Goal: Information Seeking & Learning: Compare options

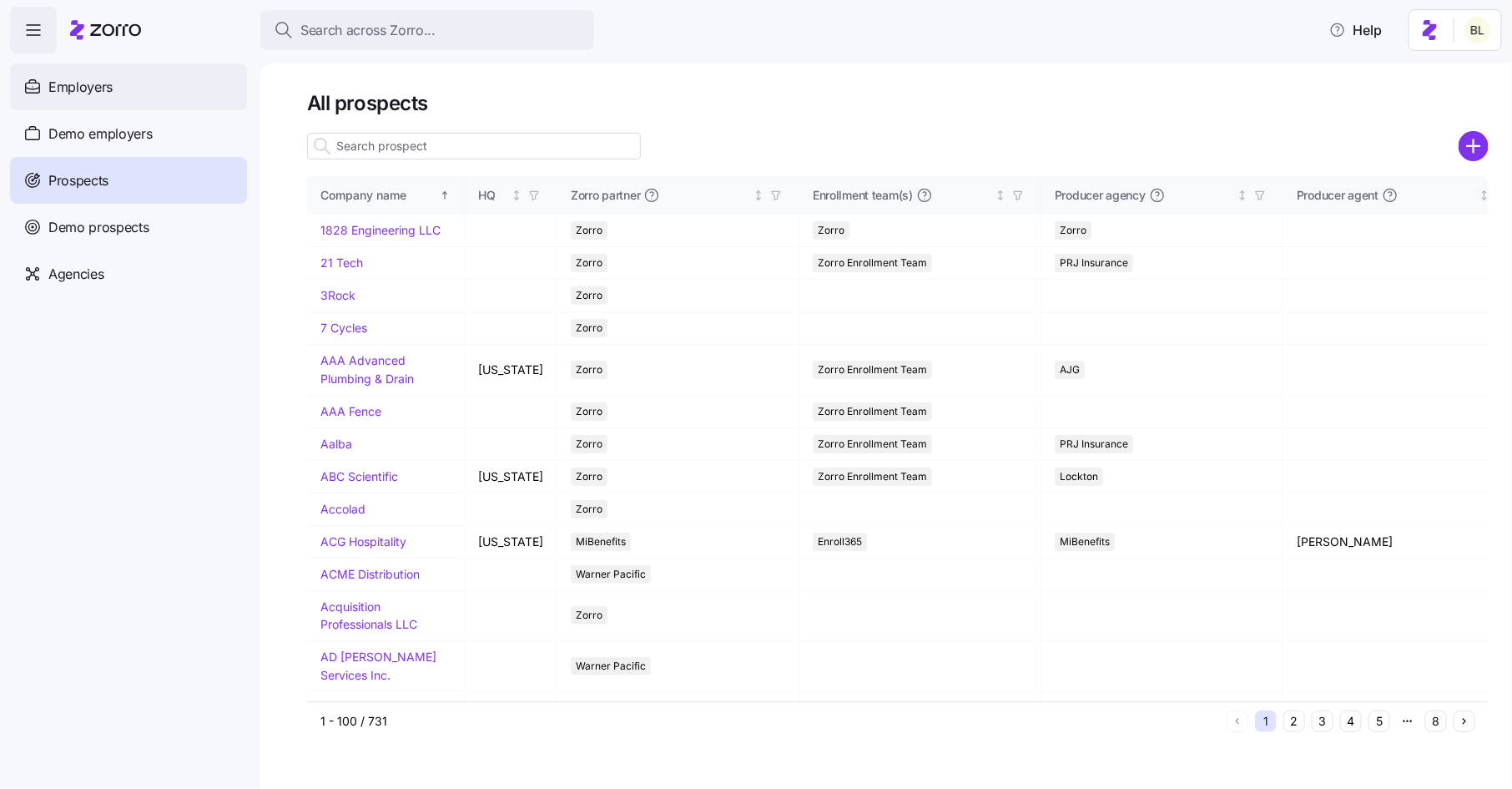
click at [135, 75] on div "Employers" at bounding box center [128, 87] width 237 height 47
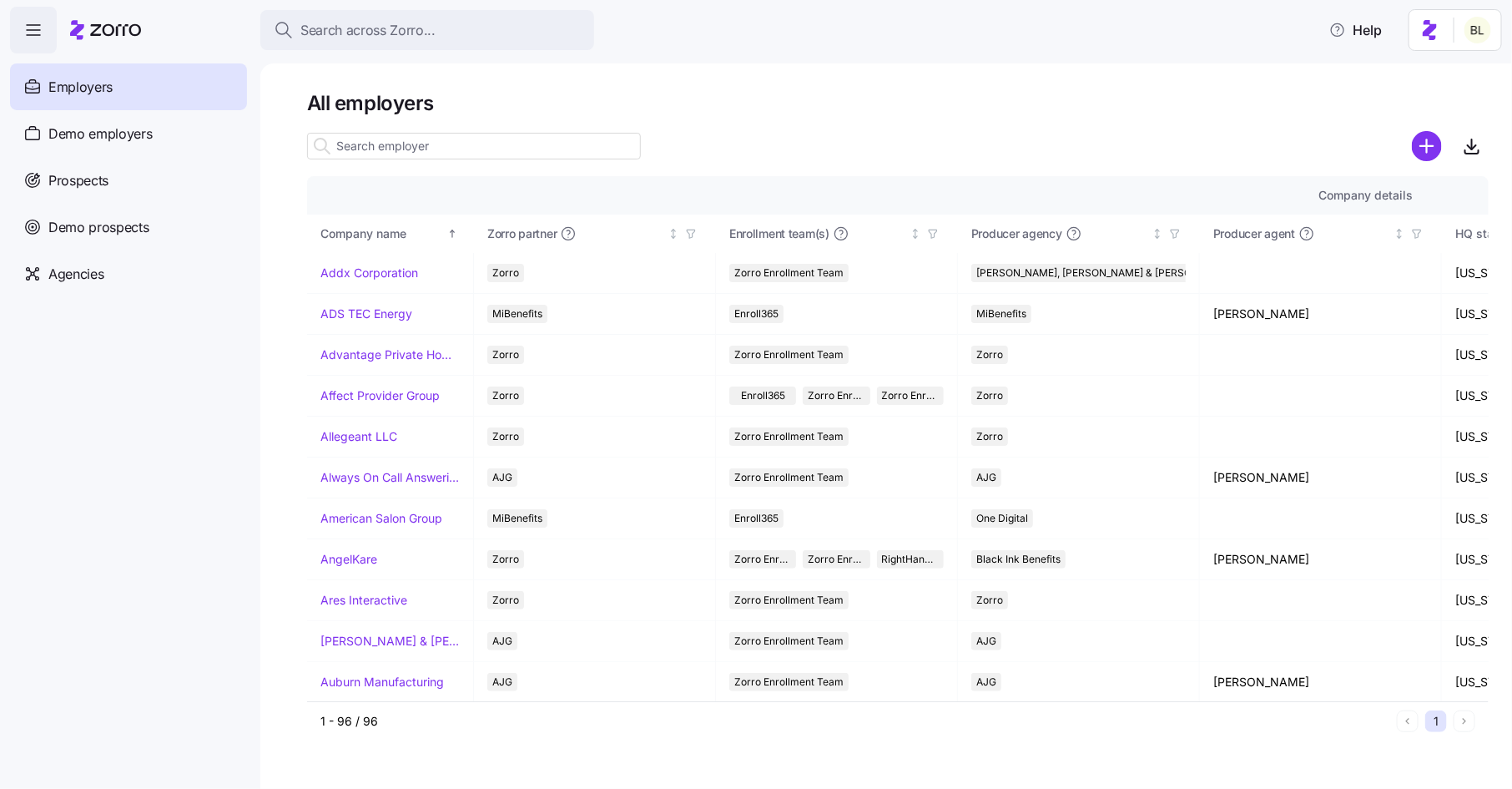
click at [443, 143] on input at bounding box center [473, 146] width 334 height 27
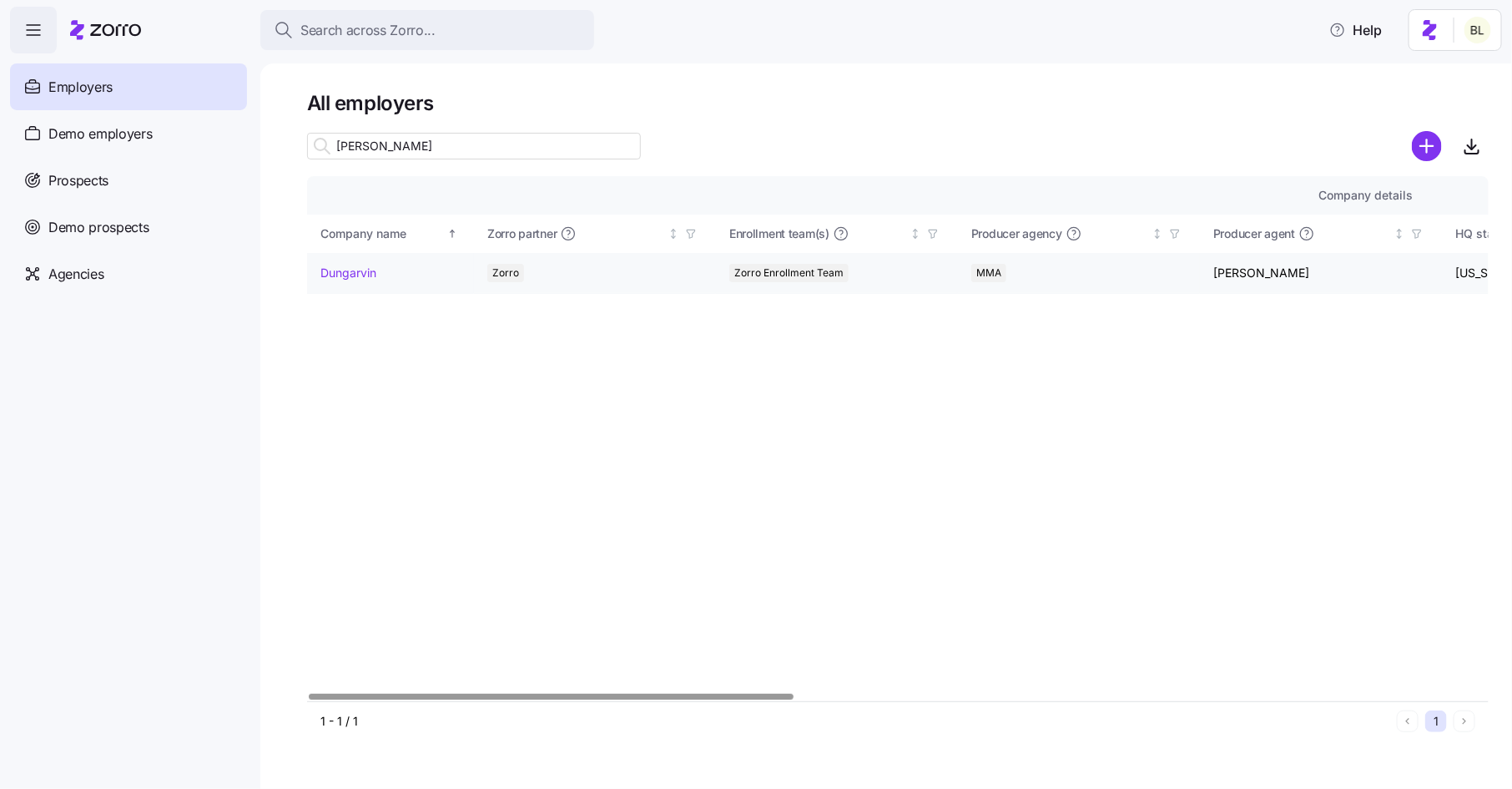
type input "DUNG"
click at [365, 271] on link "Dungarvin" at bounding box center [348, 273] width 56 height 17
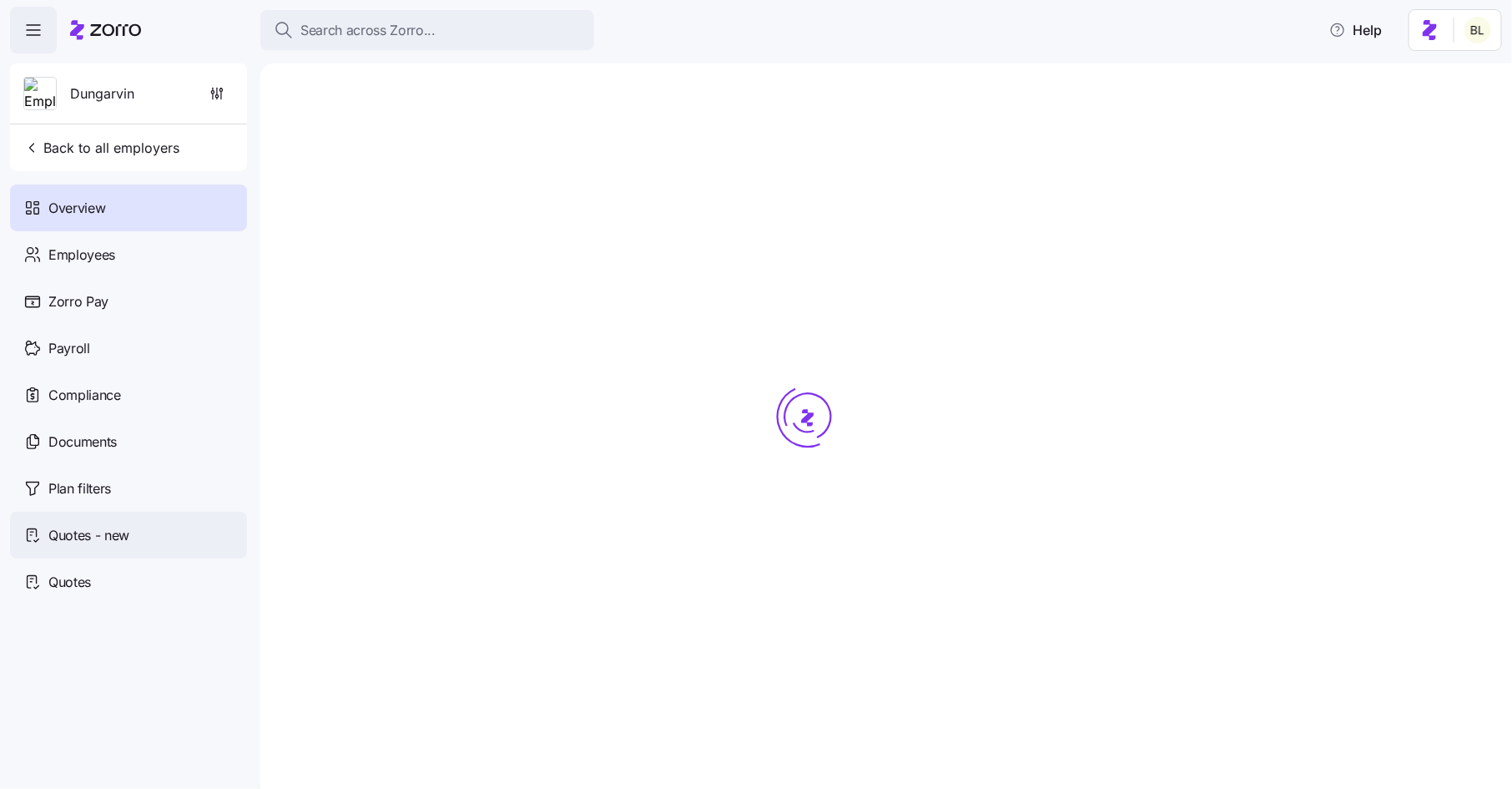
click at [87, 532] on span "Quotes - new" at bounding box center [88, 535] width 81 height 20
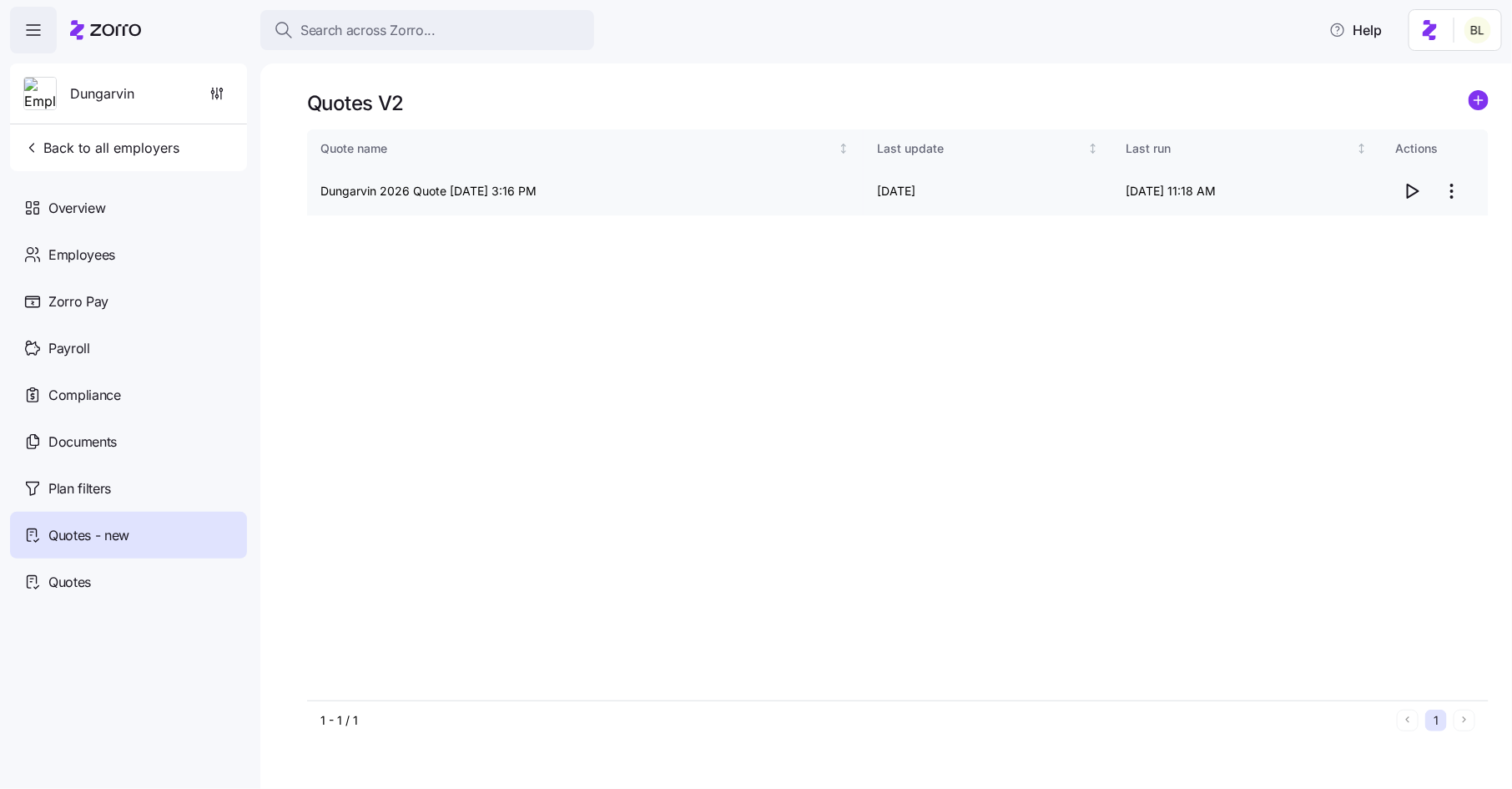
click at [1410, 182] on icon "button" at bounding box center [1412, 192] width 20 height 20
click at [126, 572] on div "Quotes" at bounding box center [128, 582] width 237 height 47
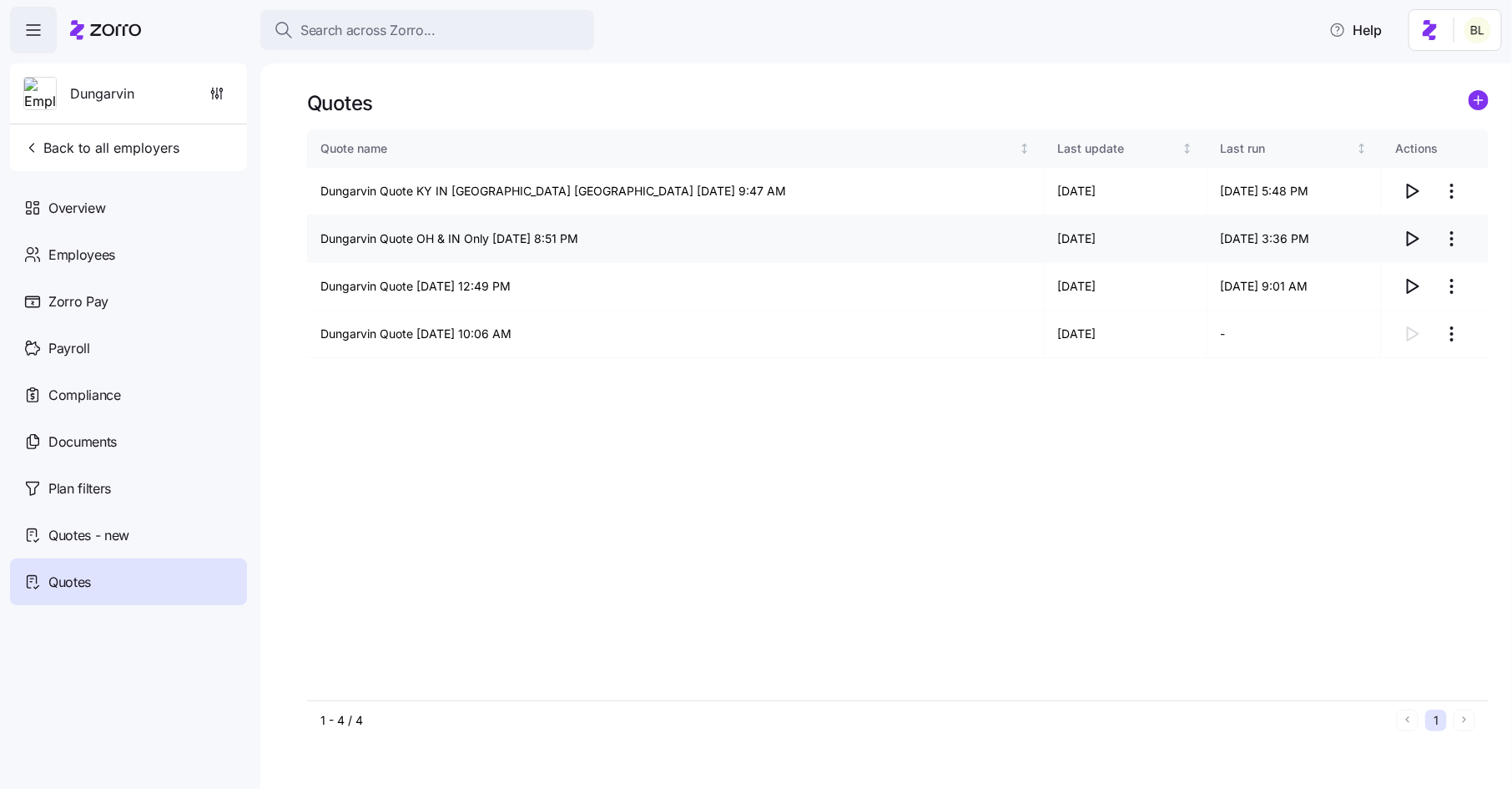
click at [1315, 239] on td "06/24/2025 3:36 PM" at bounding box center [1293, 238] width 174 height 47
click at [1407, 239] on icon "button" at bounding box center [1413, 238] width 11 height 13
click at [93, 239] on div "Employees" at bounding box center [128, 254] width 237 height 47
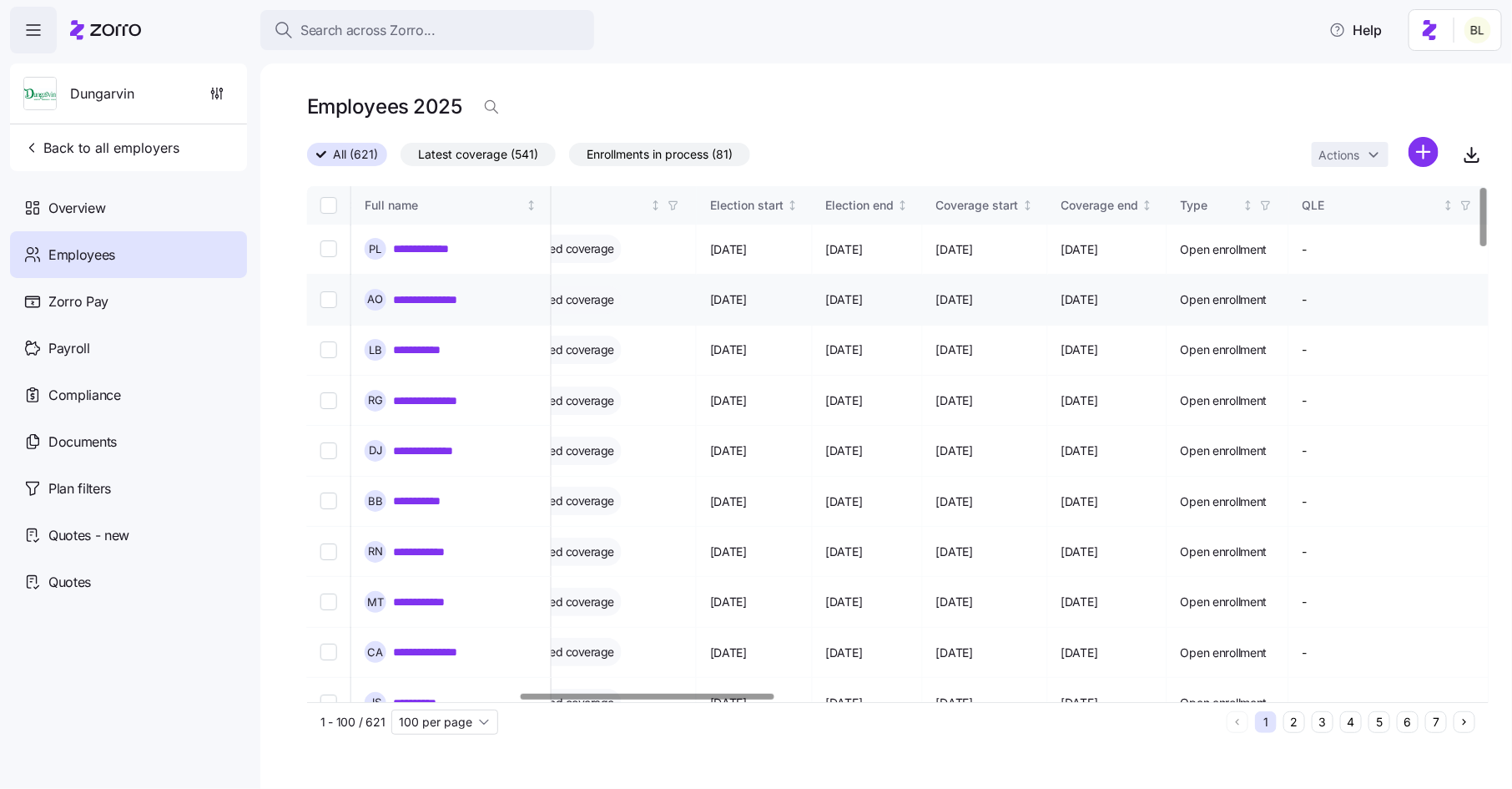
scroll to position [0, 955]
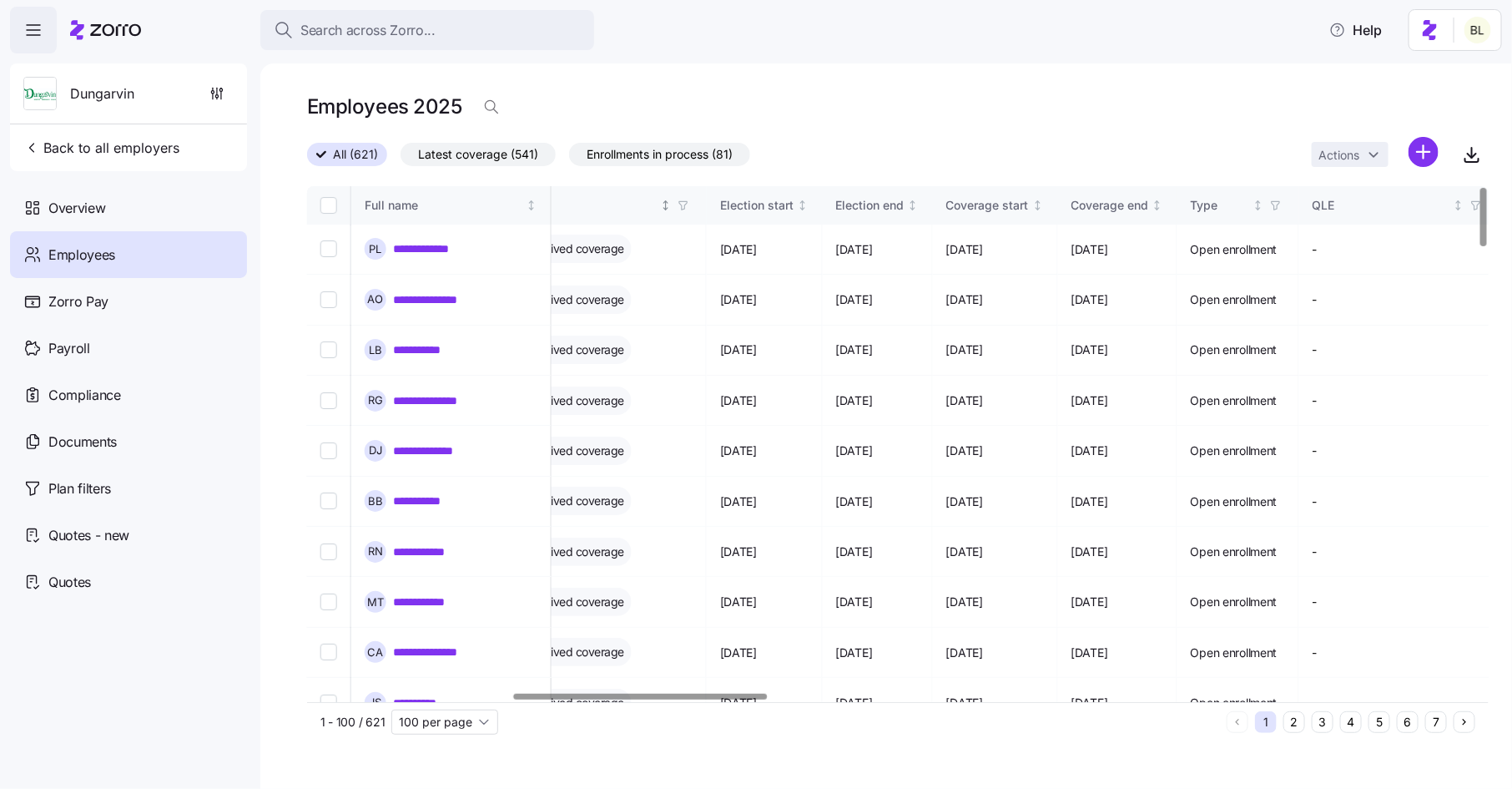
click at [689, 206] on icon "button" at bounding box center [683, 205] width 12 height 12
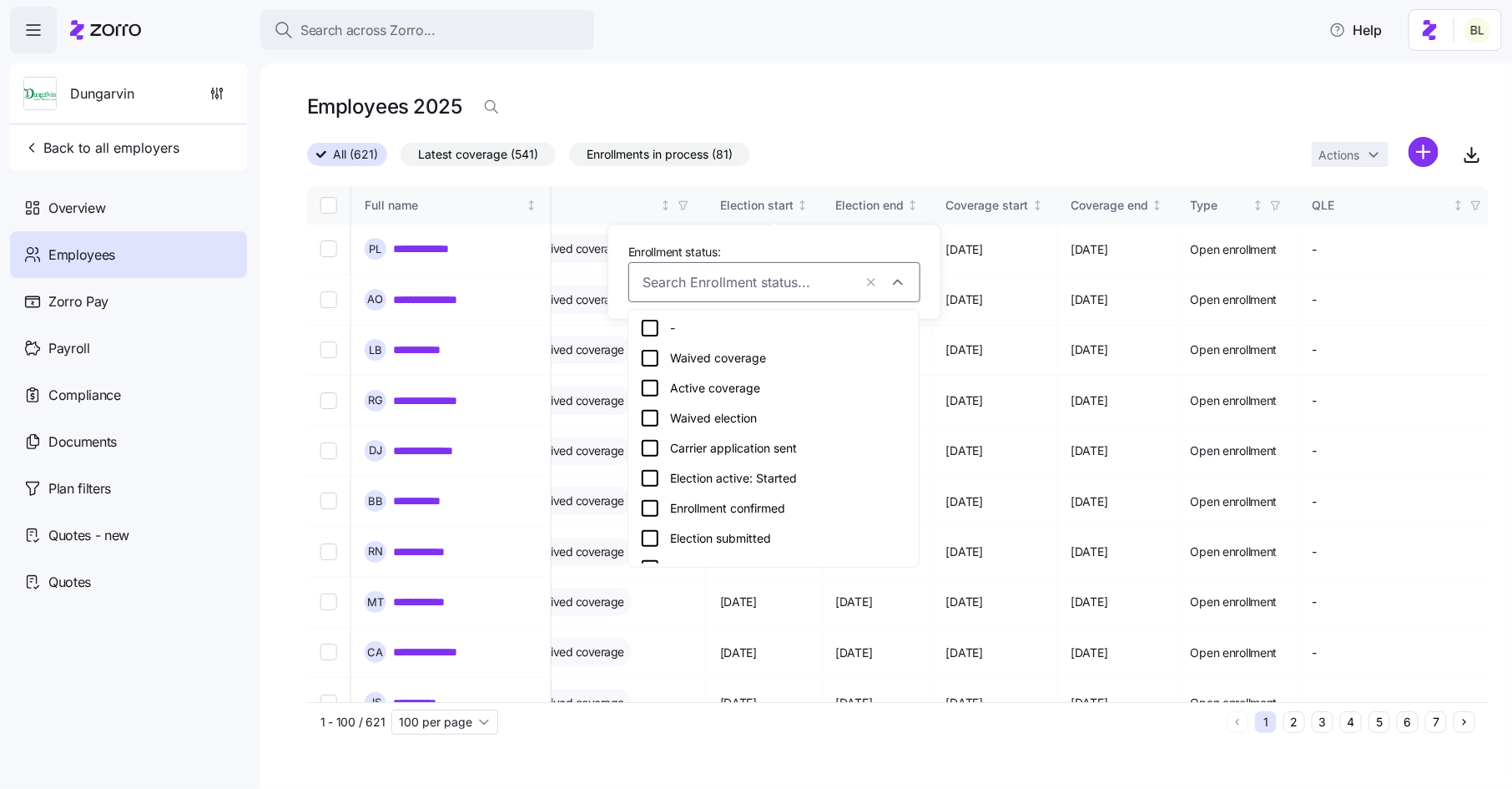
click at [652, 450] on icon at bounding box center [650, 448] width 20 height 20
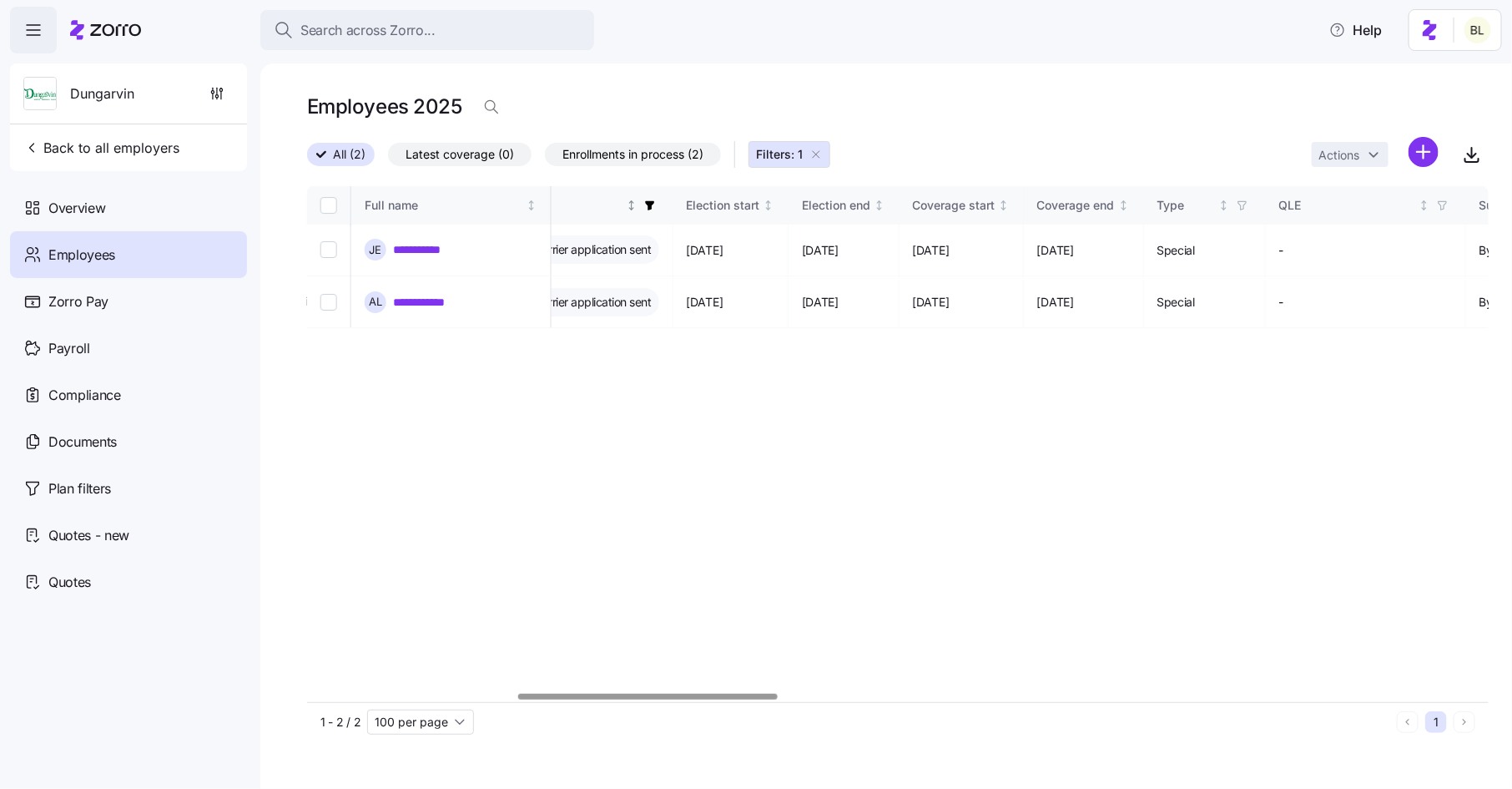
click at [656, 208] on icon "button" at bounding box center [650, 205] width 12 height 12
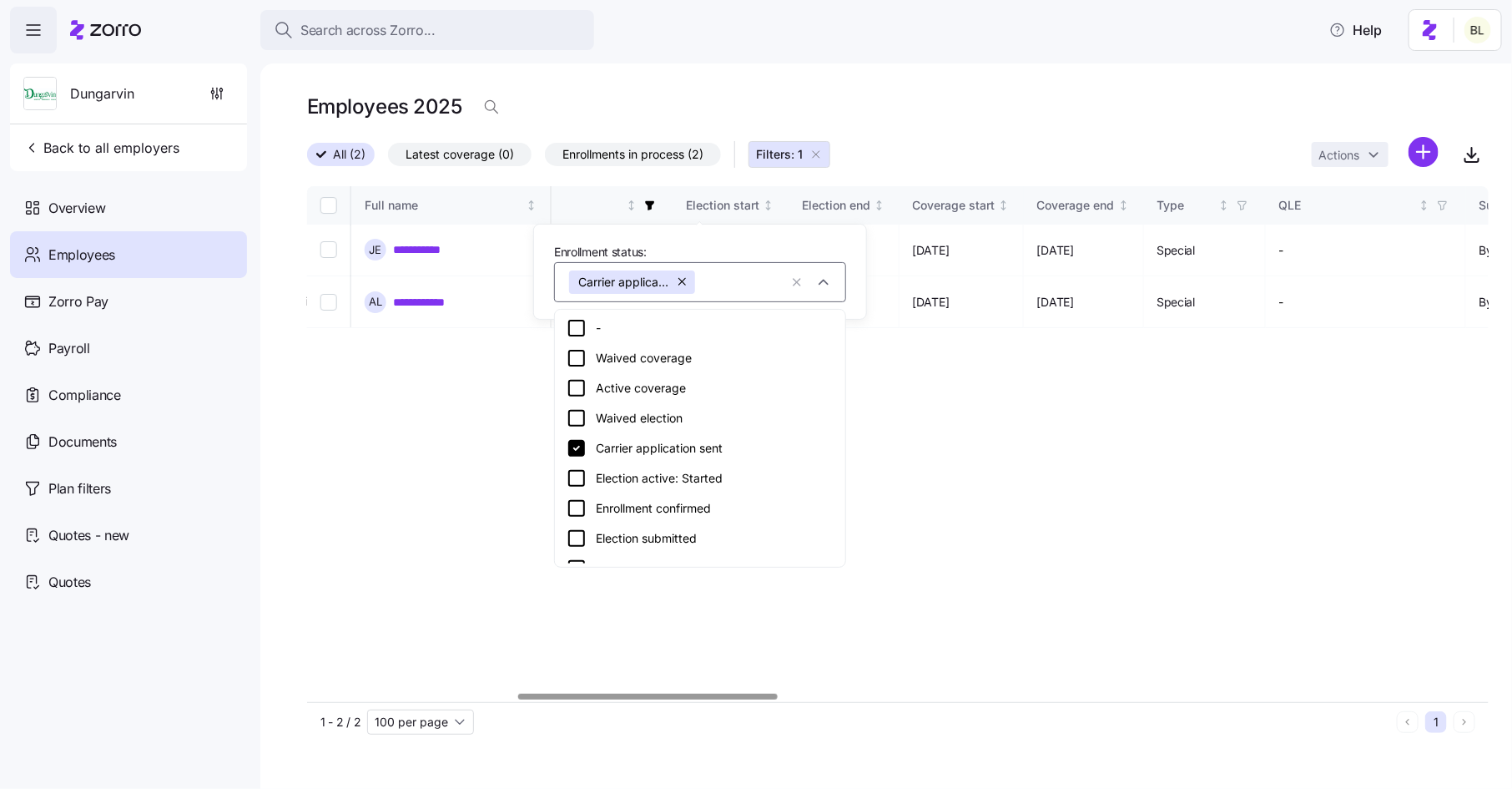
click at [581, 475] on icon at bounding box center [577, 478] width 20 height 20
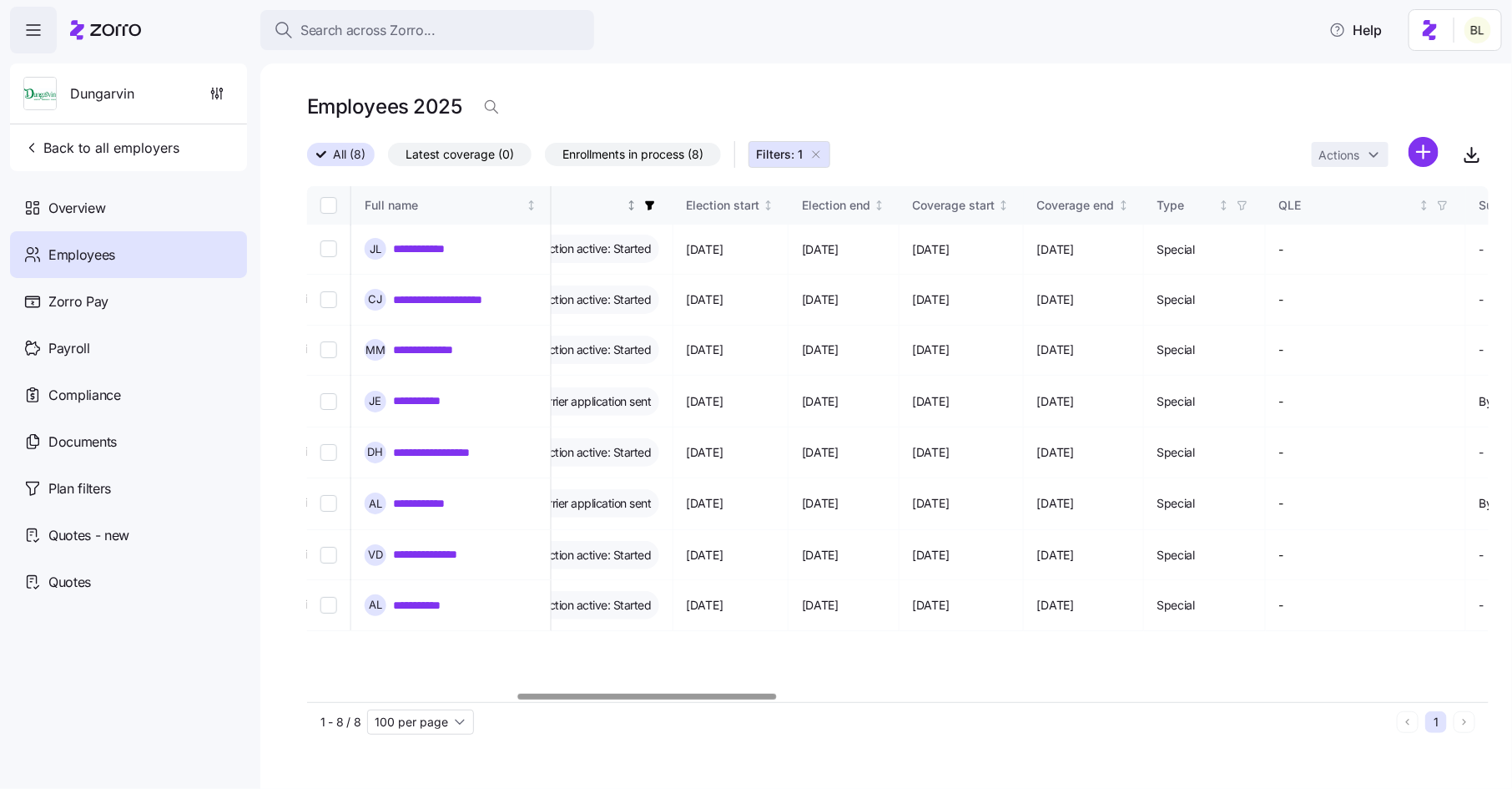
click at [654, 207] on icon "button" at bounding box center [649, 206] width 9 height 9
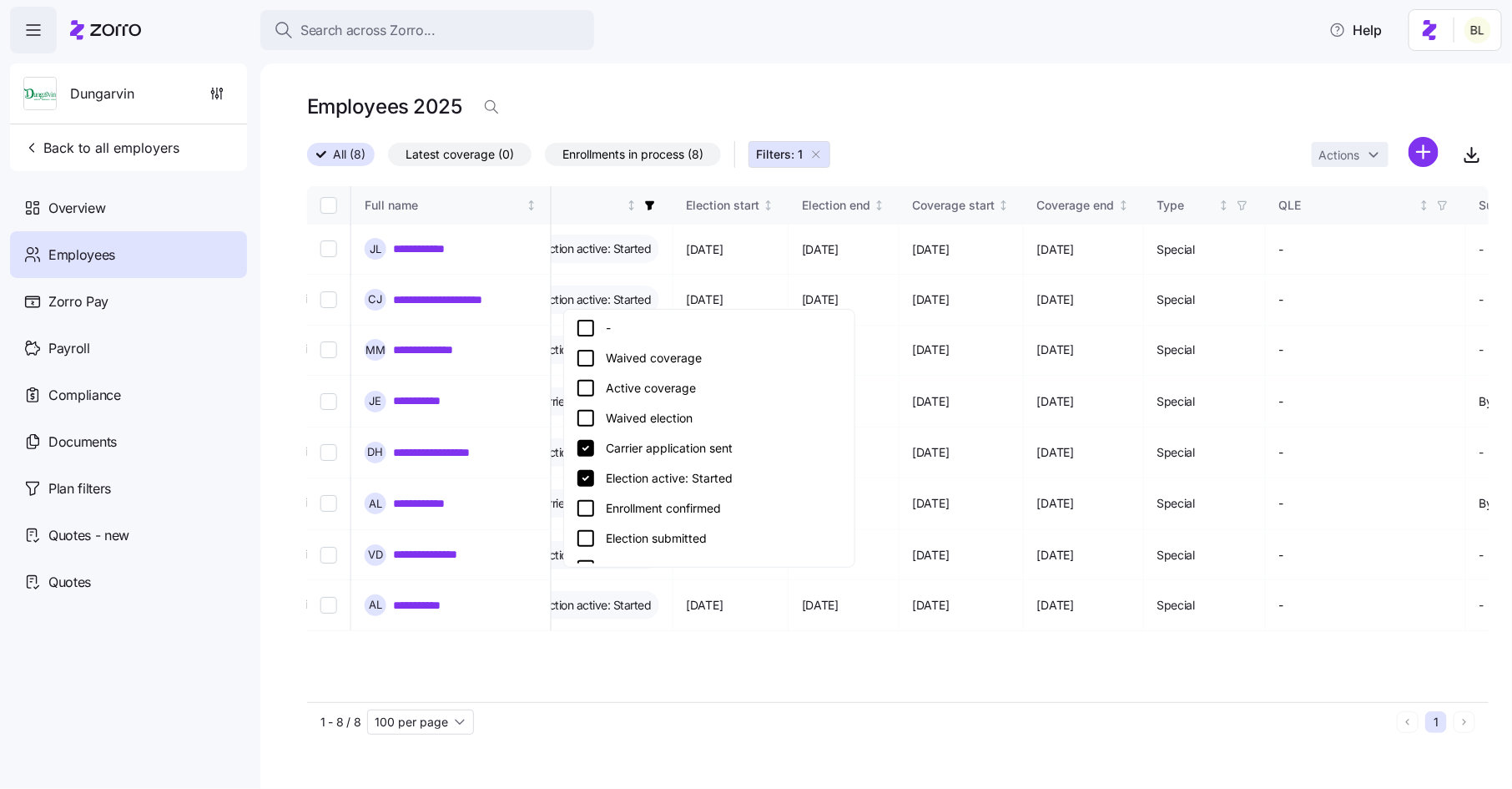
click at [588, 508] on icon at bounding box center [586, 509] width 20 height 20
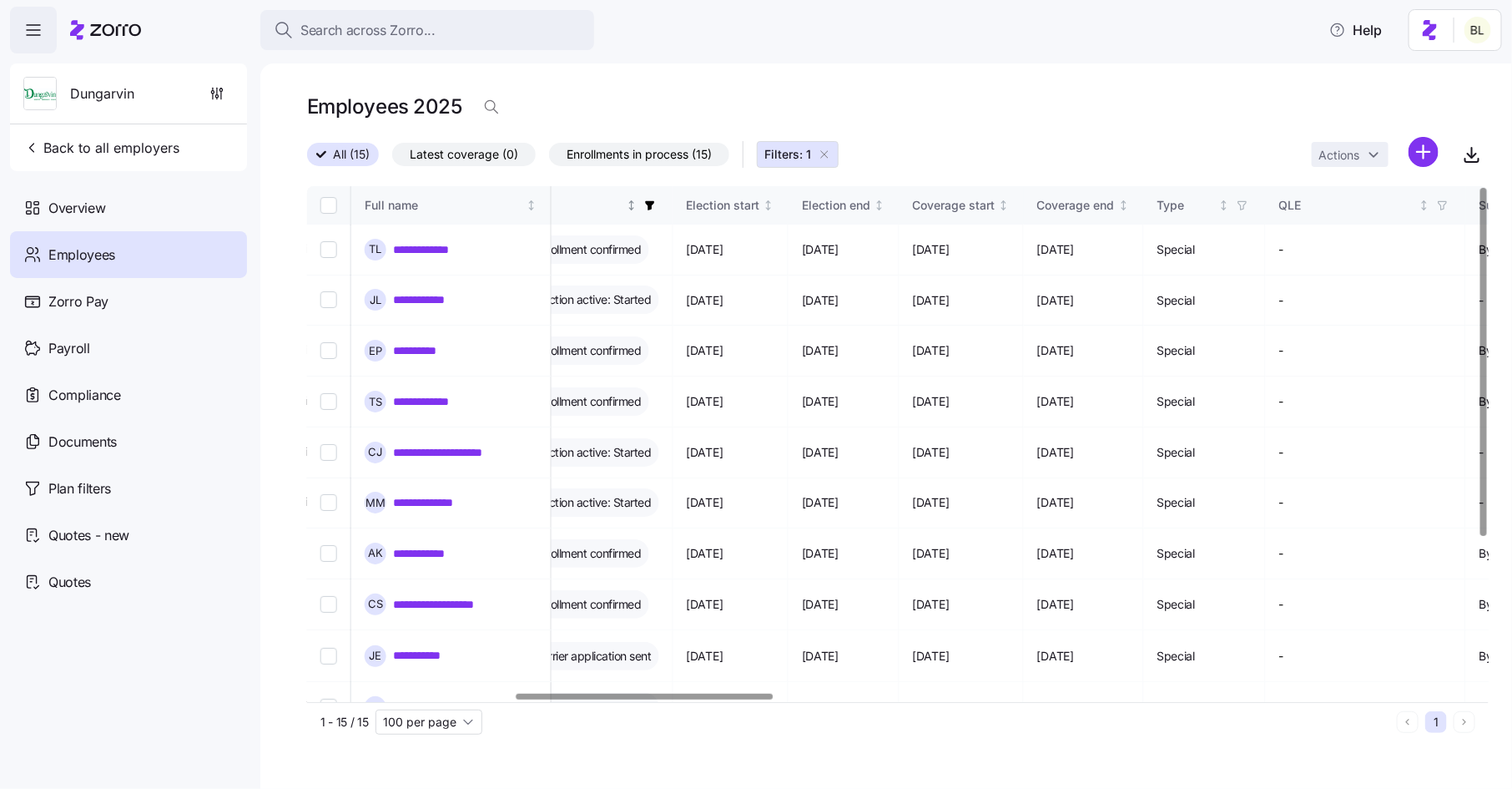
click at [659, 211] on span "button" at bounding box center [650, 206] width 19 height 19
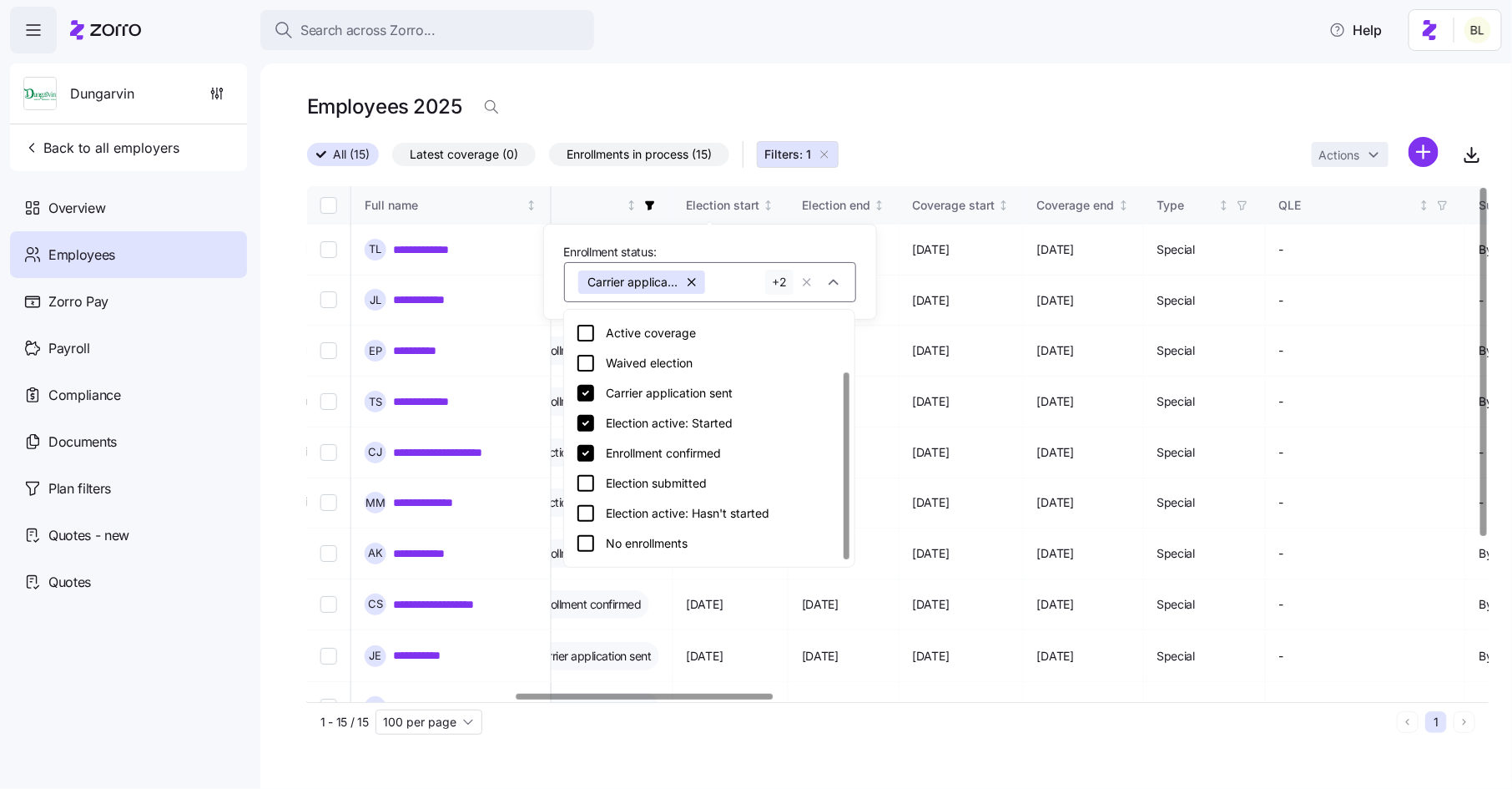
scroll to position [79, 0]
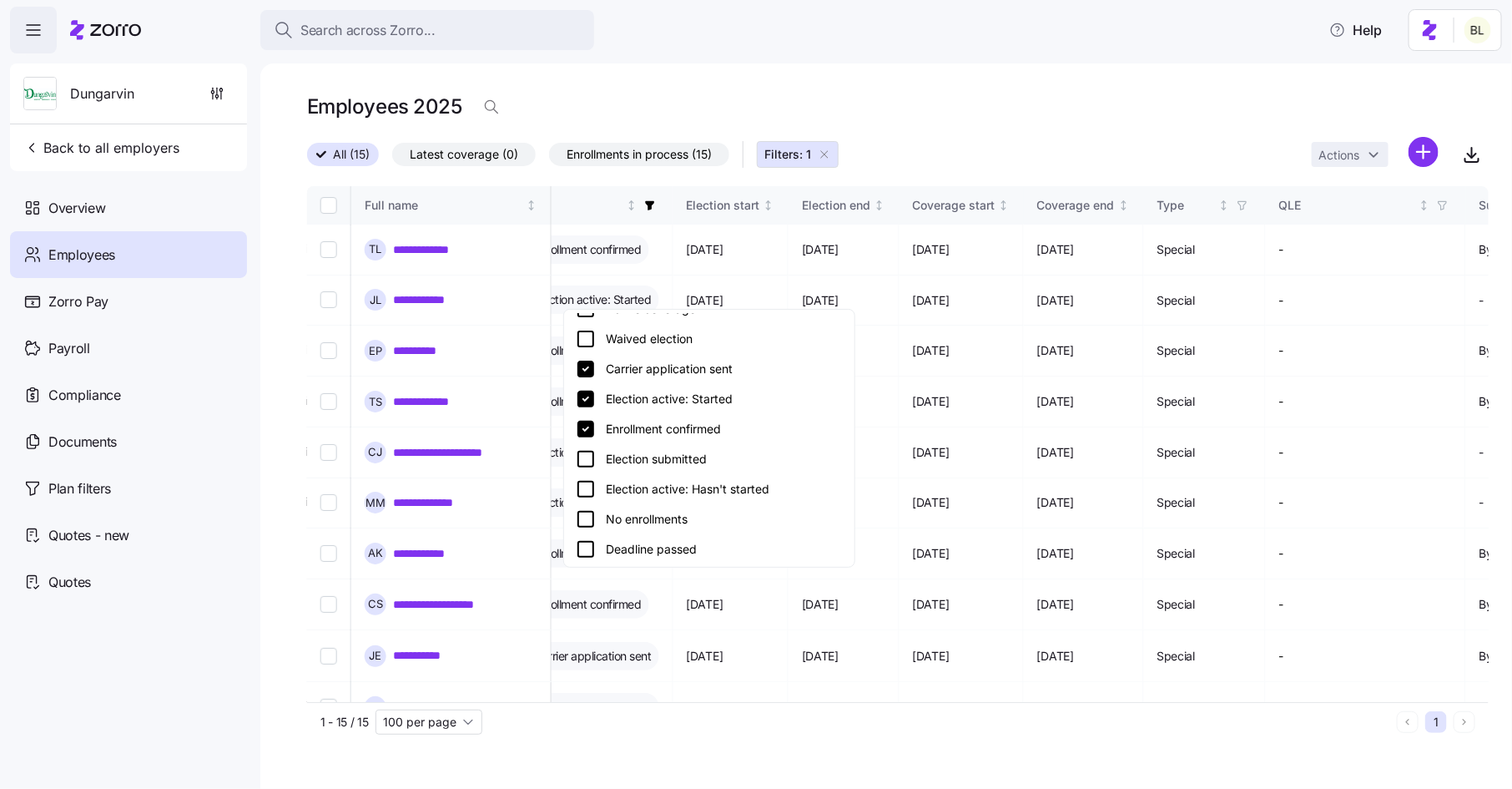
click at [589, 453] on icon at bounding box center [586, 460] width 20 height 20
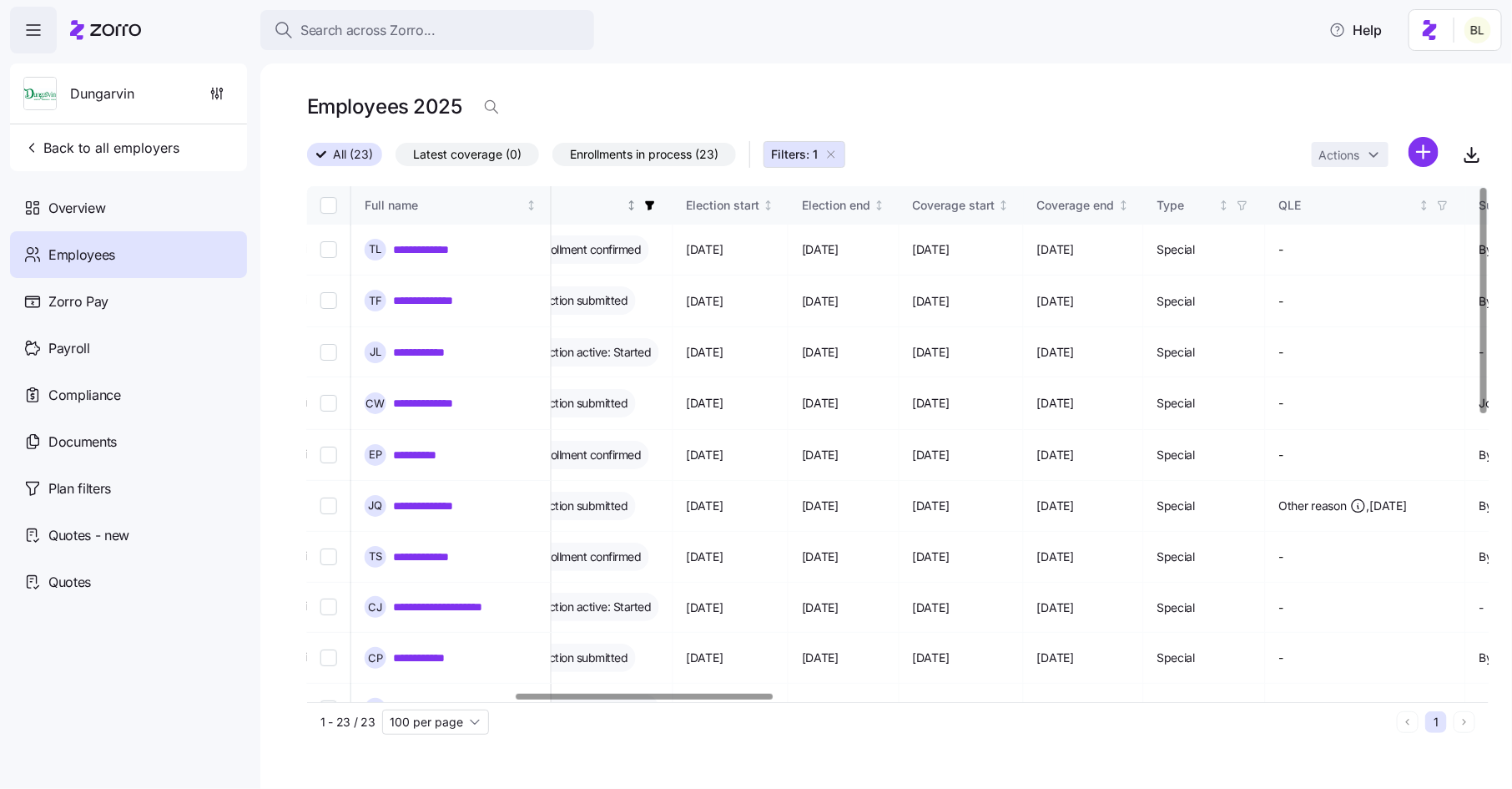
click at [654, 206] on icon "button" at bounding box center [649, 206] width 9 height 9
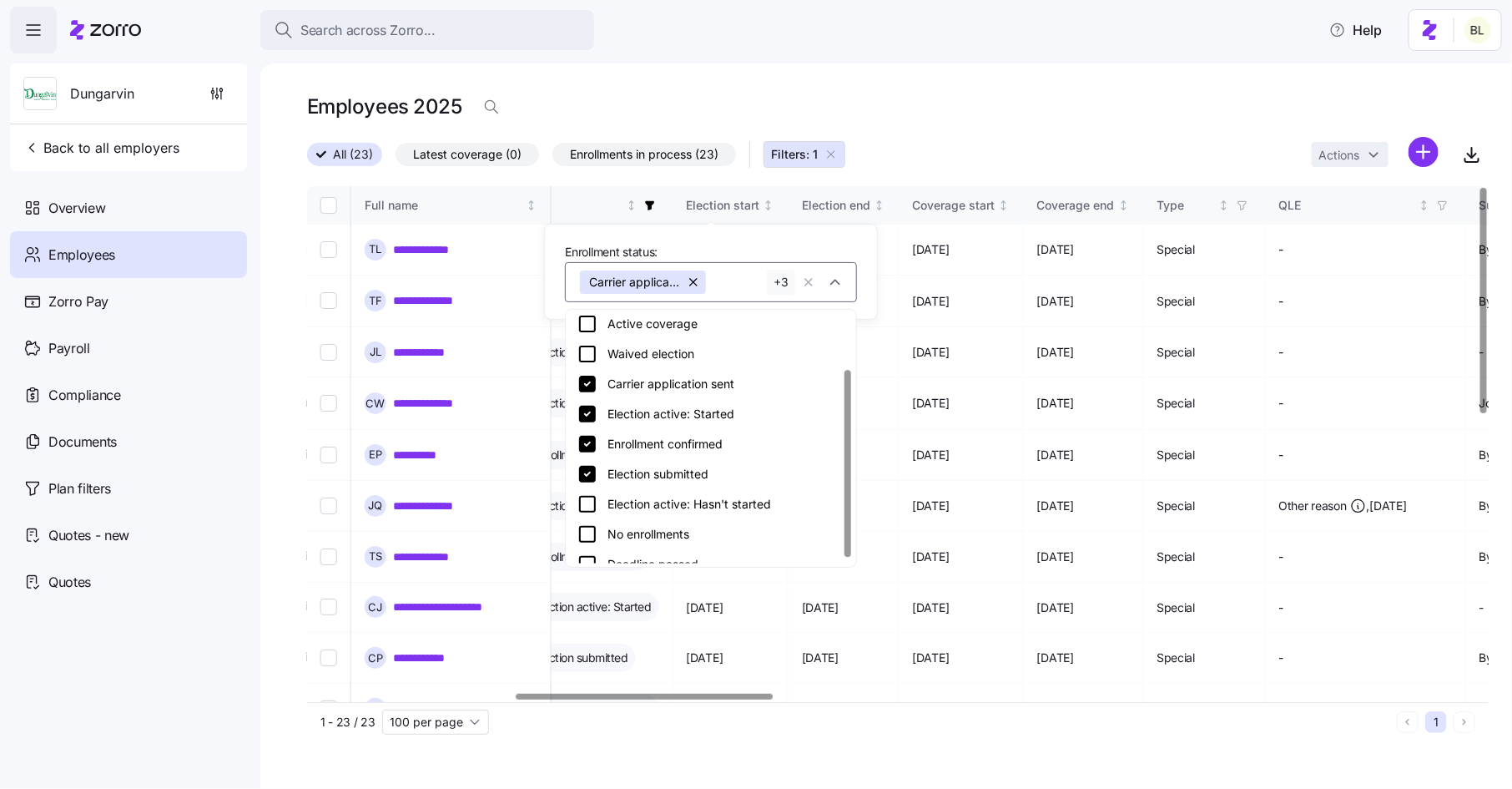
scroll to position [79, 0]
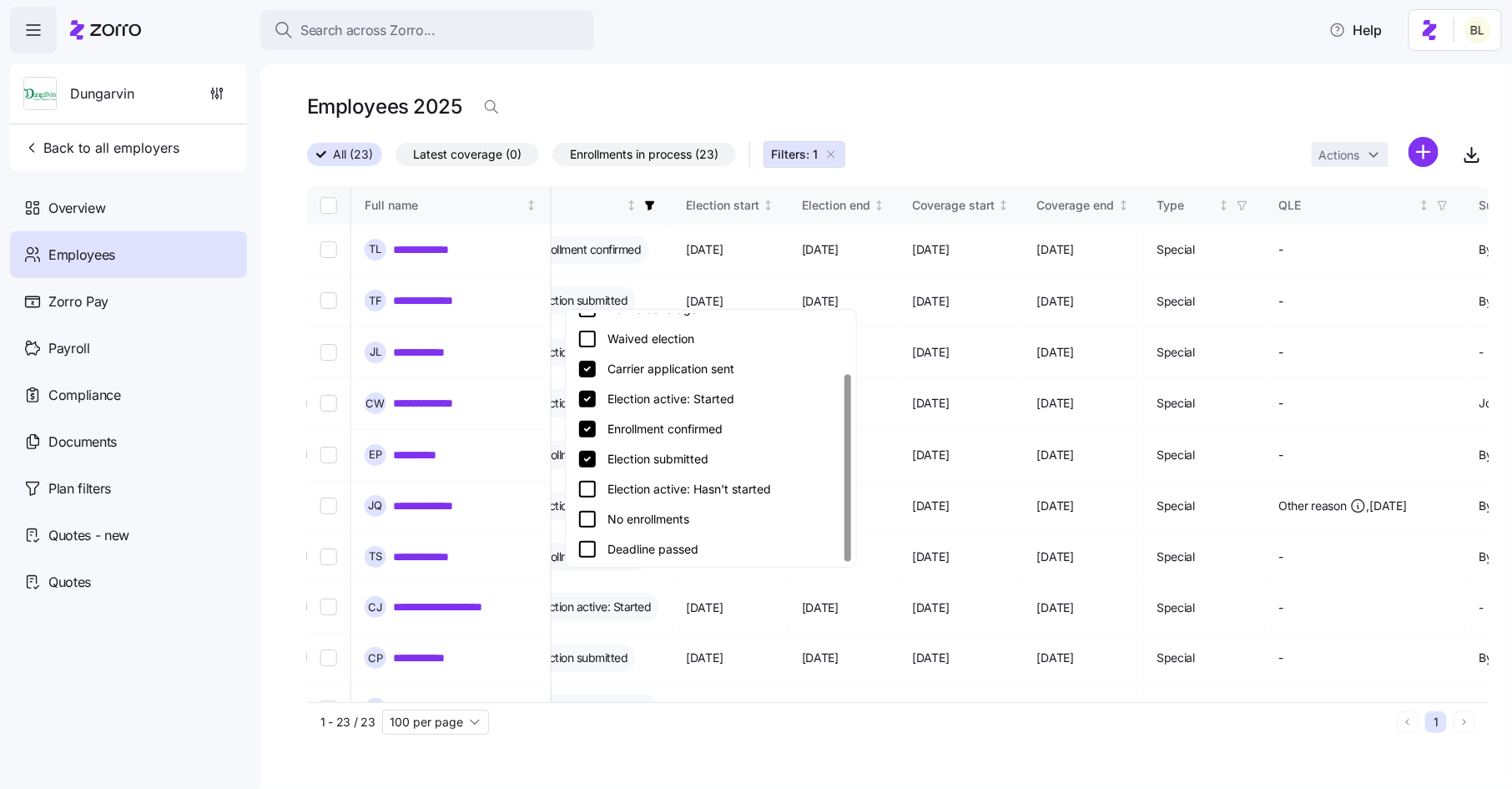
click at [588, 489] on icon at bounding box center [588, 489] width 20 height 20
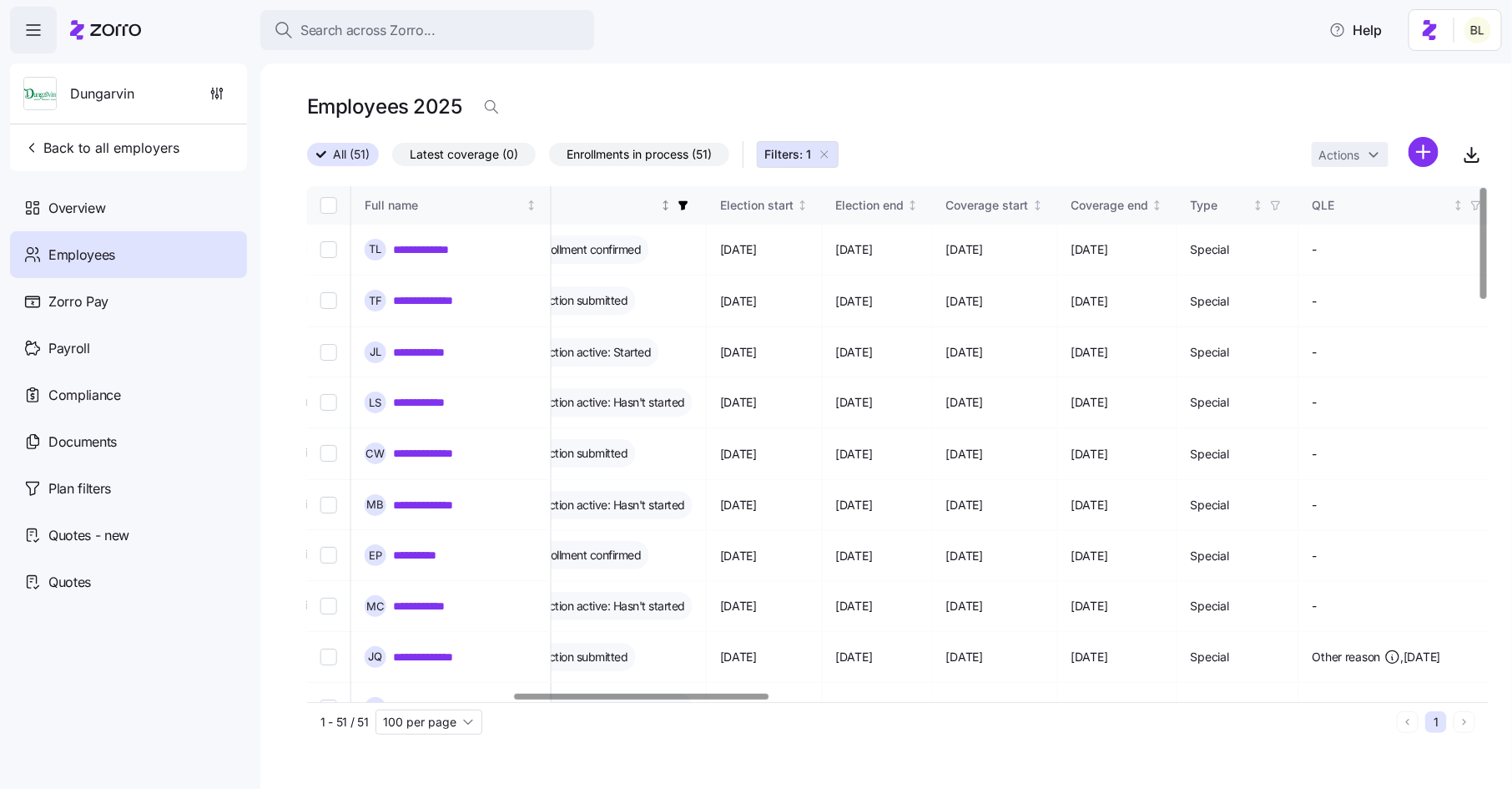
click at [688, 207] on icon "button" at bounding box center [683, 206] width 9 height 9
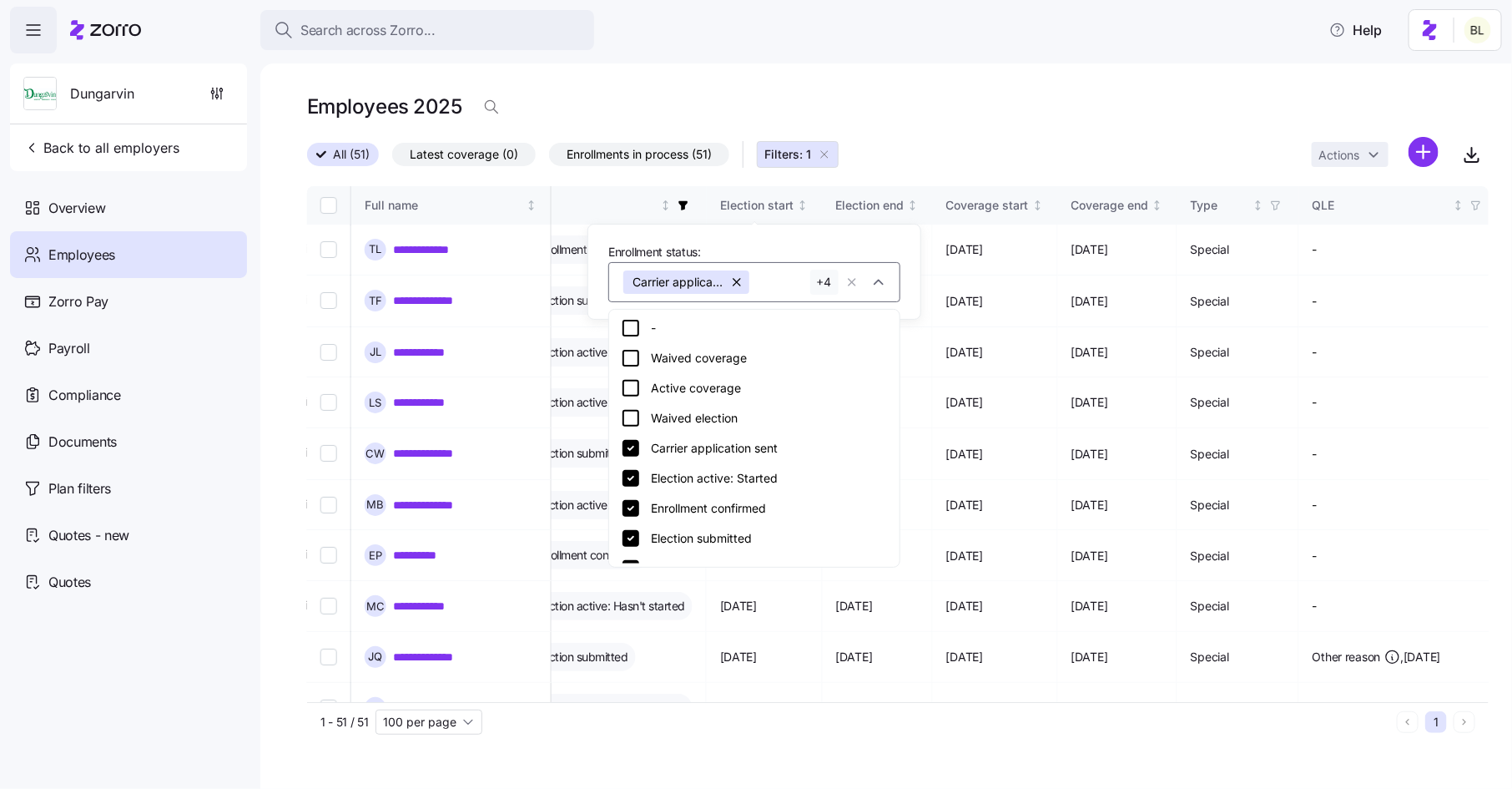
click at [634, 385] on icon at bounding box center [630, 388] width 20 height 20
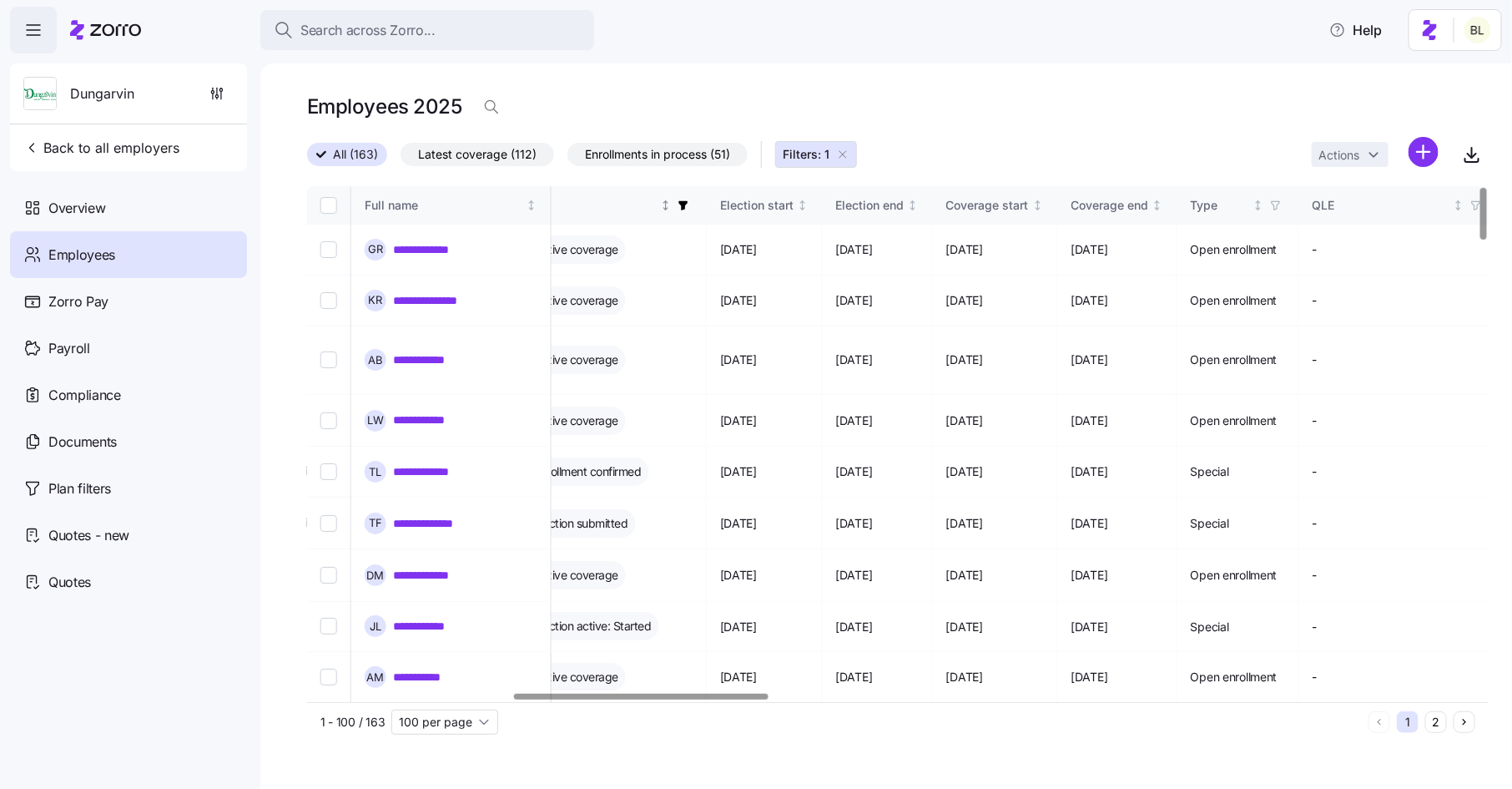
click at [689, 204] on icon "button" at bounding box center [683, 205] width 12 height 12
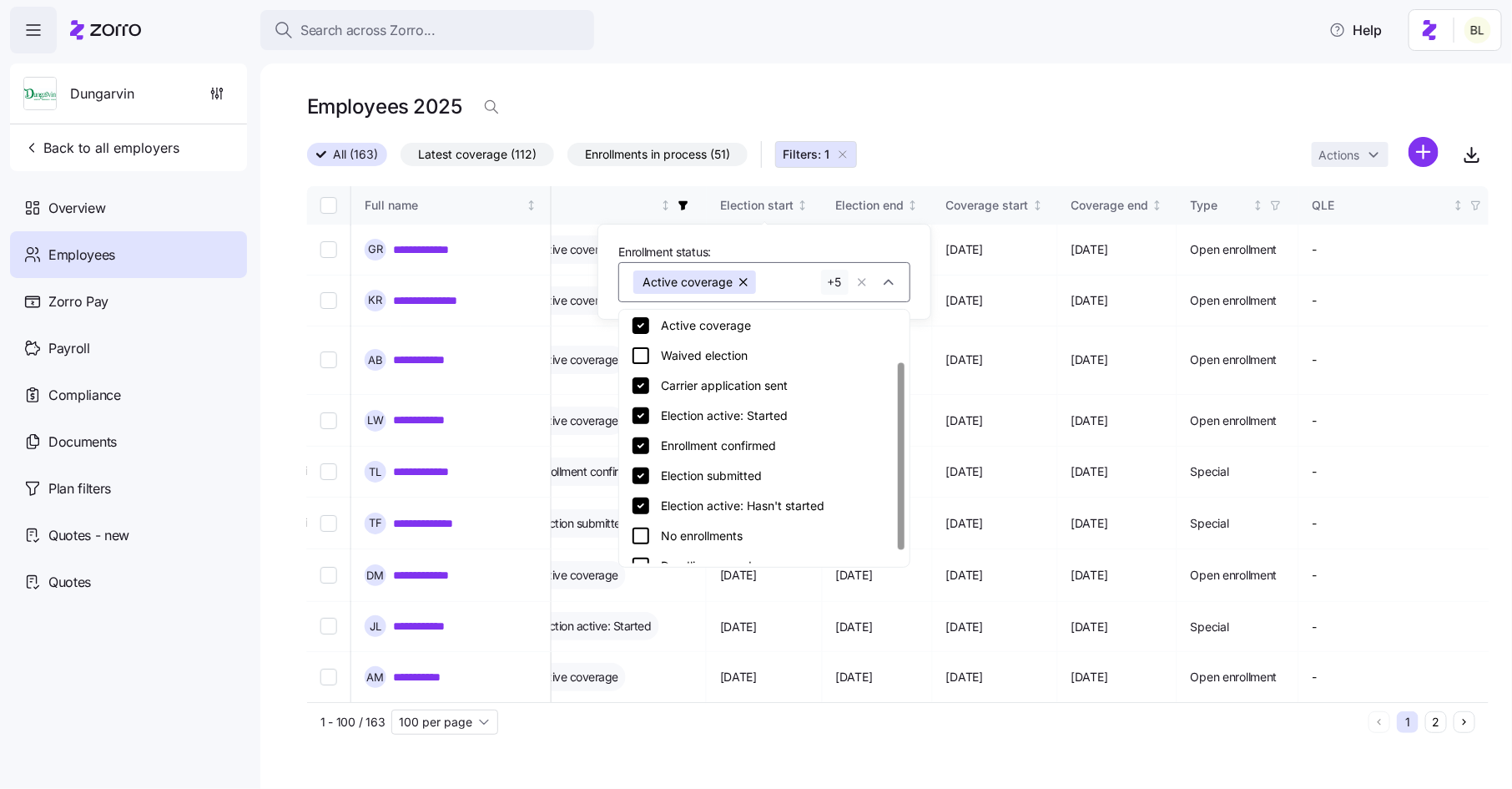
scroll to position [63, 0]
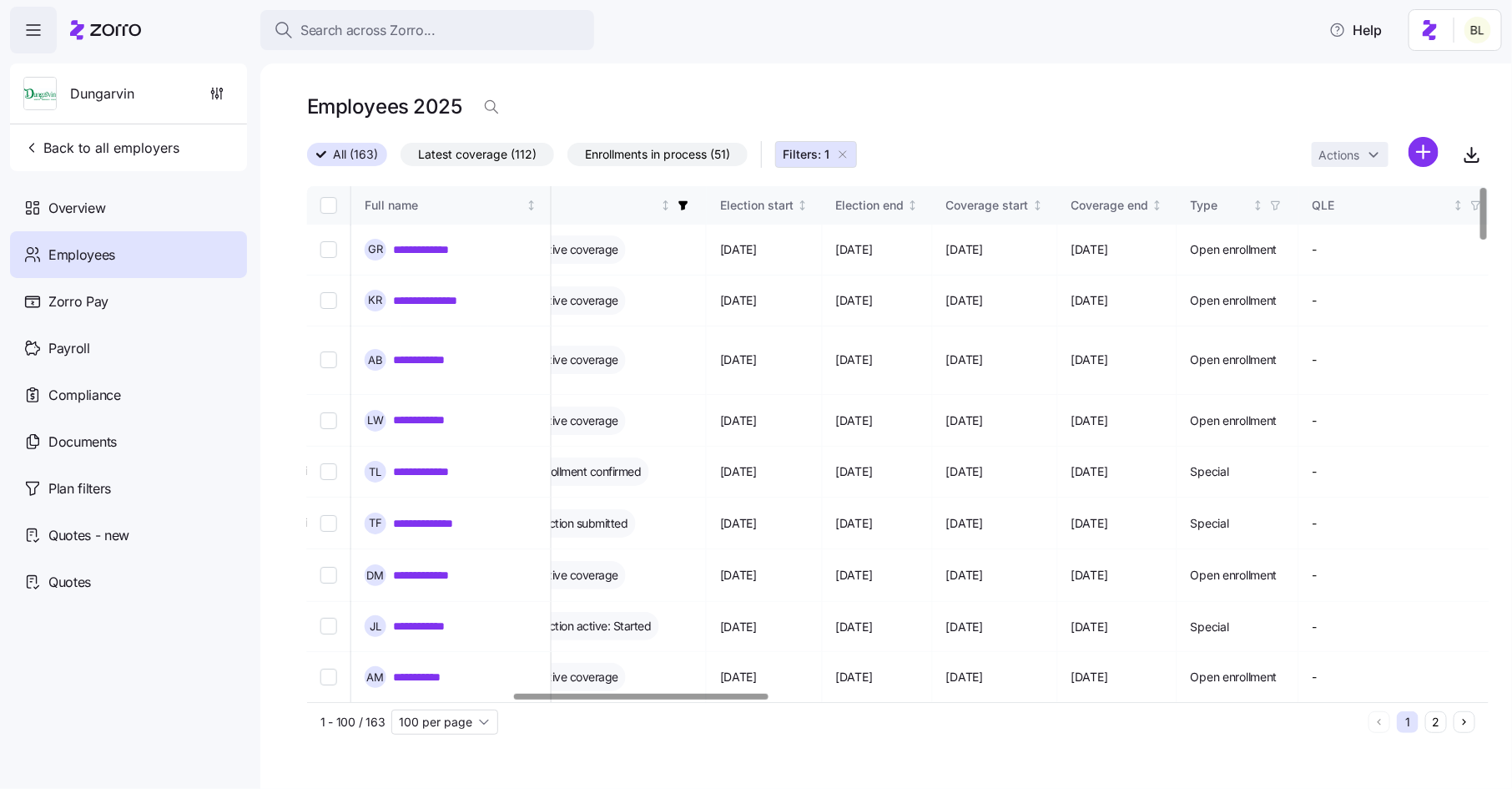
click at [955, 148] on div "All (163) Latest coverage (112) Enrollments in process (51) Filters: 1 Actions" at bounding box center [897, 154] width 1181 height 36
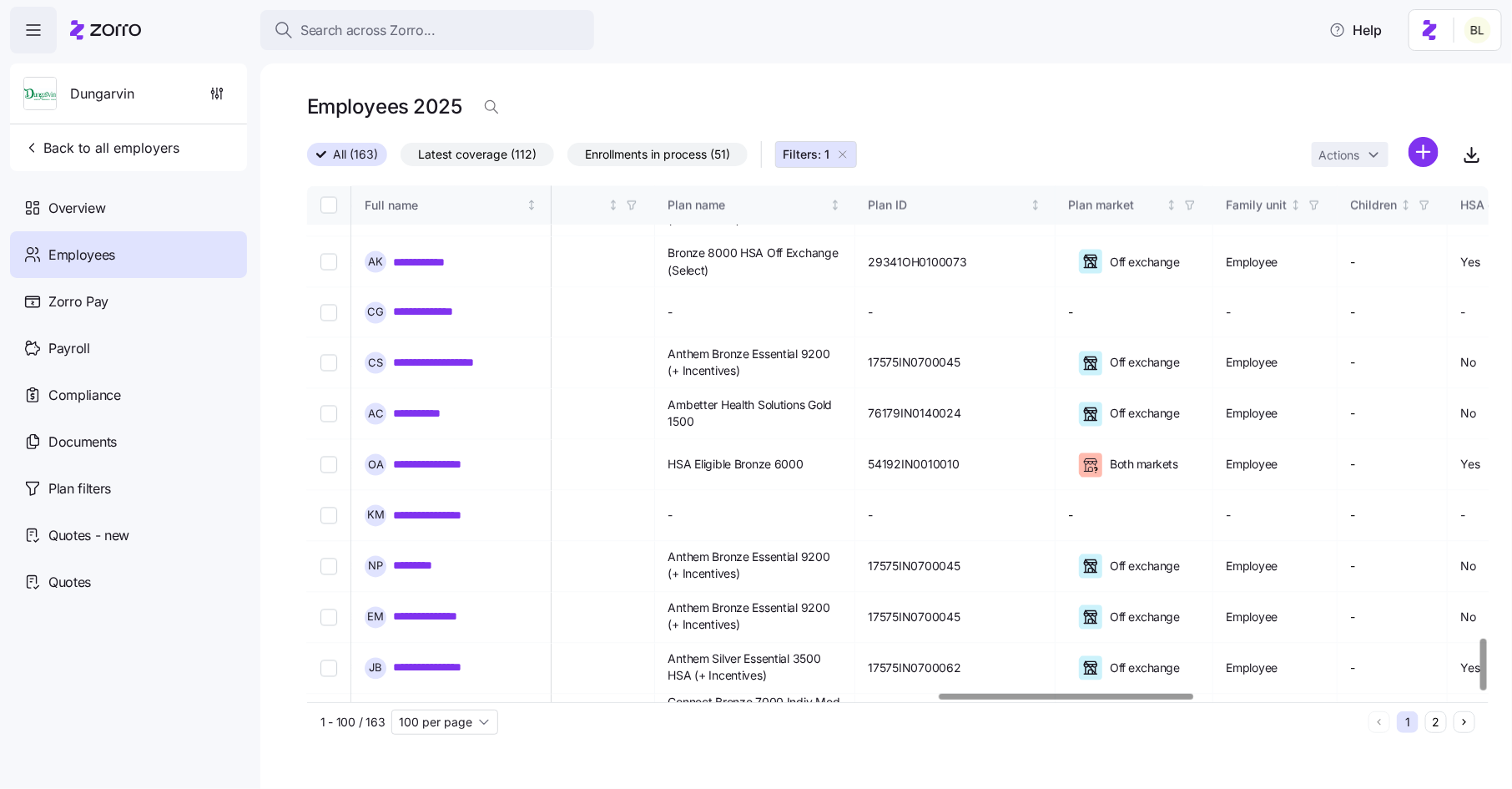
scroll to position [4499, 2935]
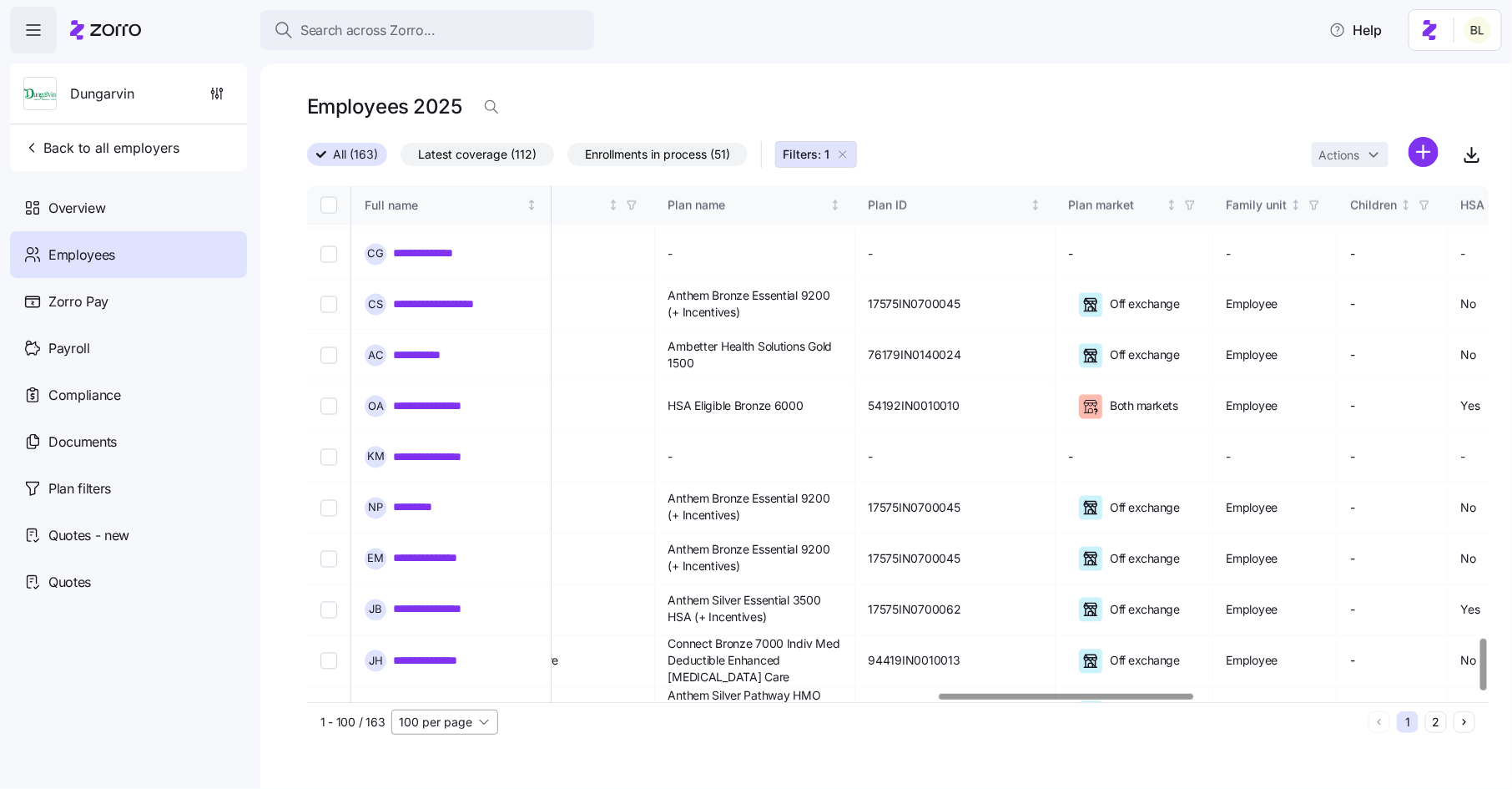
click at [468, 727] on input "100 per page" at bounding box center [444, 722] width 107 height 25
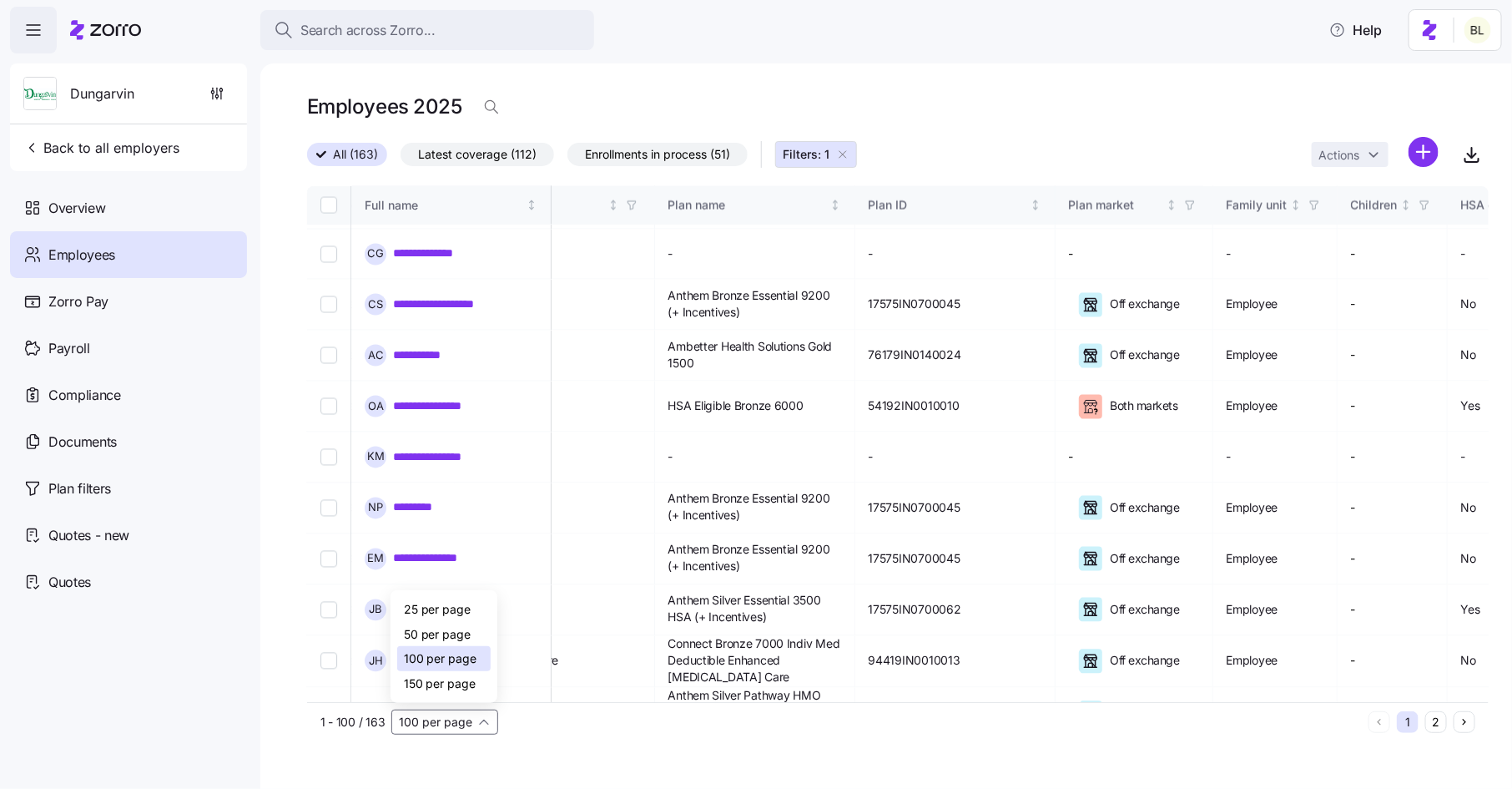
click at [468, 678] on span "150 per page" at bounding box center [440, 684] width 73 height 19
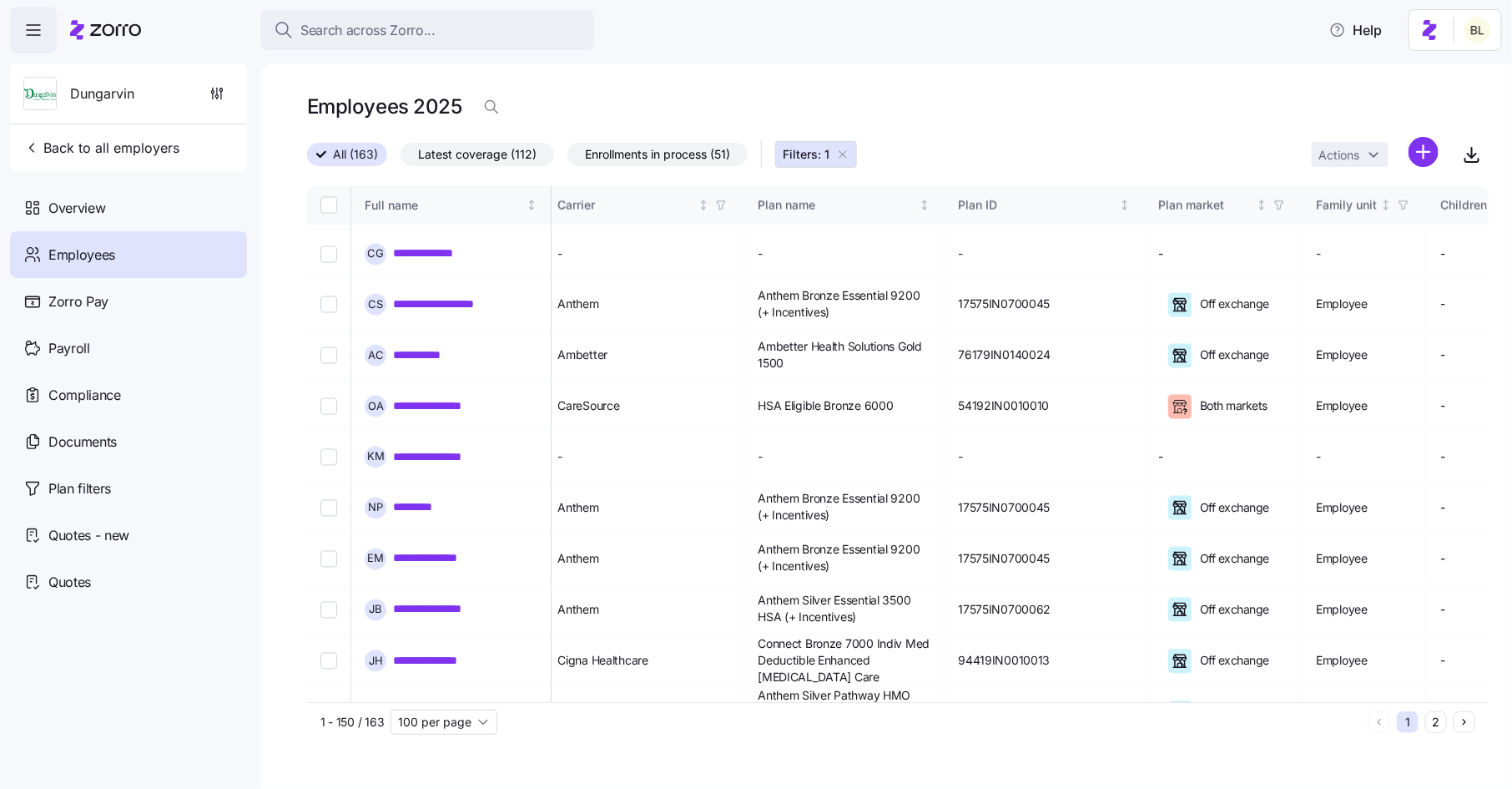
type input "150 per page"
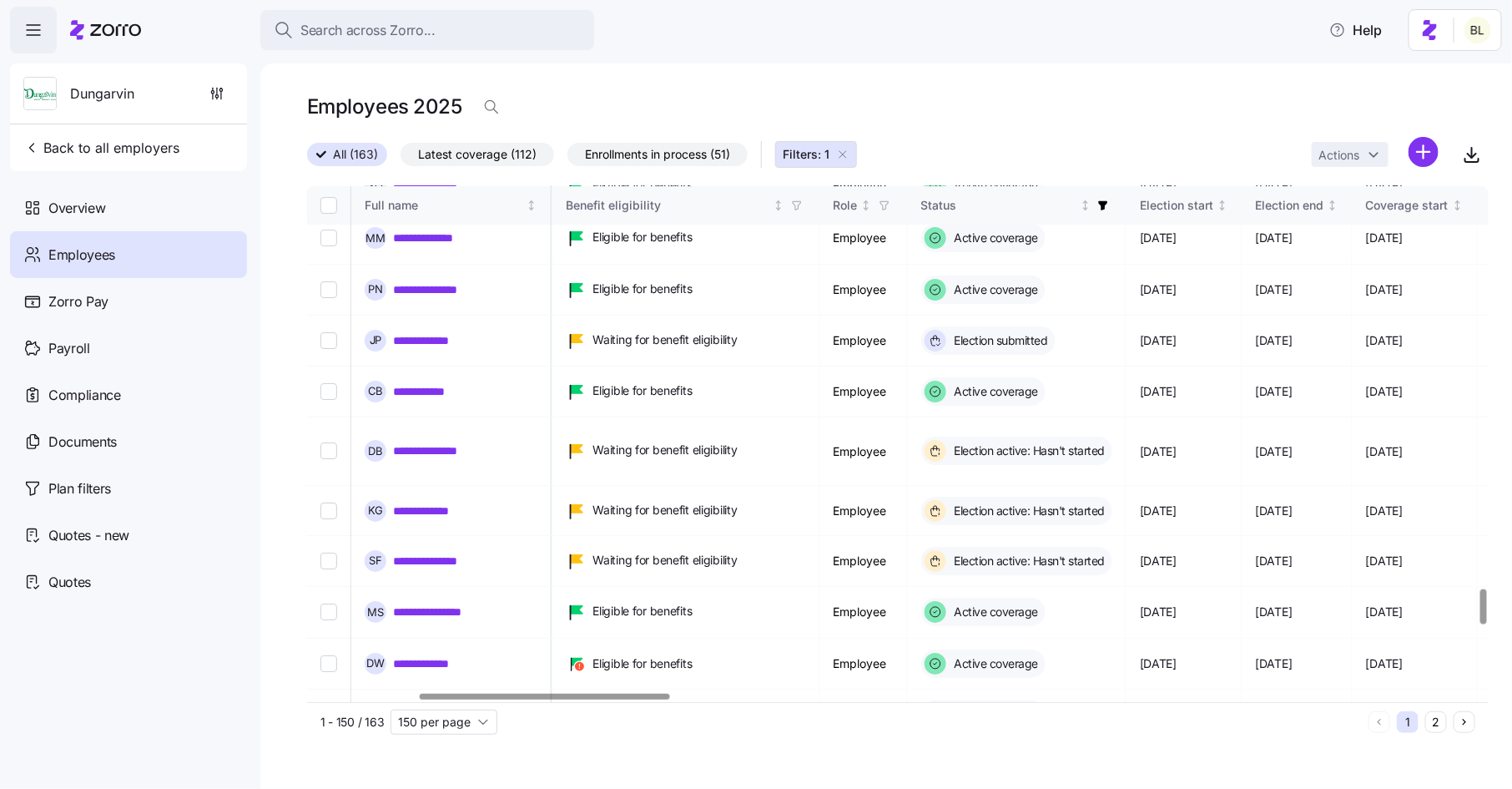
scroll to position [5961, 523]
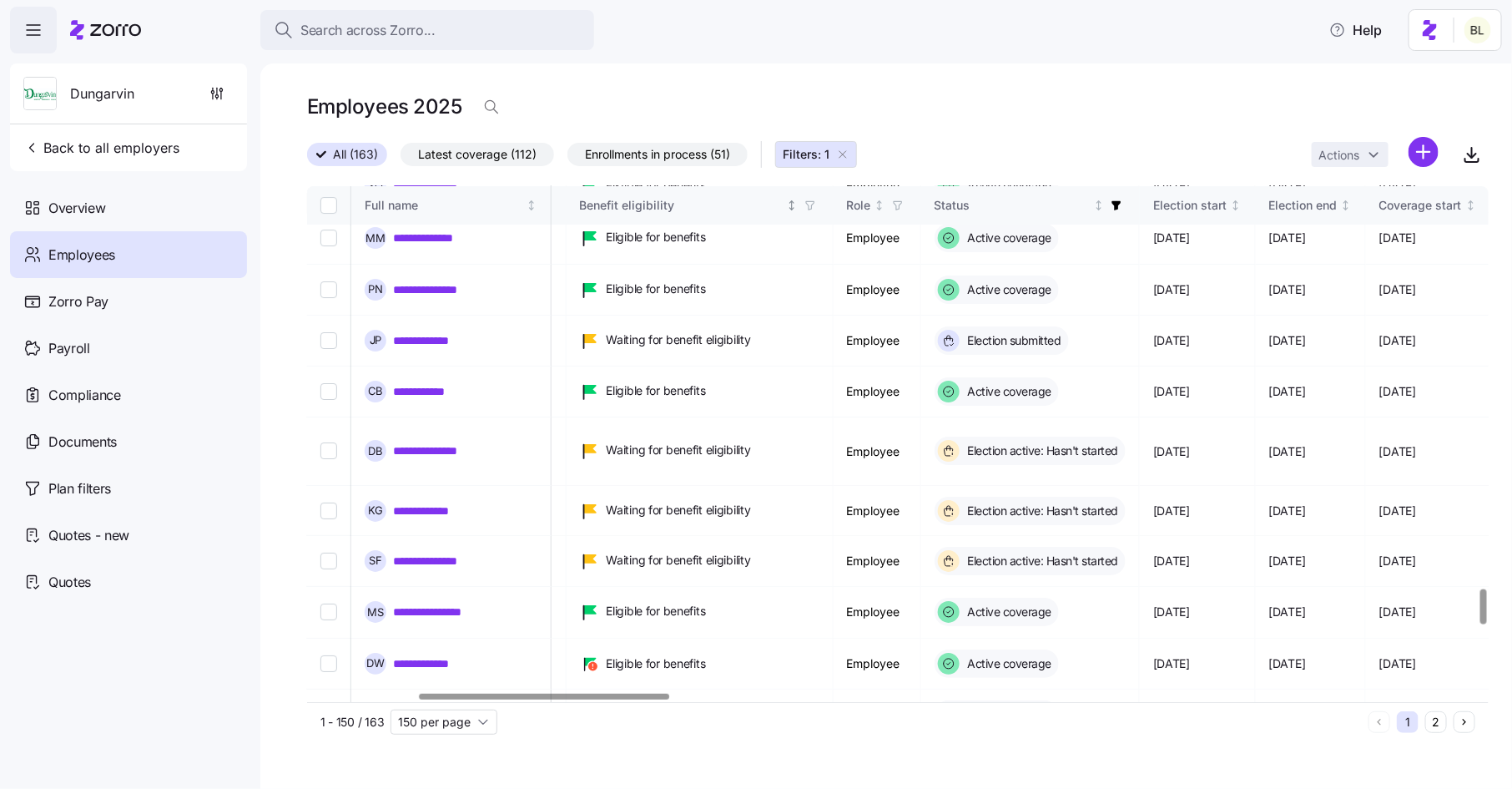
click at [816, 206] on icon "button" at bounding box center [810, 205] width 12 height 12
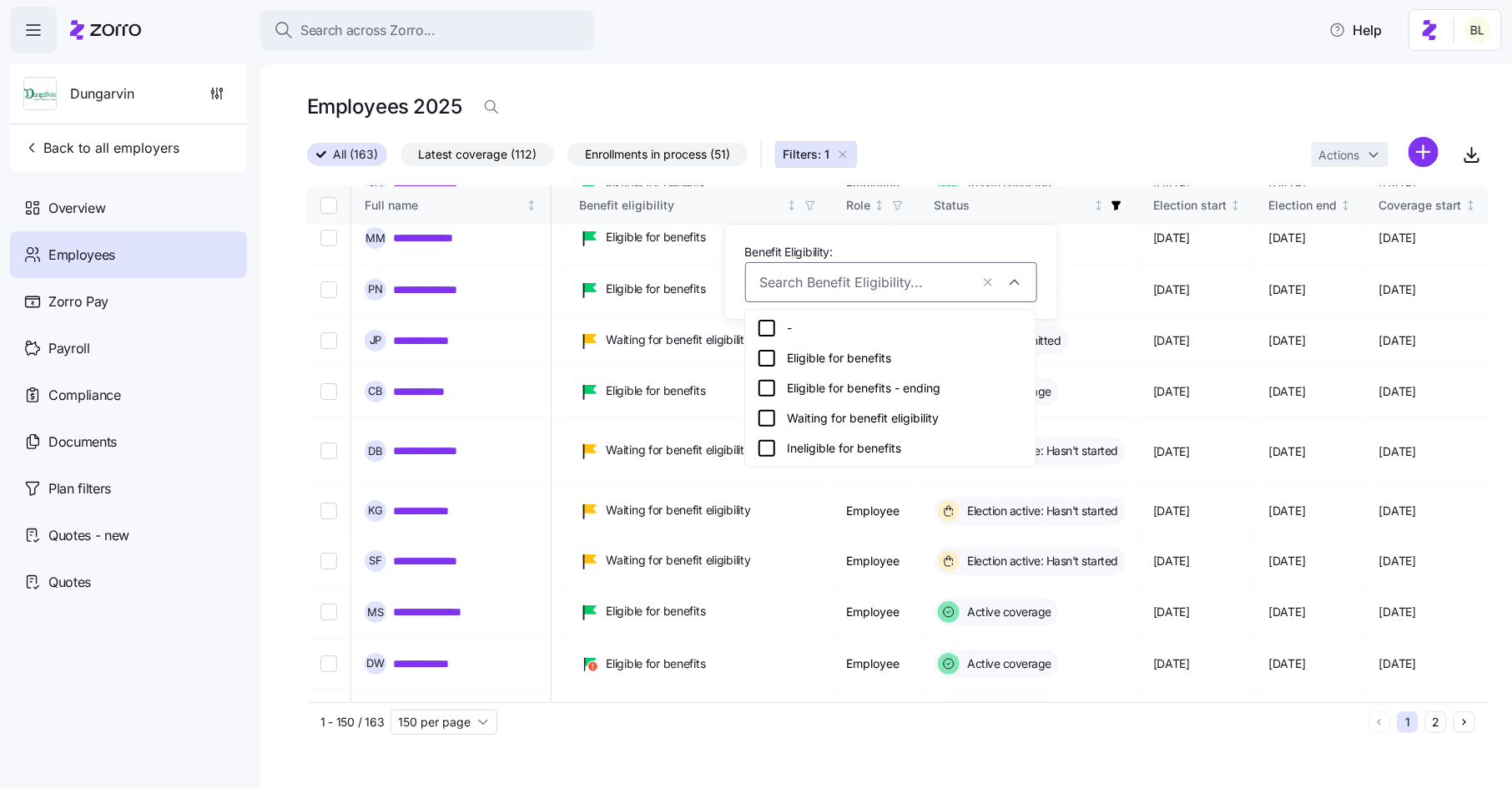
click at [771, 355] on icon at bounding box center [767, 358] width 20 height 20
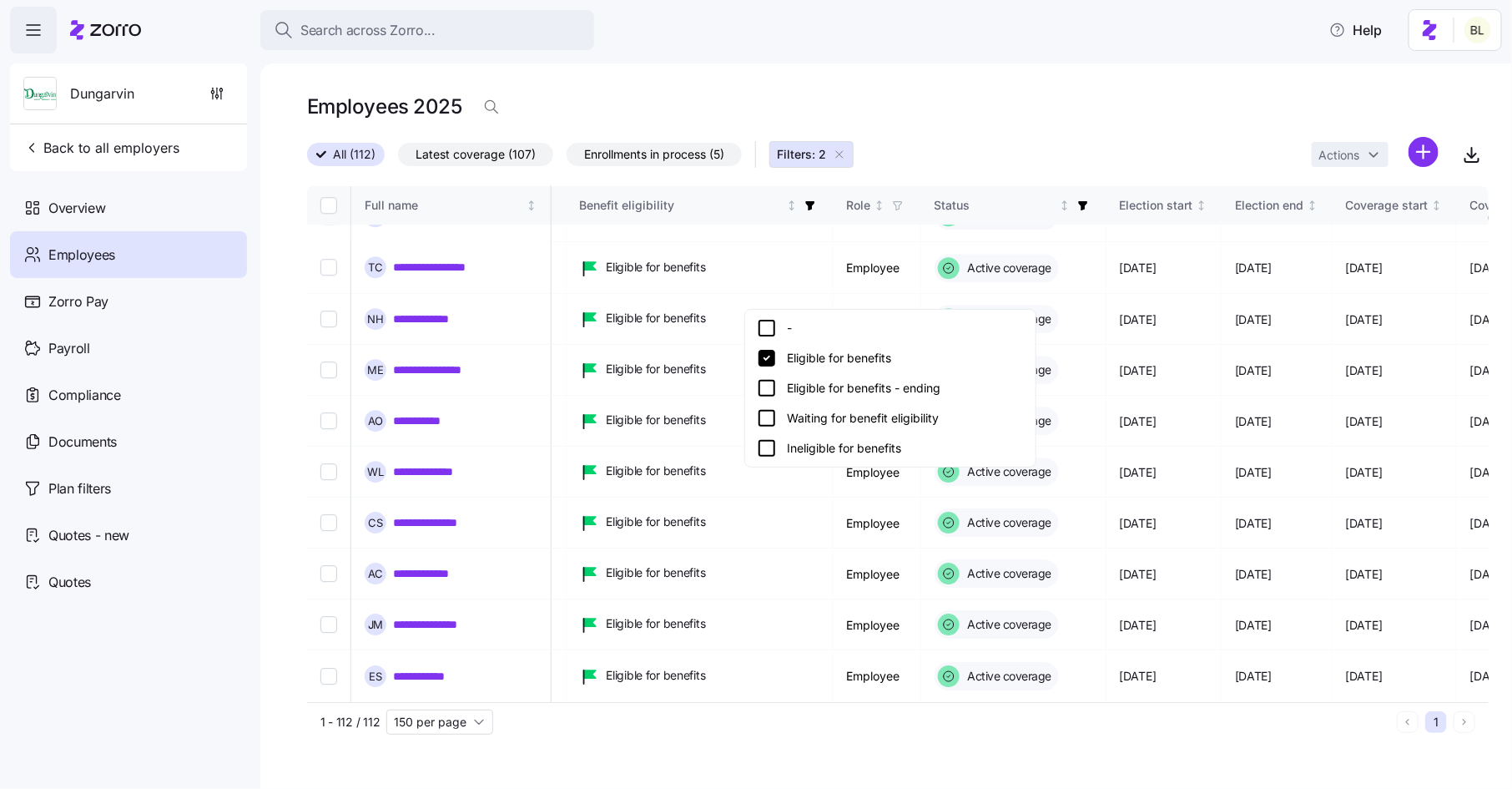
scroll to position [4444, 523]
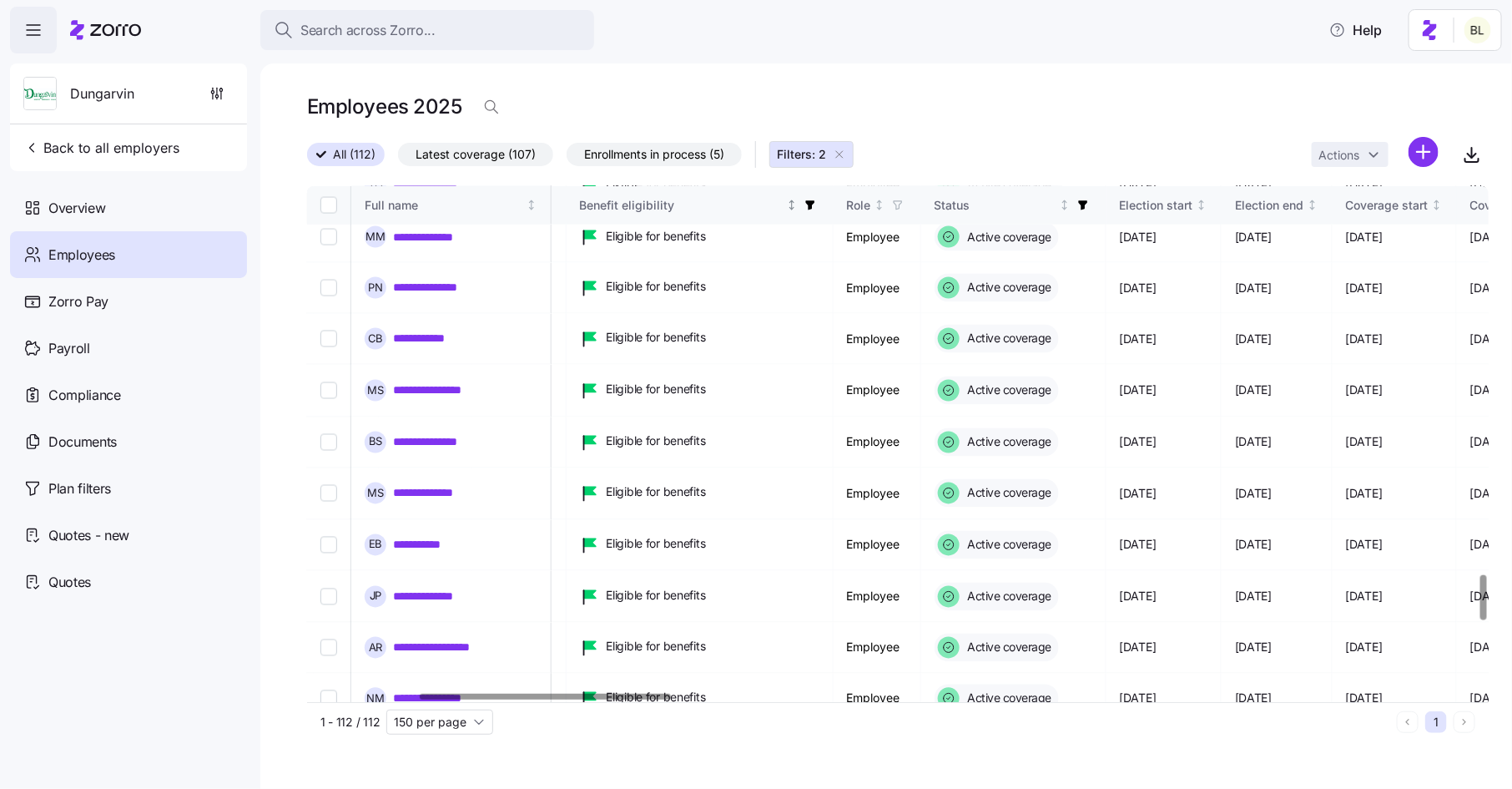
click at [815, 206] on icon "button" at bounding box center [810, 206] width 9 height 9
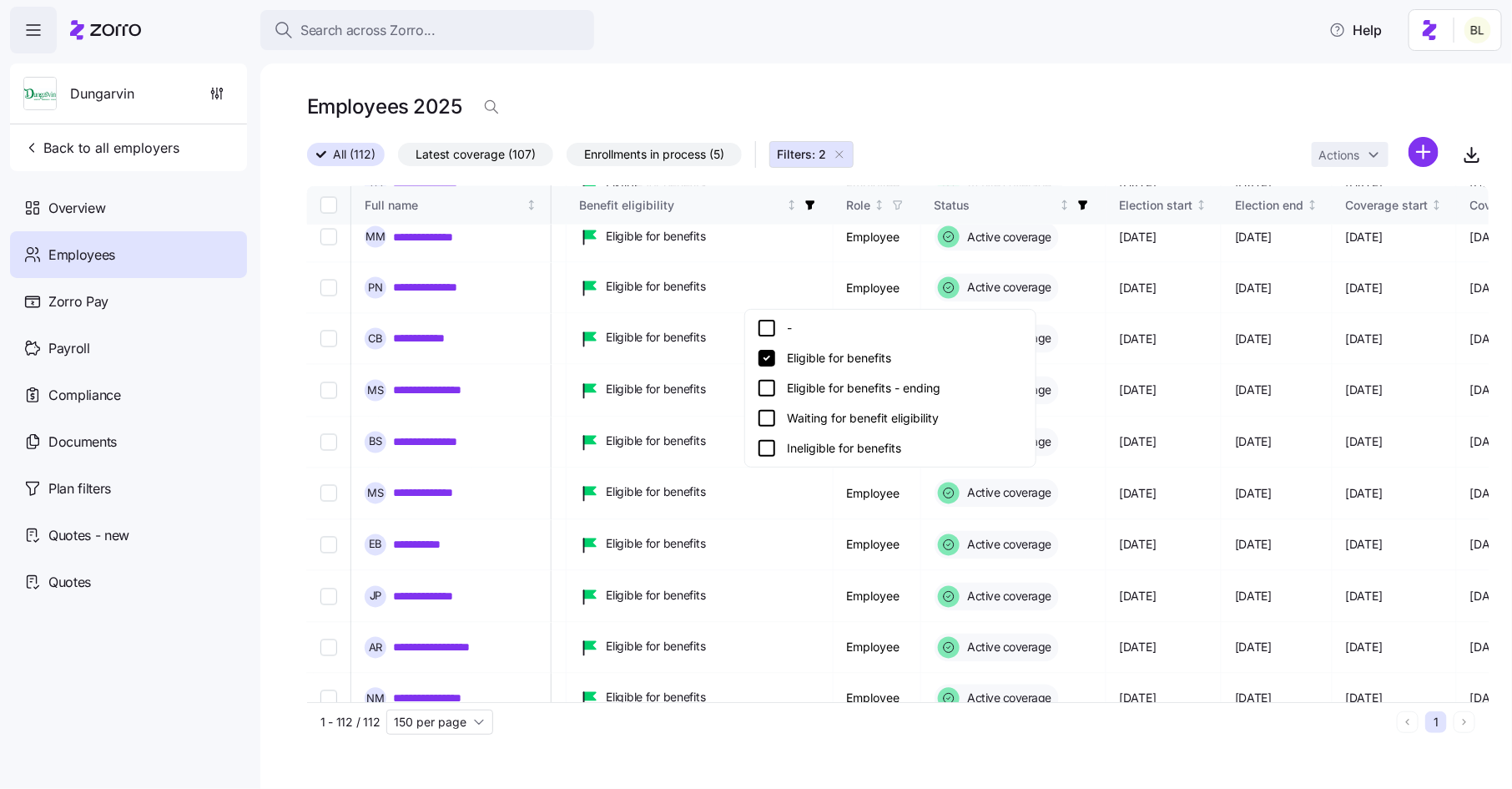
click at [768, 387] on icon at bounding box center [767, 388] width 20 height 20
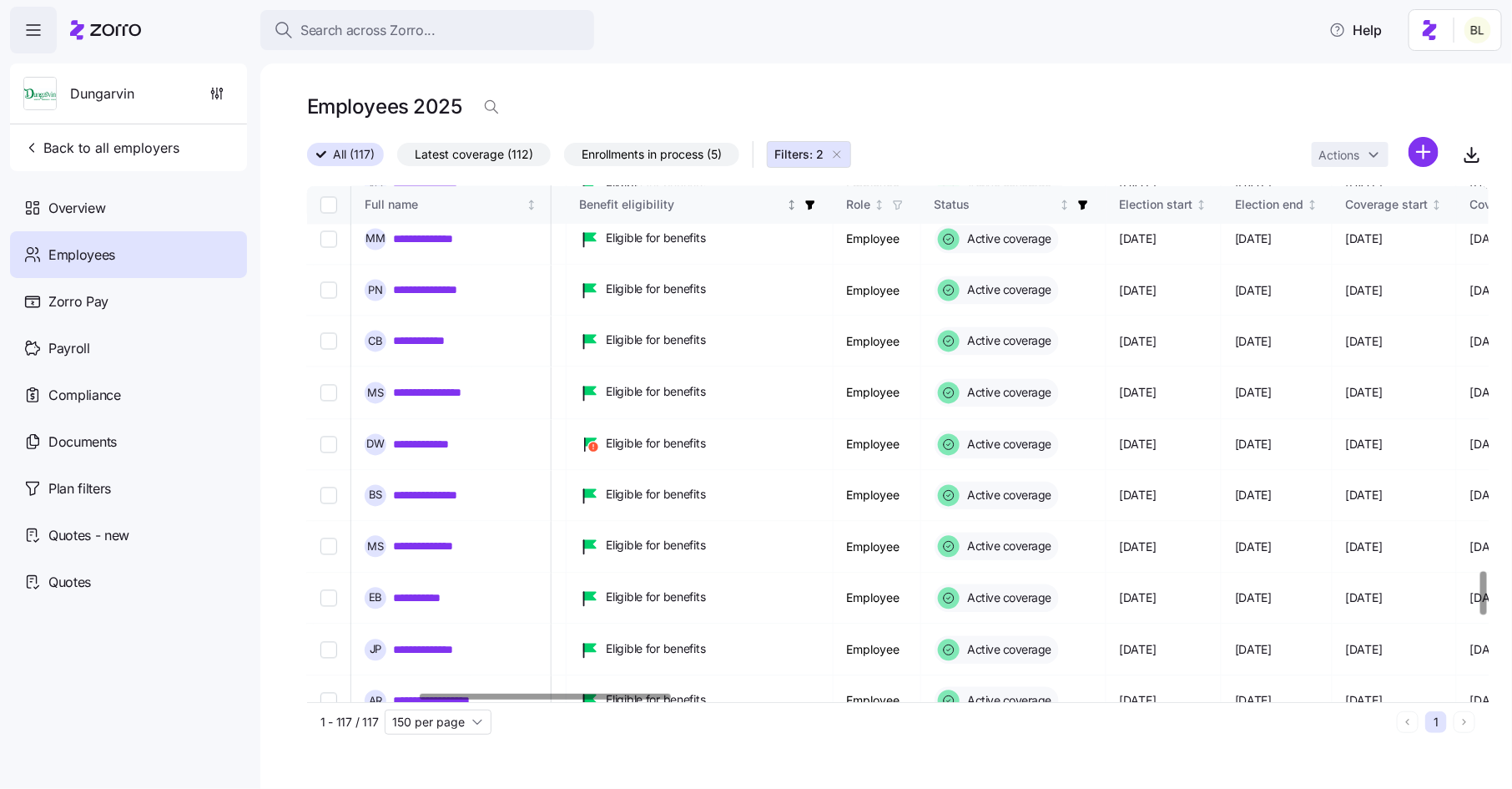
click at [816, 207] on icon "button" at bounding box center [810, 205] width 12 height 12
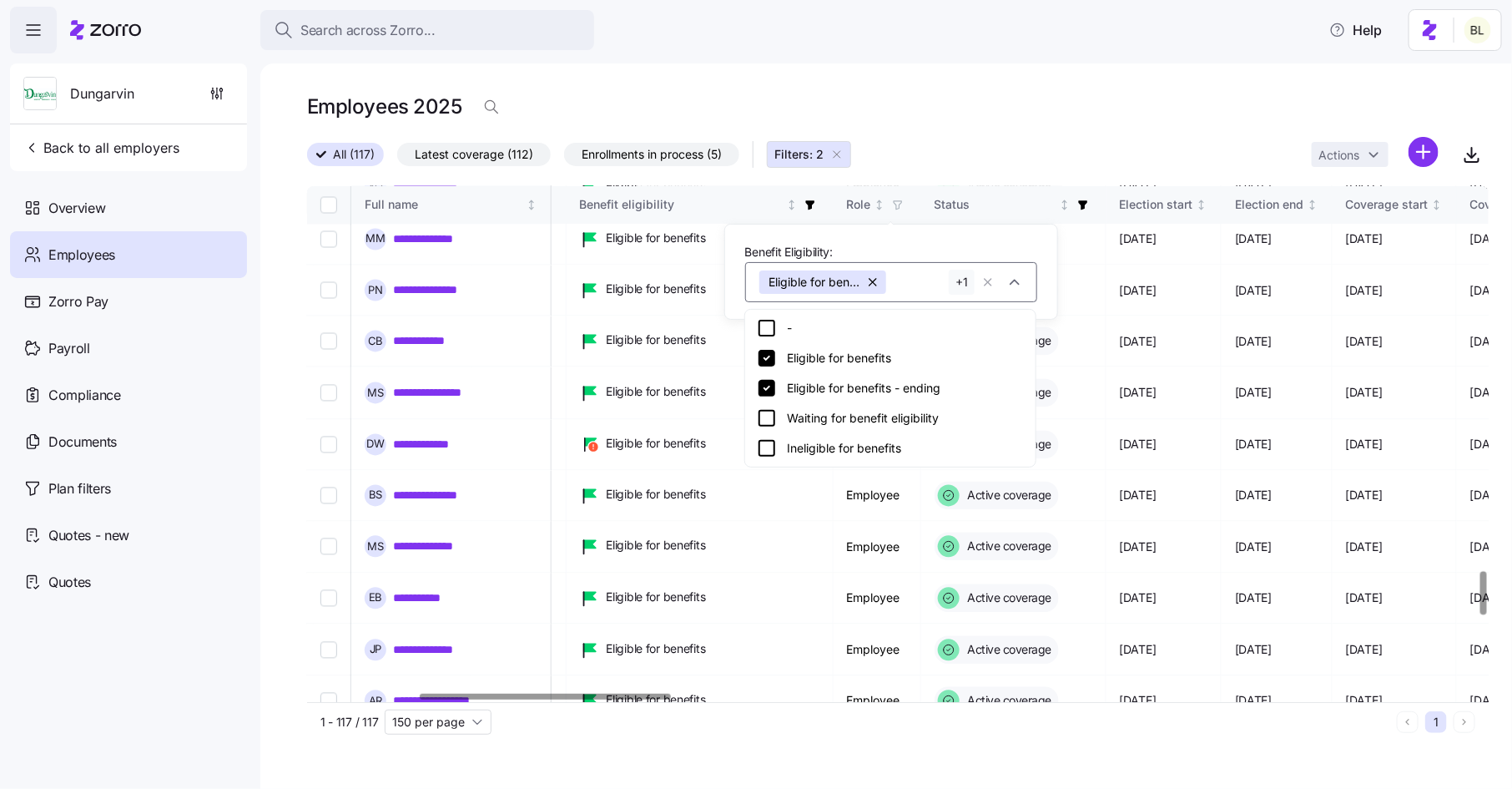
click at [766, 421] on icon at bounding box center [767, 419] width 20 height 20
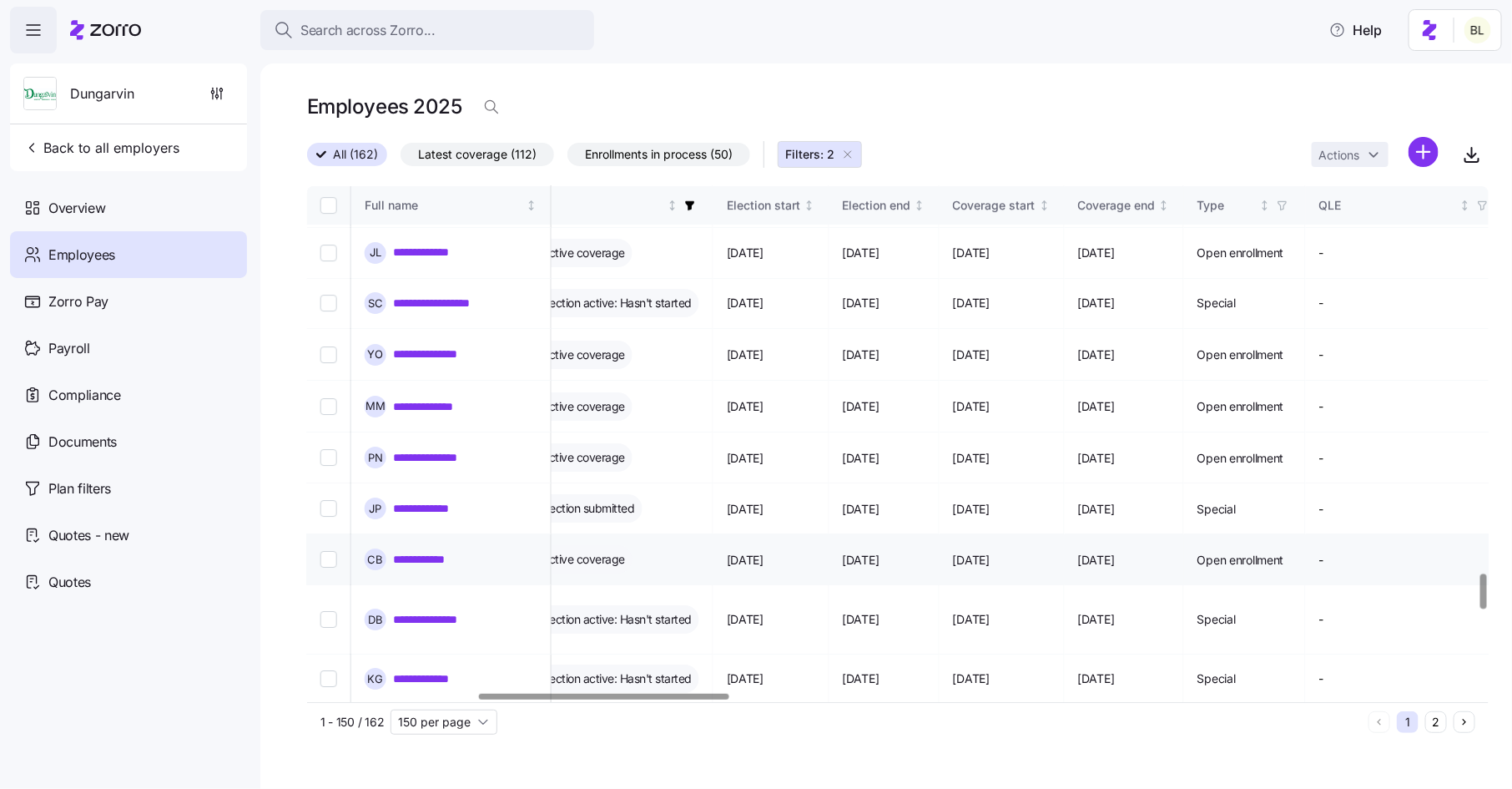
scroll to position [5743, 707]
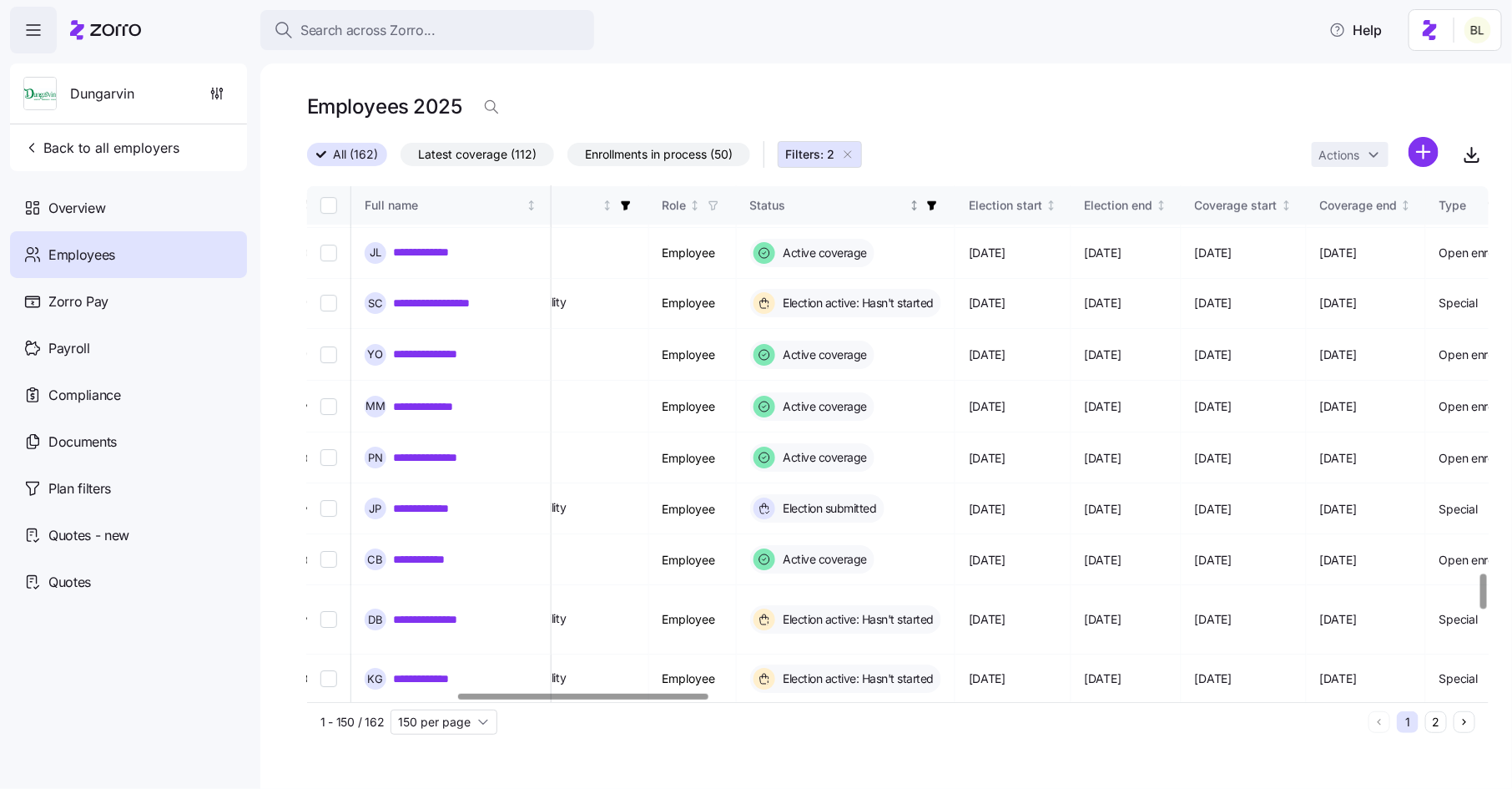
click at [937, 200] on icon "button" at bounding box center [932, 205] width 12 height 12
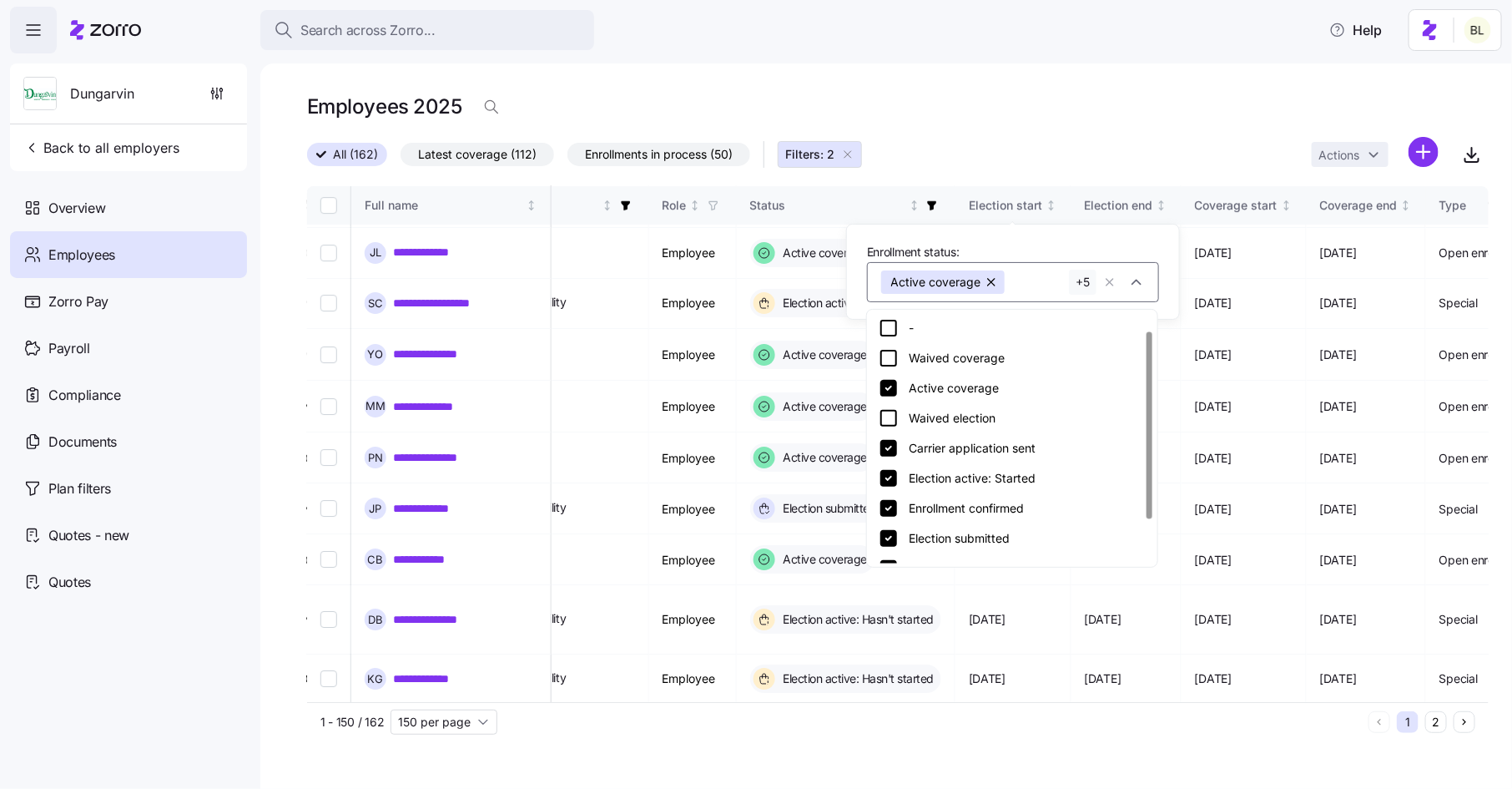
scroll to position [79, 0]
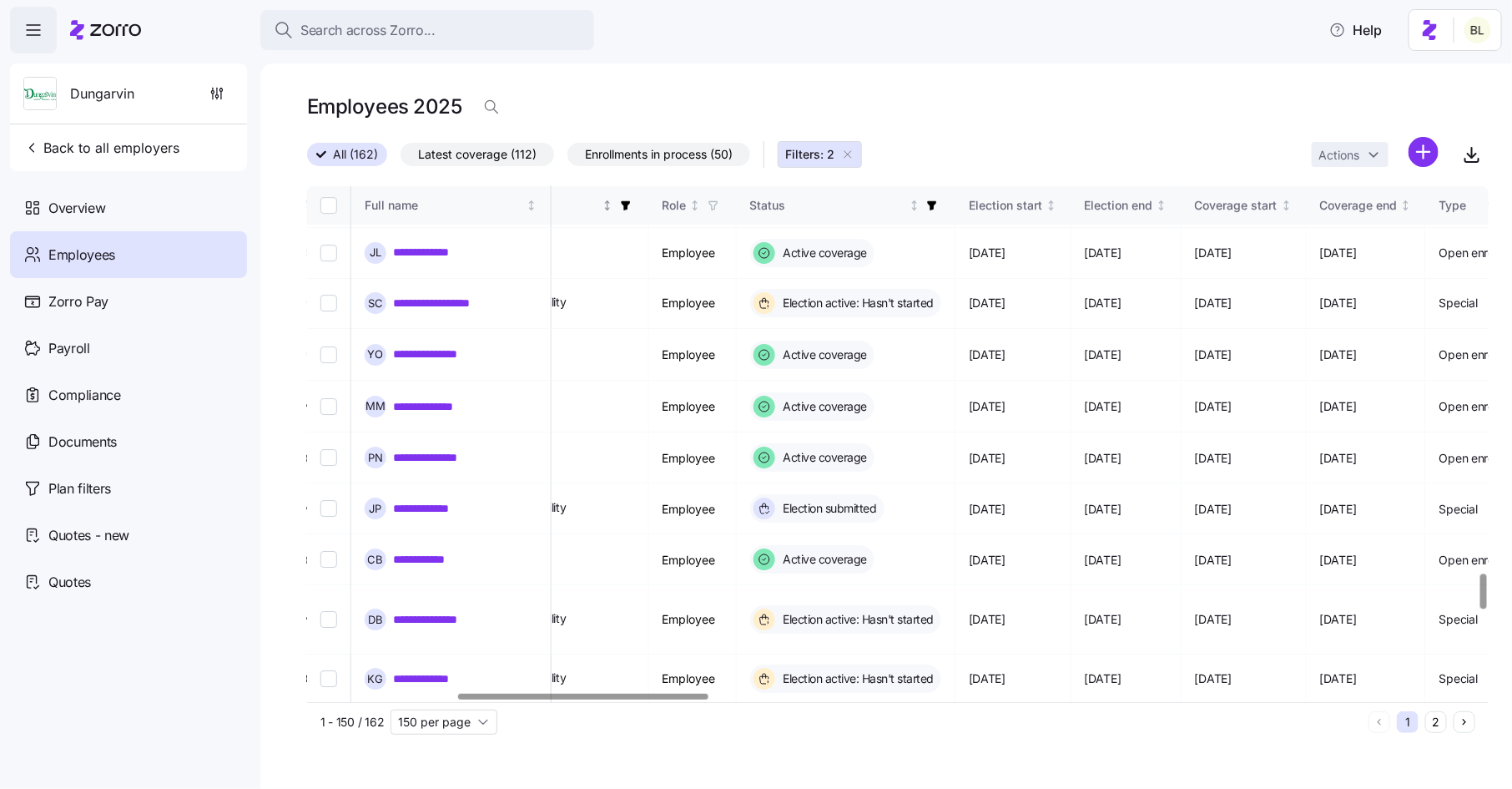
click at [630, 208] on icon "button" at bounding box center [625, 206] width 9 height 9
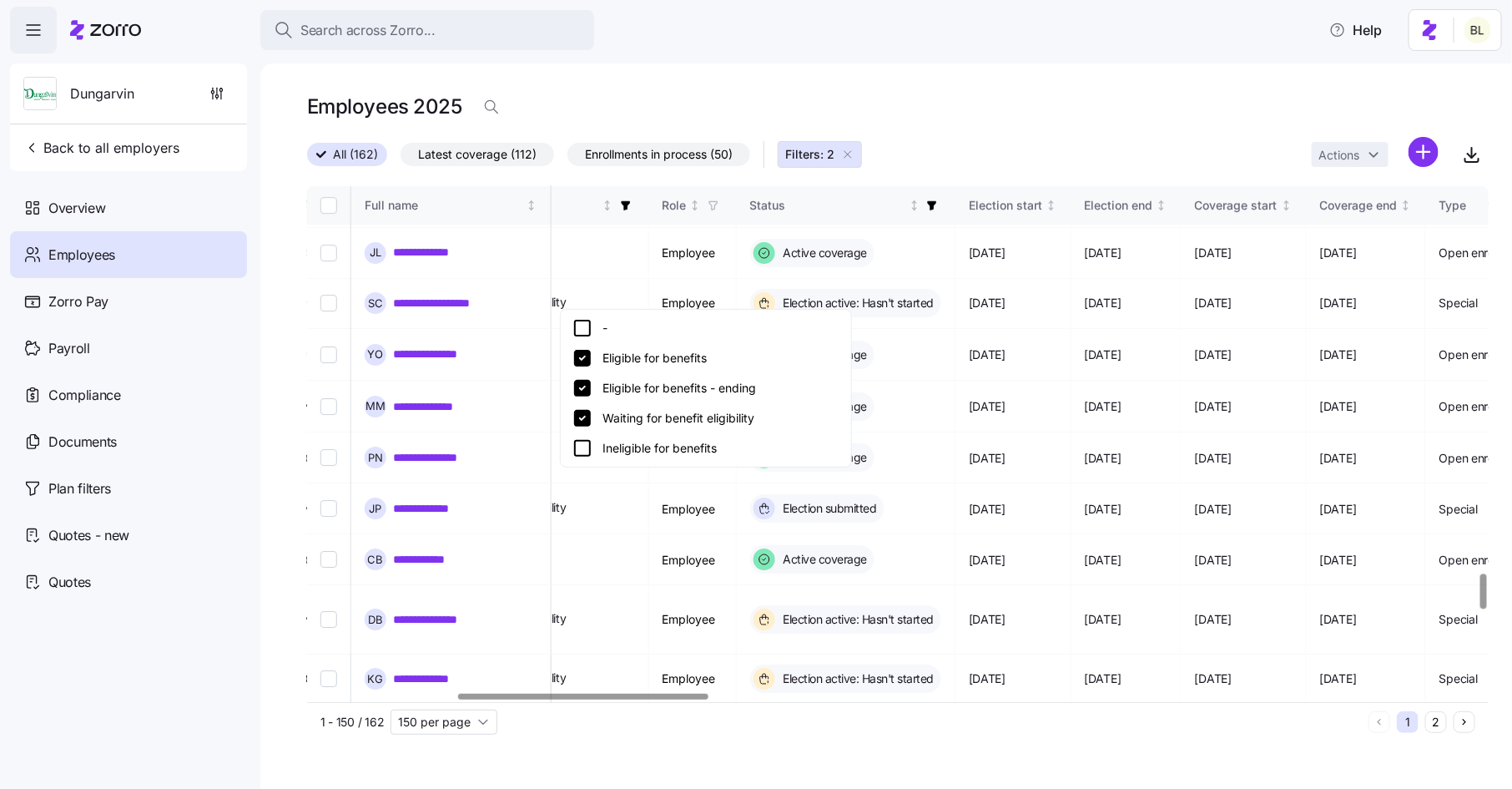
click at [582, 419] on icon at bounding box center [582, 418] width 17 height 17
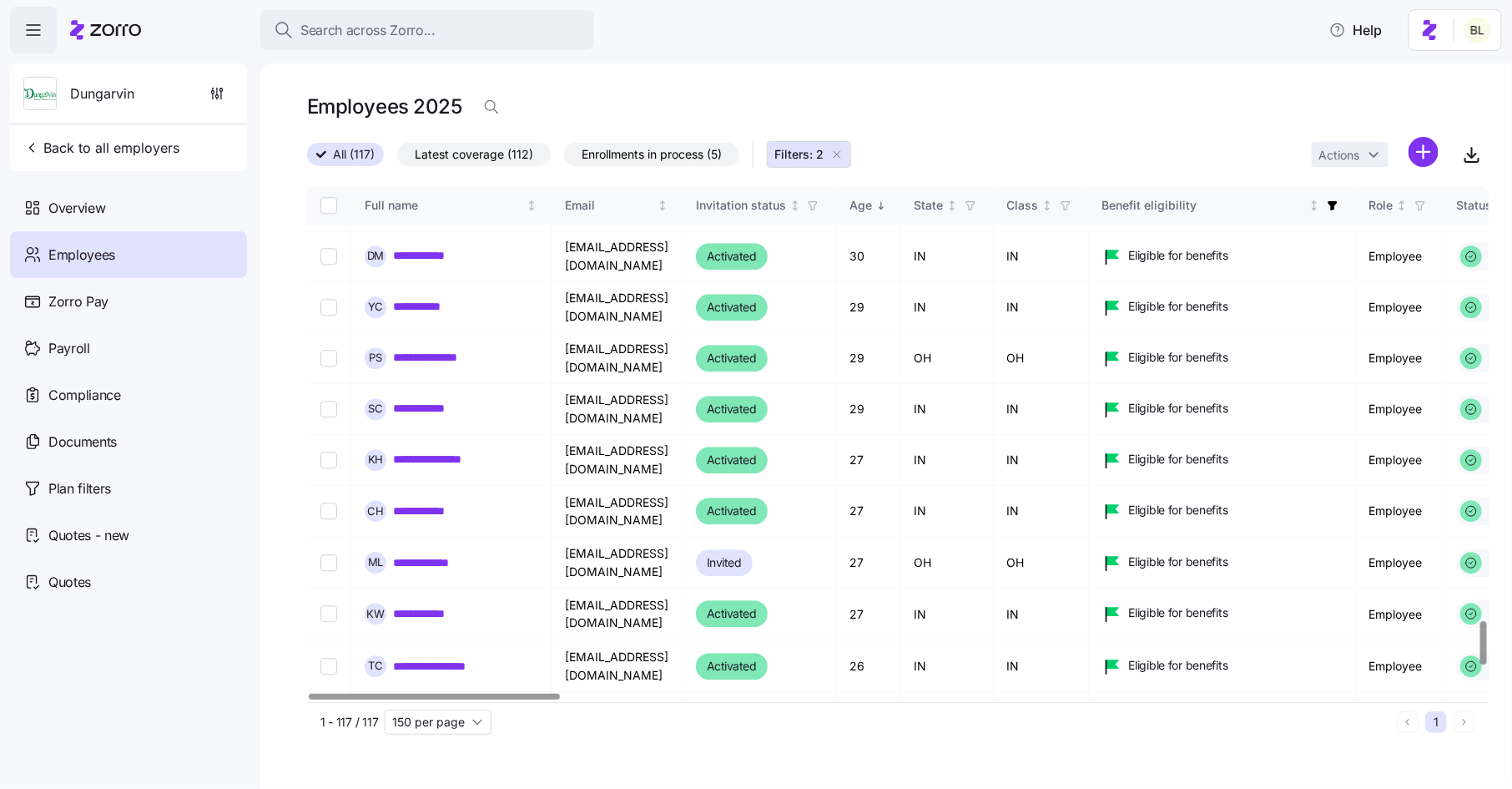
scroll to position [5503, 0]
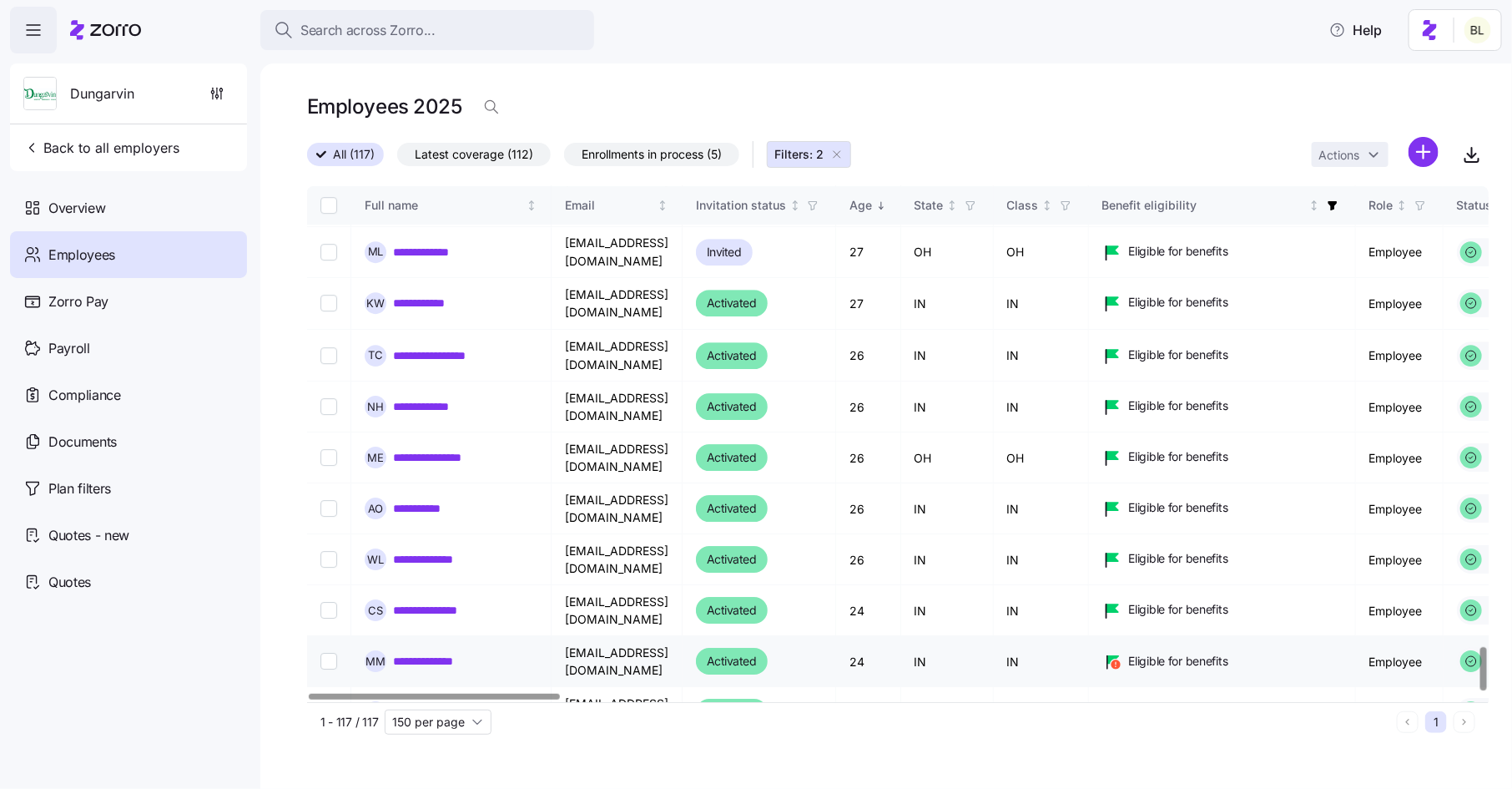
click at [1120, 660] on icon at bounding box center [1115, 664] width 9 height 9
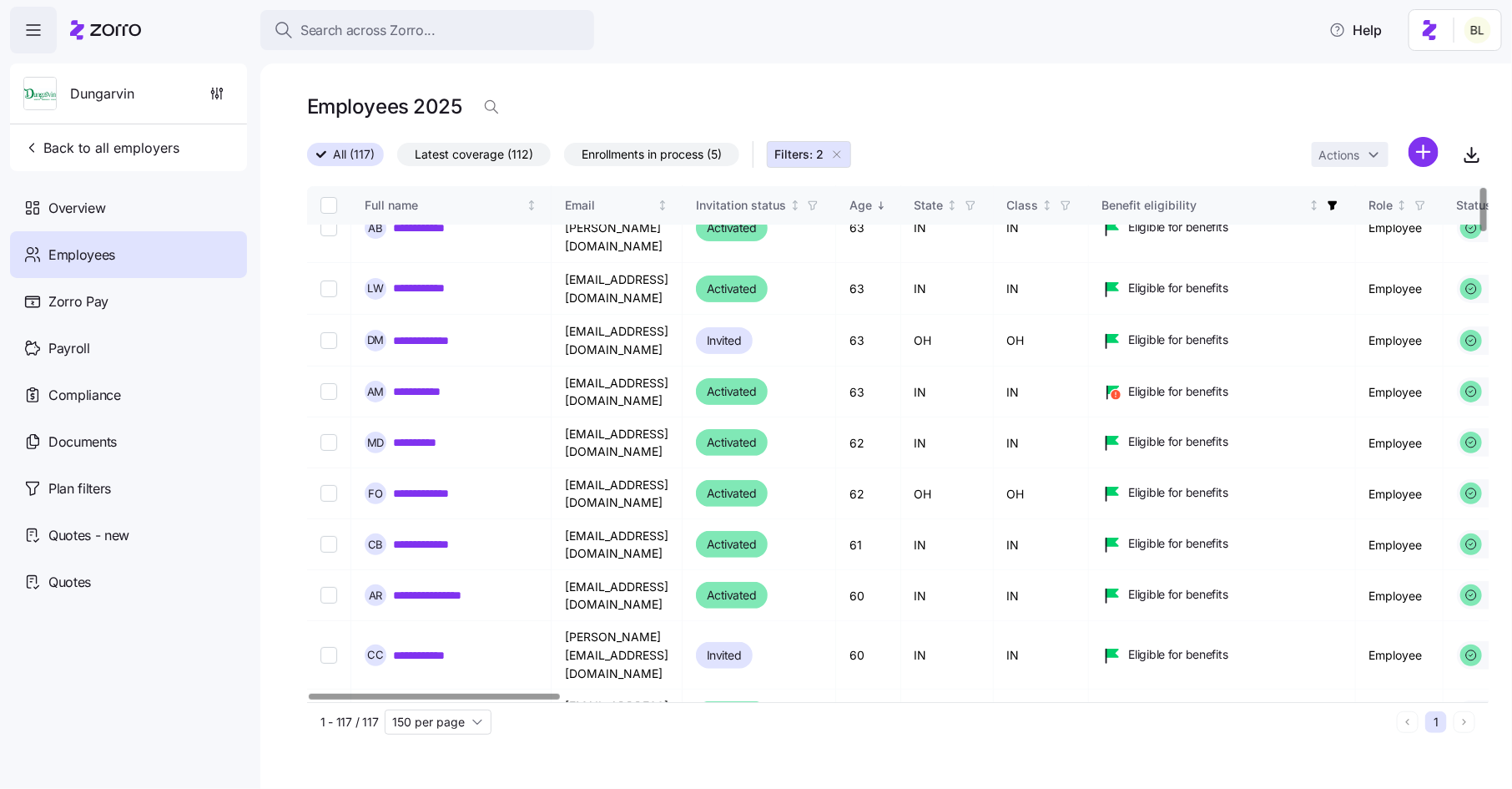
scroll to position [0, 0]
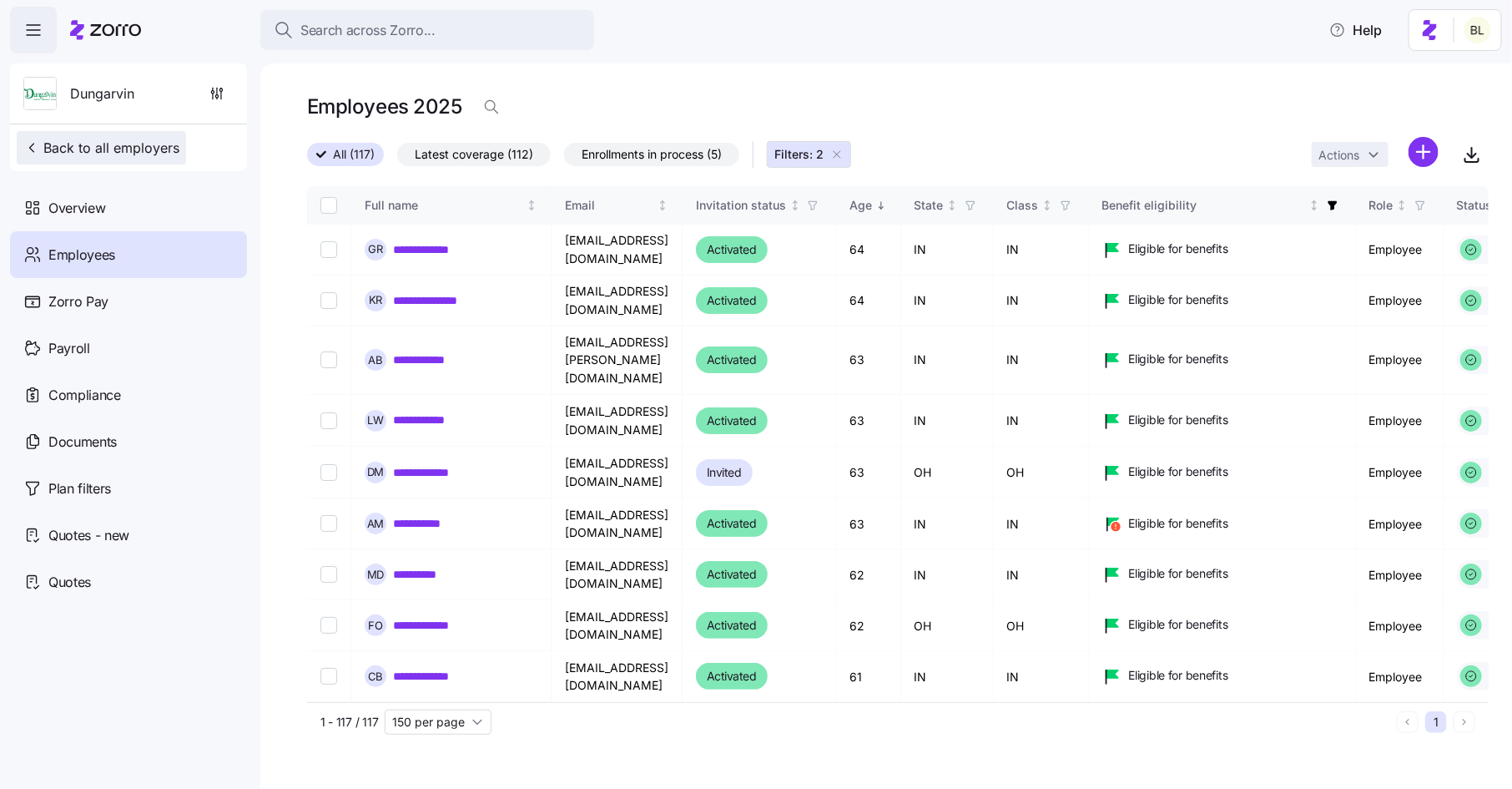
click at [152, 139] on span "Back to all employers" at bounding box center [101, 148] width 156 height 20
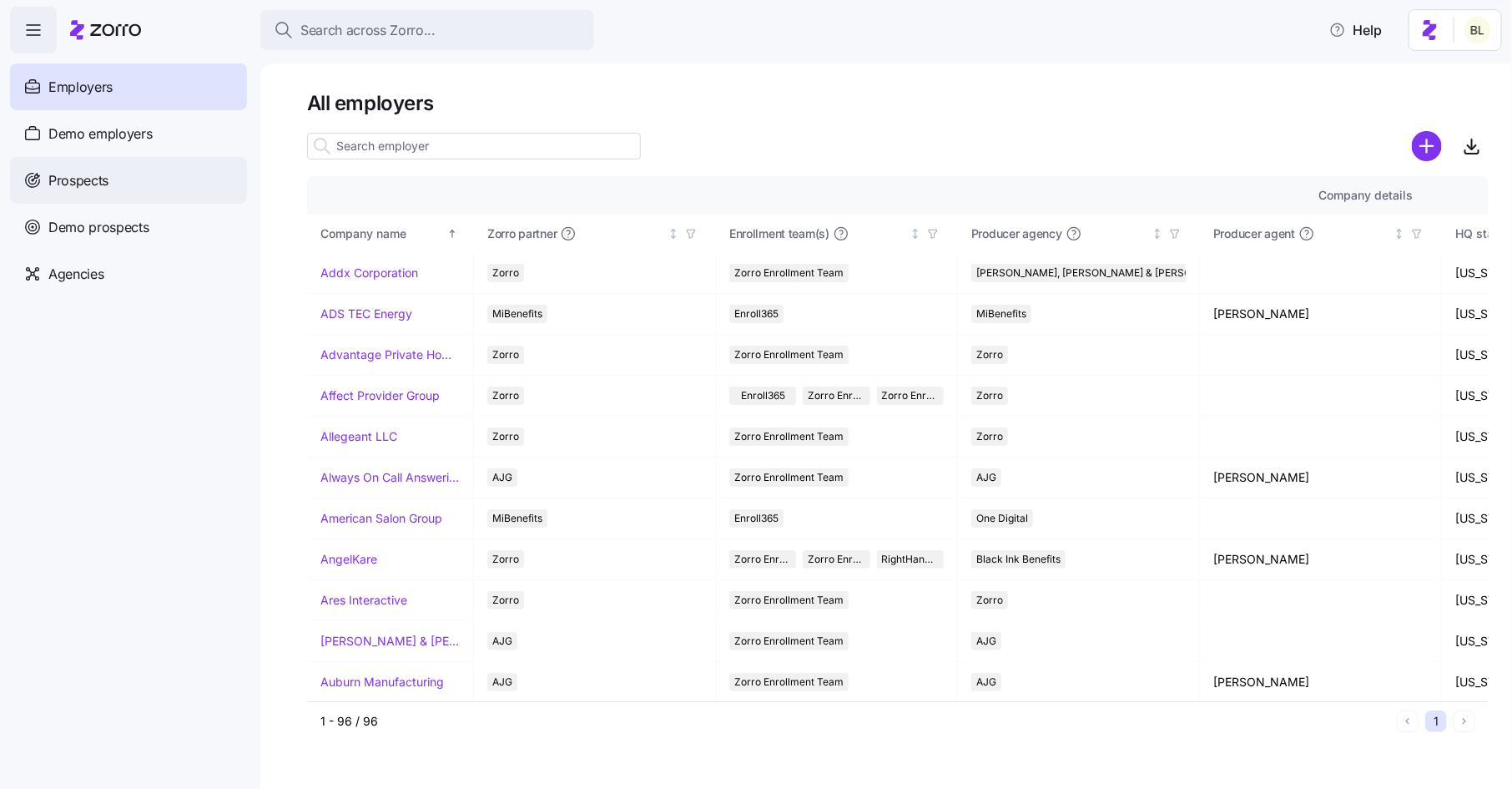
click at [138, 178] on div "Prospects" at bounding box center [128, 181] width 237 height 47
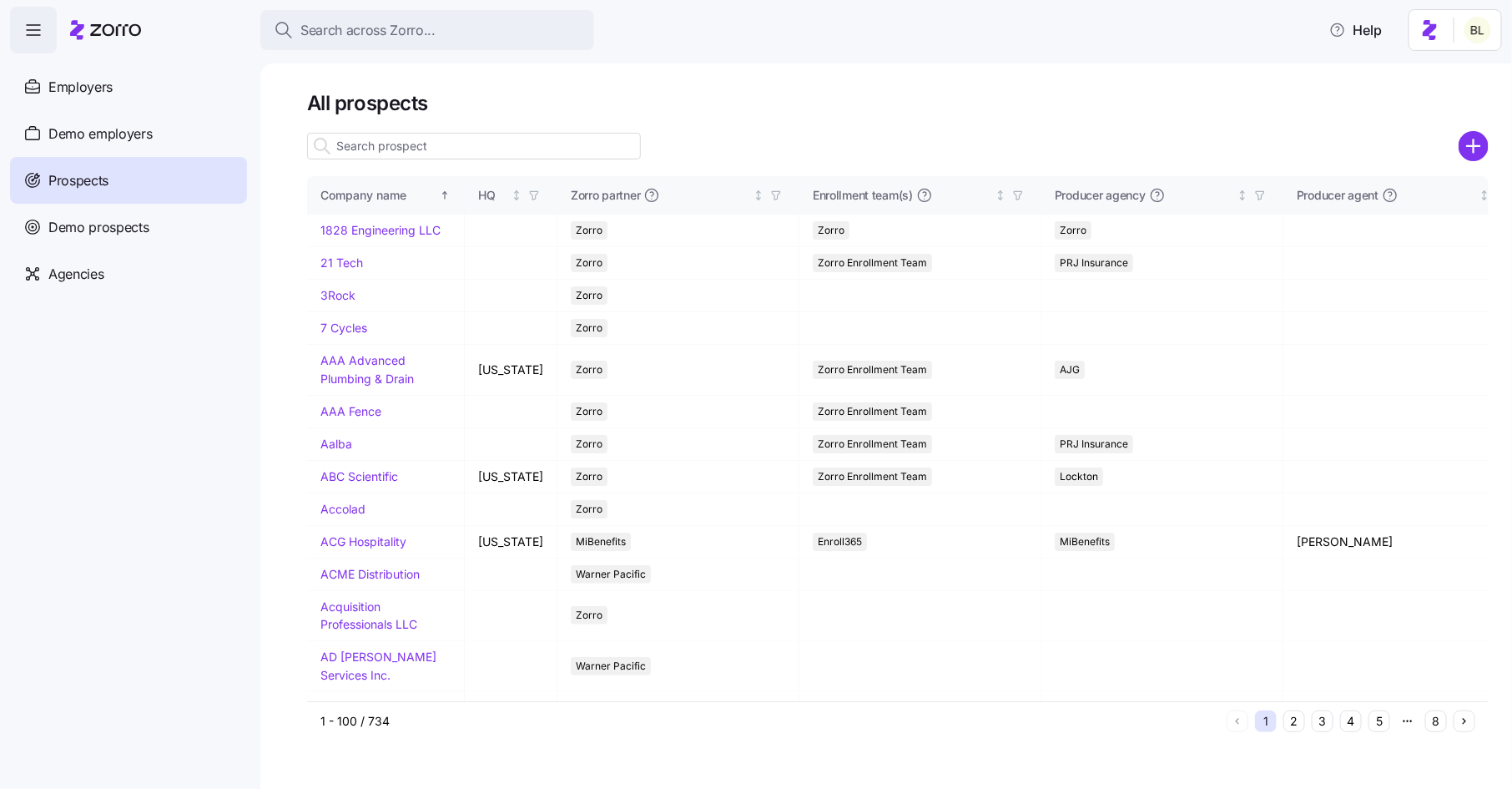
click at [426, 148] on input at bounding box center [473, 146] width 334 height 27
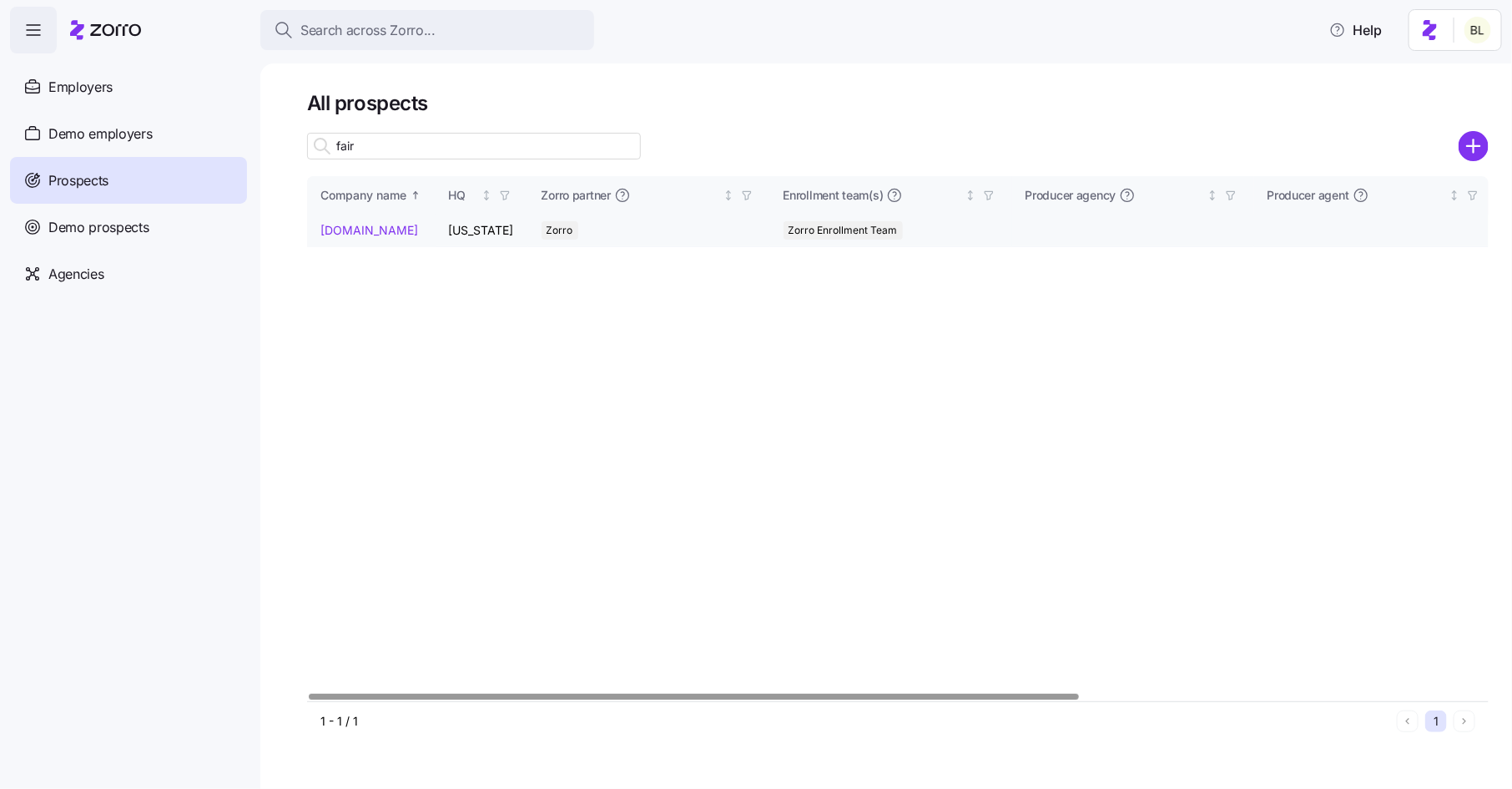
type input "fair"
click at [350, 223] on link "Fairs.com" at bounding box center [368, 230] width 98 height 14
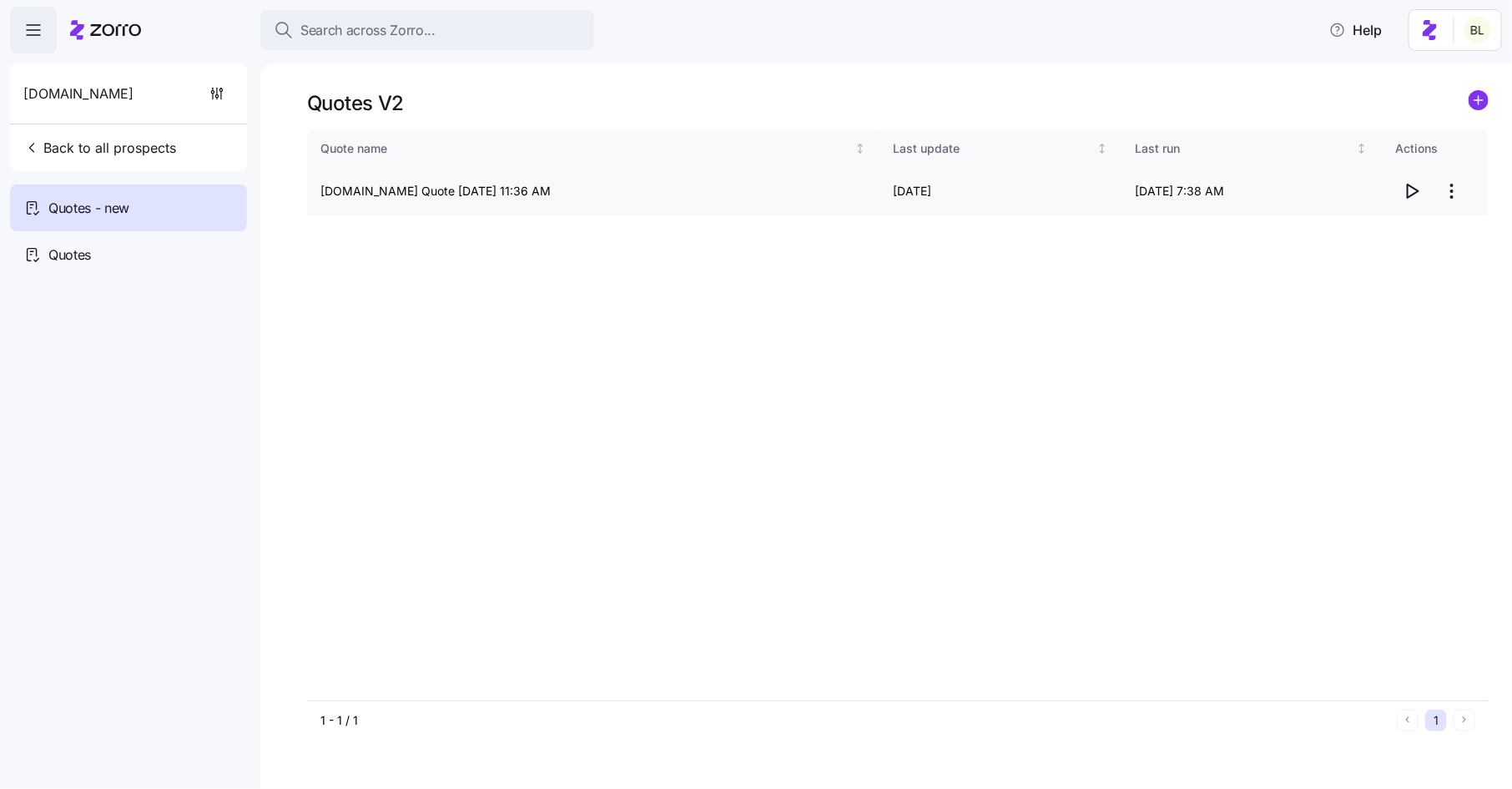
click at [1407, 188] on icon "button" at bounding box center [1413, 191] width 11 height 13
click at [130, 139] on span "Back to all prospects" at bounding box center [99, 148] width 153 height 20
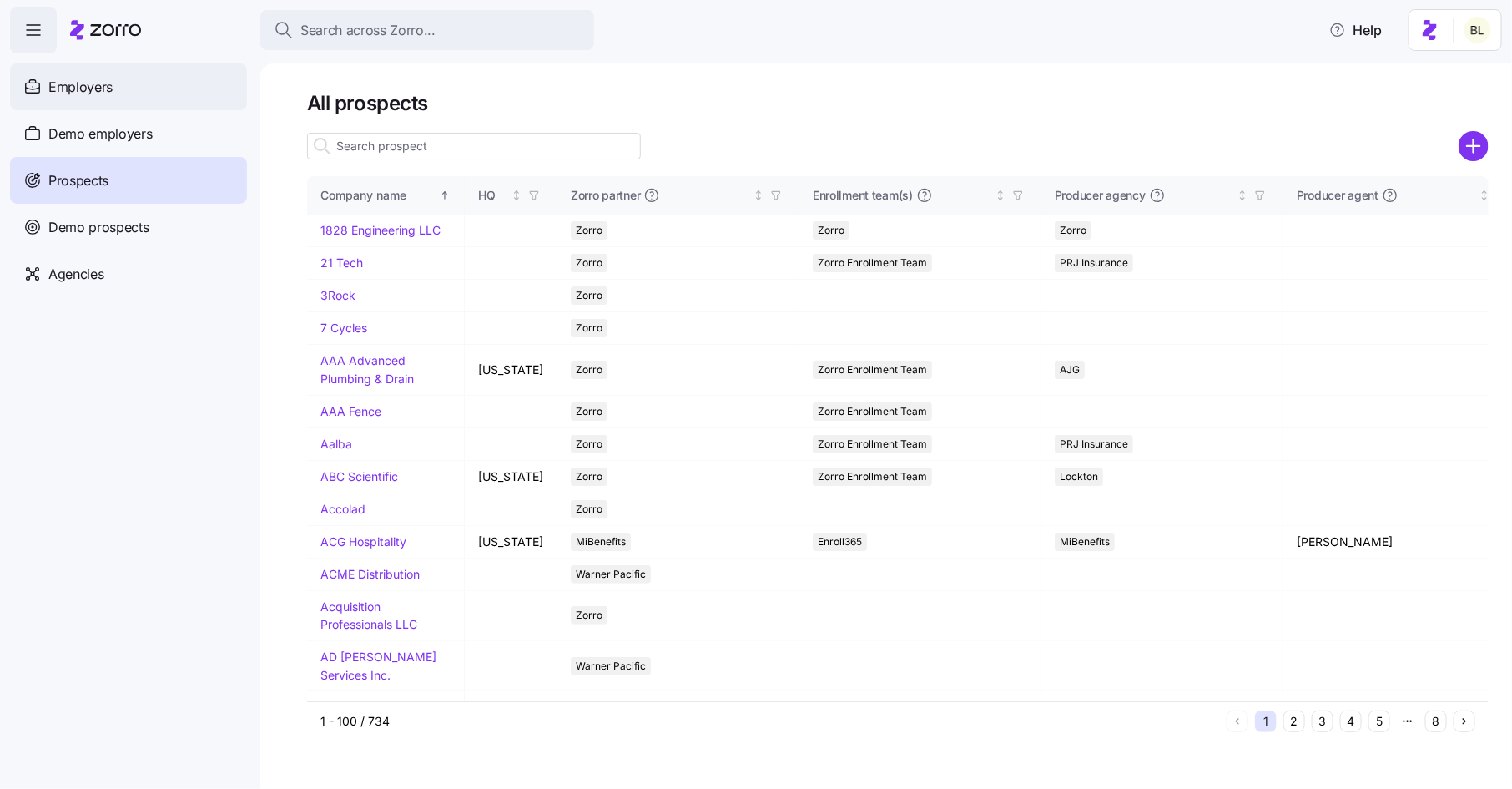
click at [88, 83] on span "Employers" at bounding box center [80, 87] width 64 height 20
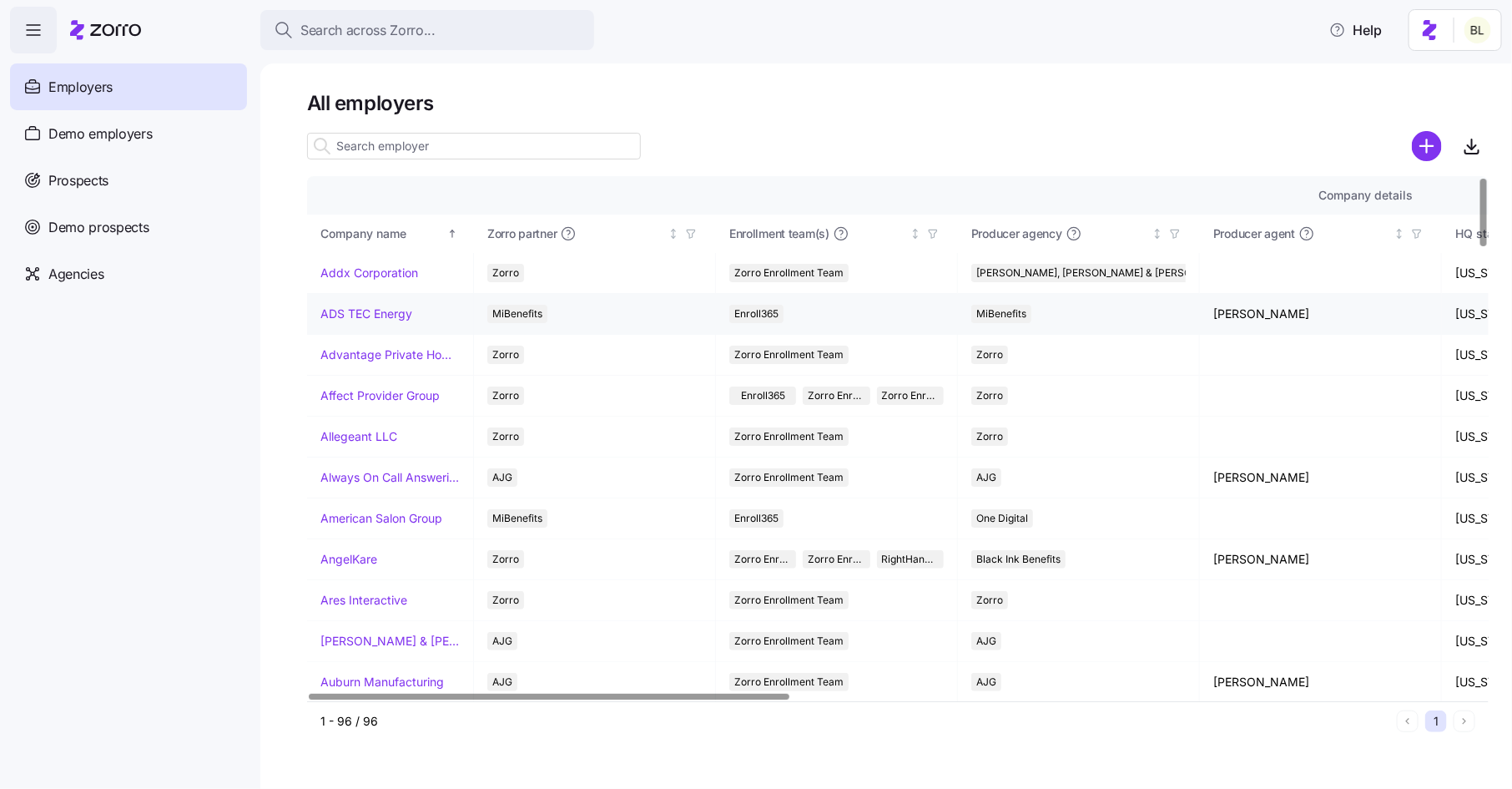
click at [380, 311] on link "ADS TEC Energy" at bounding box center [365, 314] width 92 height 17
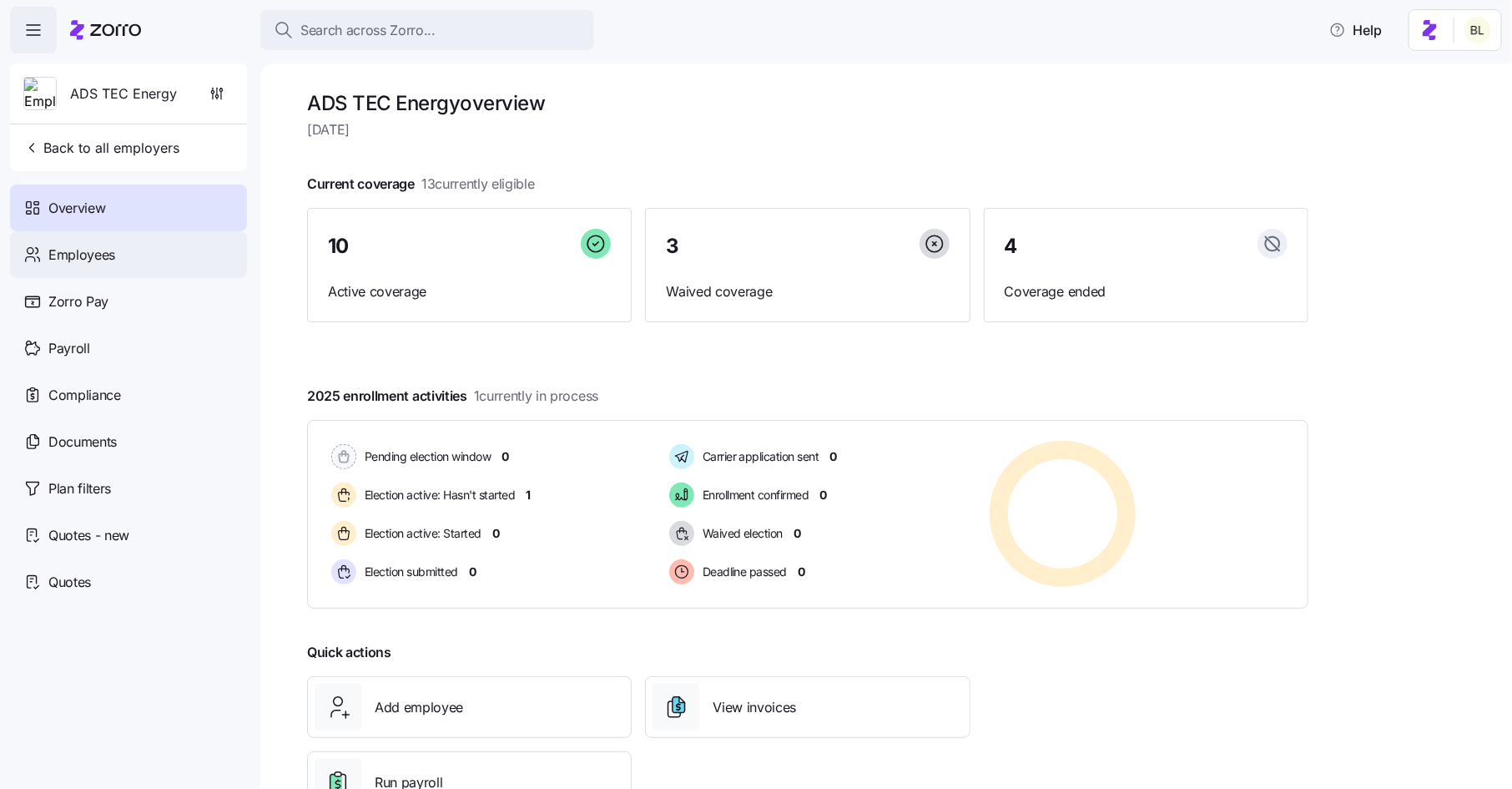
click at [80, 261] on span "Employees" at bounding box center [82, 255] width 67 height 20
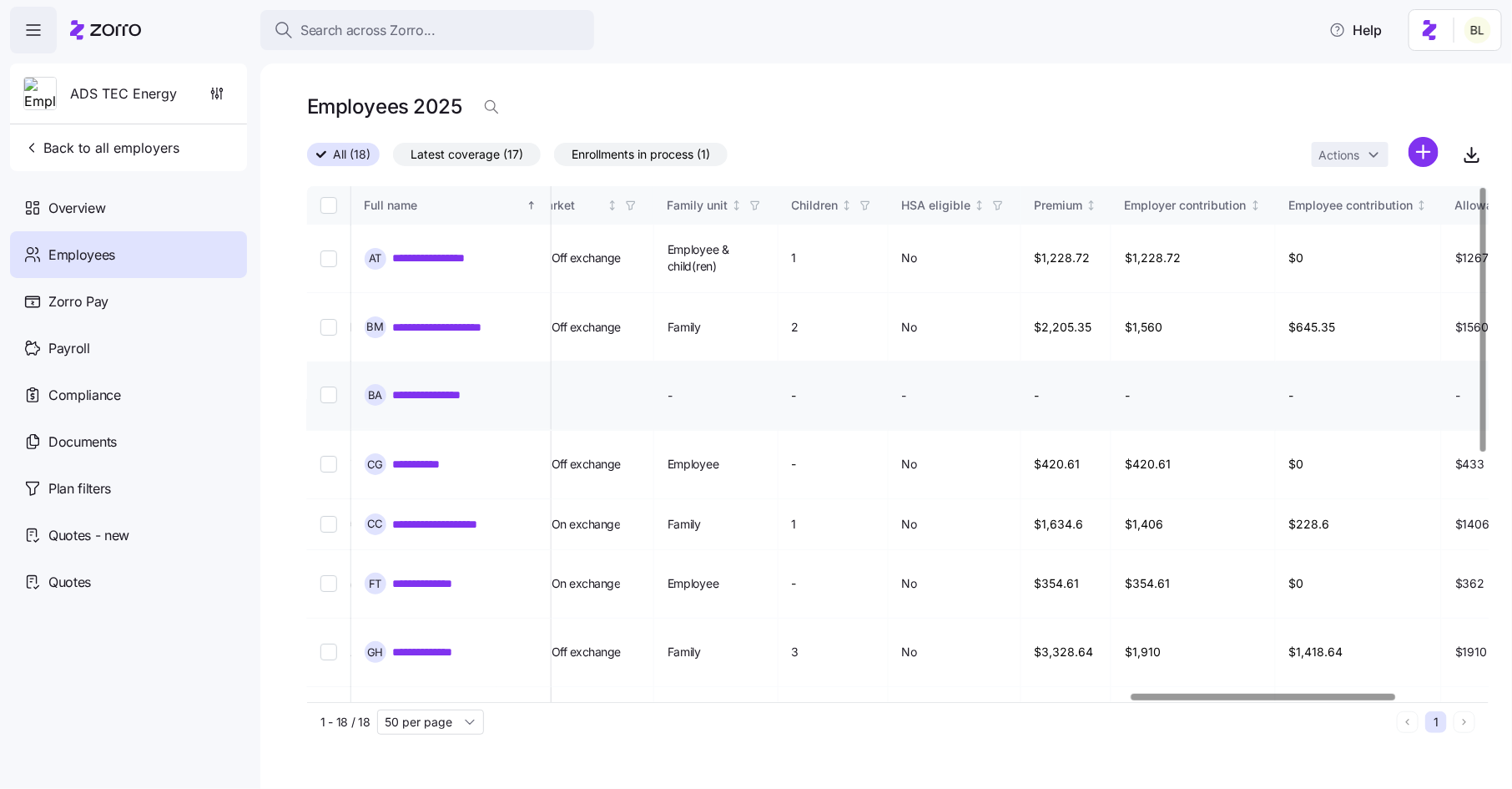
scroll to position [0, 3688]
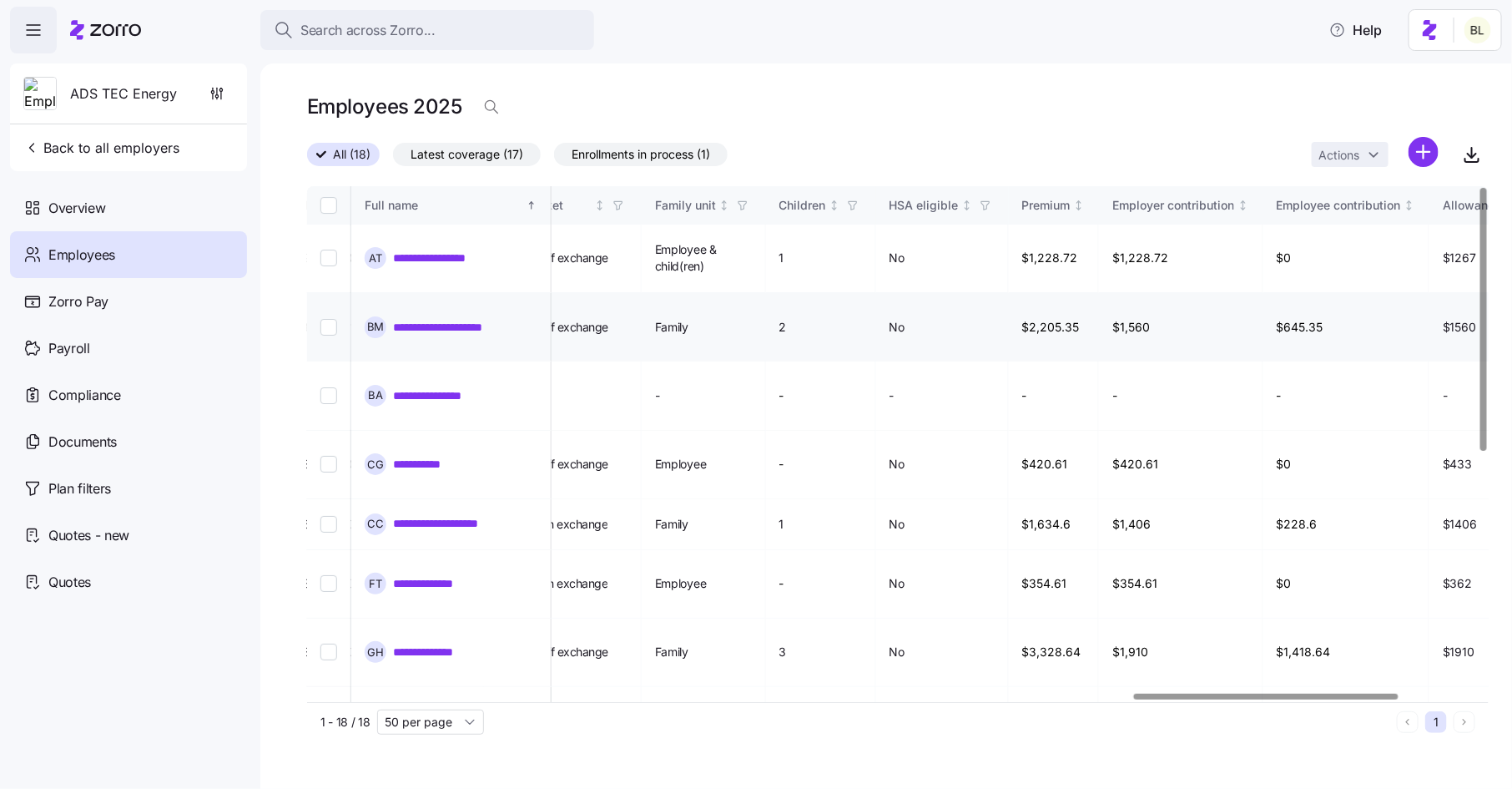
click at [469, 319] on link "**********" at bounding box center [456, 328] width 126 height 17
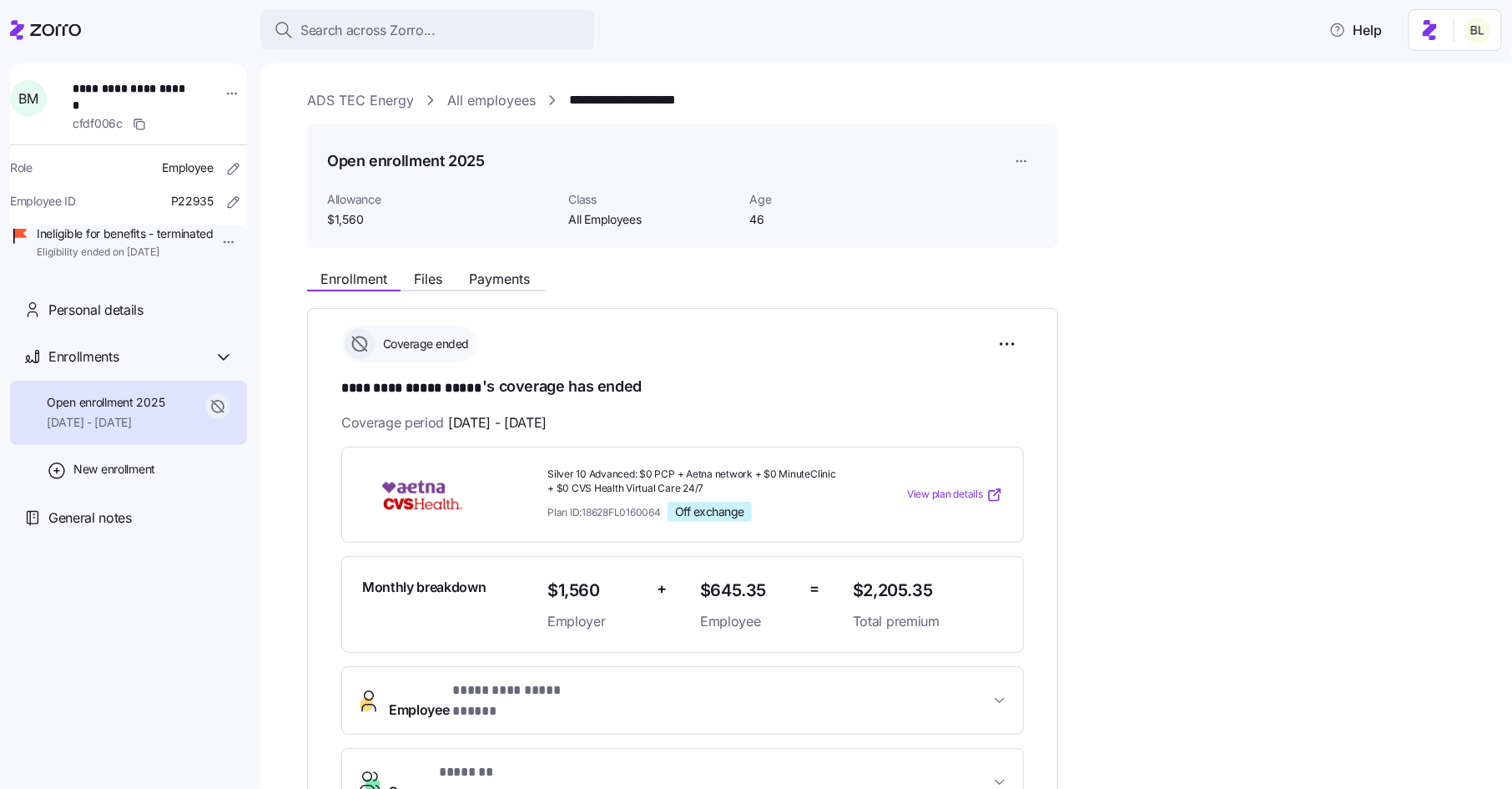
click at [371, 101] on link "ADS TEC Energy" at bounding box center [360, 100] width 107 height 20
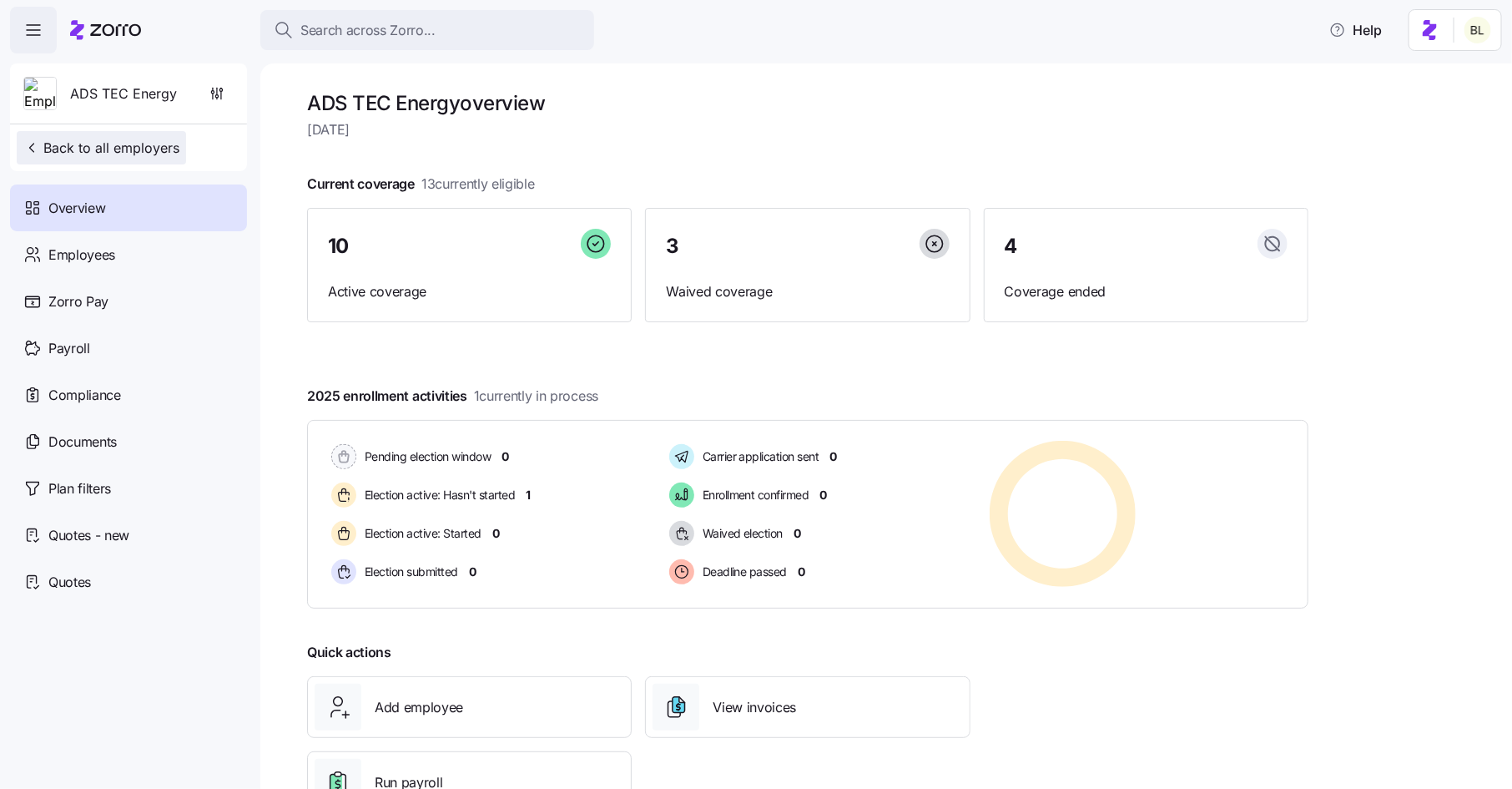
click at [106, 142] on span "Back to all employers" at bounding box center [101, 148] width 156 height 20
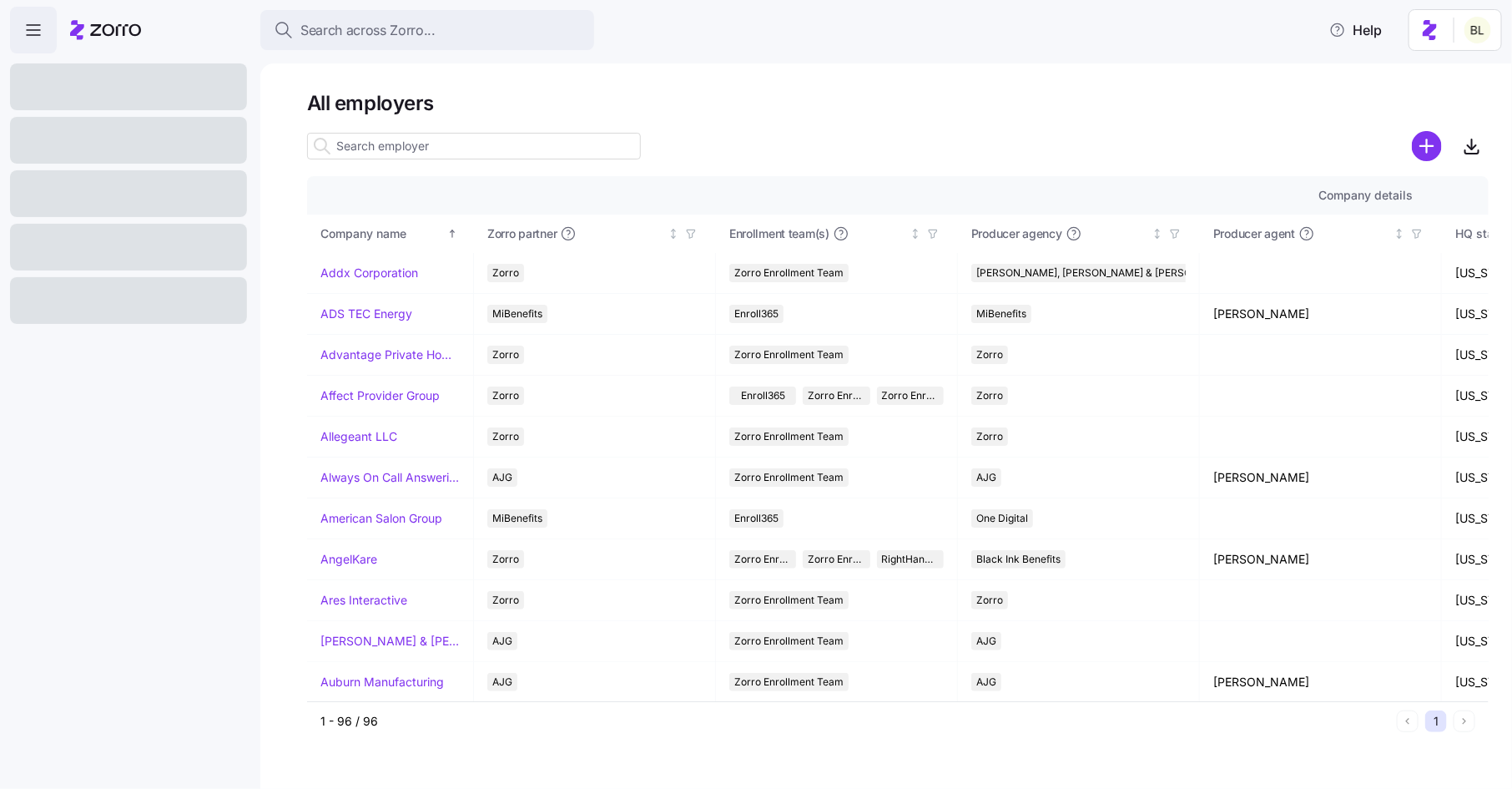
click at [403, 146] on input at bounding box center [473, 146] width 334 height 27
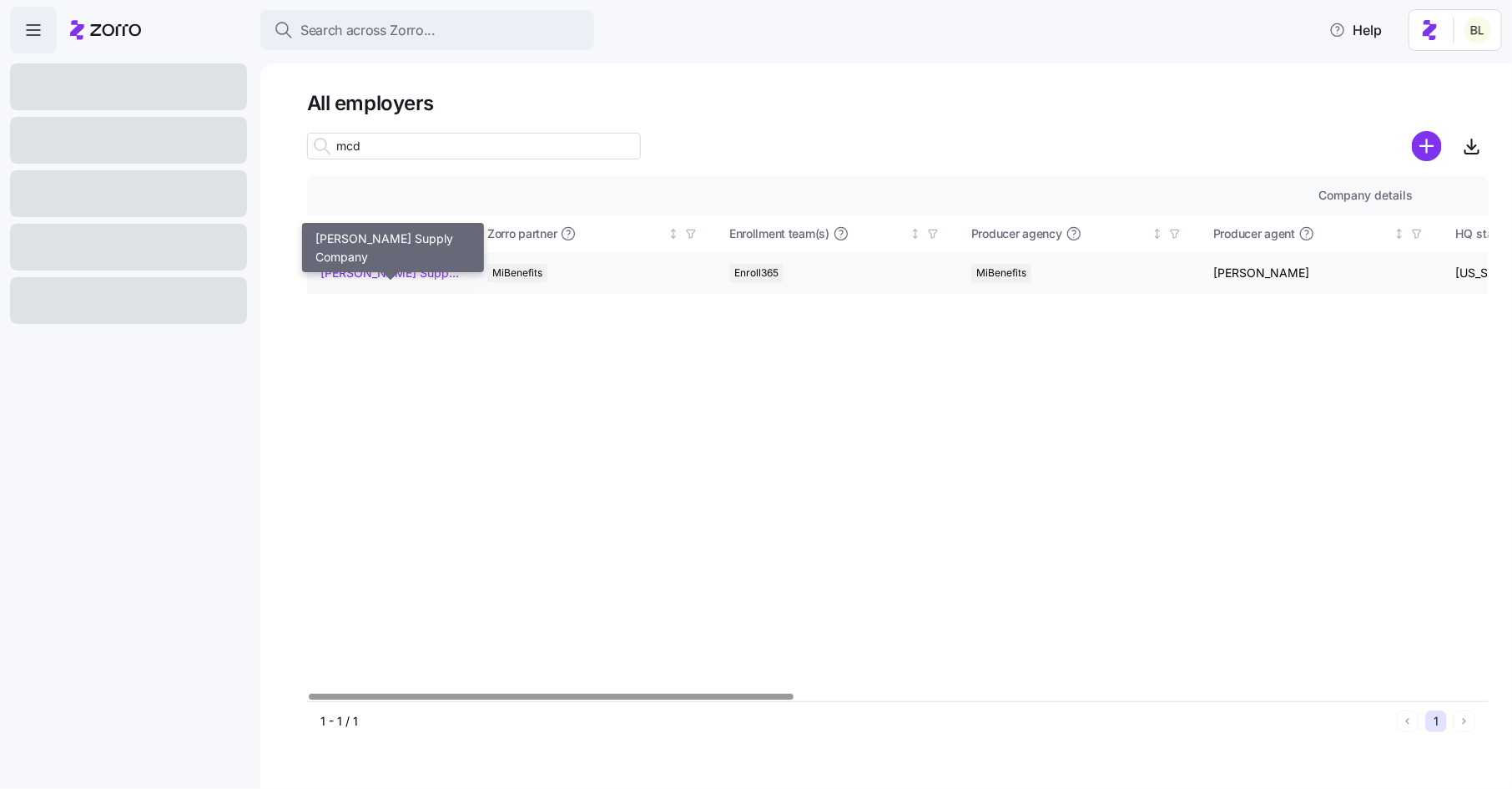
type input "mcd"
click at [393, 273] on link "McDaniel Supply Company" at bounding box center [390, 273] width 139 height 17
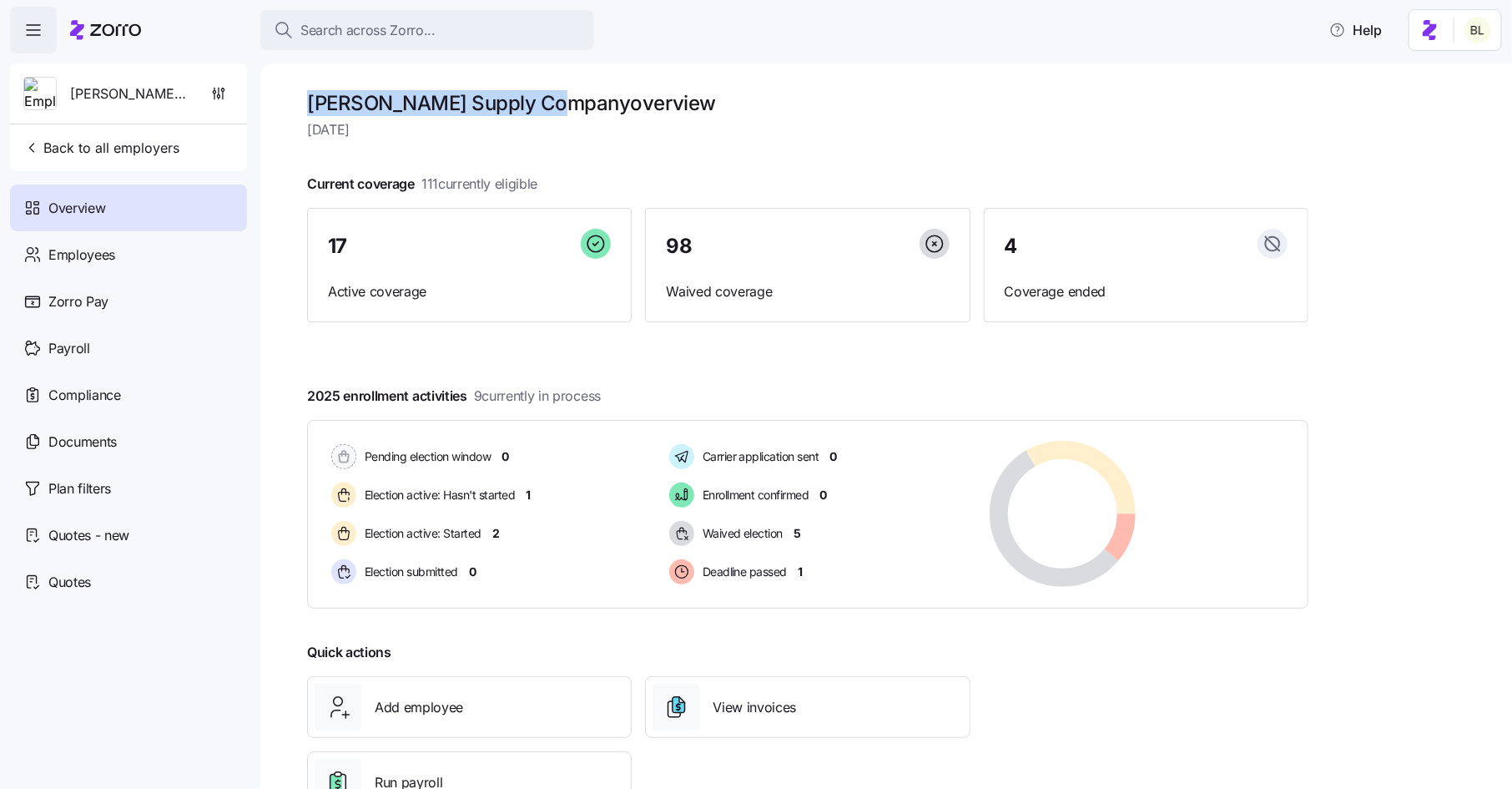
drag, startPoint x: 307, startPoint y: 104, endPoint x: 552, endPoint y: 110, distance: 245.1
click at [552, 110] on h1 "McDaniel Supply Company overview" at bounding box center [807, 103] width 1001 height 26
copy h1 "McDaniel Supply Company"
click at [146, 146] on span "Back to all employers" at bounding box center [101, 148] width 156 height 20
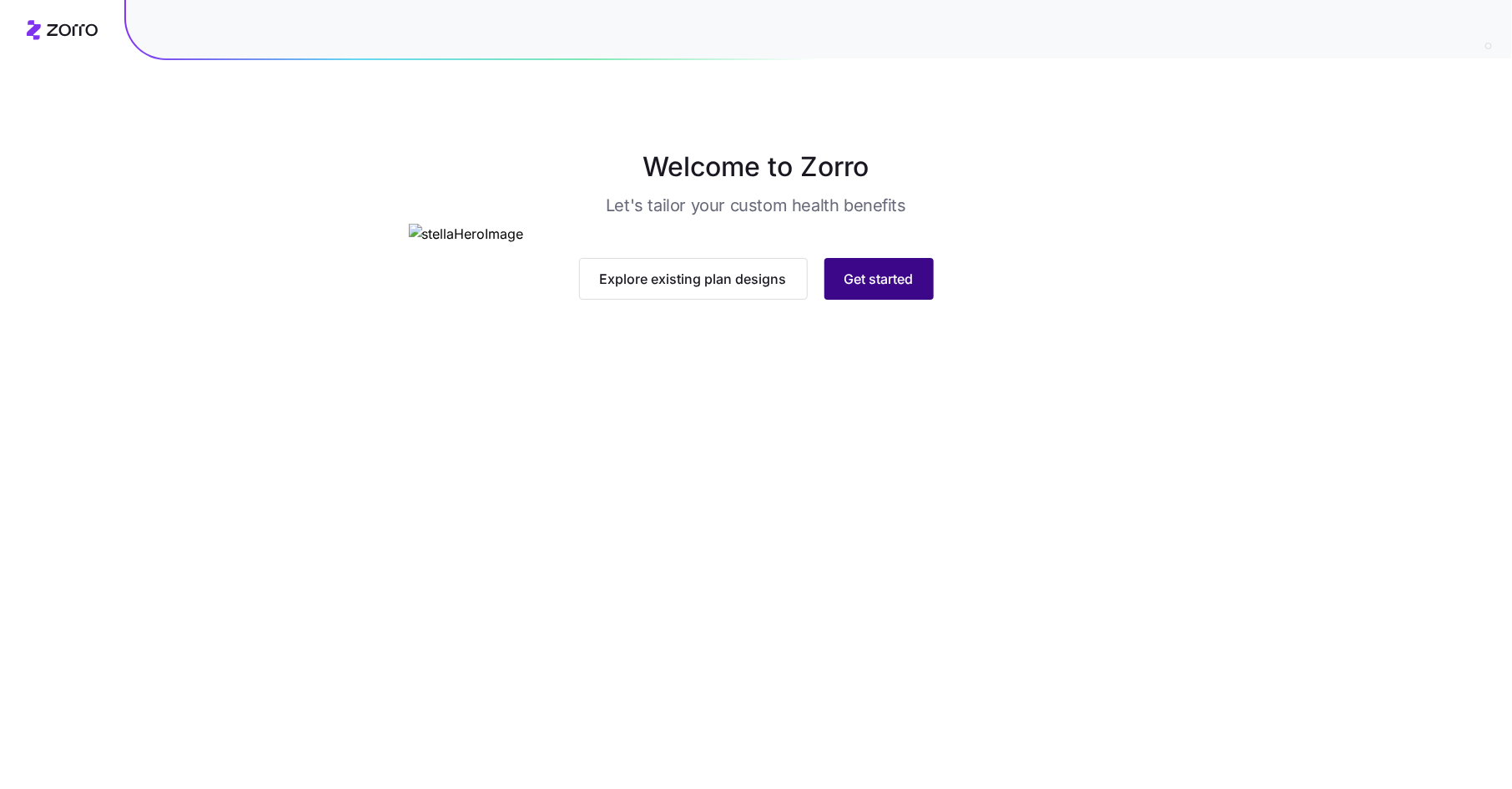
click at [901, 300] on button "Get started" at bounding box center [879, 278] width 110 height 42
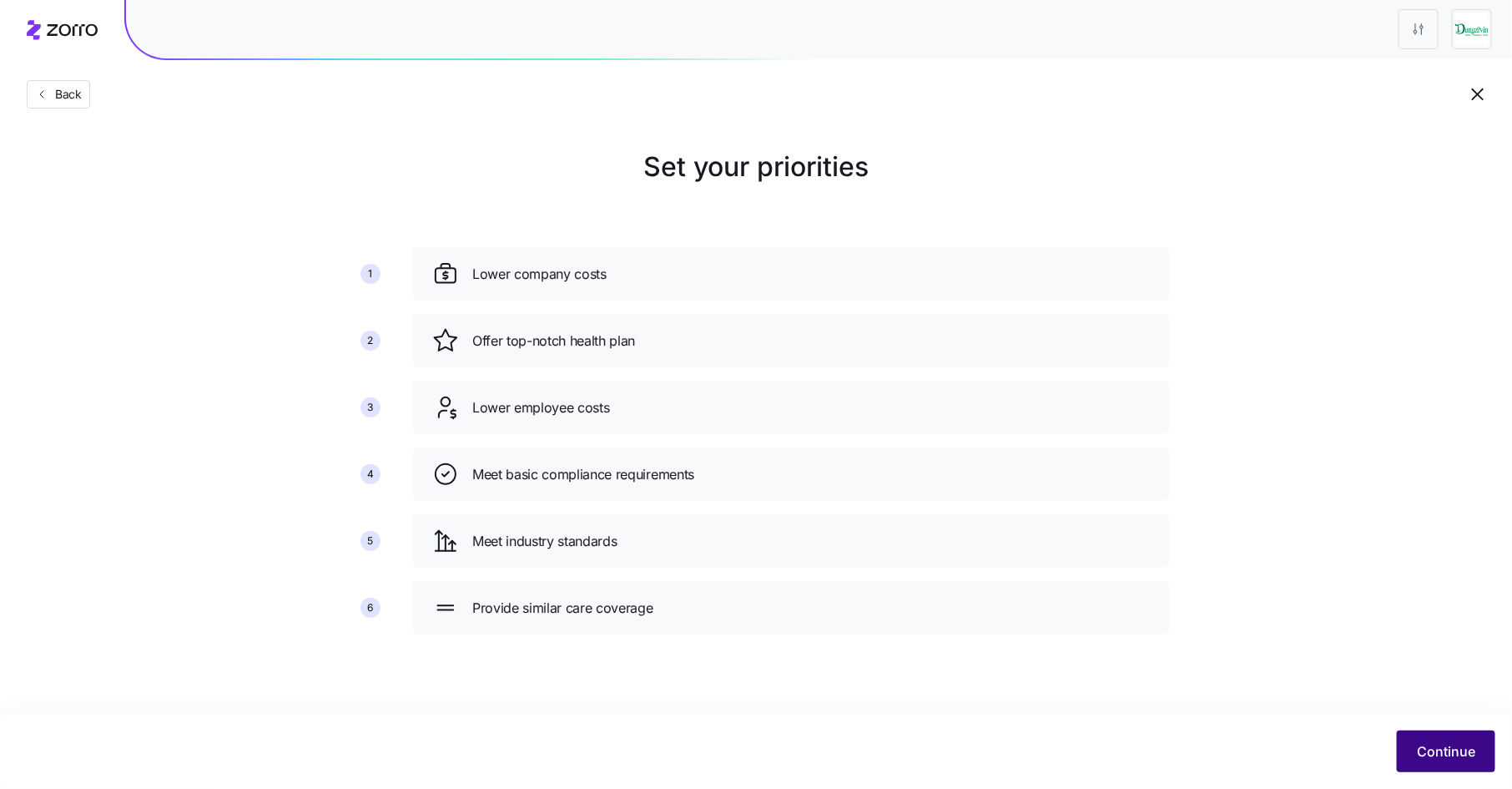
click at [1453, 753] on span "Continue" at bounding box center [1445, 752] width 59 height 20
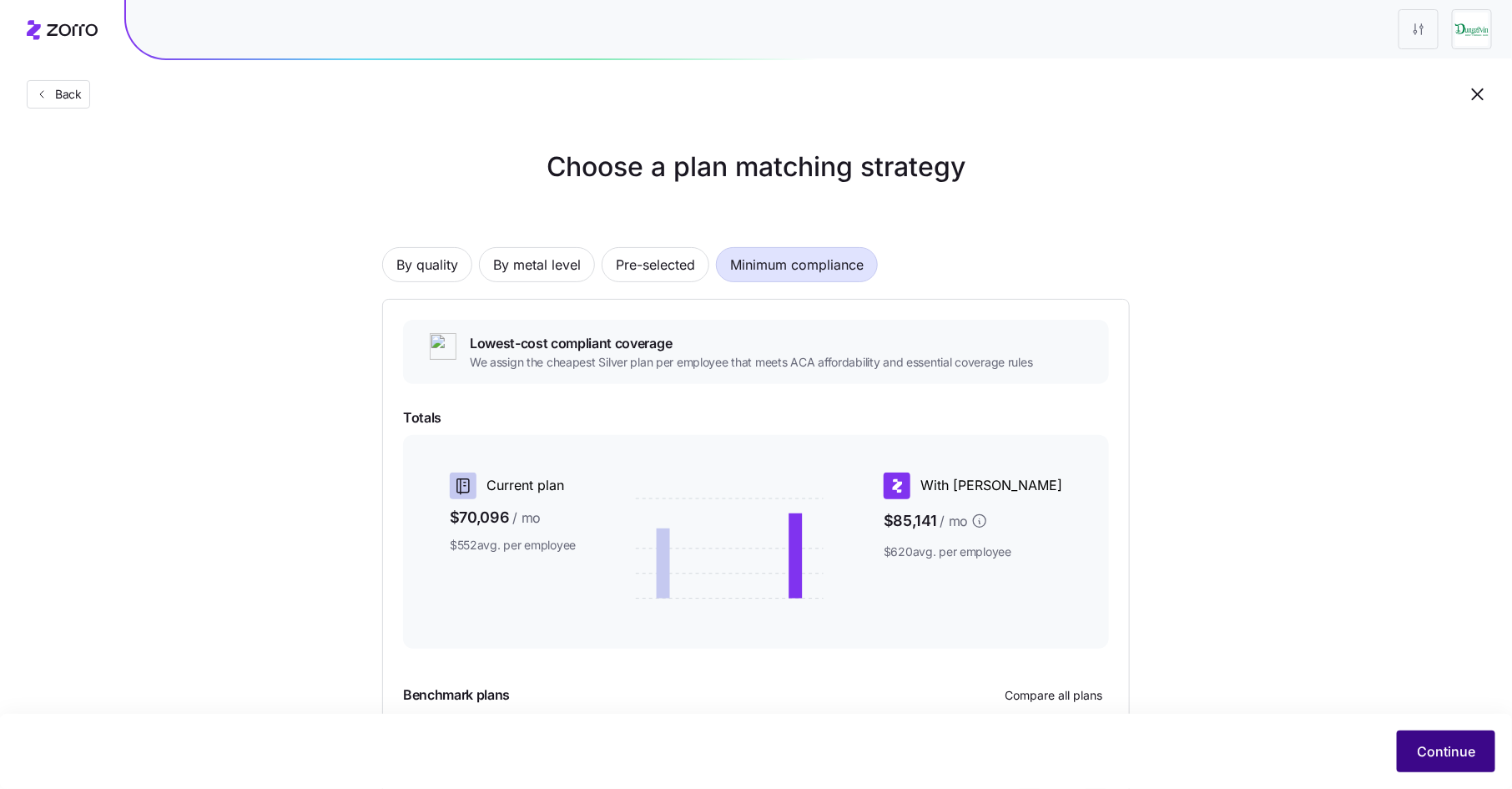
click at [1422, 739] on button "Continue" at bounding box center [1446, 751] width 99 height 42
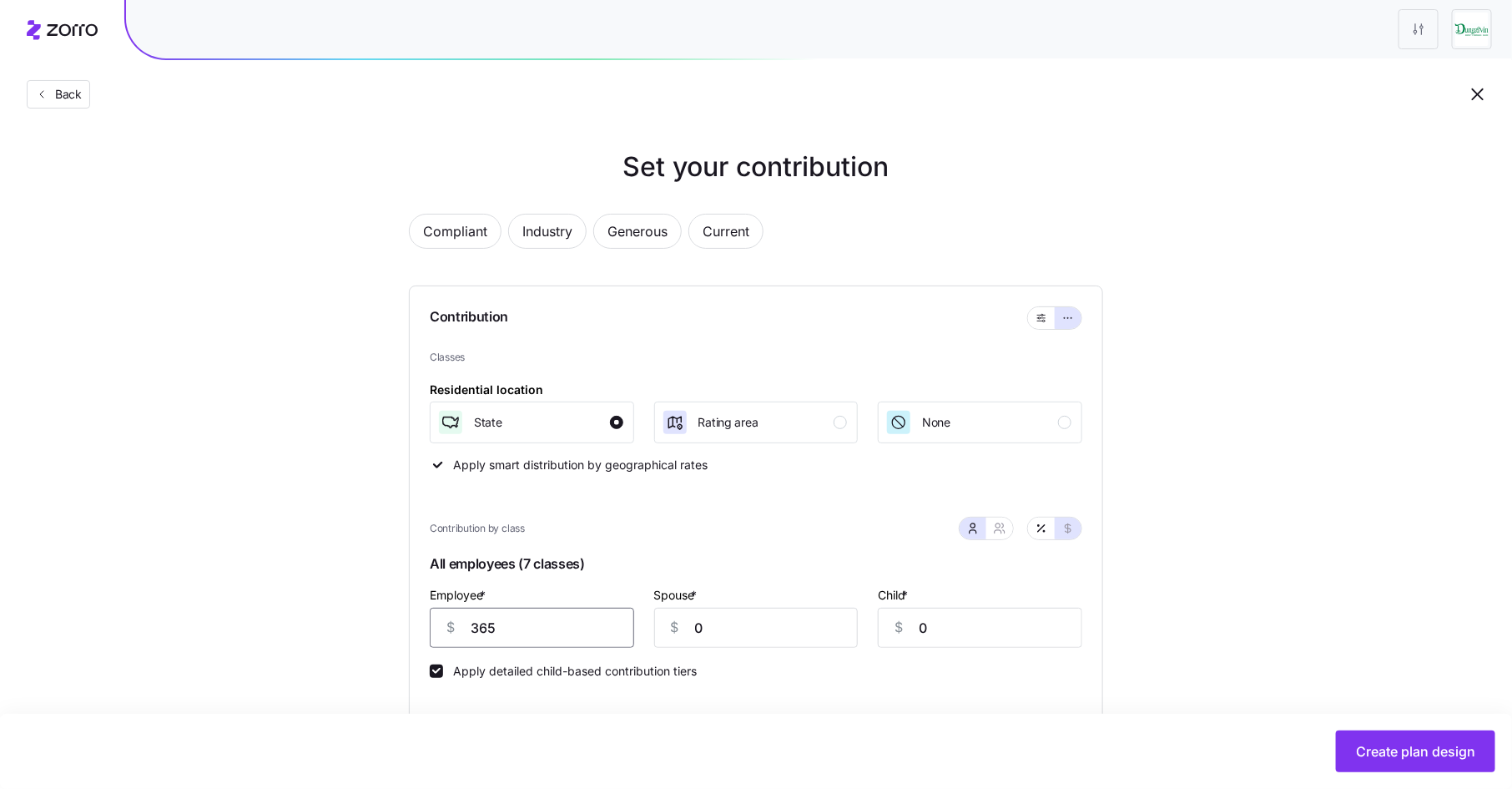
click at [507, 629] on input "365" at bounding box center [532, 627] width 205 height 40
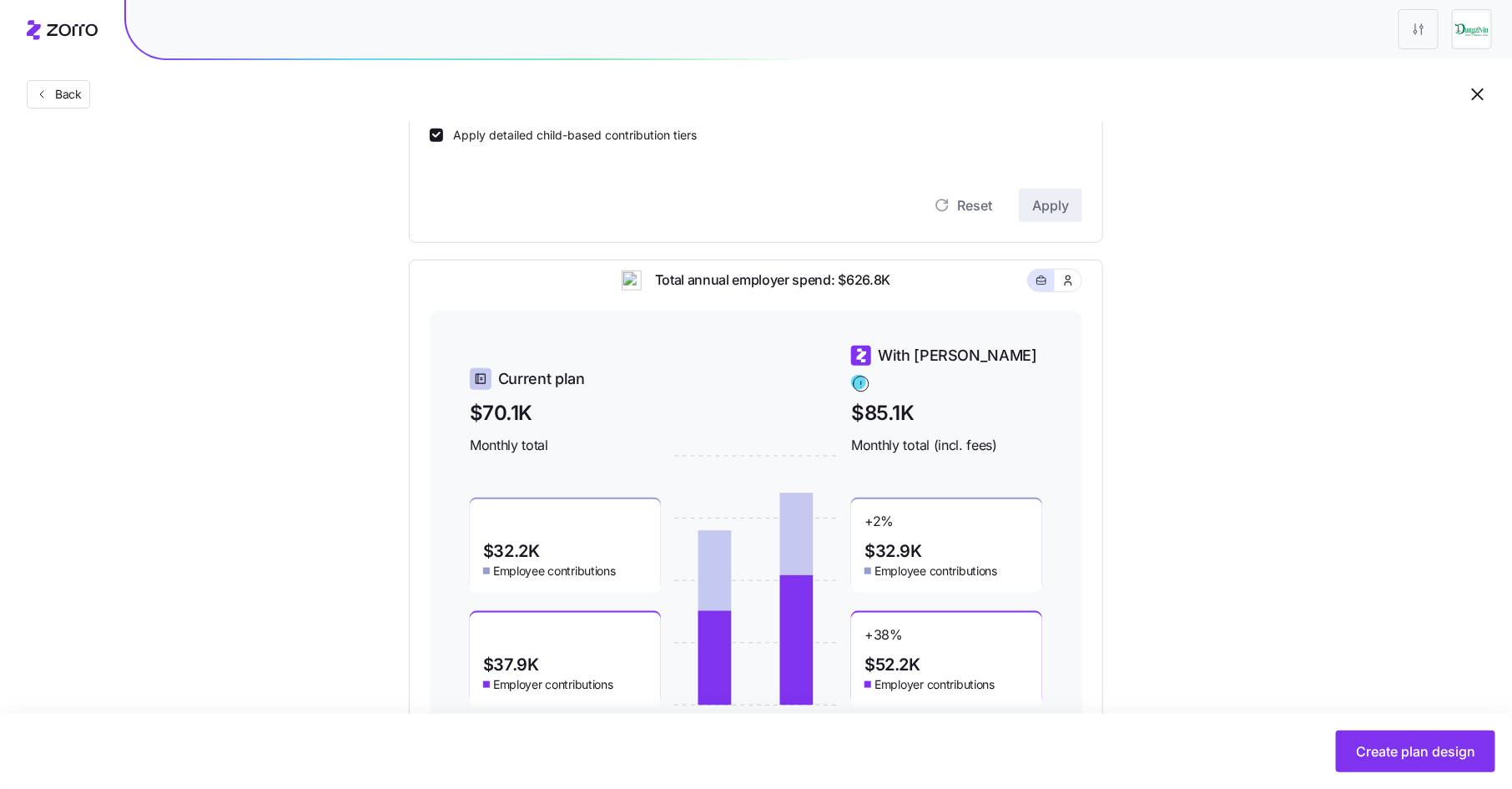
scroll to position [537, 0]
click at [1366, 742] on span "Create plan design" at bounding box center [1415, 752] width 119 height 20
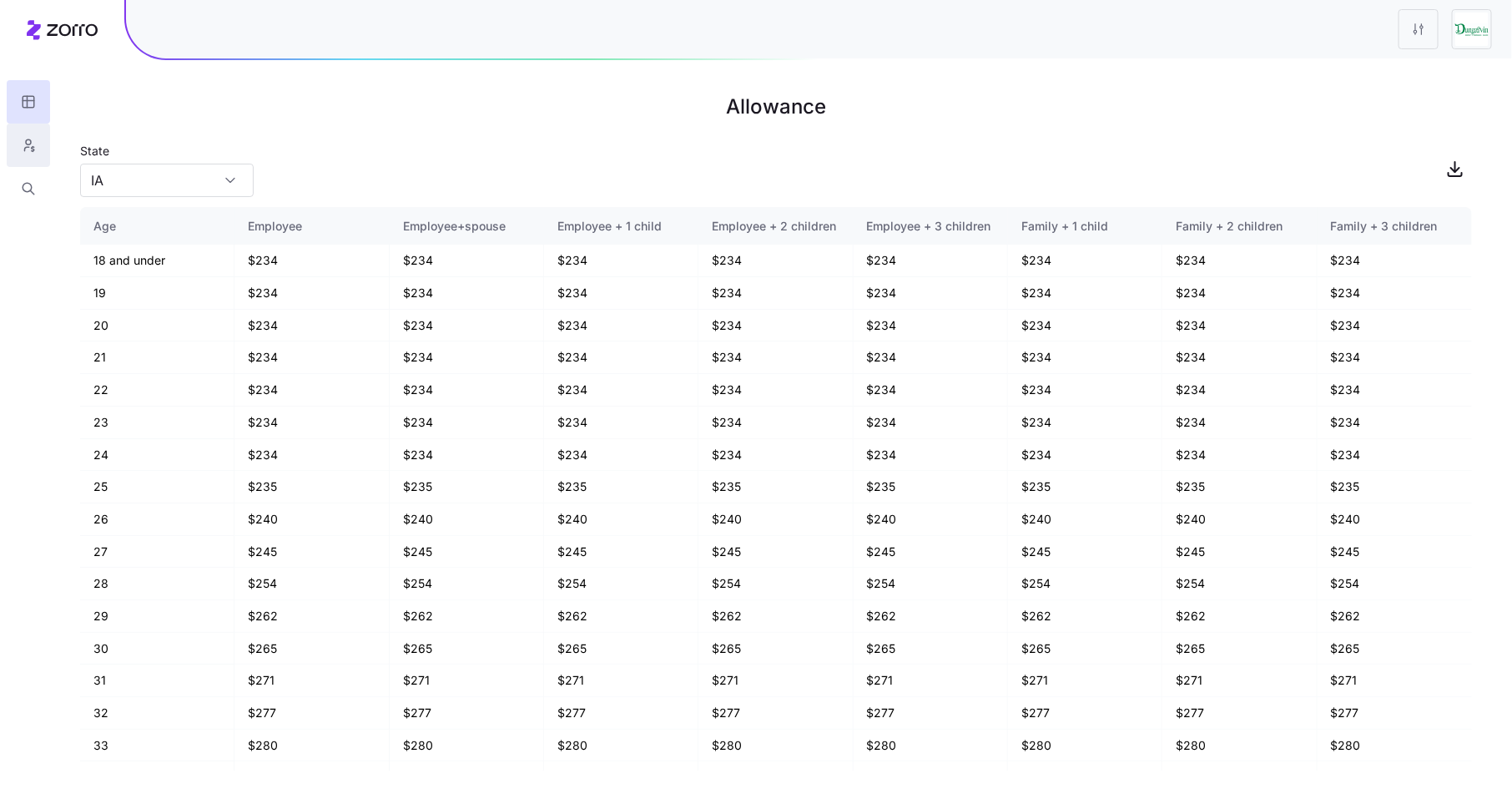
click at [32, 143] on icon "button" at bounding box center [28, 145] width 15 height 17
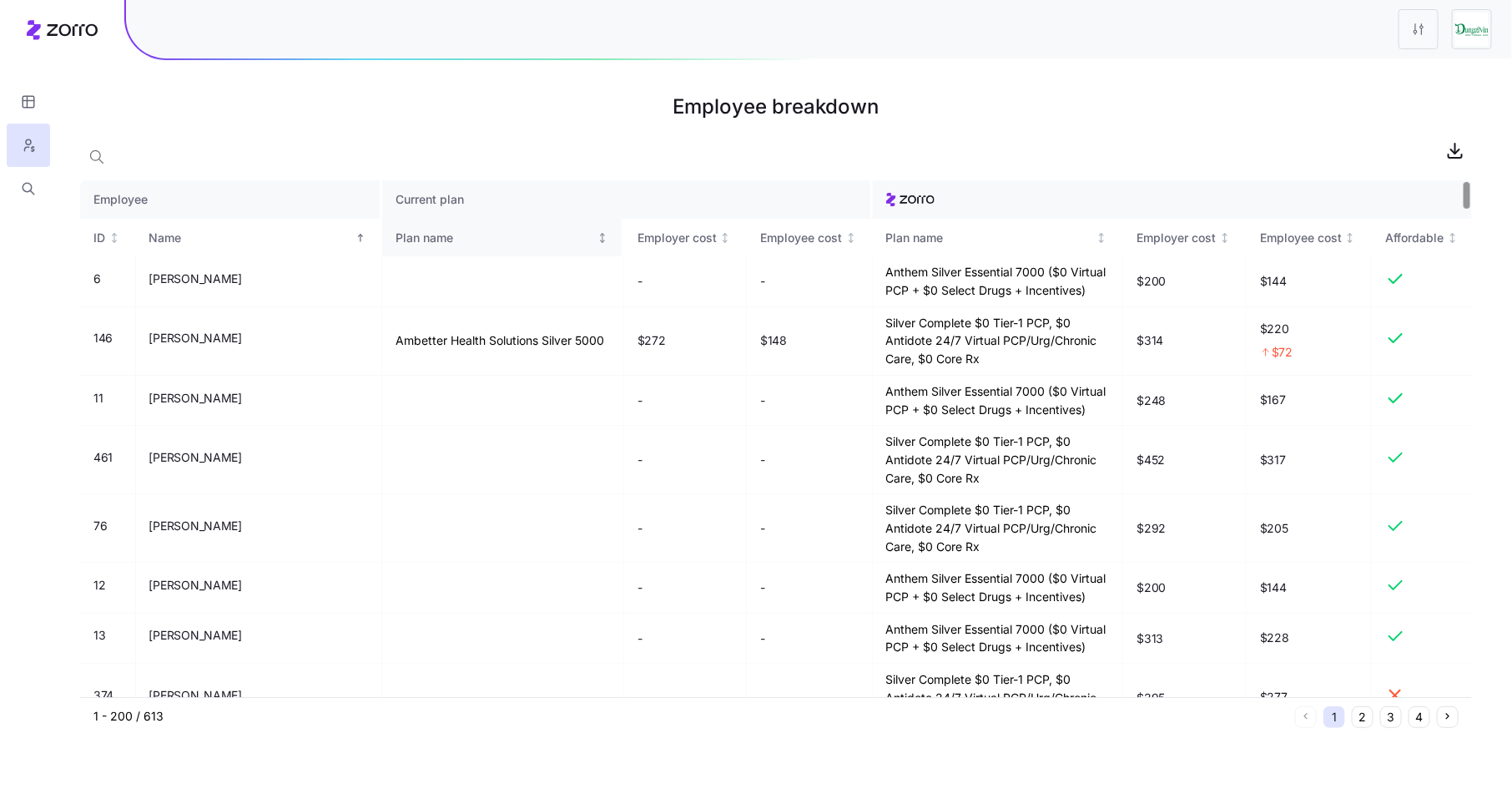
click at [395, 240] on div "Plan name" at bounding box center [494, 238] width 198 height 19
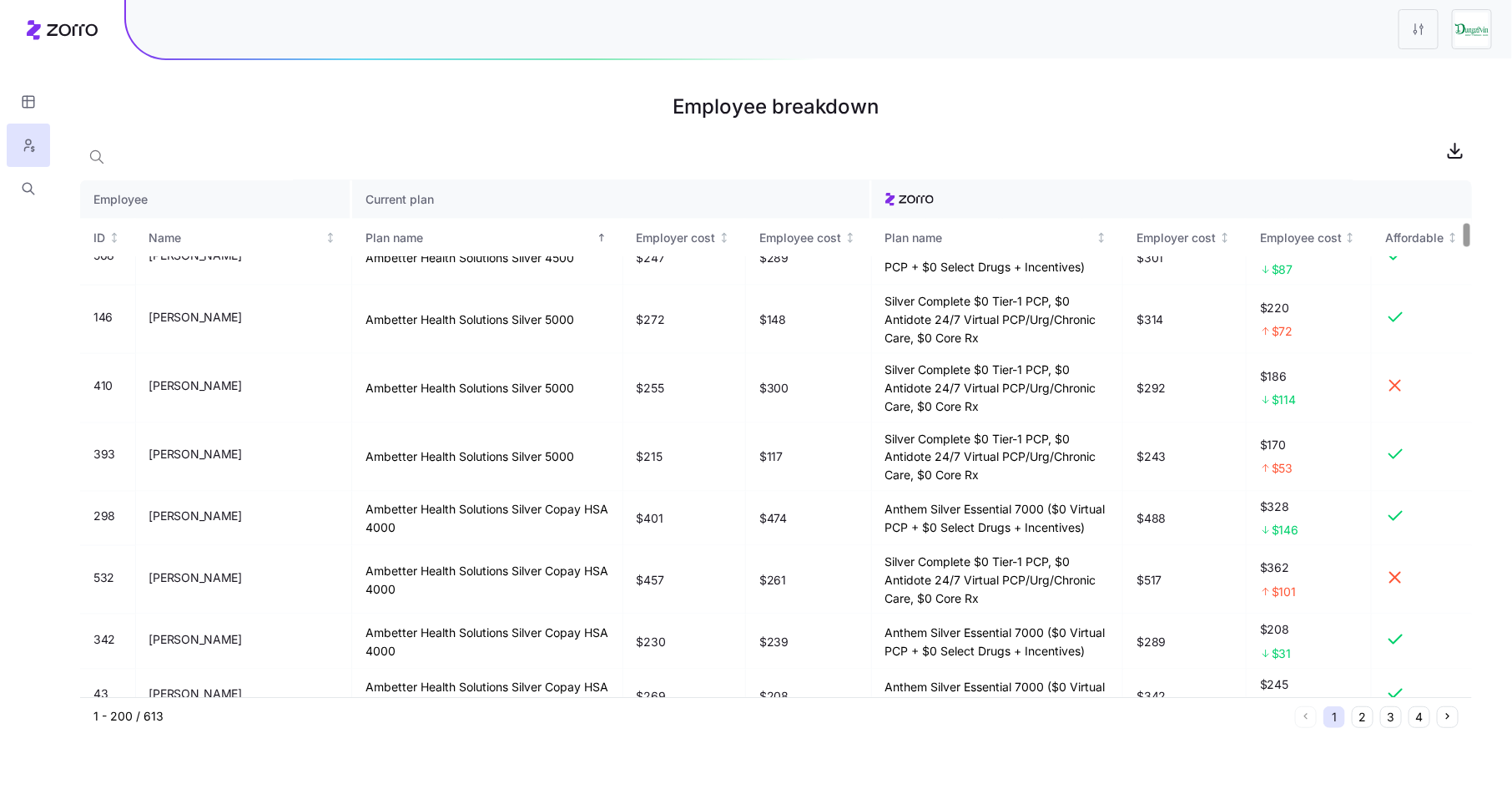
scroll to position [937, 0]
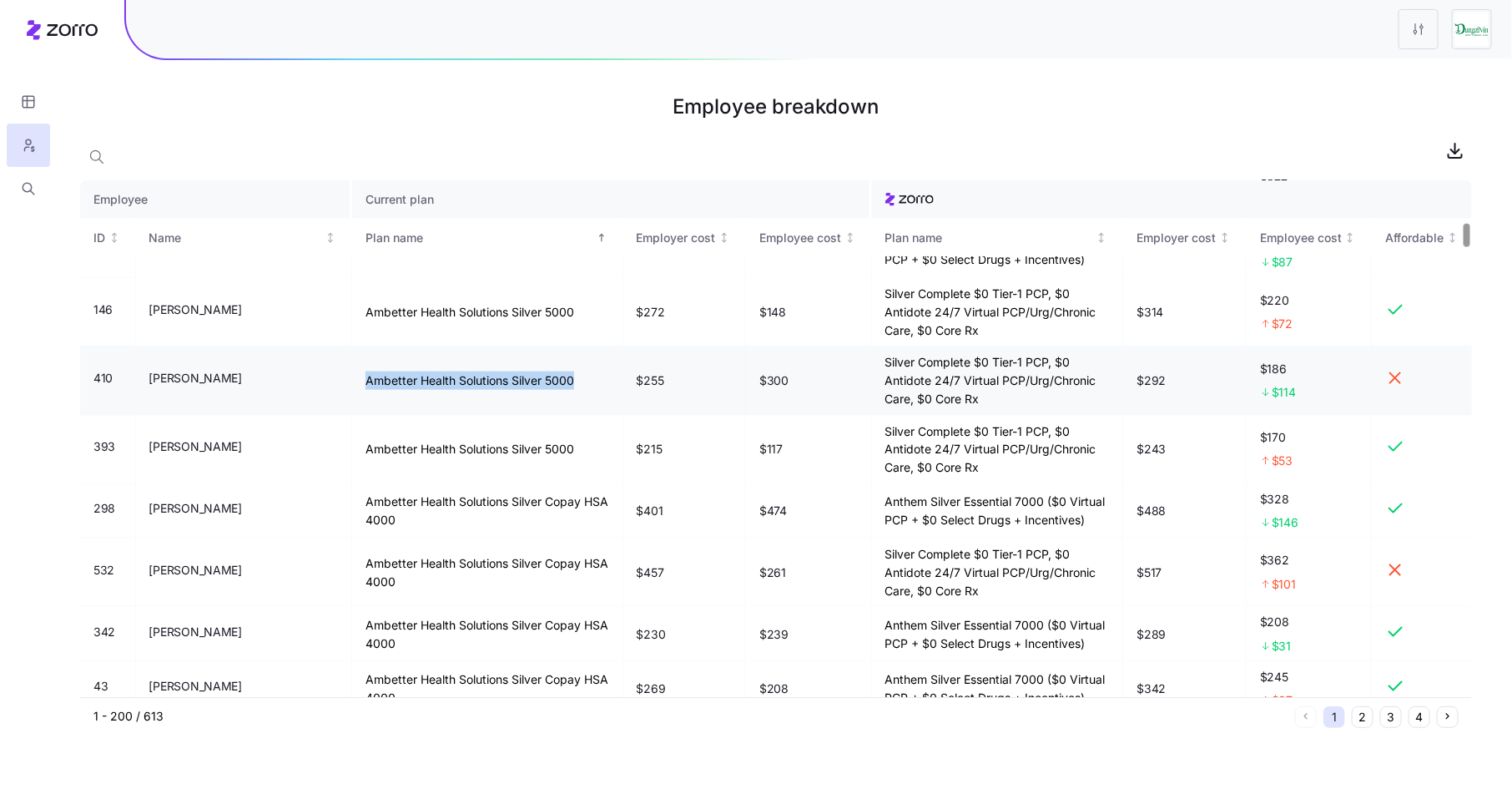
drag, startPoint x: 340, startPoint y: 377, endPoint x: 555, endPoint y: 377, distance: 215.0
click at [555, 377] on td "Ambetter Health Solutions Silver 5000" at bounding box center [488, 381] width 272 height 69
click at [429, 378] on td "Ambetter Health Solutions Silver 5000" at bounding box center [488, 381] width 272 height 69
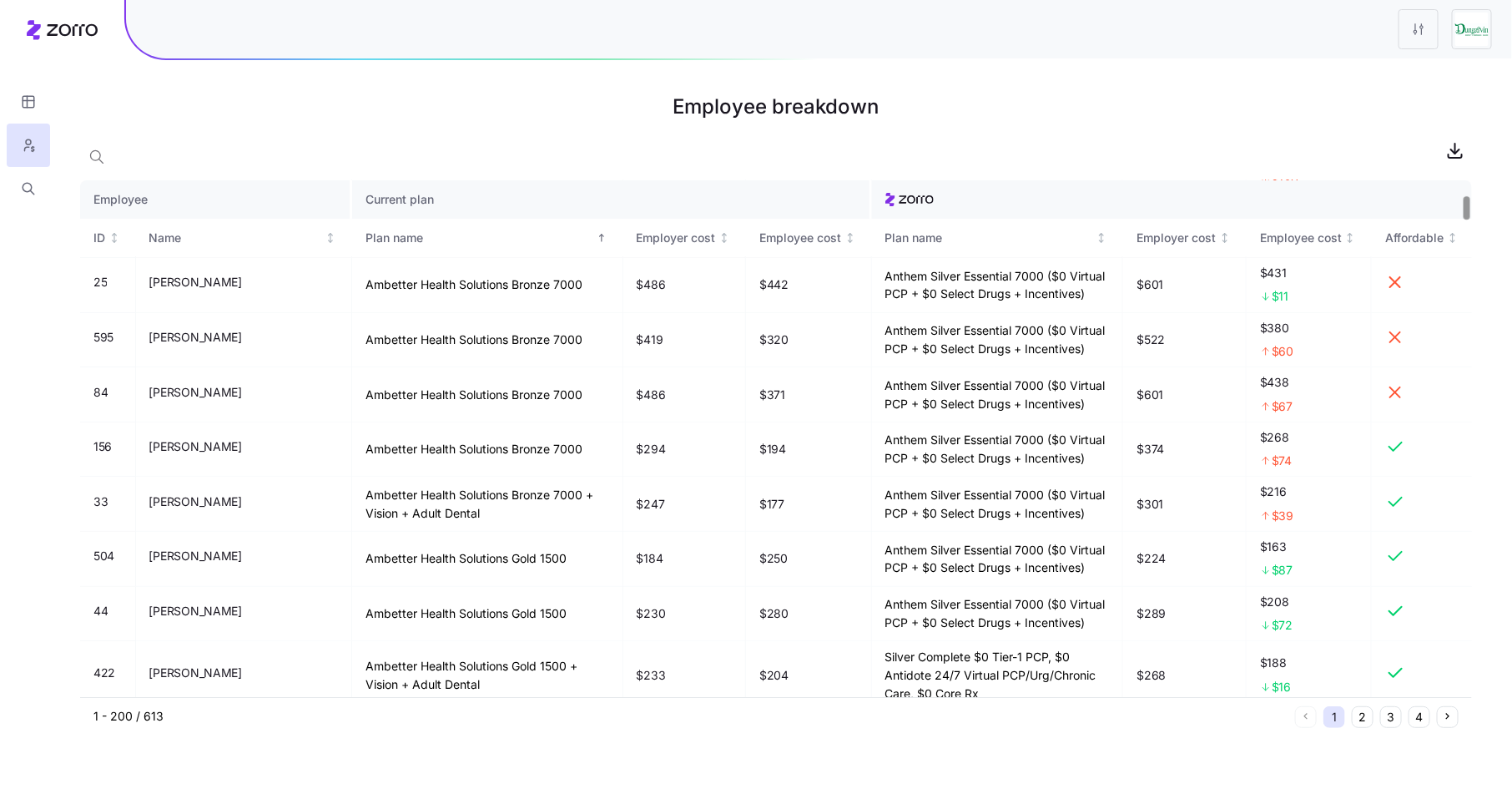
scroll to position [0, 0]
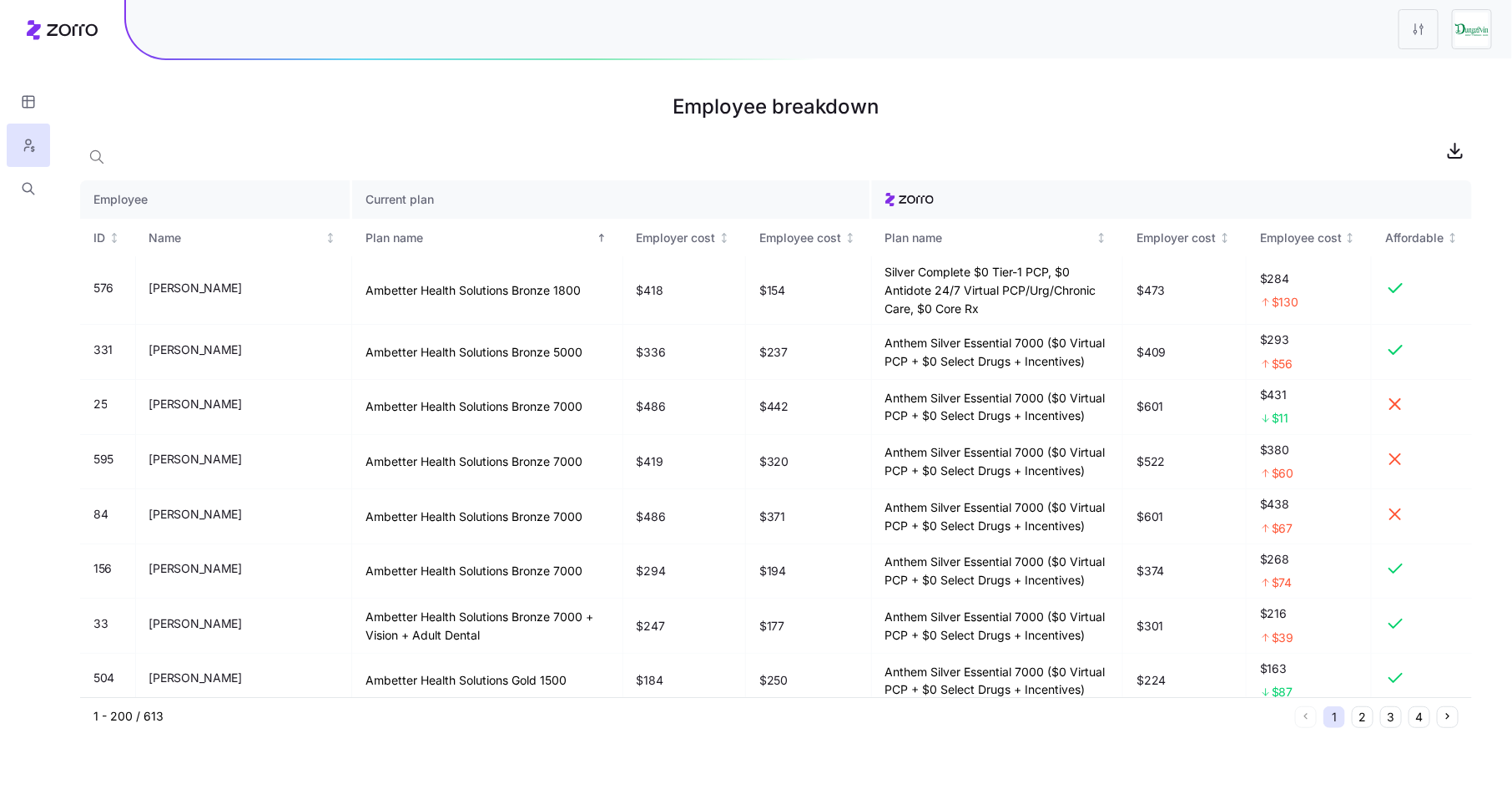
click at [1479, 32] on img at bounding box center [1472, 29] width 33 height 33
click at [1413, 25] on html "Employee breakdown Employee Current plan ID Name Plan name Employer cost Employ…" at bounding box center [756, 394] width 1512 height 789
click at [1399, 60] on div "Edit plan design Apply allowance model" at bounding box center [1350, 87] width 179 height 67
click at [1394, 79] on div "Edit plan design" at bounding box center [1351, 74] width 166 height 27
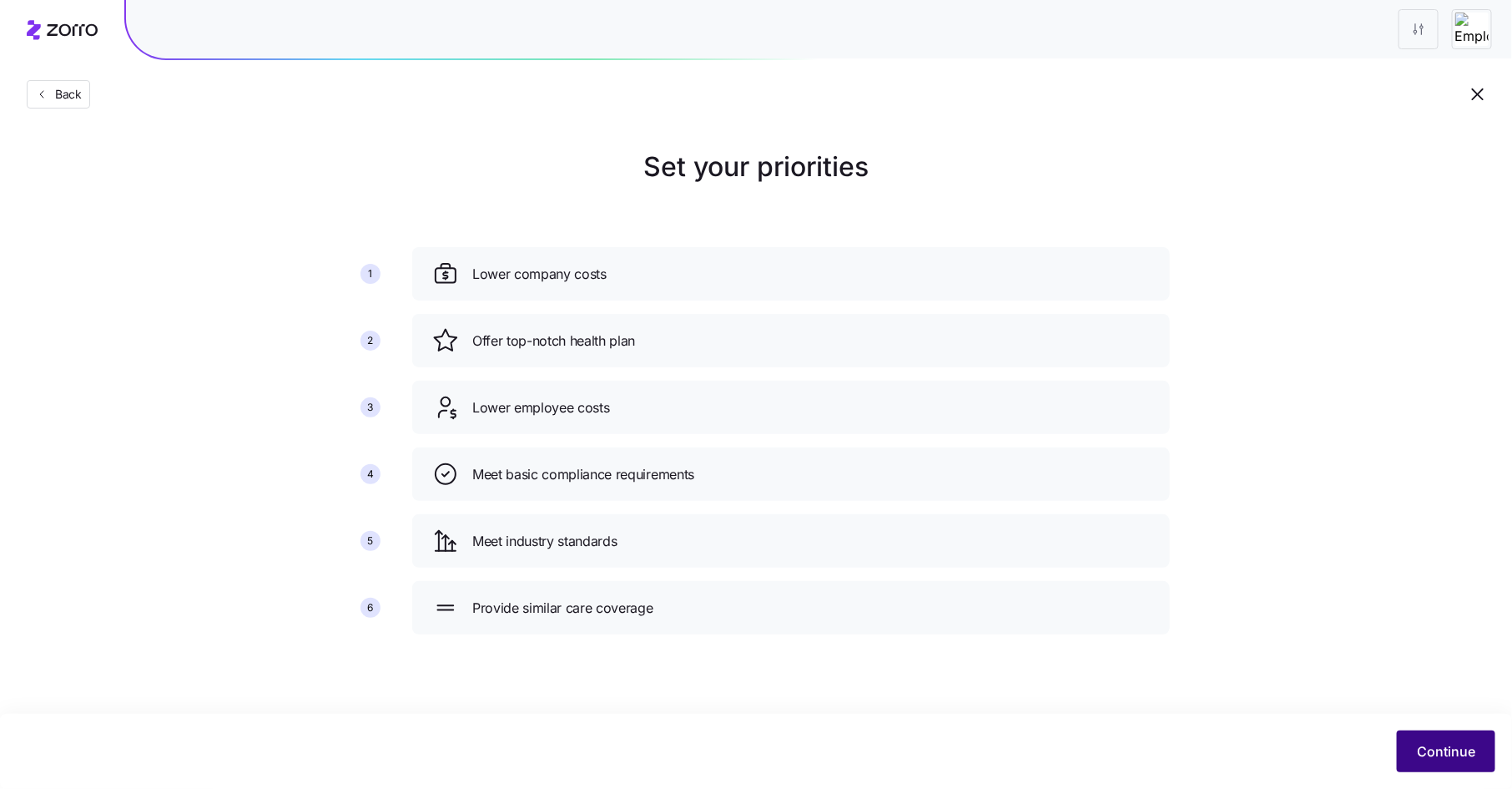
click at [1432, 746] on span "Continue" at bounding box center [1445, 752] width 59 height 20
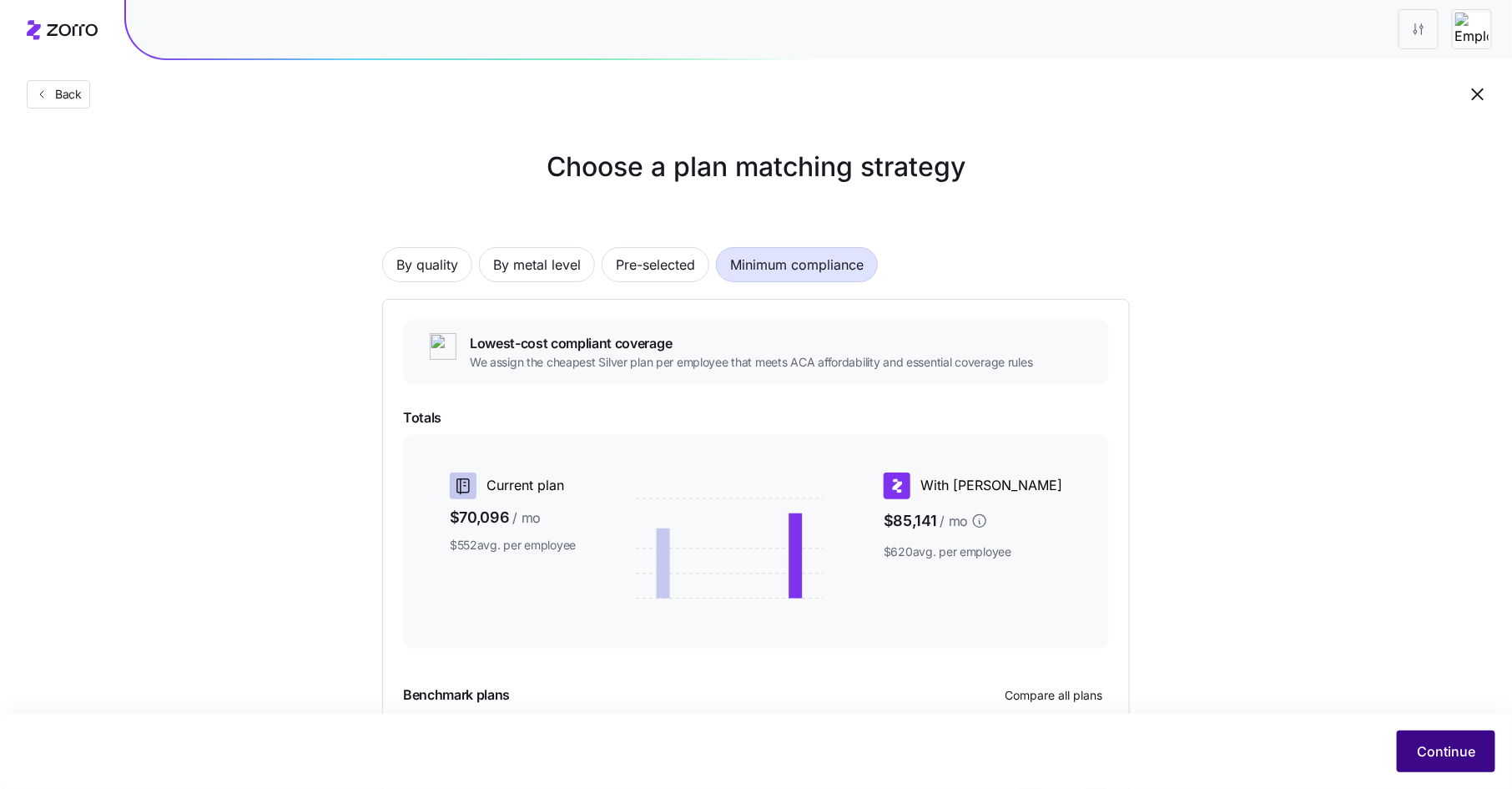
click at [1430, 746] on span "Continue" at bounding box center [1445, 752] width 59 height 20
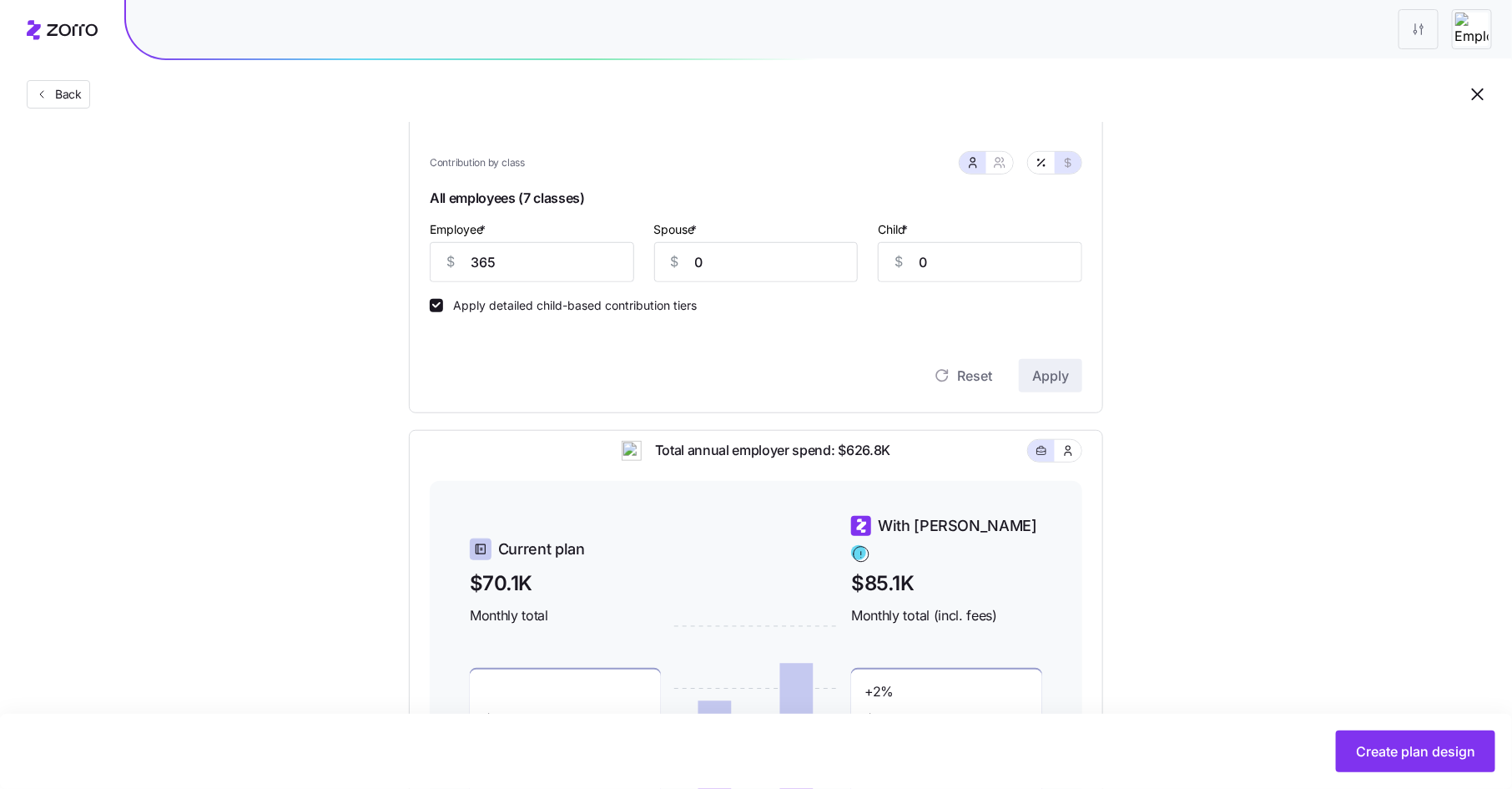
scroll to position [328, 0]
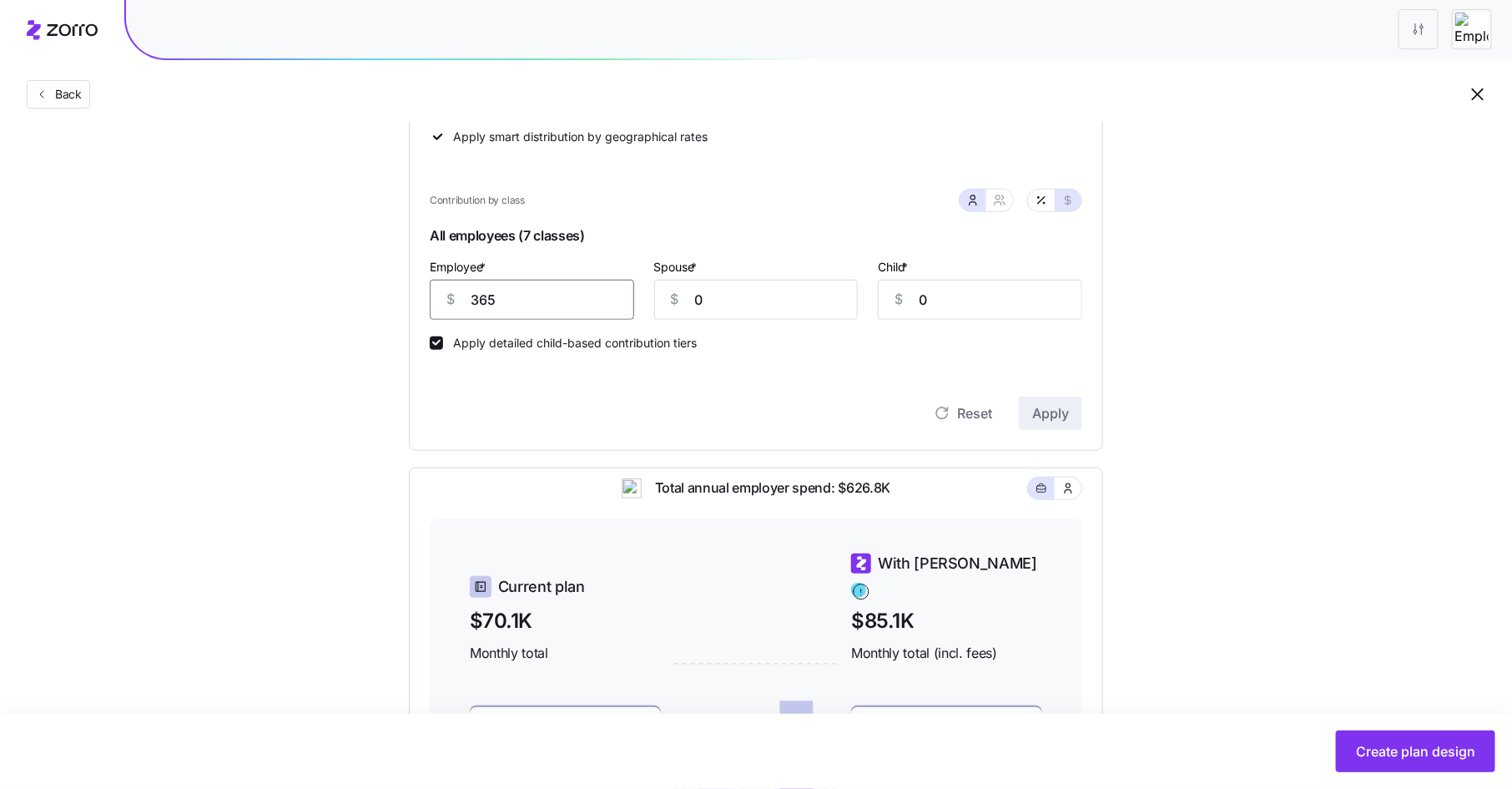
click at [497, 300] on input "365" at bounding box center [532, 300] width 205 height 40
click at [1042, 413] on span "Apply" at bounding box center [1050, 413] width 36 height 20
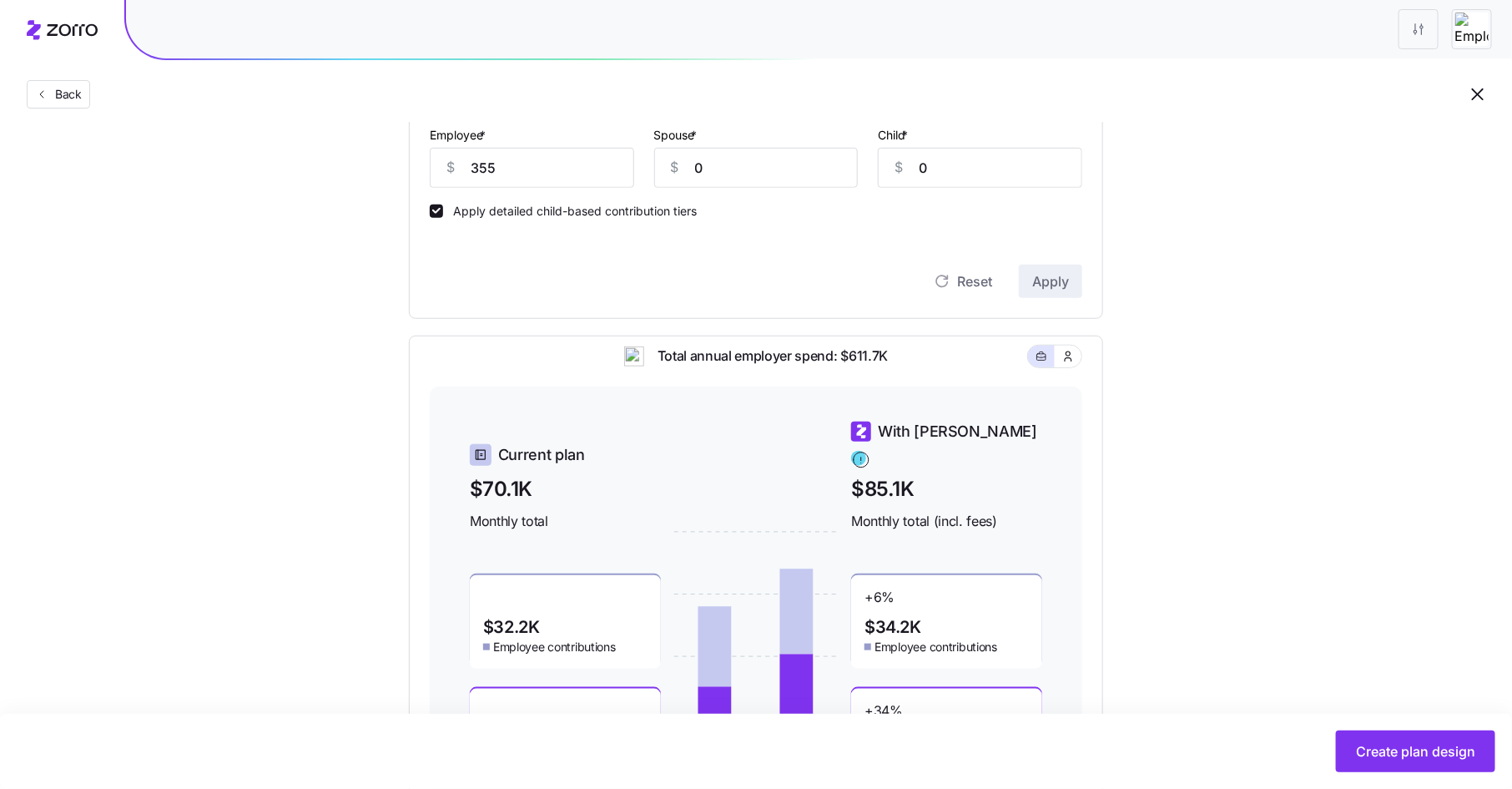
scroll to position [476, 0]
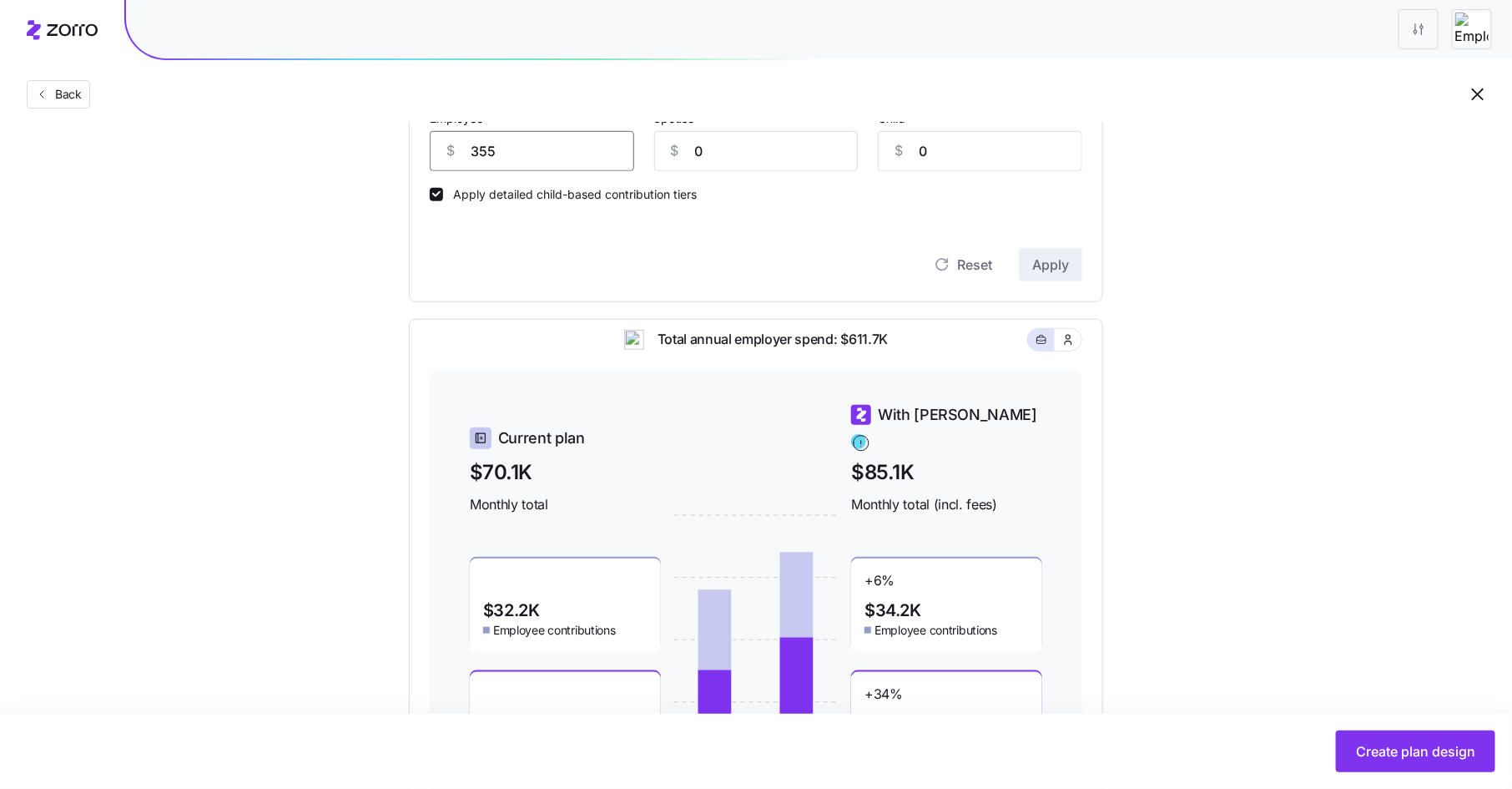
click at [507, 154] on input "355" at bounding box center [532, 151] width 205 height 40
click at [1076, 263] on button "Apply" at bounding box center [1050, 264] width 63 height 33
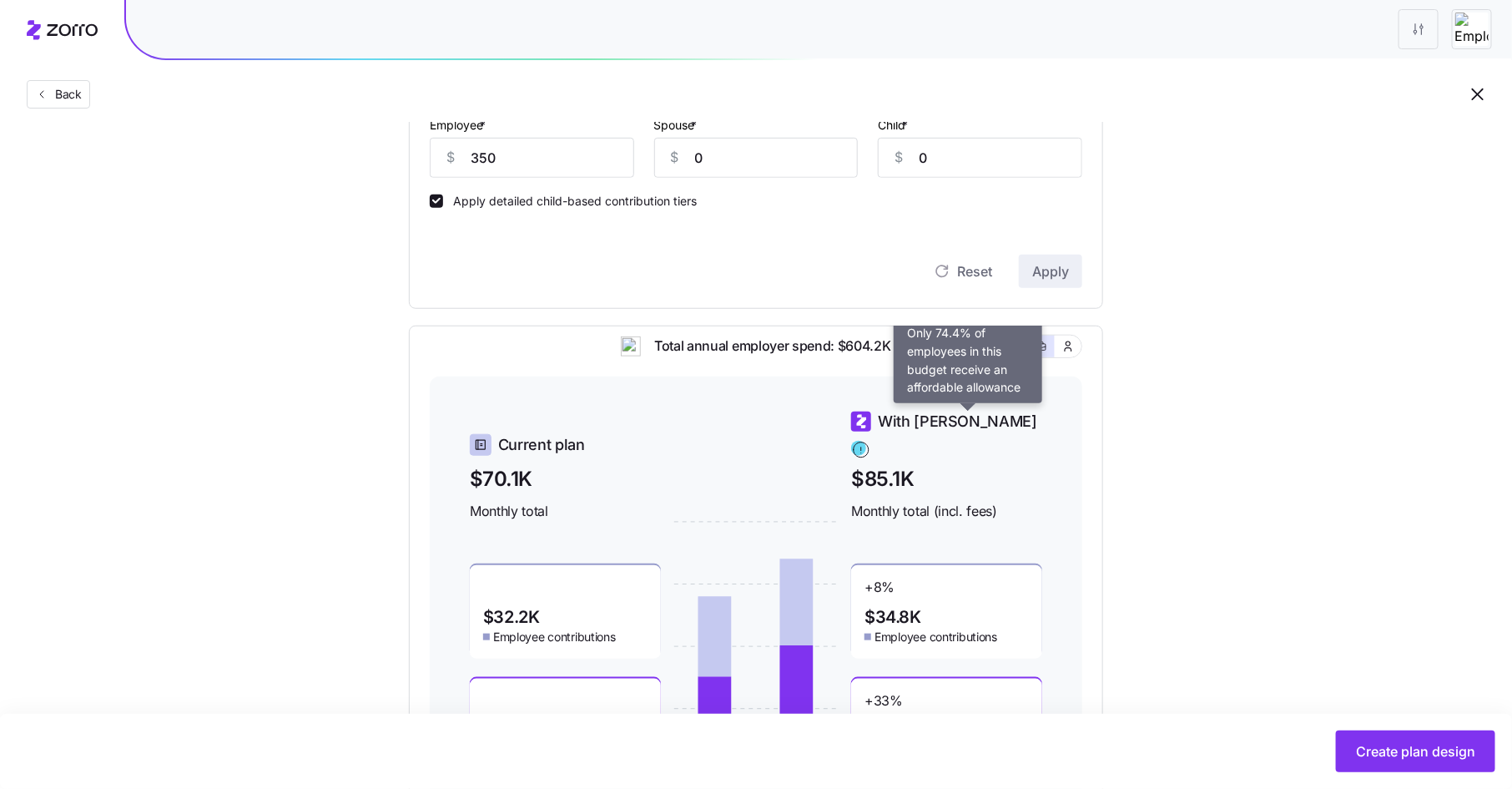
scroll to position [447, 0]
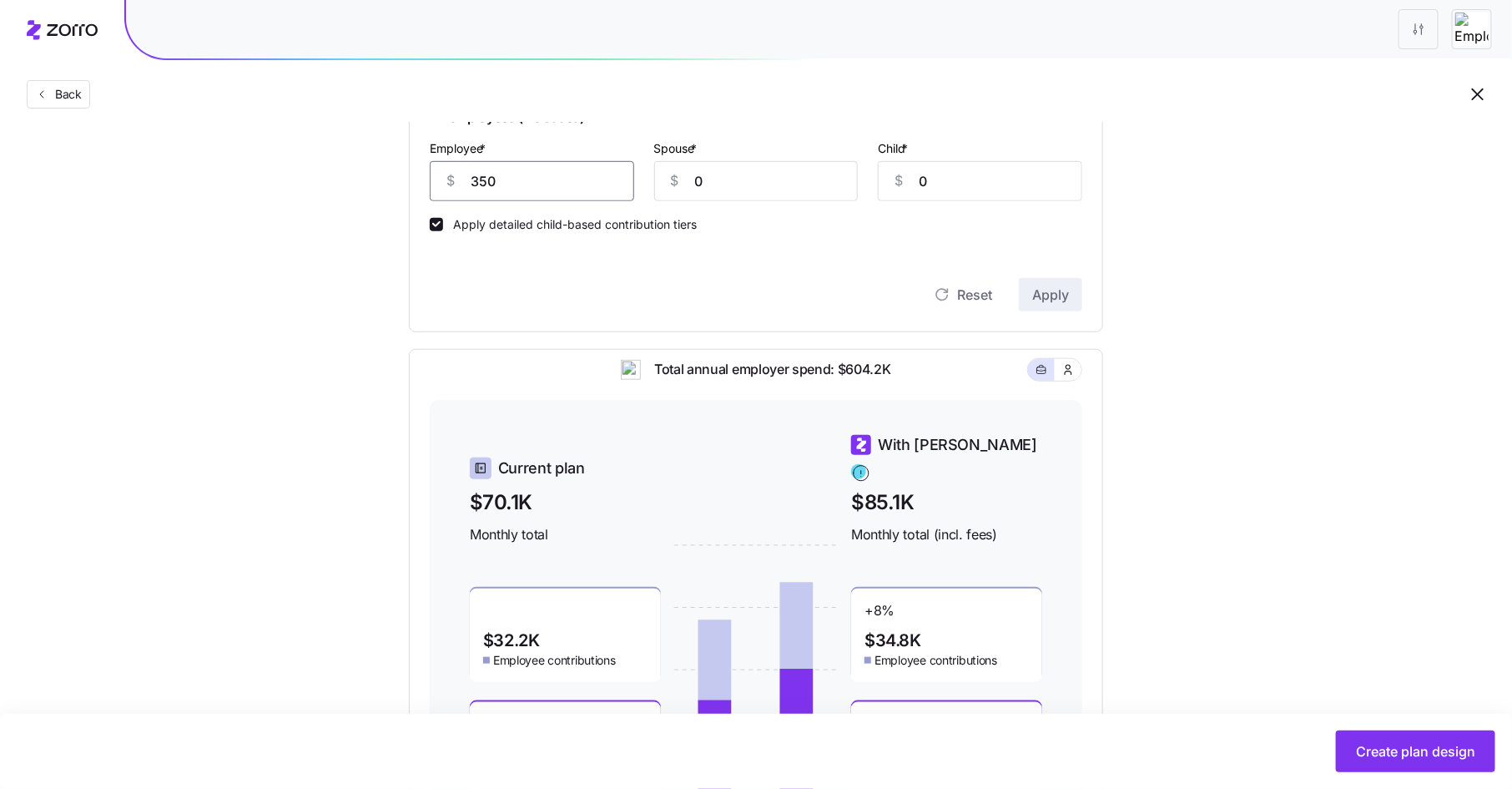
click at [507, 181] on input "350" at bounding box center [532, 181] width 205 height 40
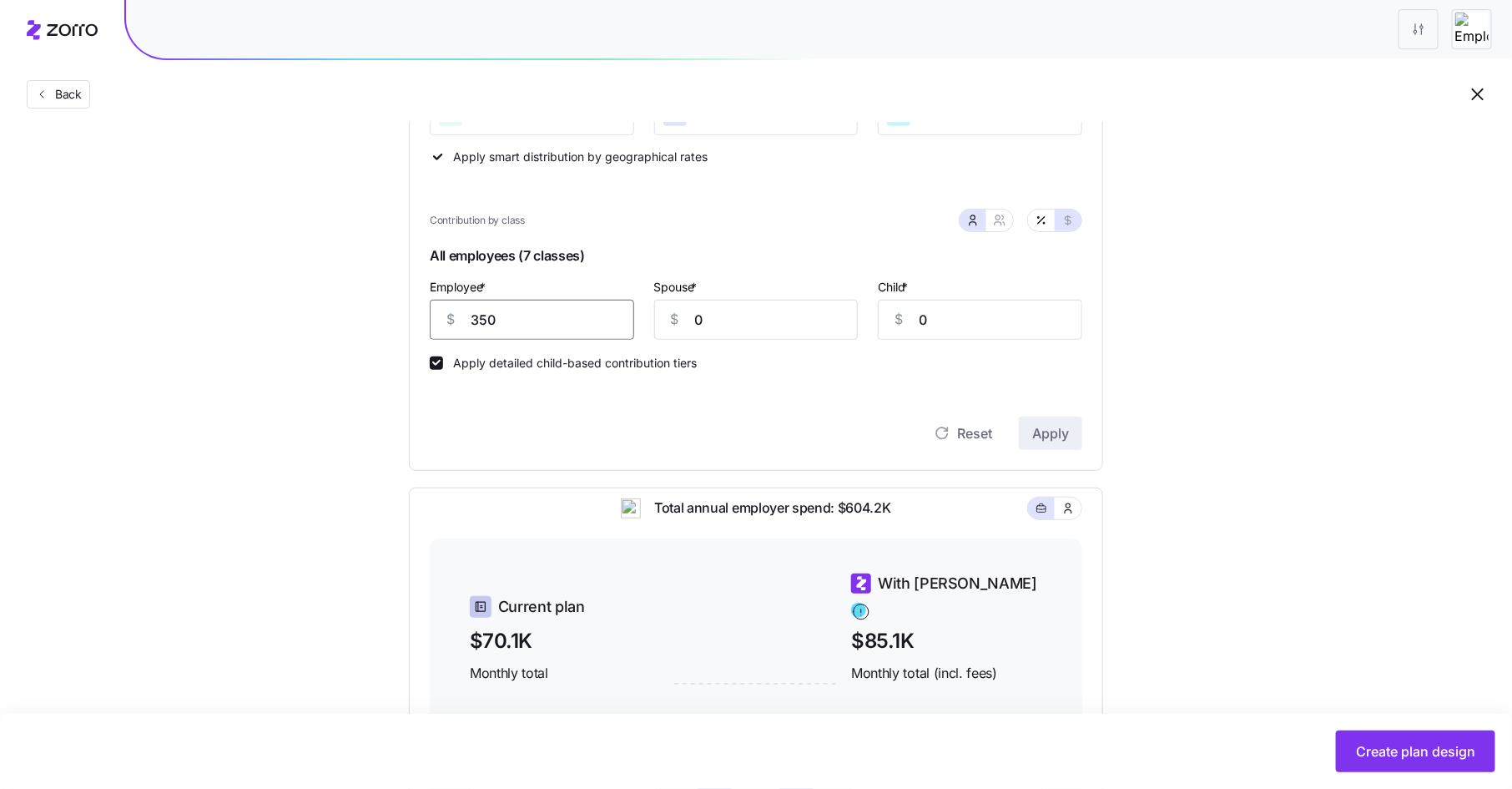
scroll to position [304, 0]
click at [1044, 433] on span "Apply" at bounding box center [1050, 436] width 36 height 20
click at [503, 326] on input "345" at bounding box center [532, 323] width 205 height 40
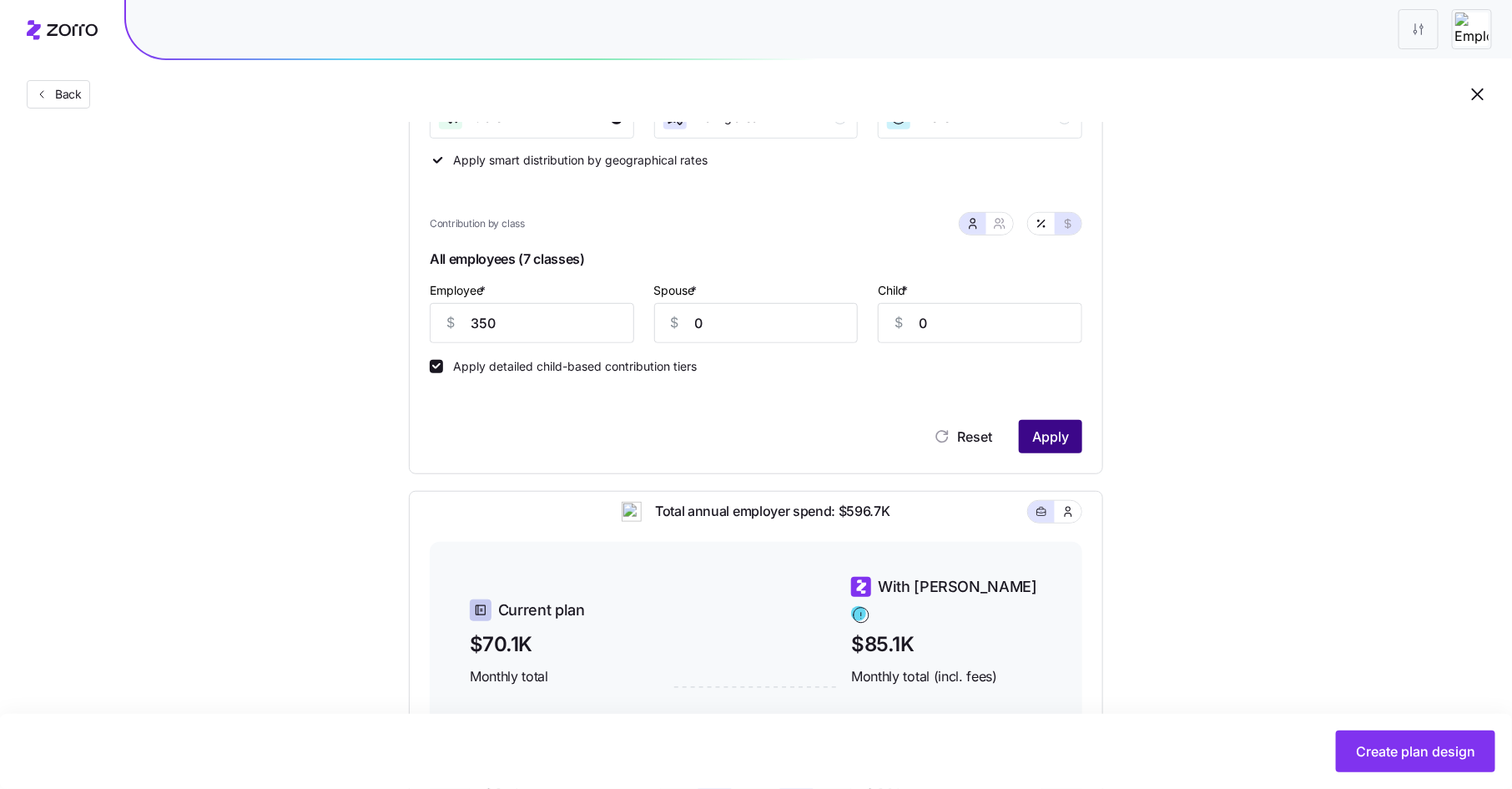
click at [1049, 426] on span "Apply" at bounding box center [1050, 436] width 36 height 20
click at [499, 312] on input "350" at bounding box center [532, 323] width 205 height 40
click at [486, 322] on input "350" at bounding box center [532, 323] width 205 height 40
click at [1047, 436] on span "Apply" at bounding box center [1050, 436] width 36 height 20
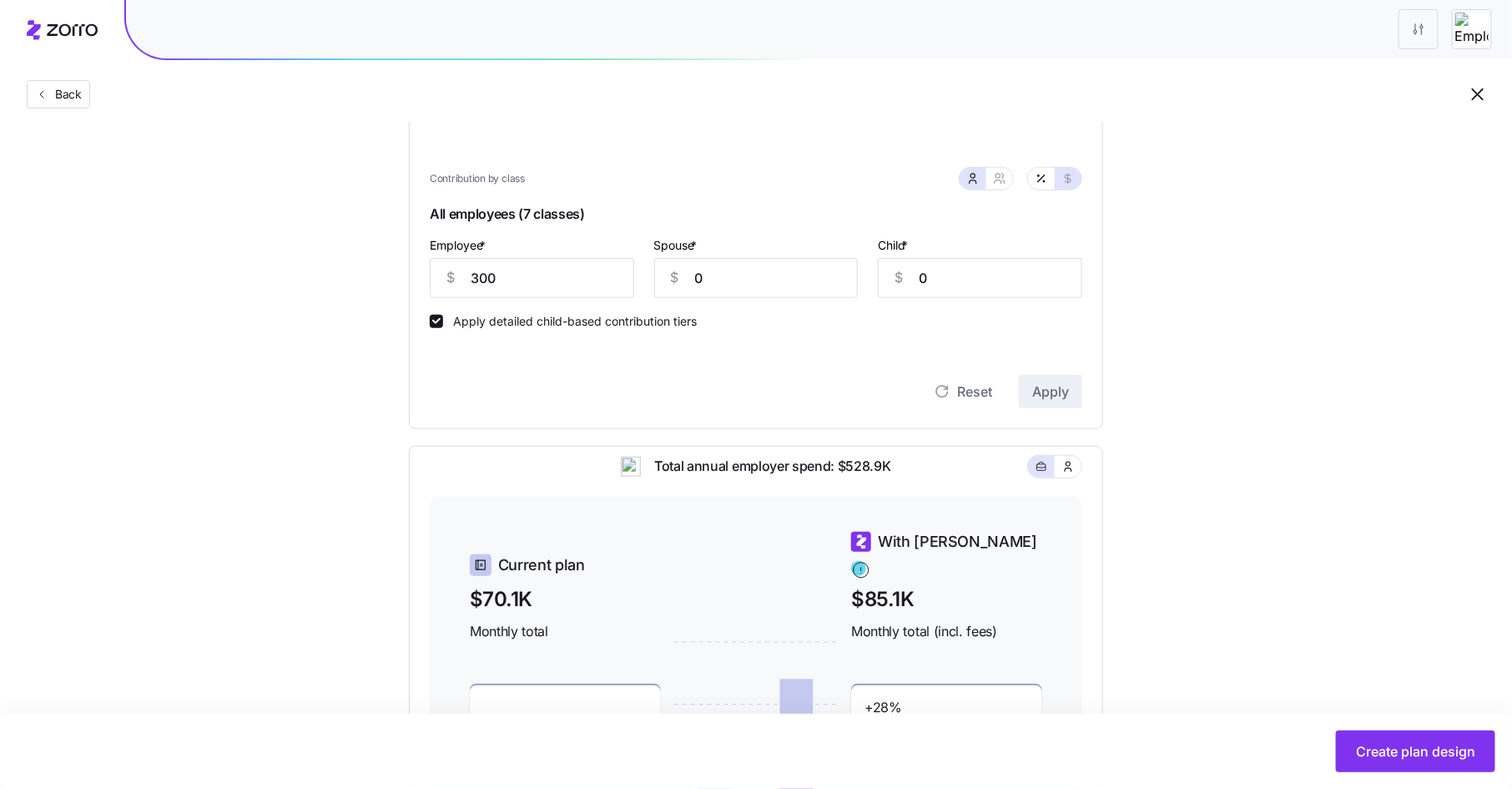
scroll to position [351, 0]
click at [488, 279] on input "300" at bounding box center [532, 276] width 205 height 40
type input "350"
click at [1060, 383] on span "Apply" at bounding box center [1050, 391] width 36 height 20
click at [1379, 753] on span "Create plan design" at bounding box center [1415, 752] width 119 height 20
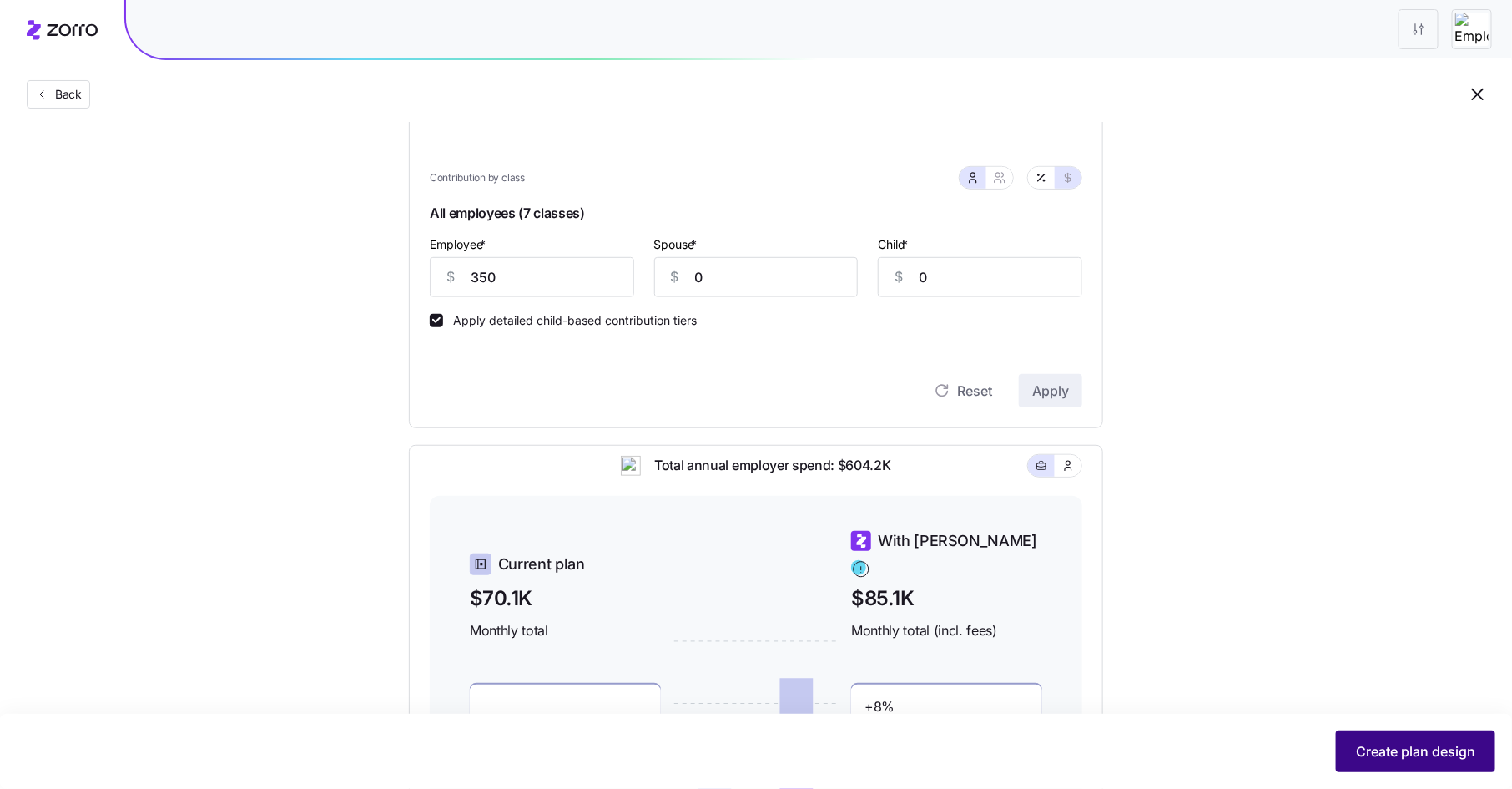
scroll to position [0, 0]
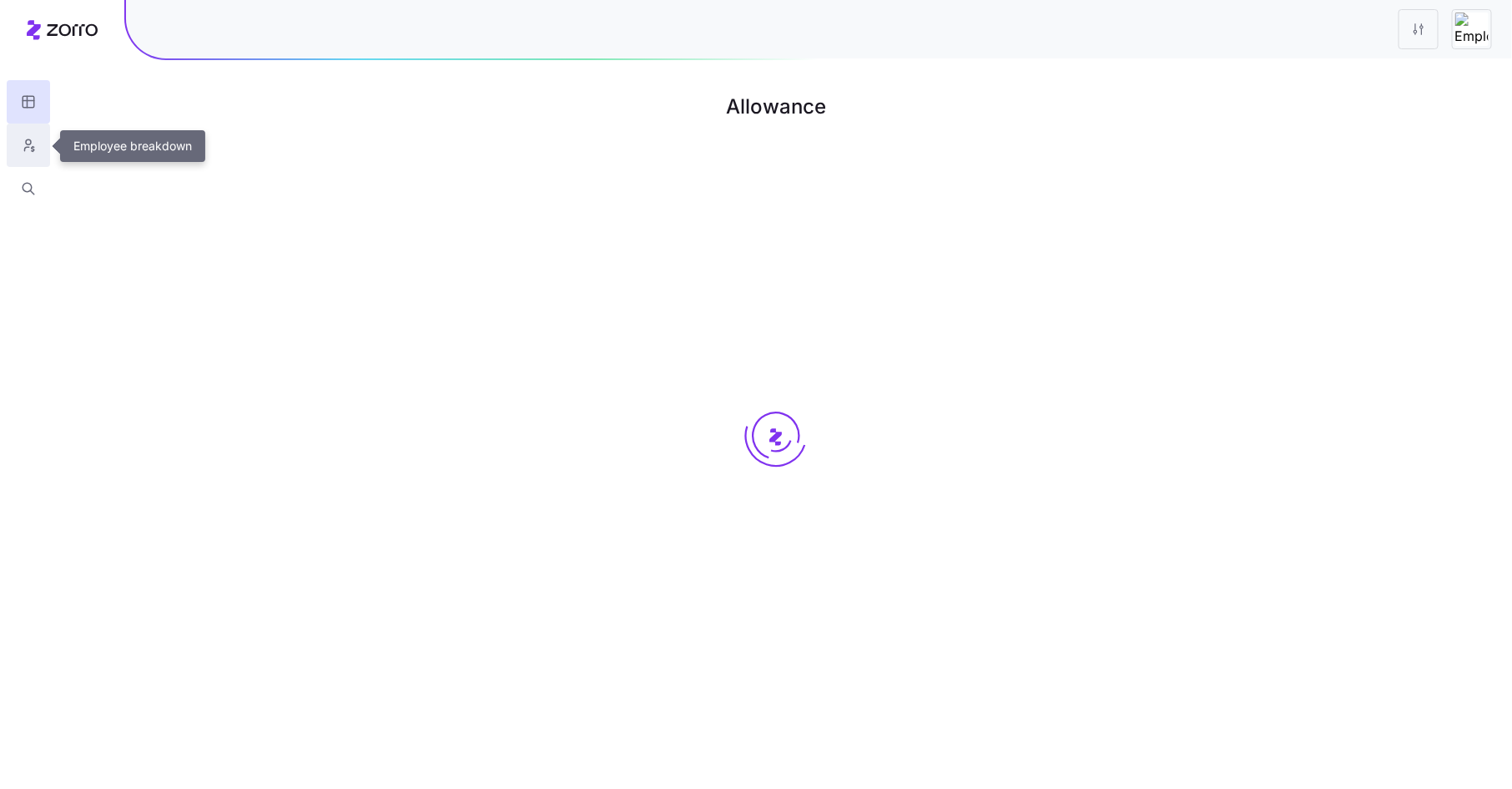
click at [25, 149] on icon "button" at bounding box center [27, 149] width 4 height 4
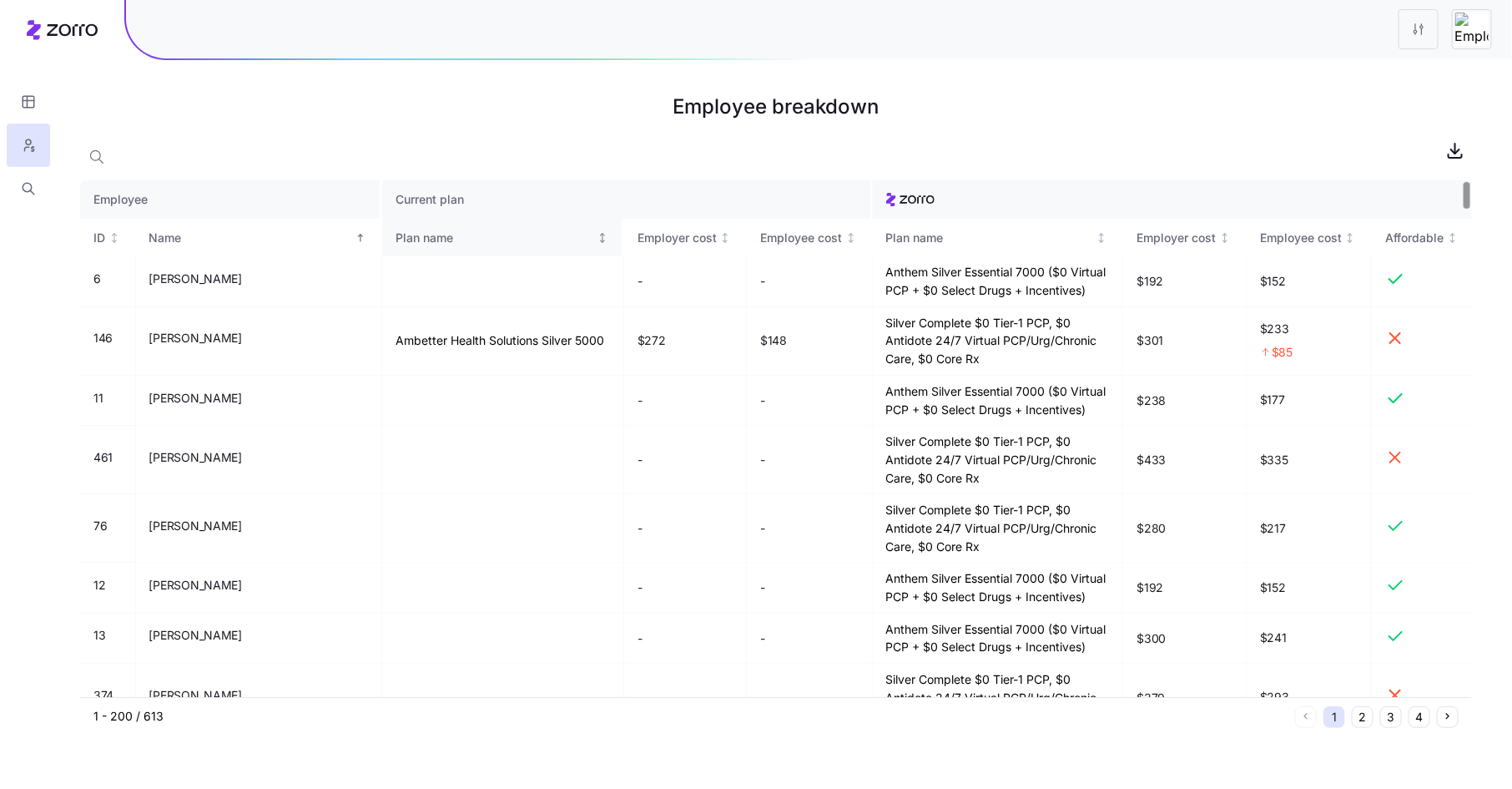
click at [395, 234] on div "Plan name" at bounding box center [494, 238] width 198 height 19
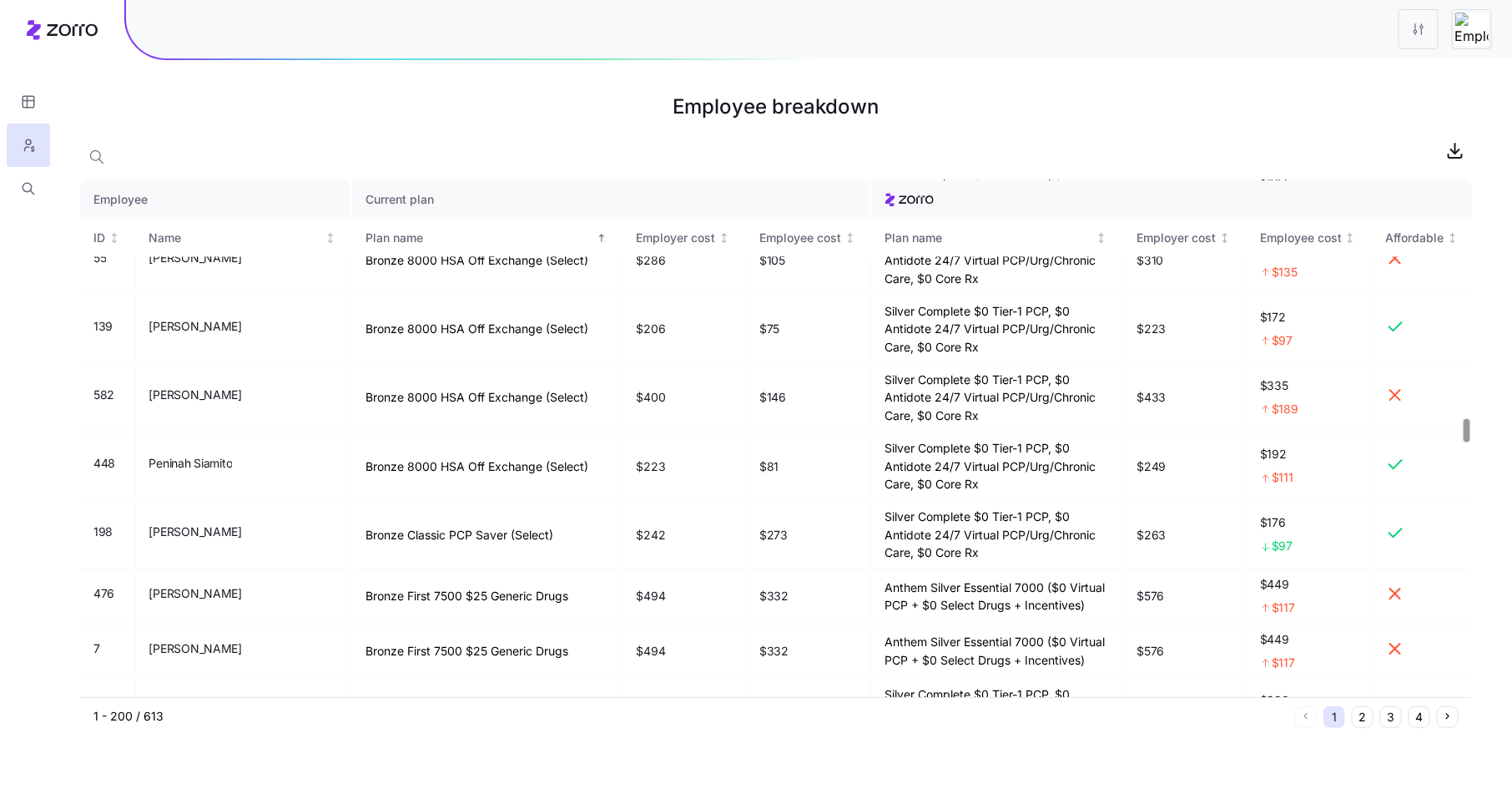
scroll to position [5340, 0]
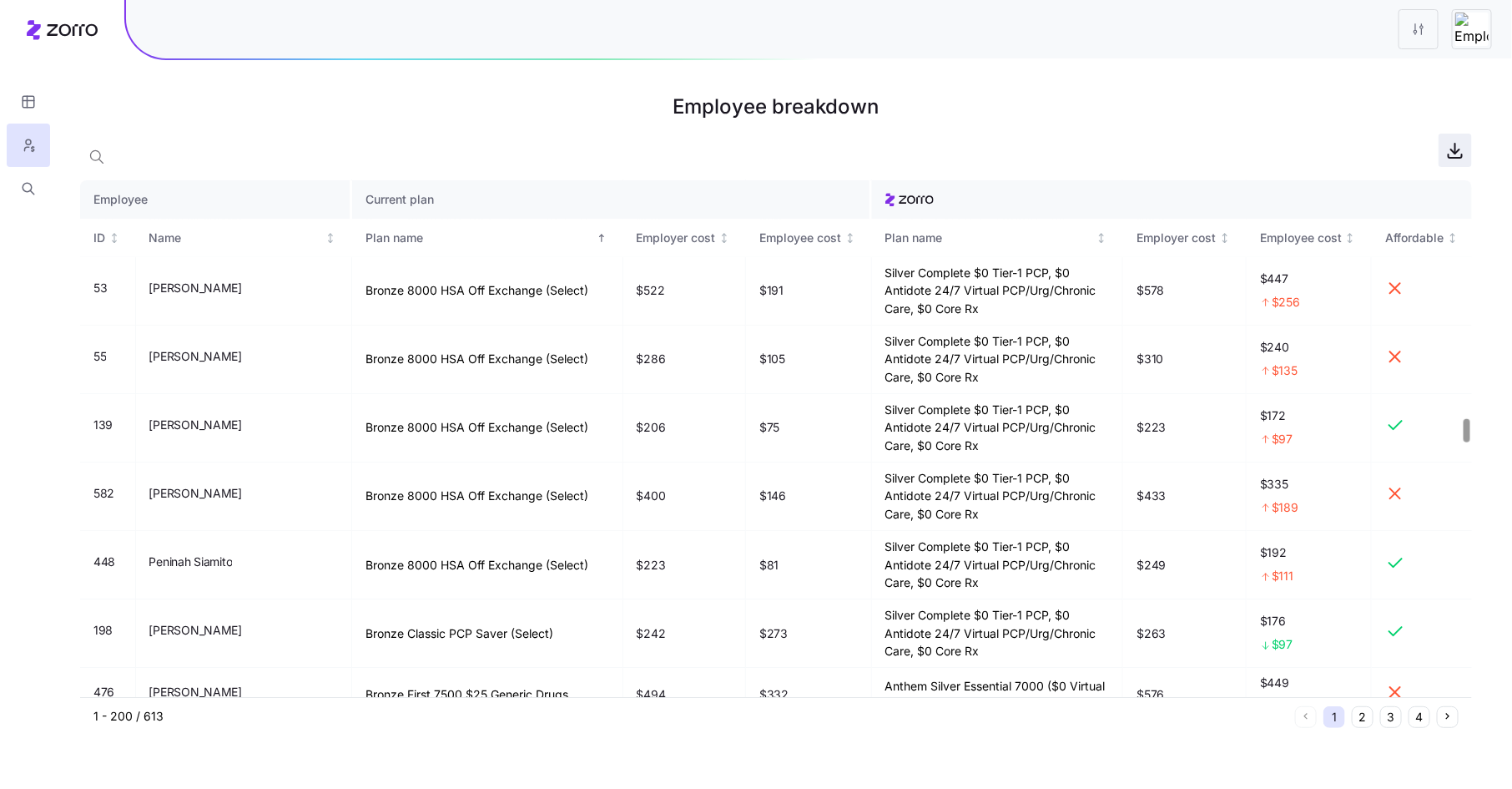
click at [1461, 150] on icon "button" at bounding box center [1455, 151] width 20 height 20
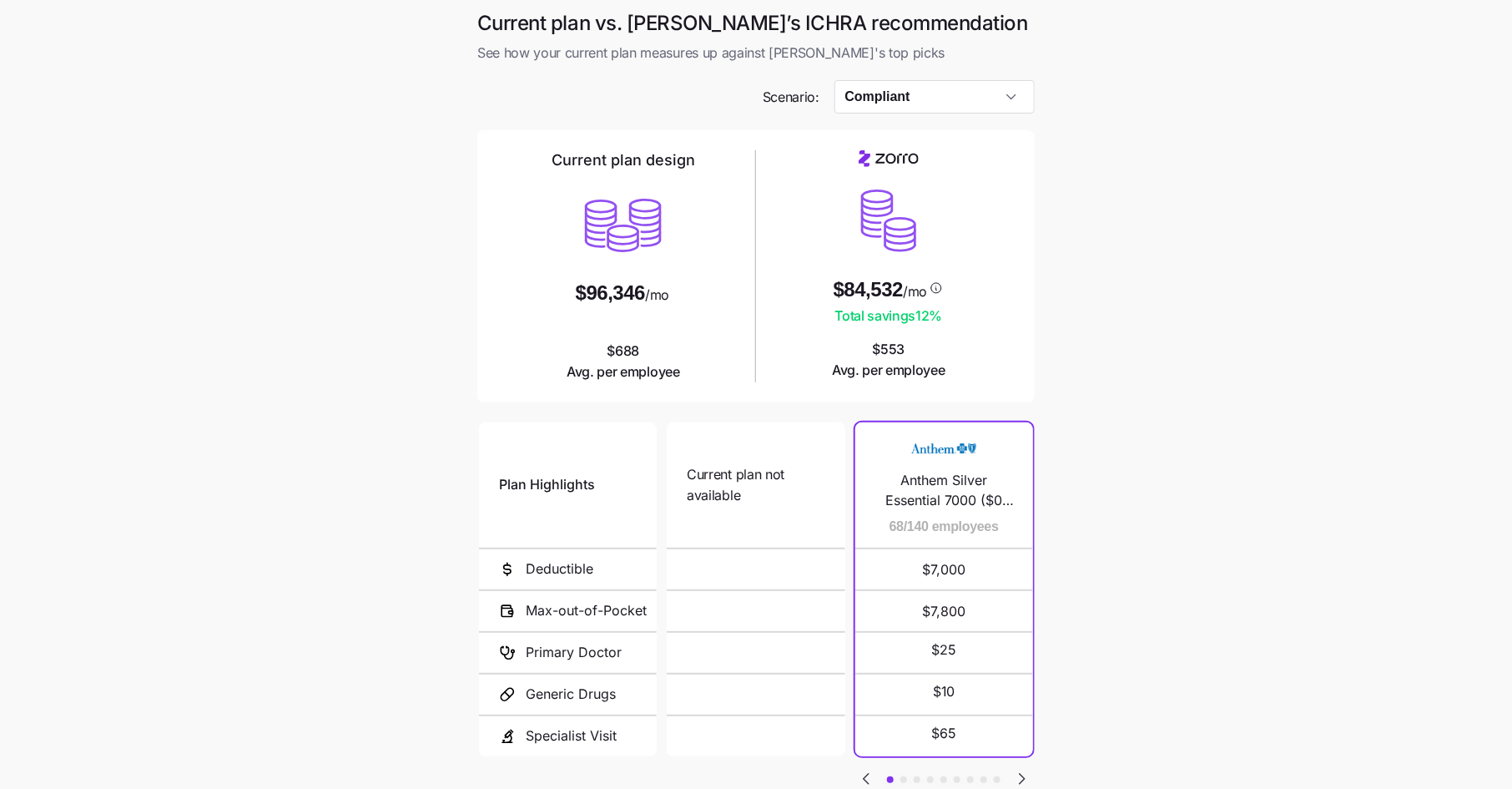
scroll to position [122, 0]
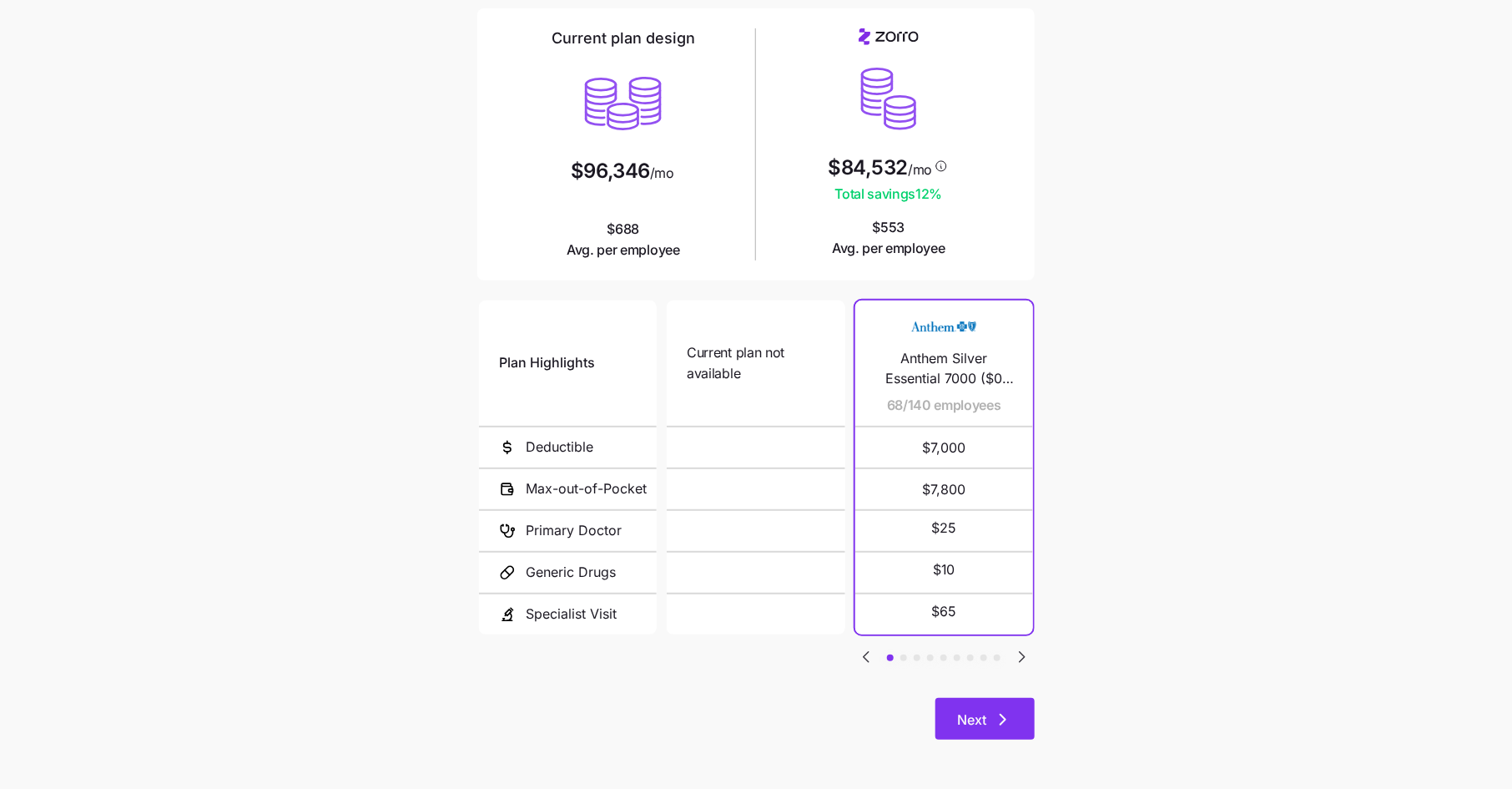
click at [980, 726] on span "Next" at bounding box center [971, 720] width 29 height 20
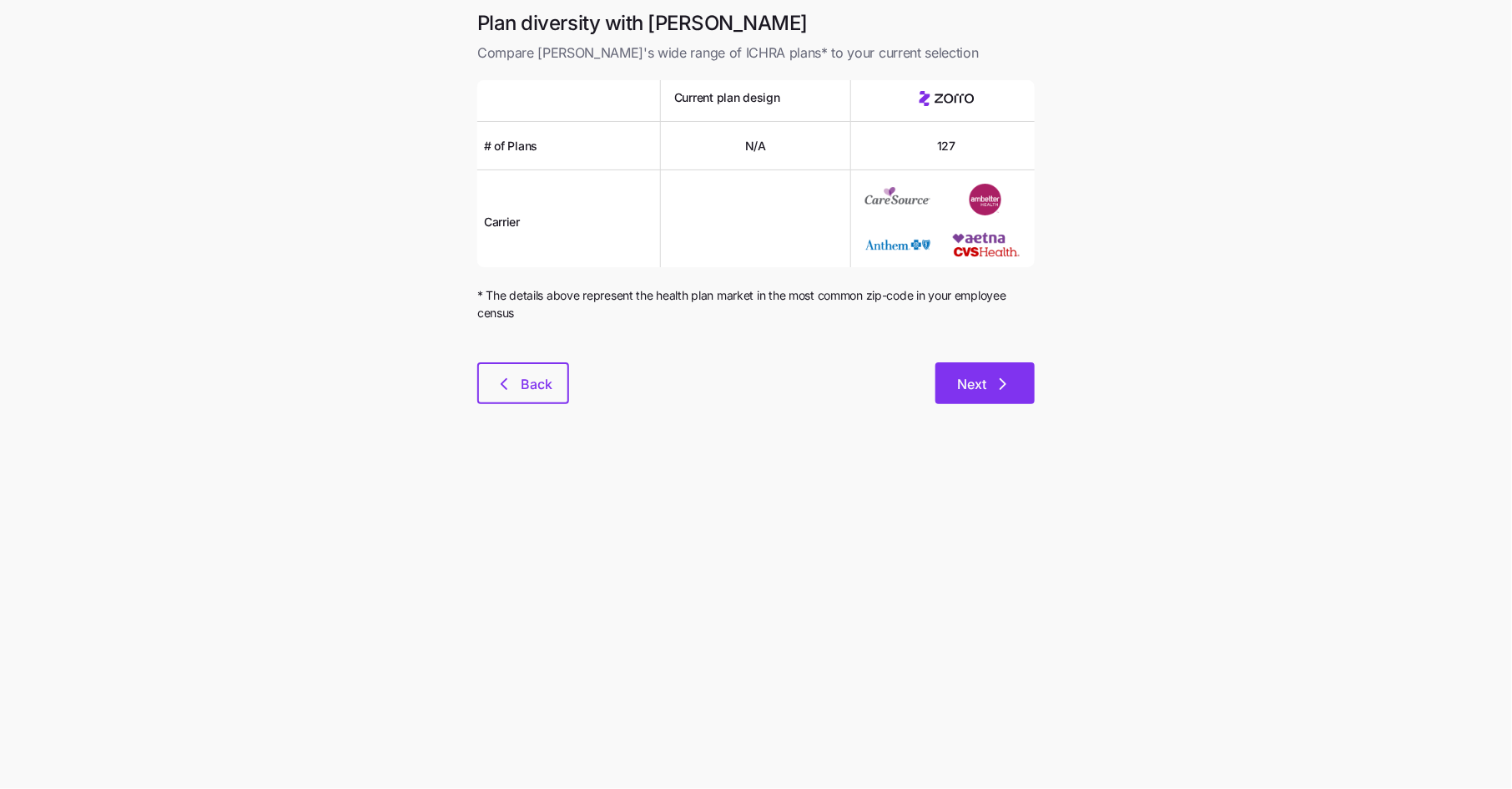
click at [1001, 398] on button "Next" at bounding box center [985, 382] width 99 height 42
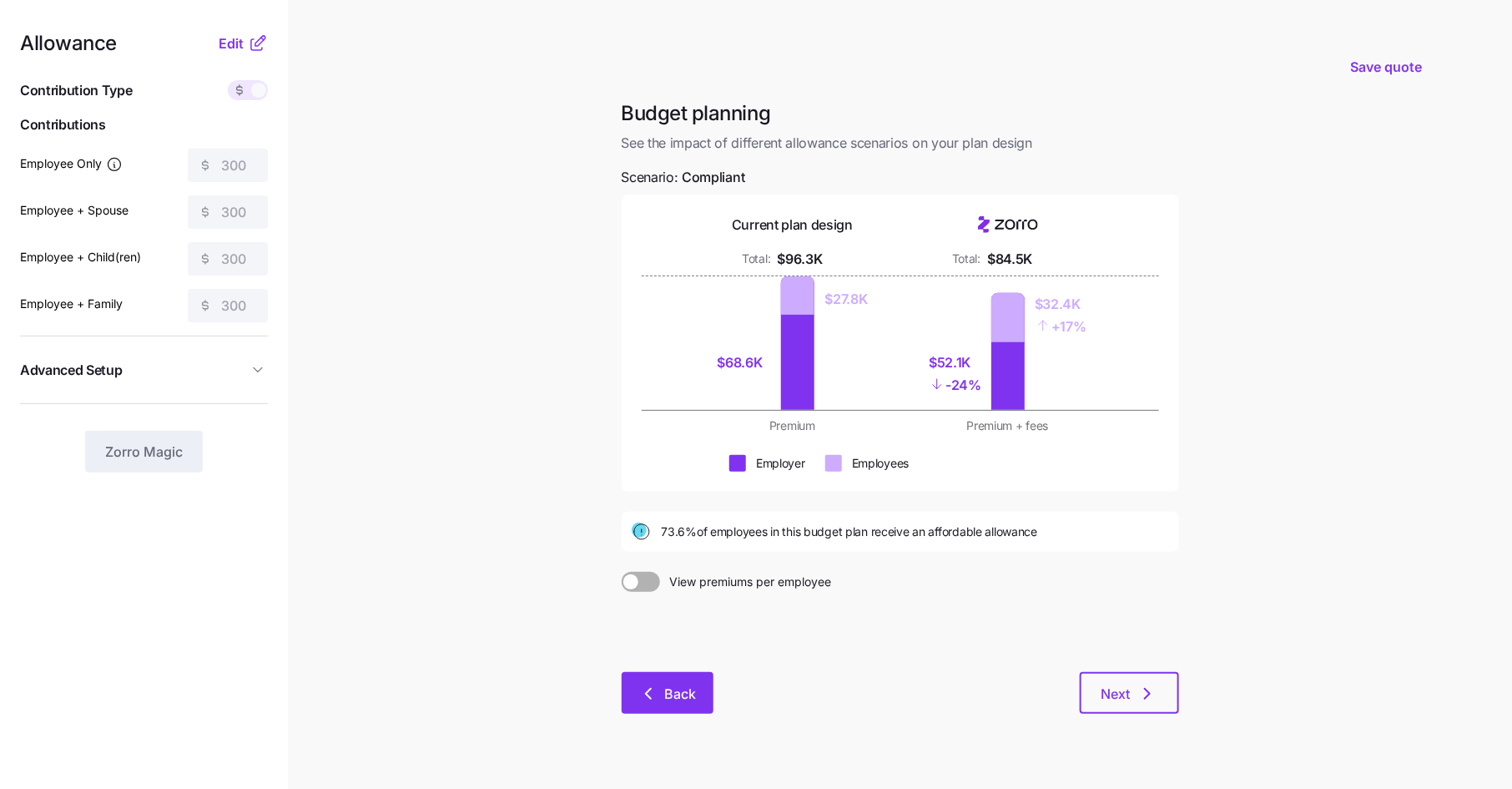
click at [652, 712] on button "Back" at bounding box center [667, 692] width 92 height 42
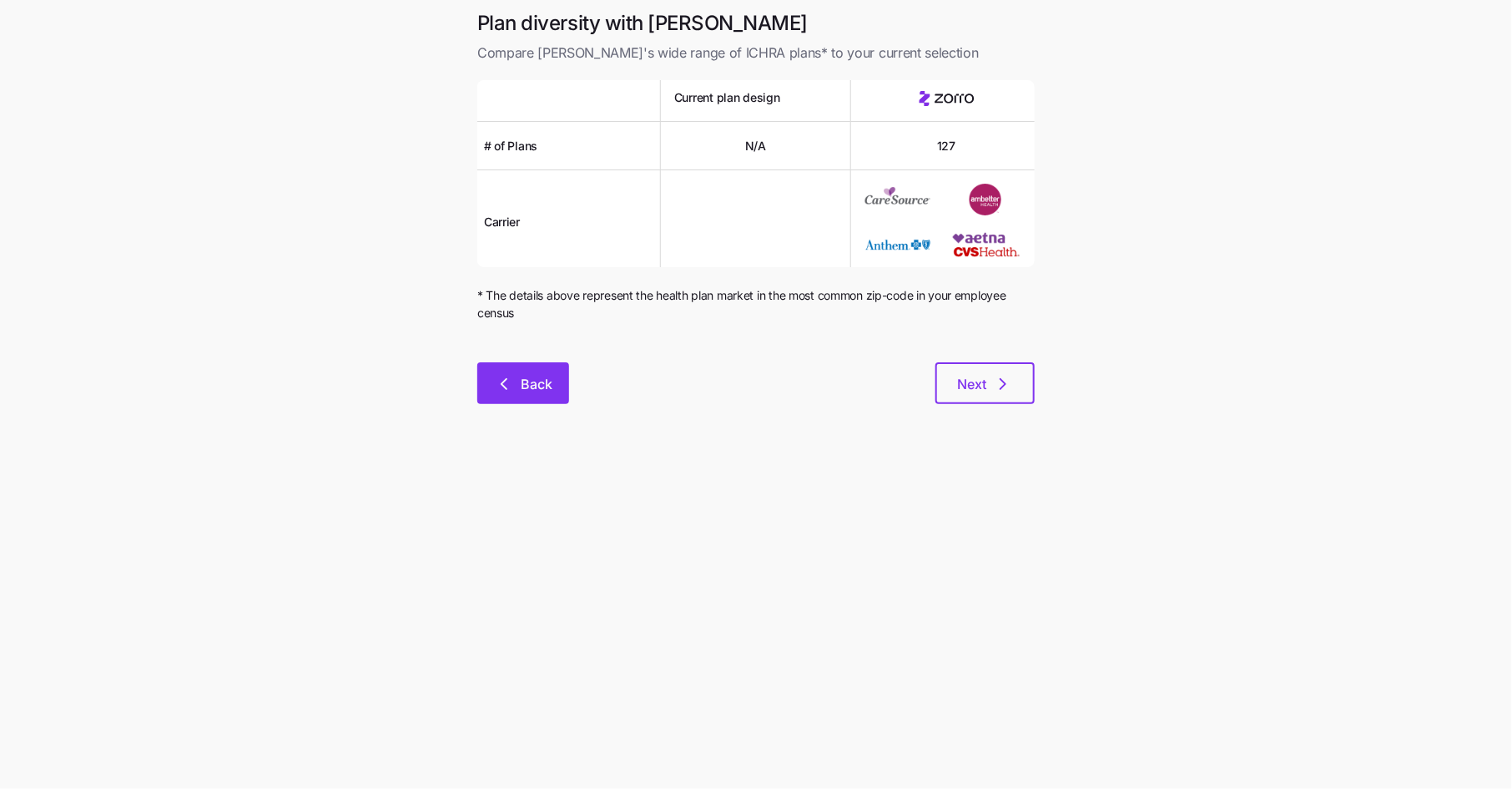
click at [537, 394] on button "Back" at bounding box center [523, 382] width 92 height 42
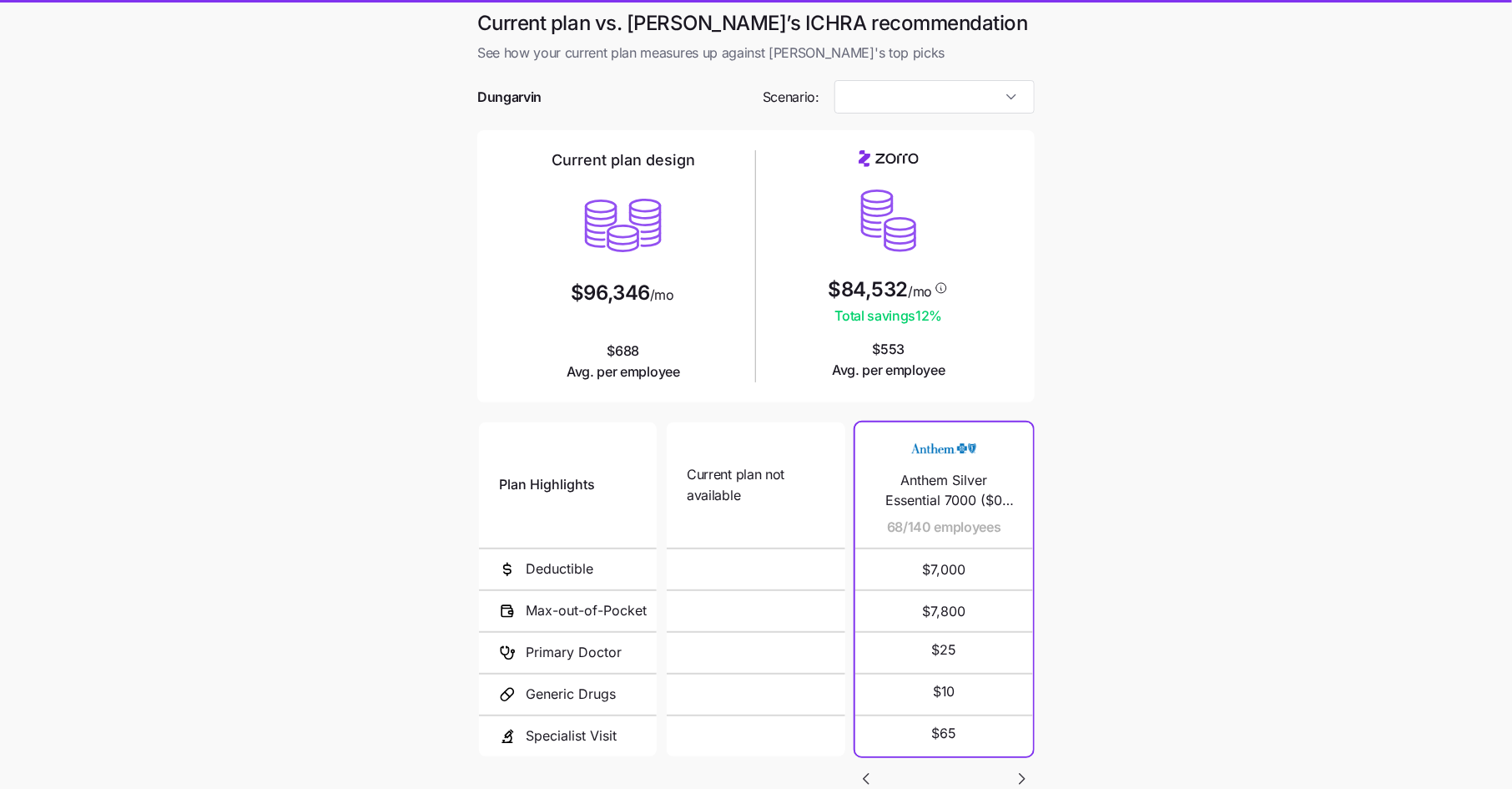
type input "Compliant"
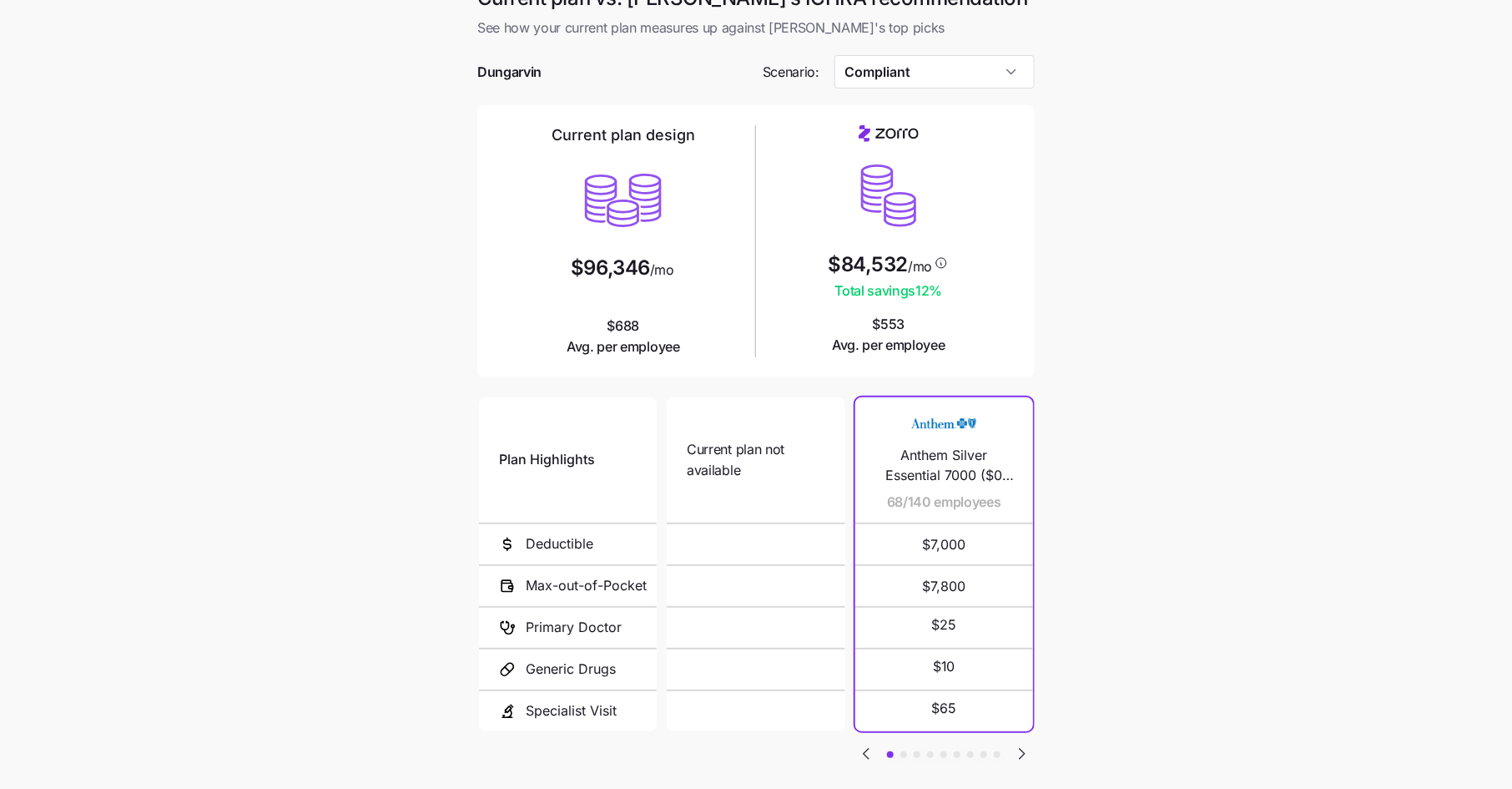
scroll to position [122, 0]
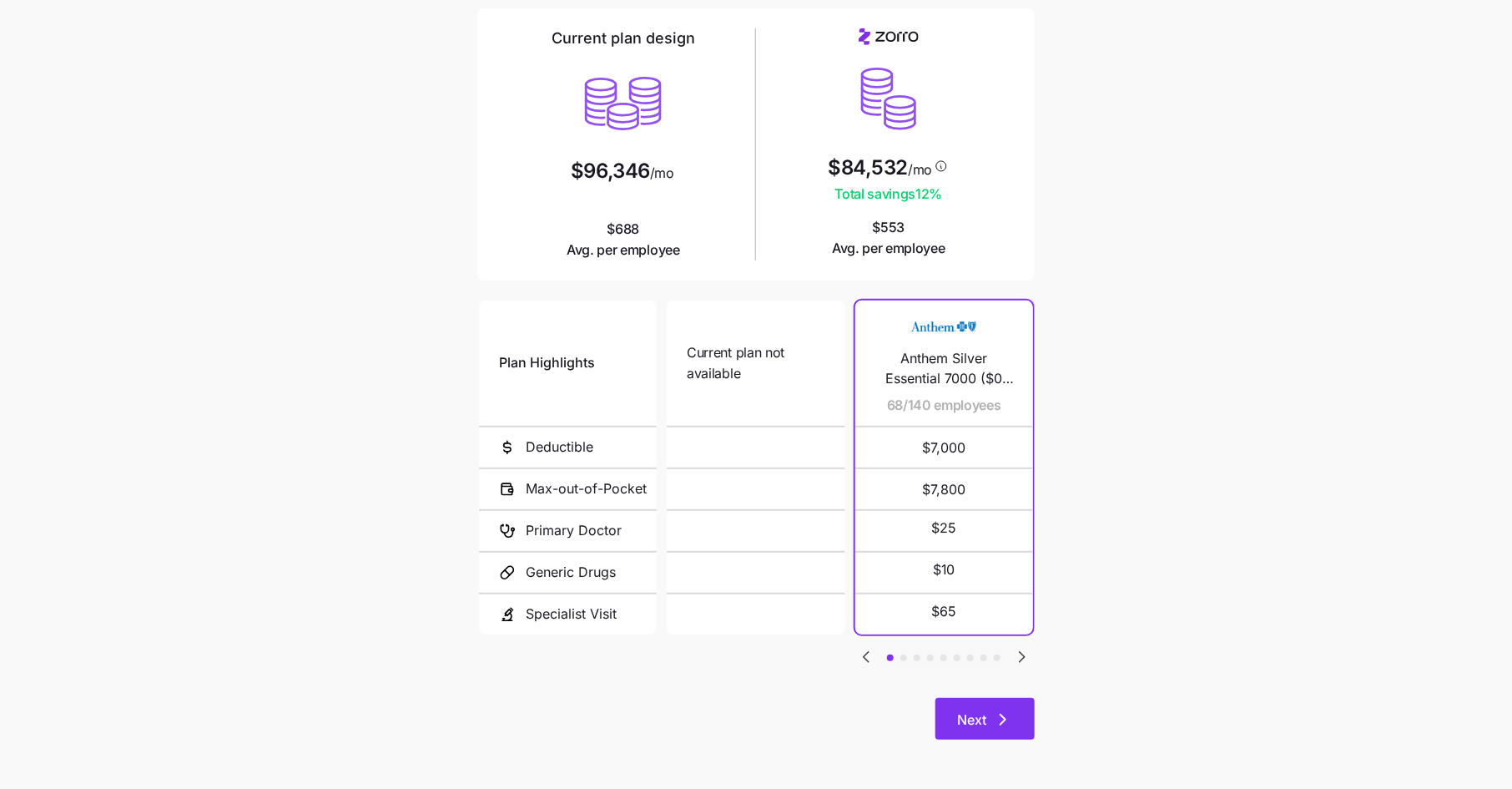
click at [992, 717] on span "Next" at bounding box center [985, 720] width 56 height 20
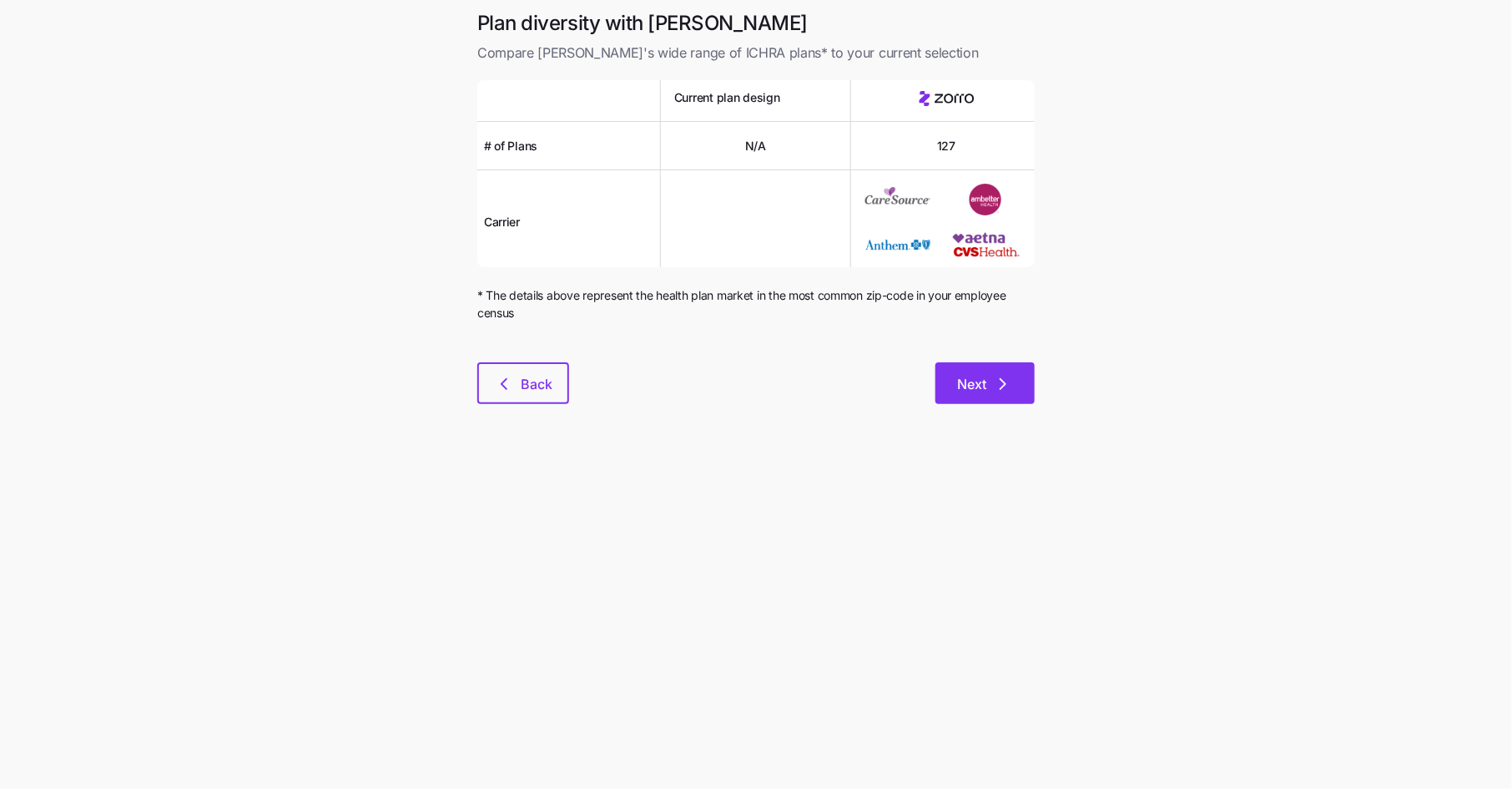
click at [1001, 379] on icon "button" at bounding box center [1002, 383] width 5 height 10
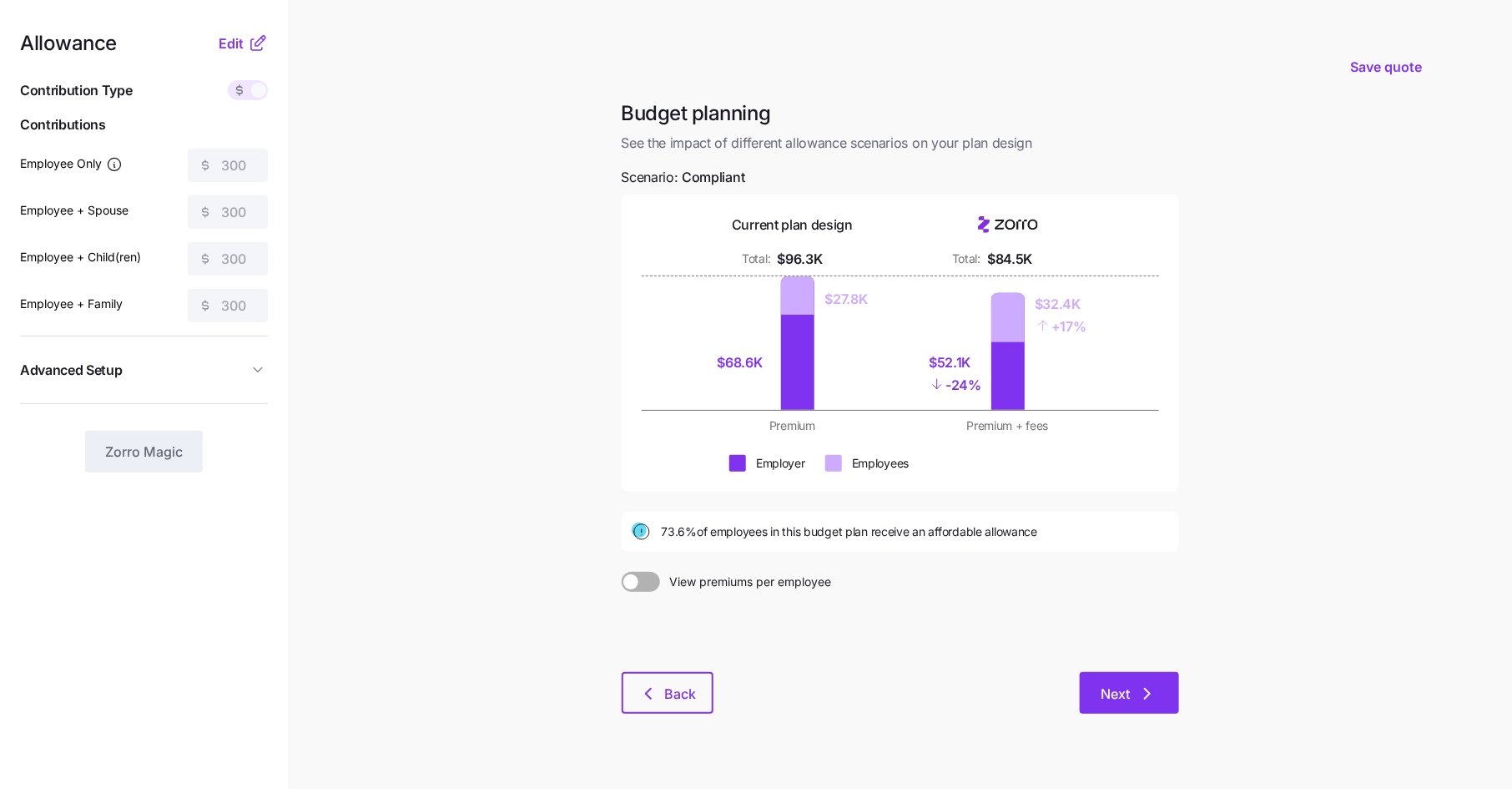
click at [1131, 691] on span "Next" at bounding box center [1129, 694] width 56 height 20
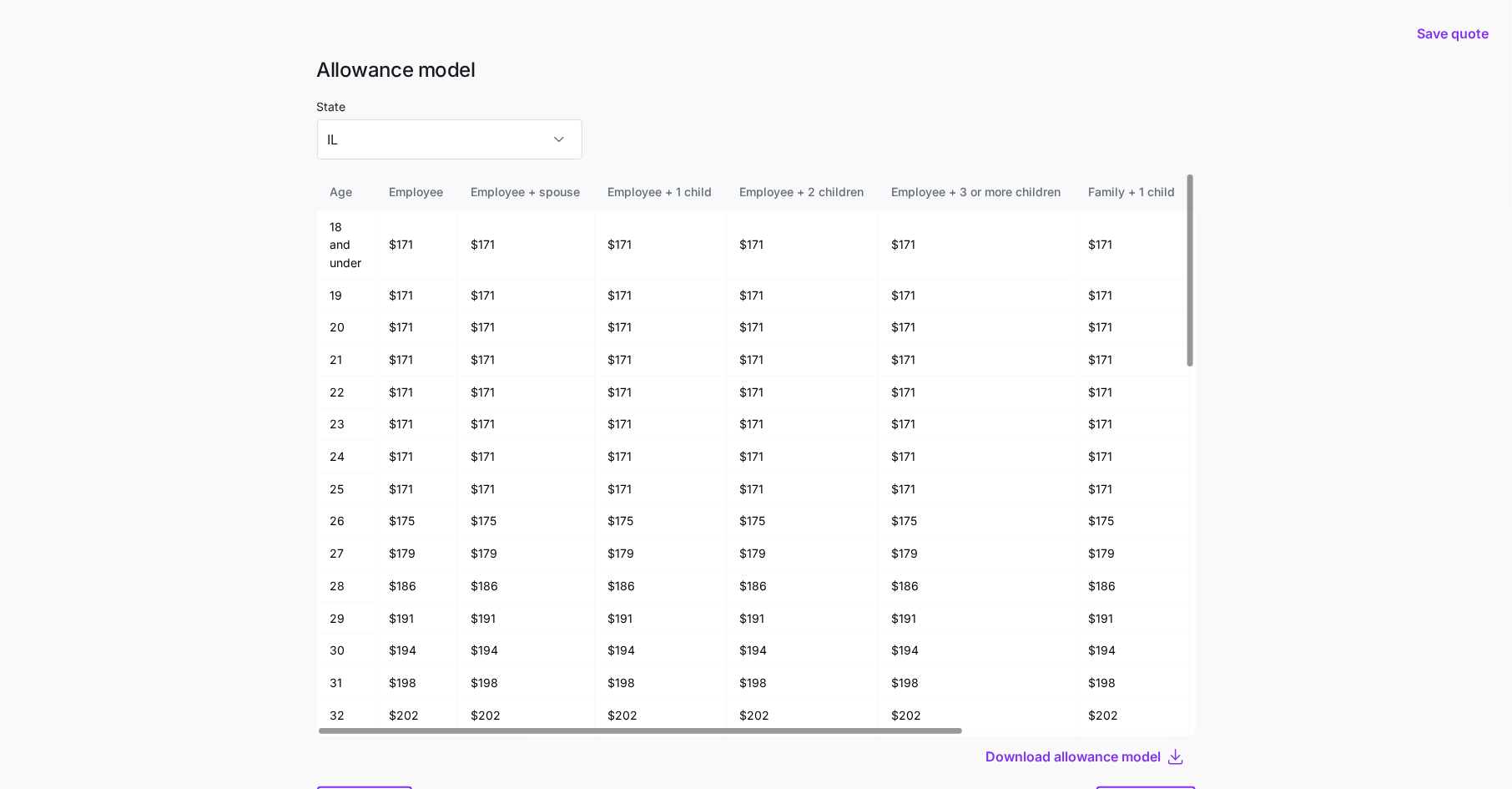
scroll to position [89, 0]
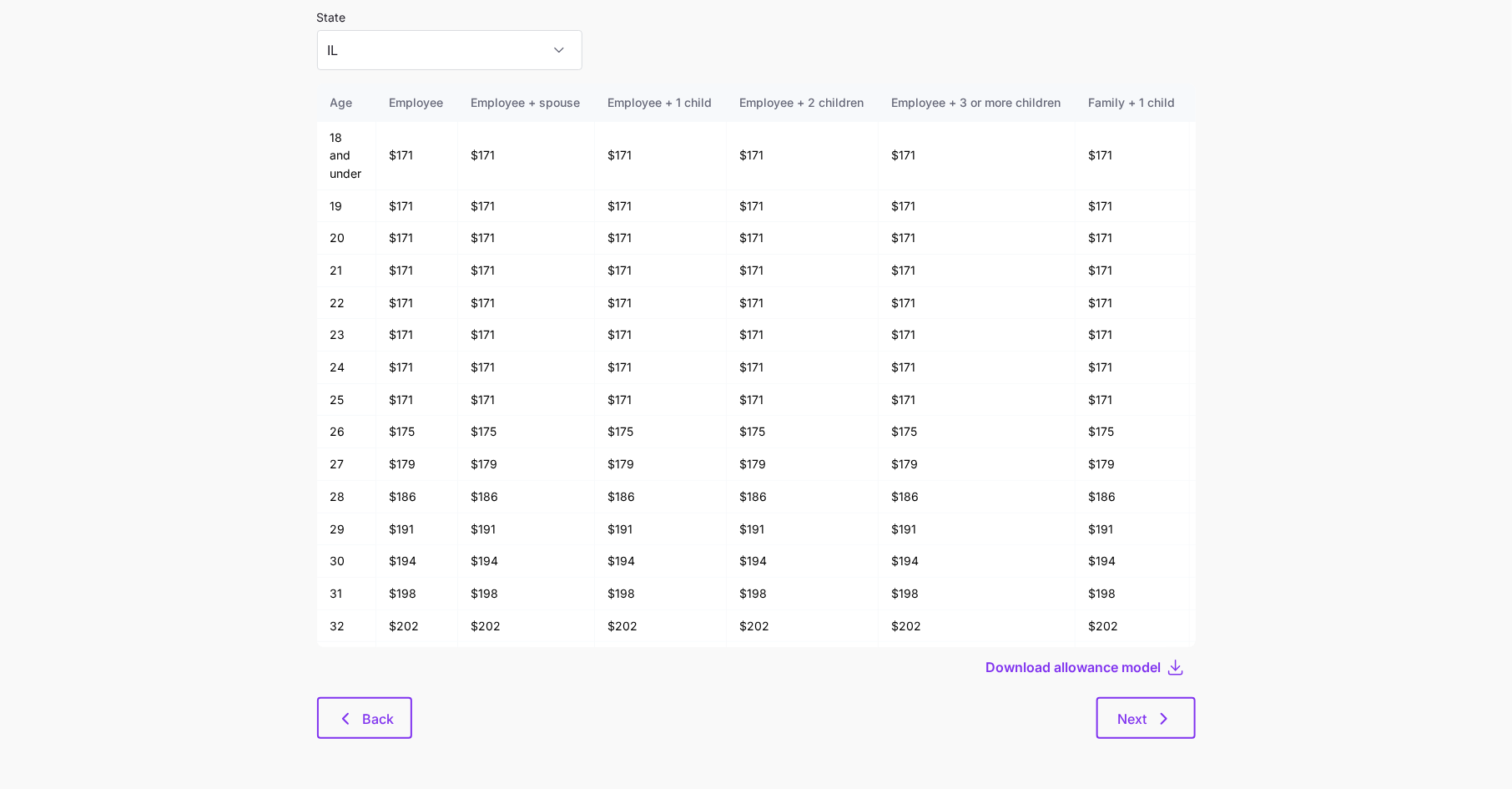
click at [1127, 743] on div "Allowance model State IL Age Employee Employee + spouse Employee + 1 child Empl…" at bounding box center [756, 363] width 905 height 791
click at [1140, 725] on span "Next" at bounding box center [1132, 719] width 29 height 20
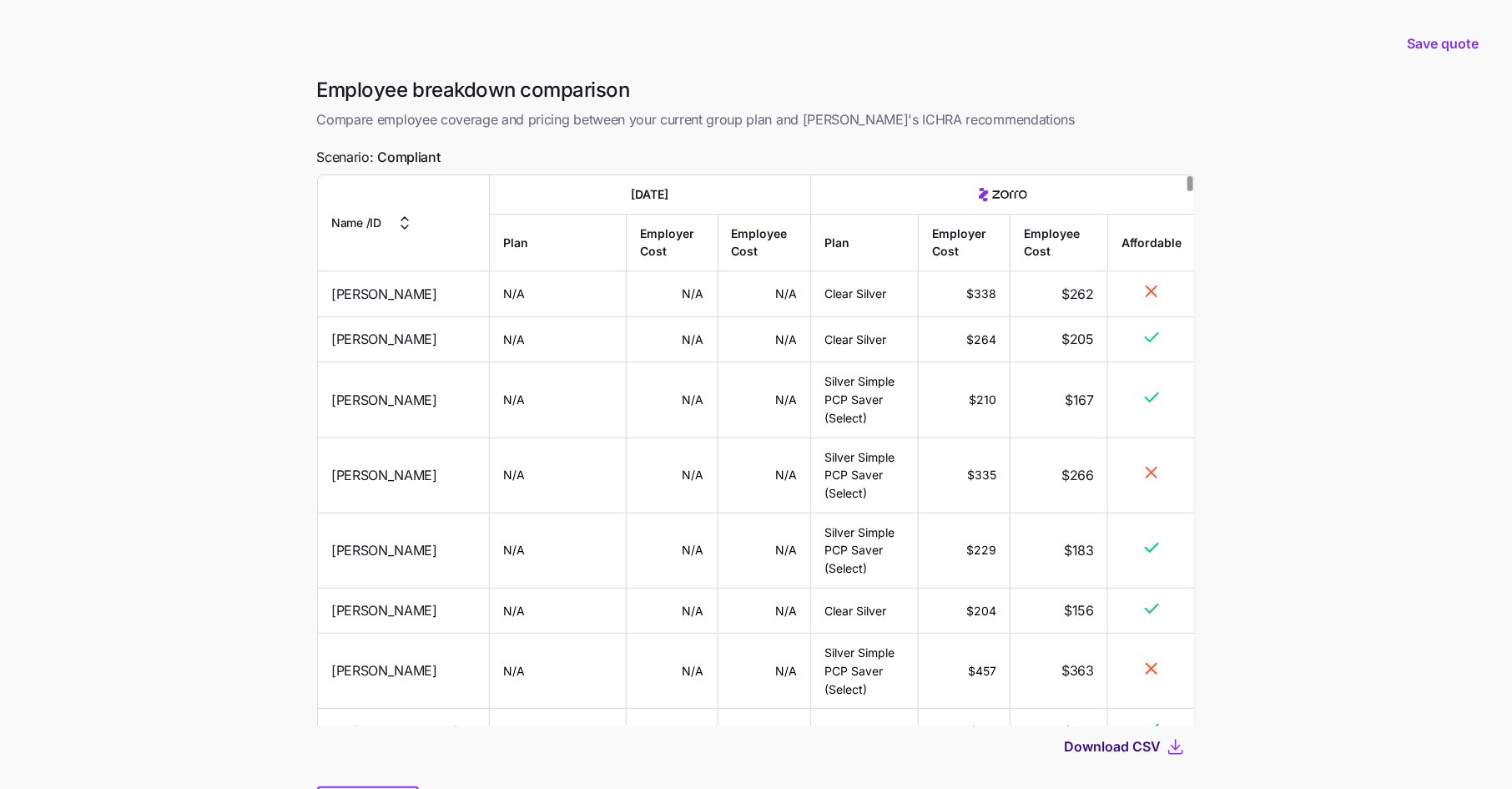
click at [1131, 739] on span "Download CSV" at bounding box center [1113, 746] width 97 height 20
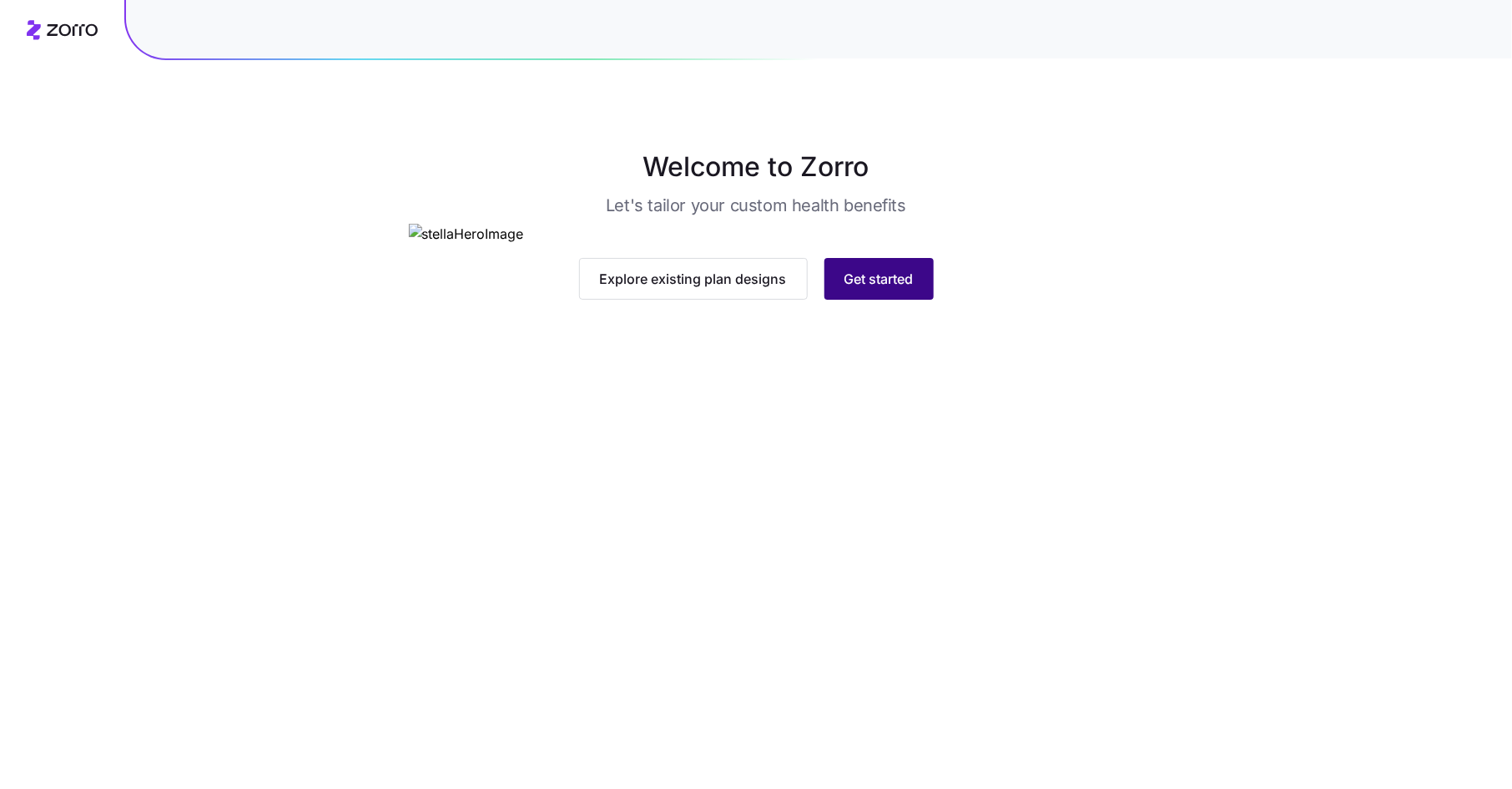
click at [866, 288] on span "Get started" at bounding box center [879, 279] width 69 height 20
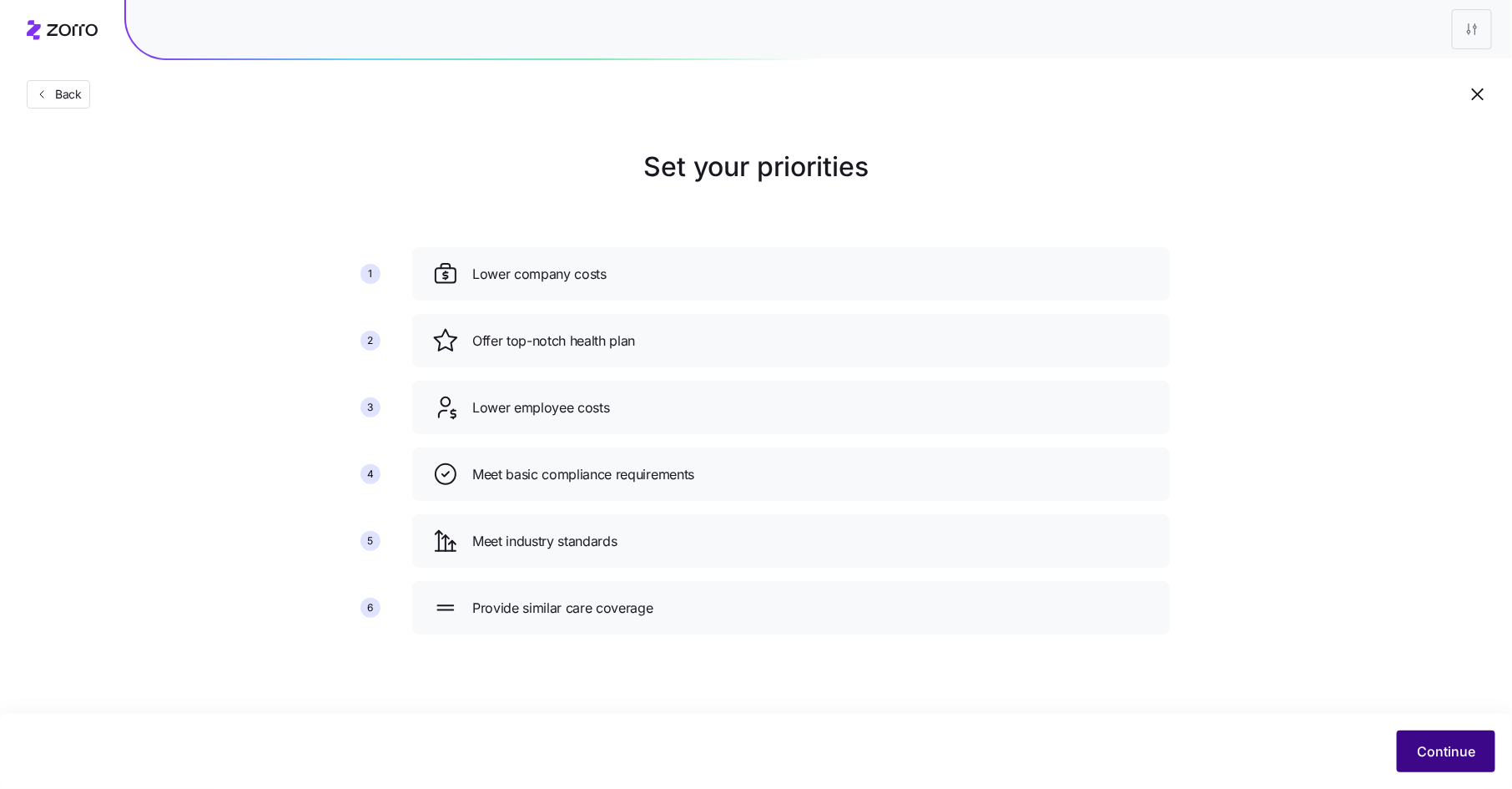
click at [1435, 743] on span "Continue" at bounding box center [1445, 752] width 59 height 20
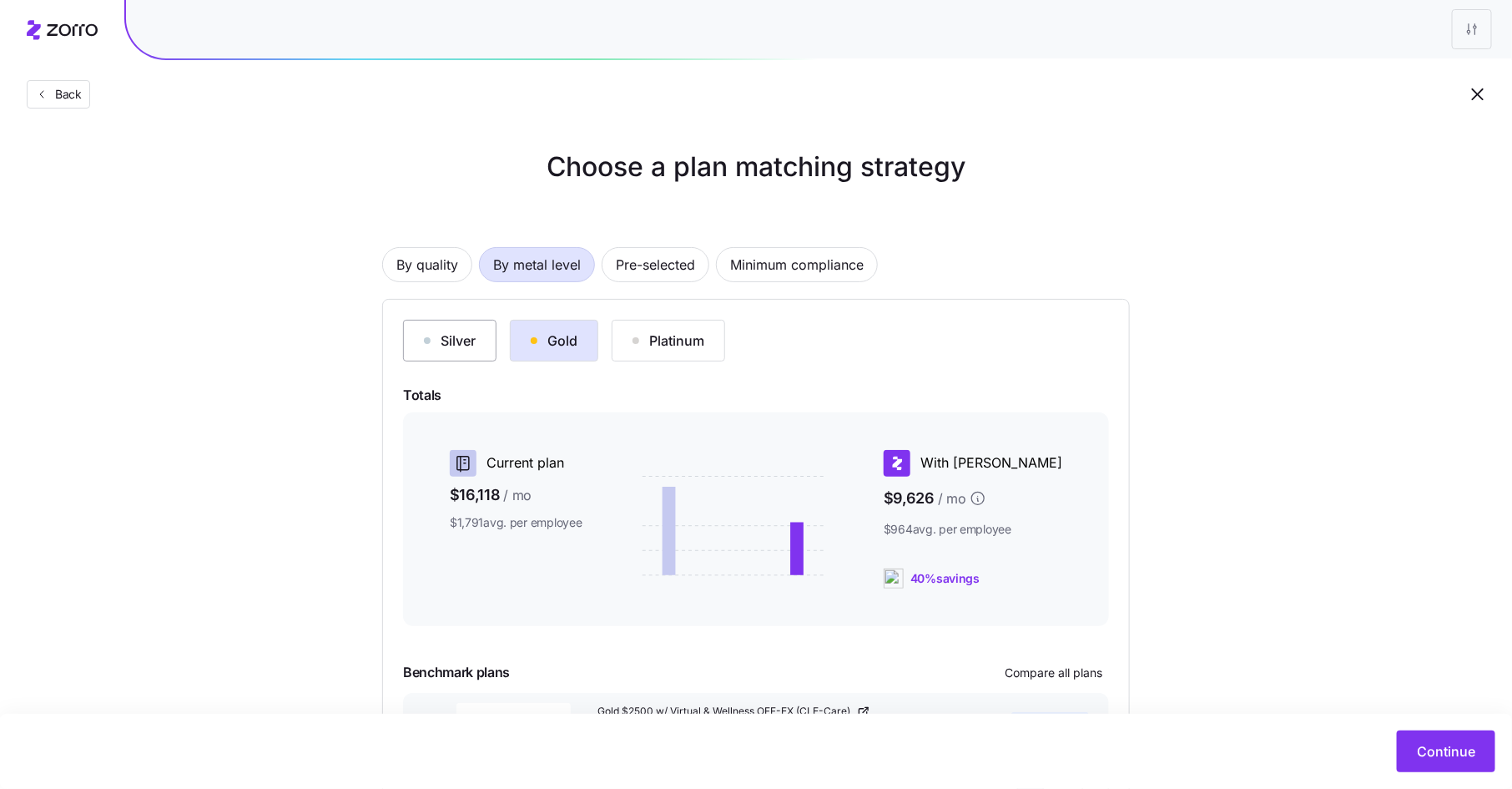
click at [456, 341] on div "Silver" at bounding box center [450, 341] width 52 height 20
click at [572, 336] on div "Gold" at bounding box center [554, 341] width 46 height 20
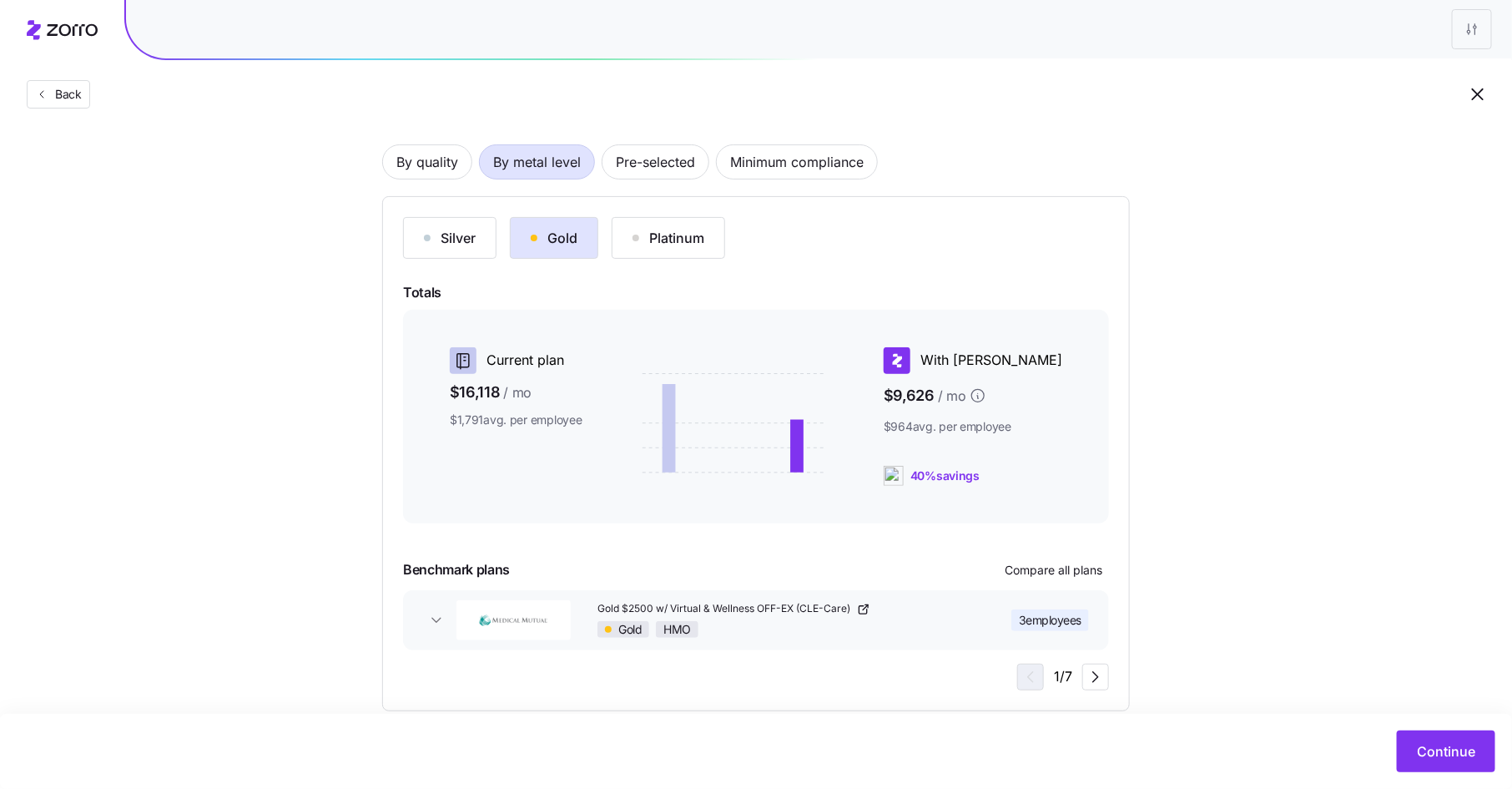
scroll to position [110, 0]
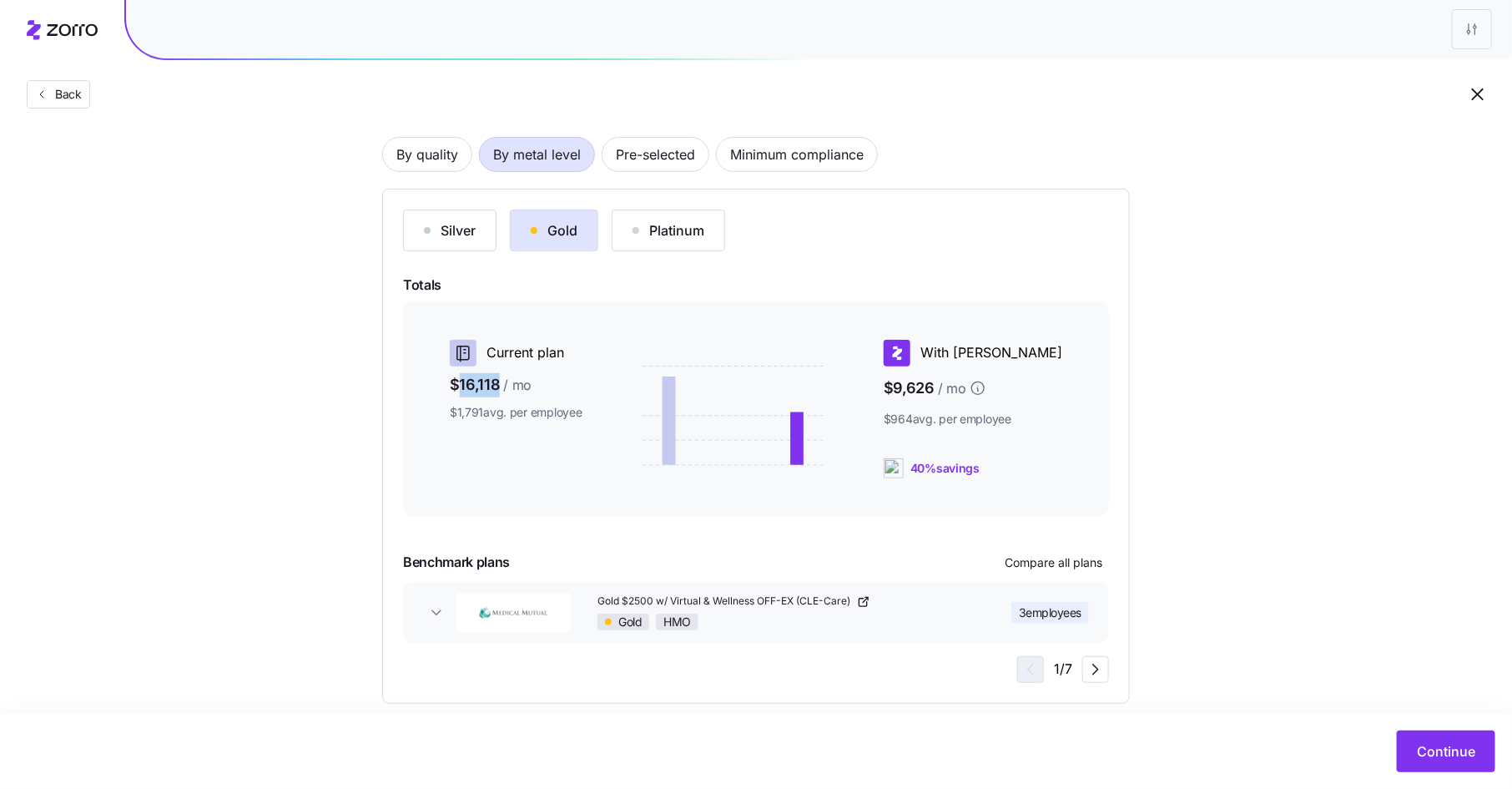
drag, startPoint x: 460, startPoint y: 385, endPoint x: 496, endPoint y: 386, distance: 36.0
click at [496, 386] on span "$16,118 / mo" at bounding box center [516, 385] width 133 height 24
click at [499, 388] on div "/ mo" at bounding box center [515, 385] width 32 height 20
click at [1058, 605] on span "3 employees" at bounding box center [1049, 612] width 62 height 17
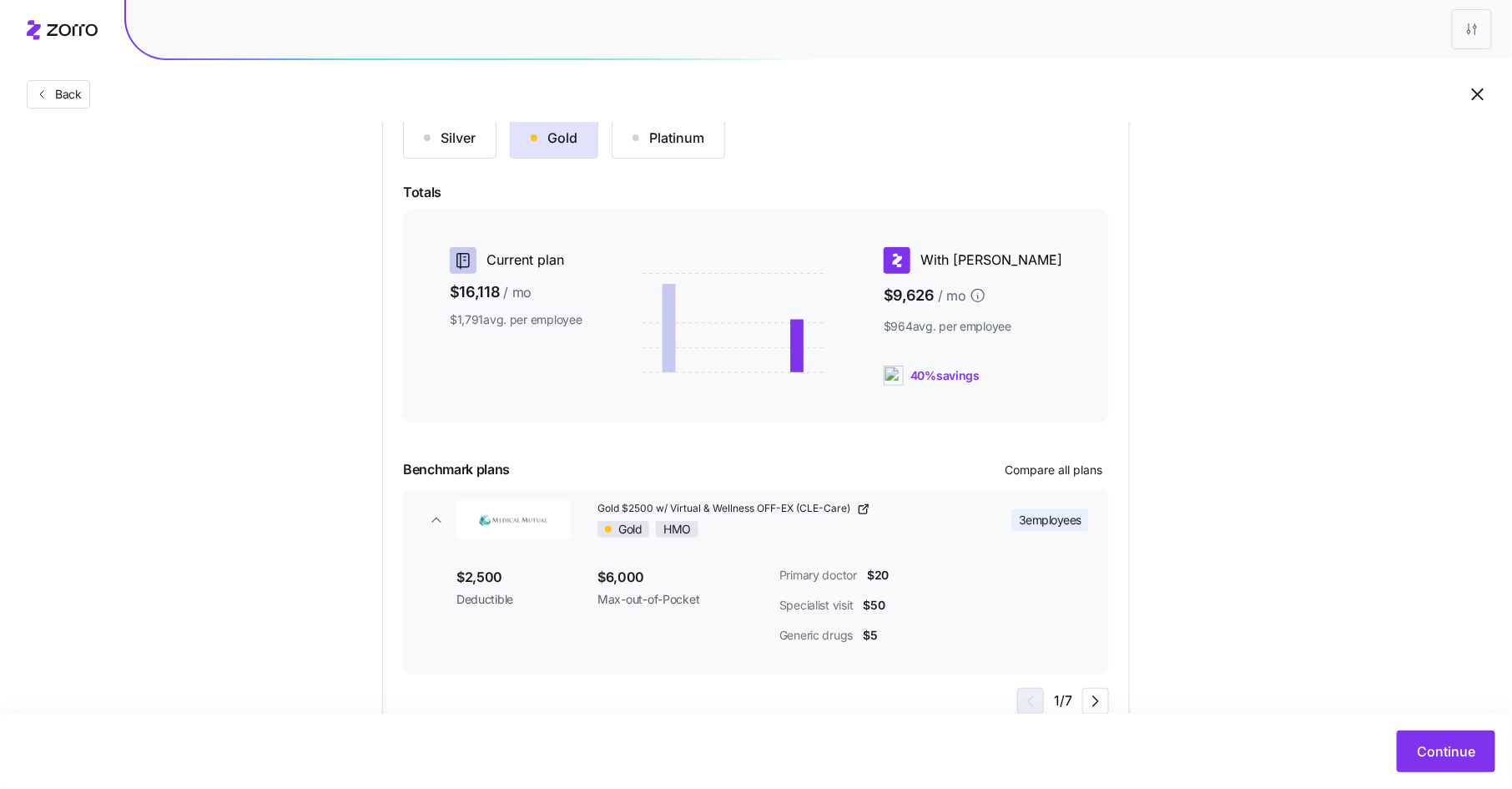
scroll to position [255, 0]
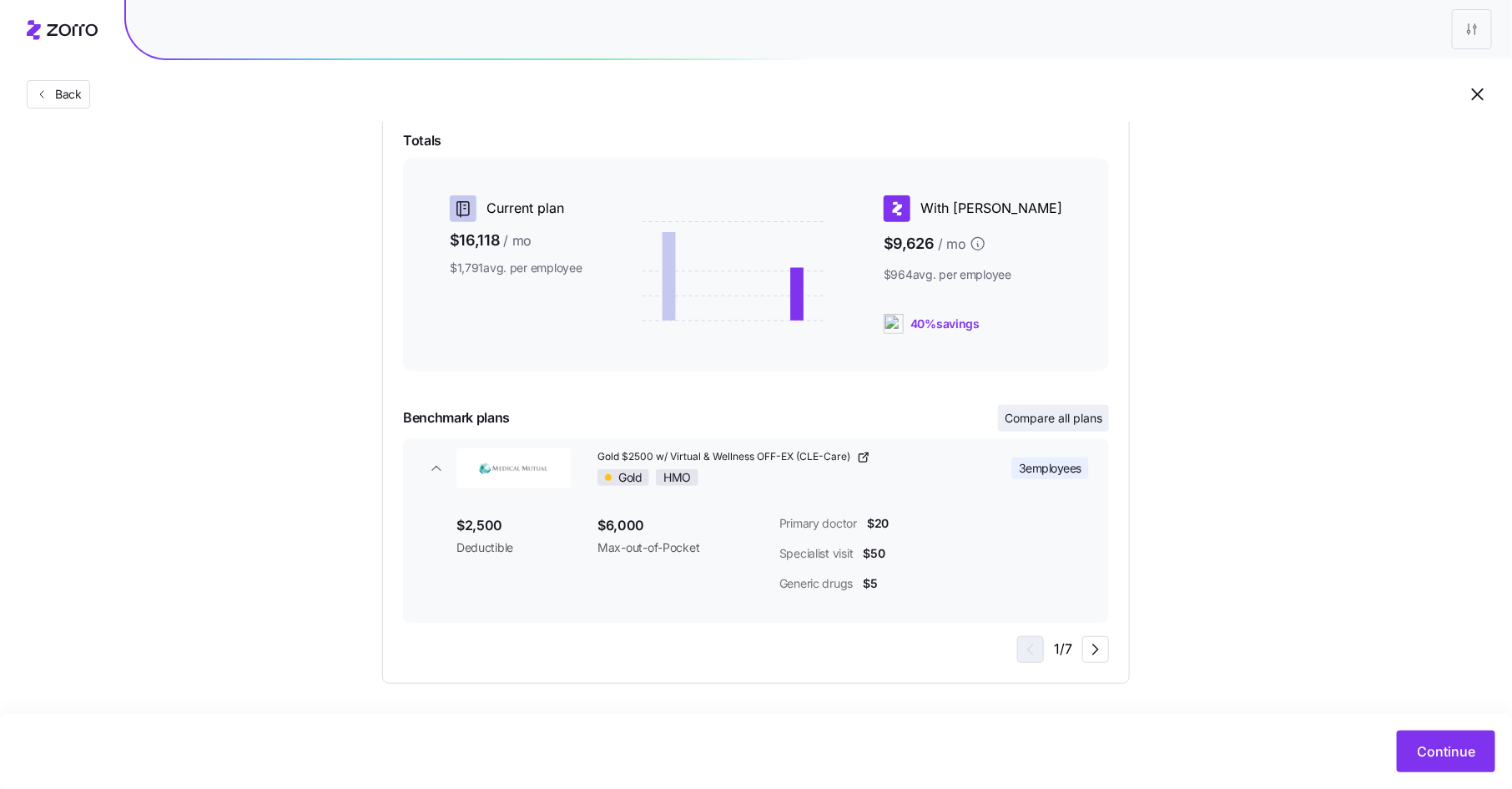
click at [1054, 424] on span "Compare all plans" at bounding box center [1053, 418] width 98 height 17
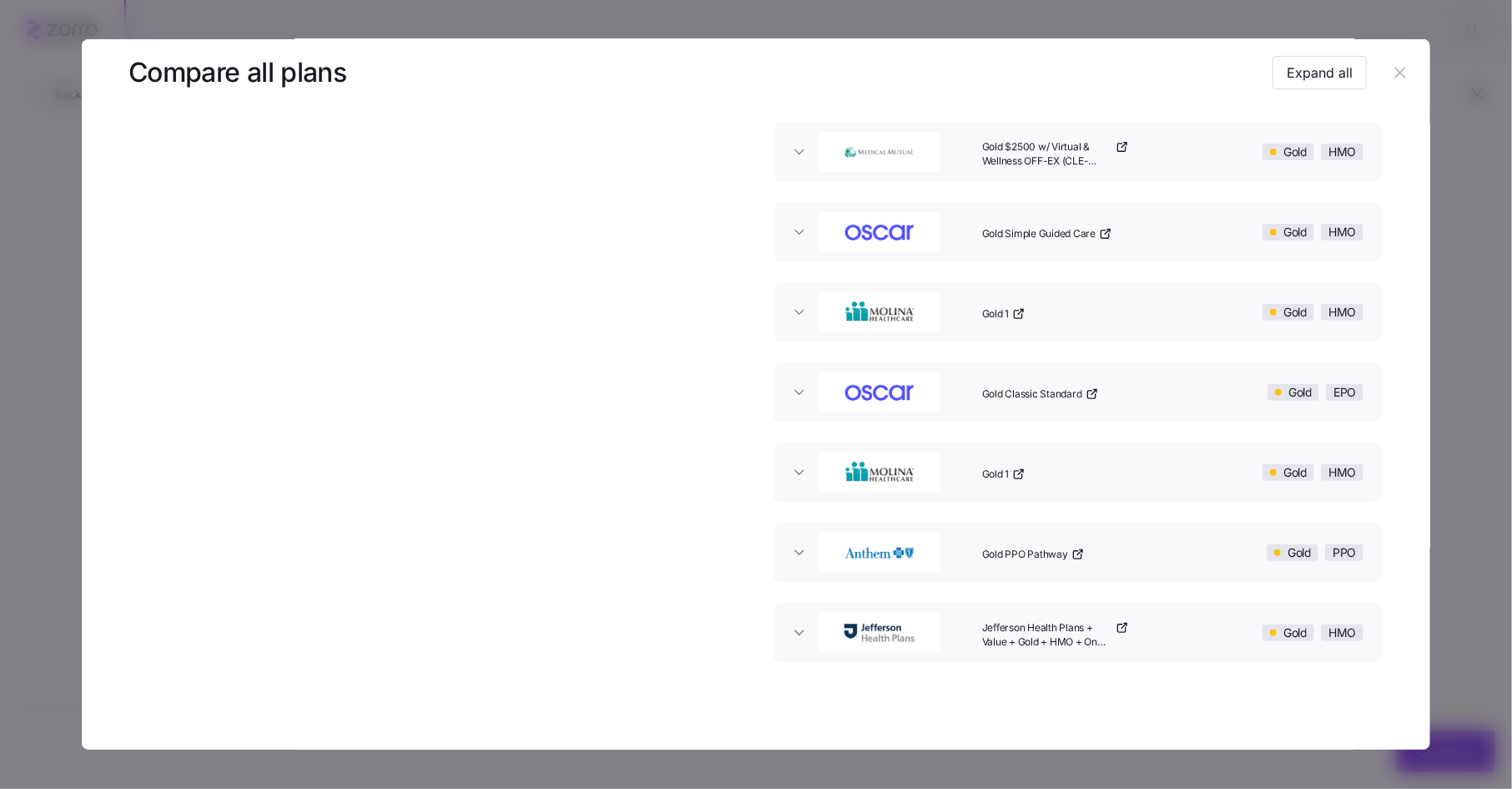
scroll to position [126, 0]
click at [790, 150] on icon "button" at bounding box center [799, 155] width 17 height 17
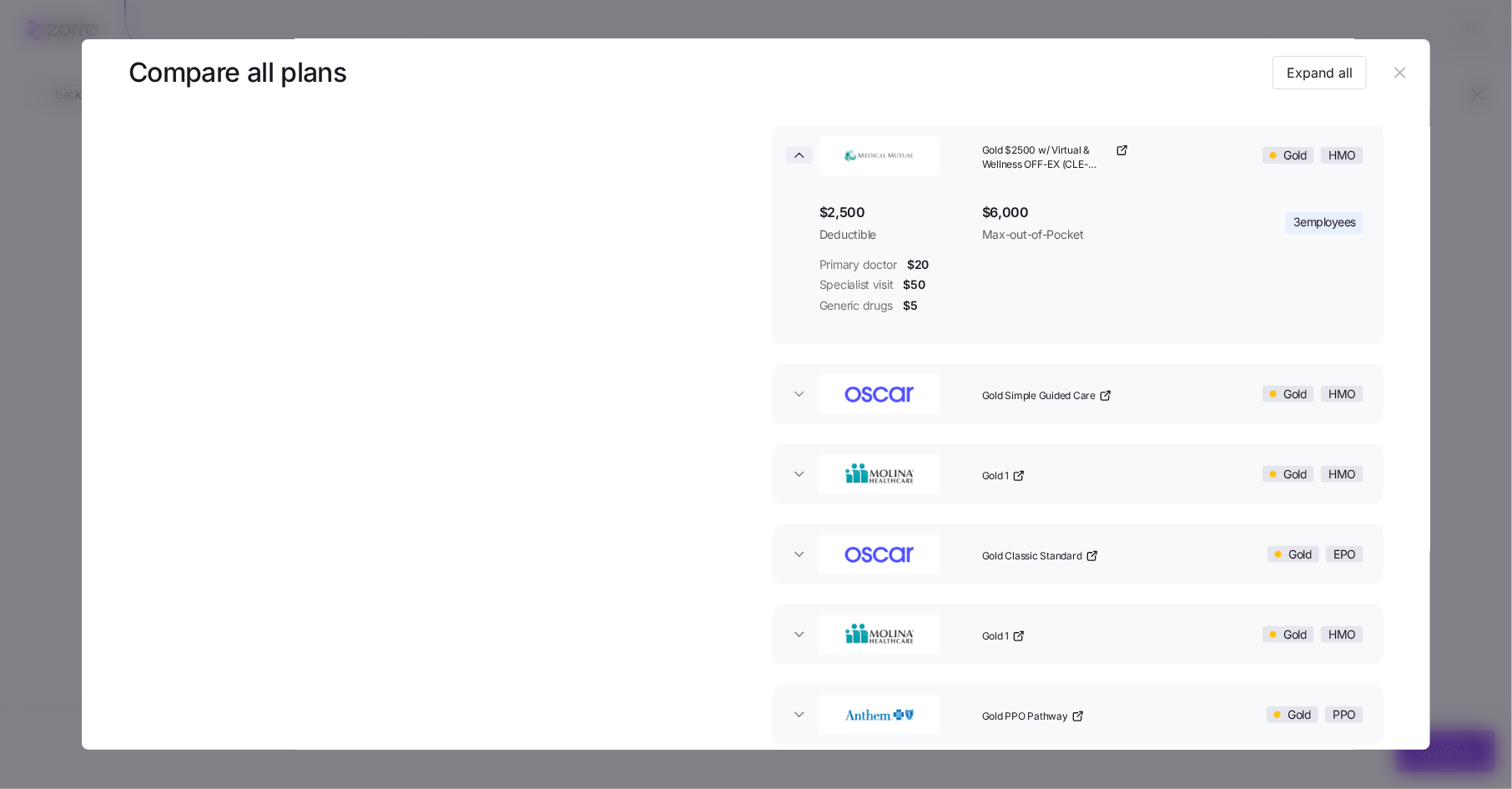
click at [796, 158] on icon "button" at bounding box center [799, 155] width 17 height 17
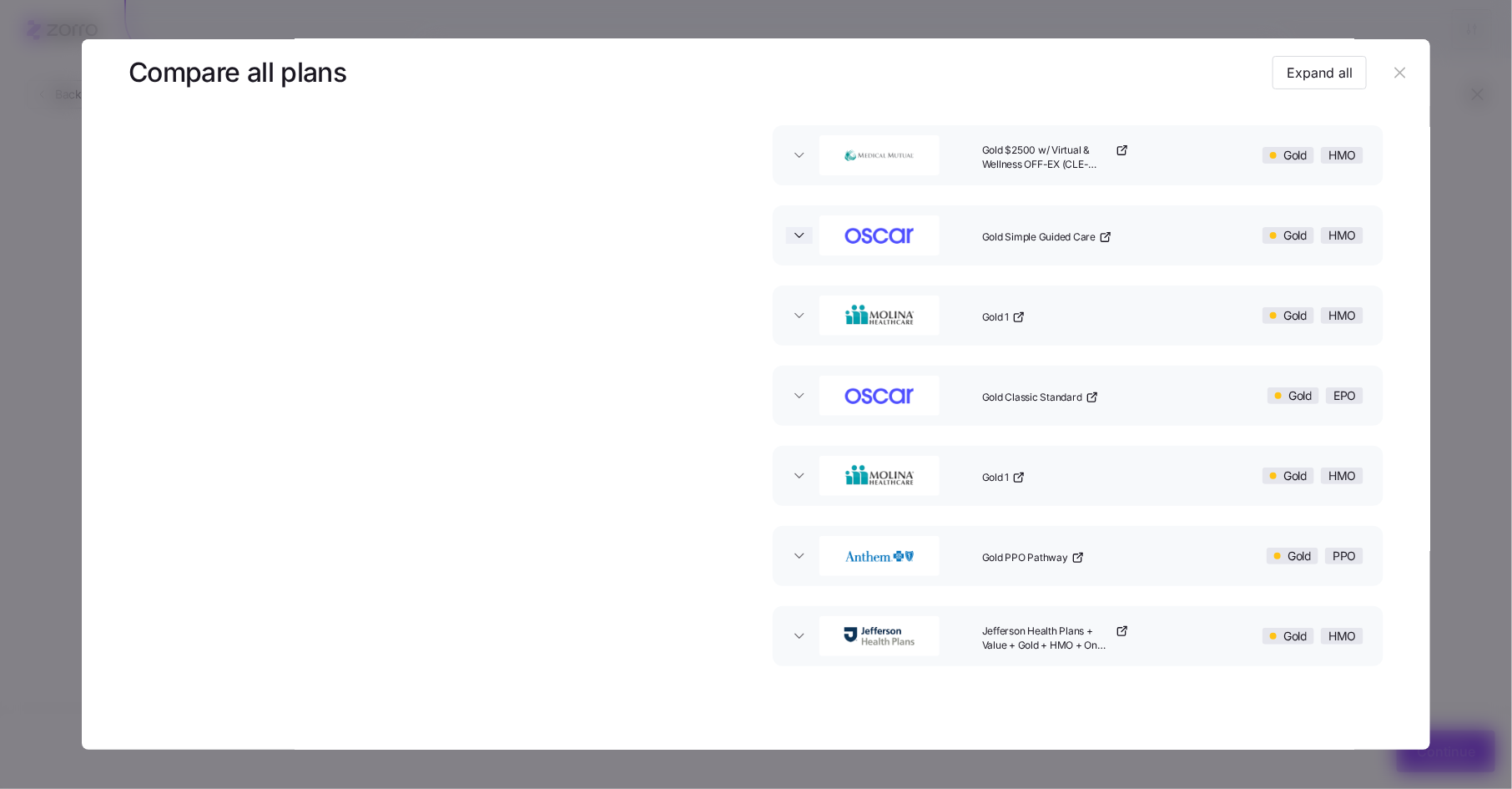
click at [793, 228] on icon "button" at bounding box center [799, 235] width 17 height 17
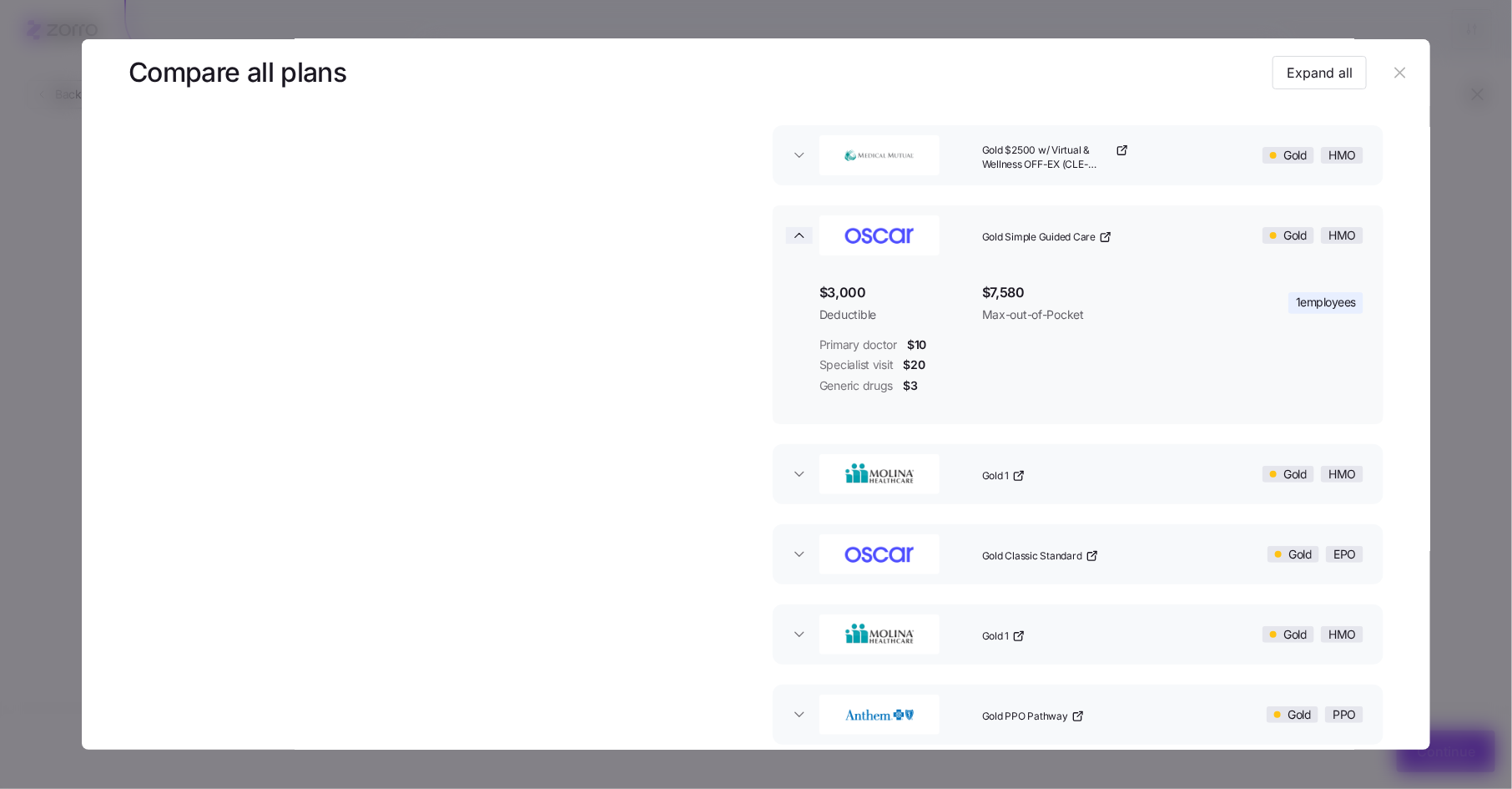
click at [794, 232] on icon "button" at bounding box center [799, 235] width 17 height 17
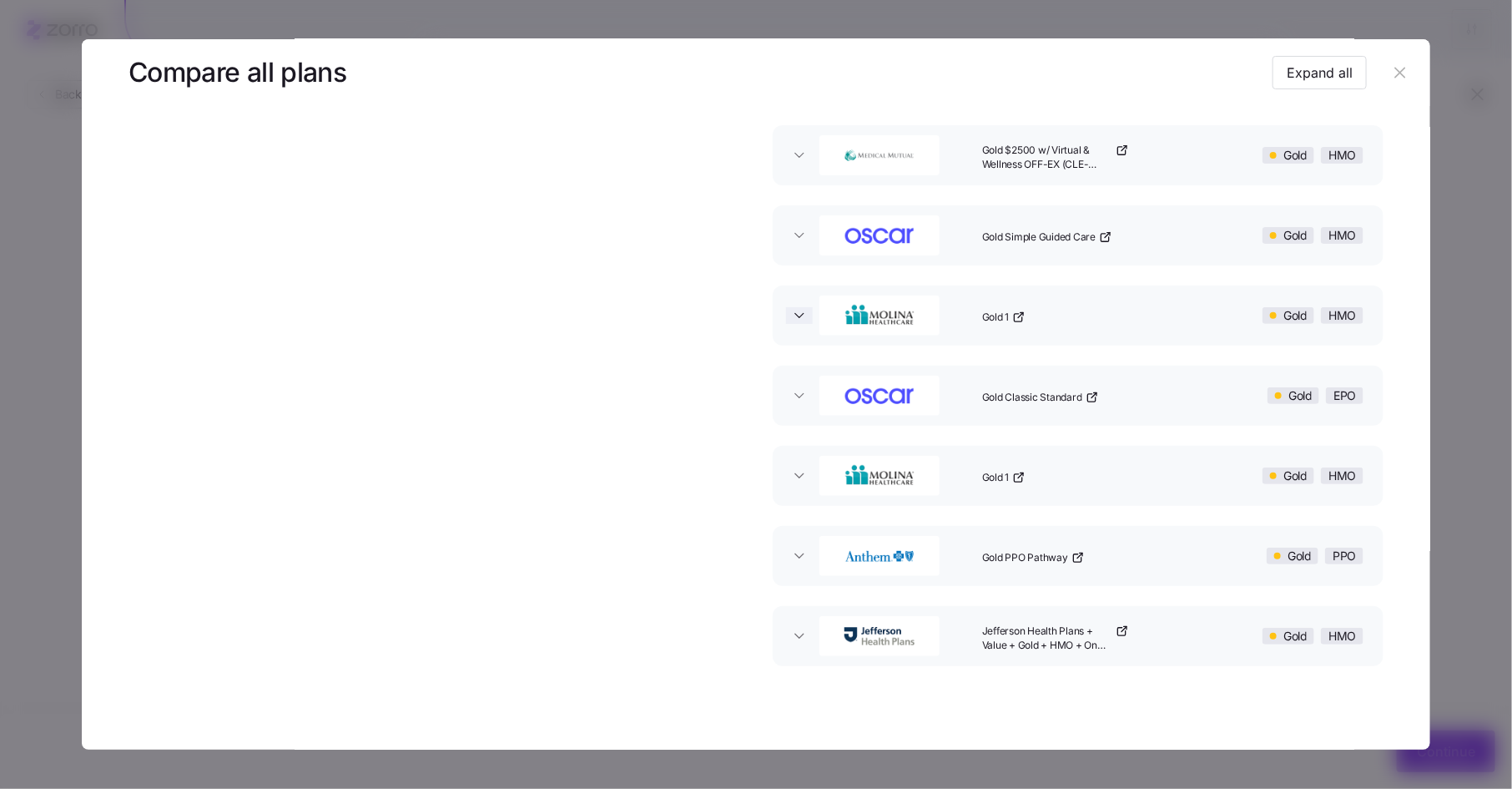
click at [798, 319] on icon "button" at bounding box center [799, 315] width 17 height 17
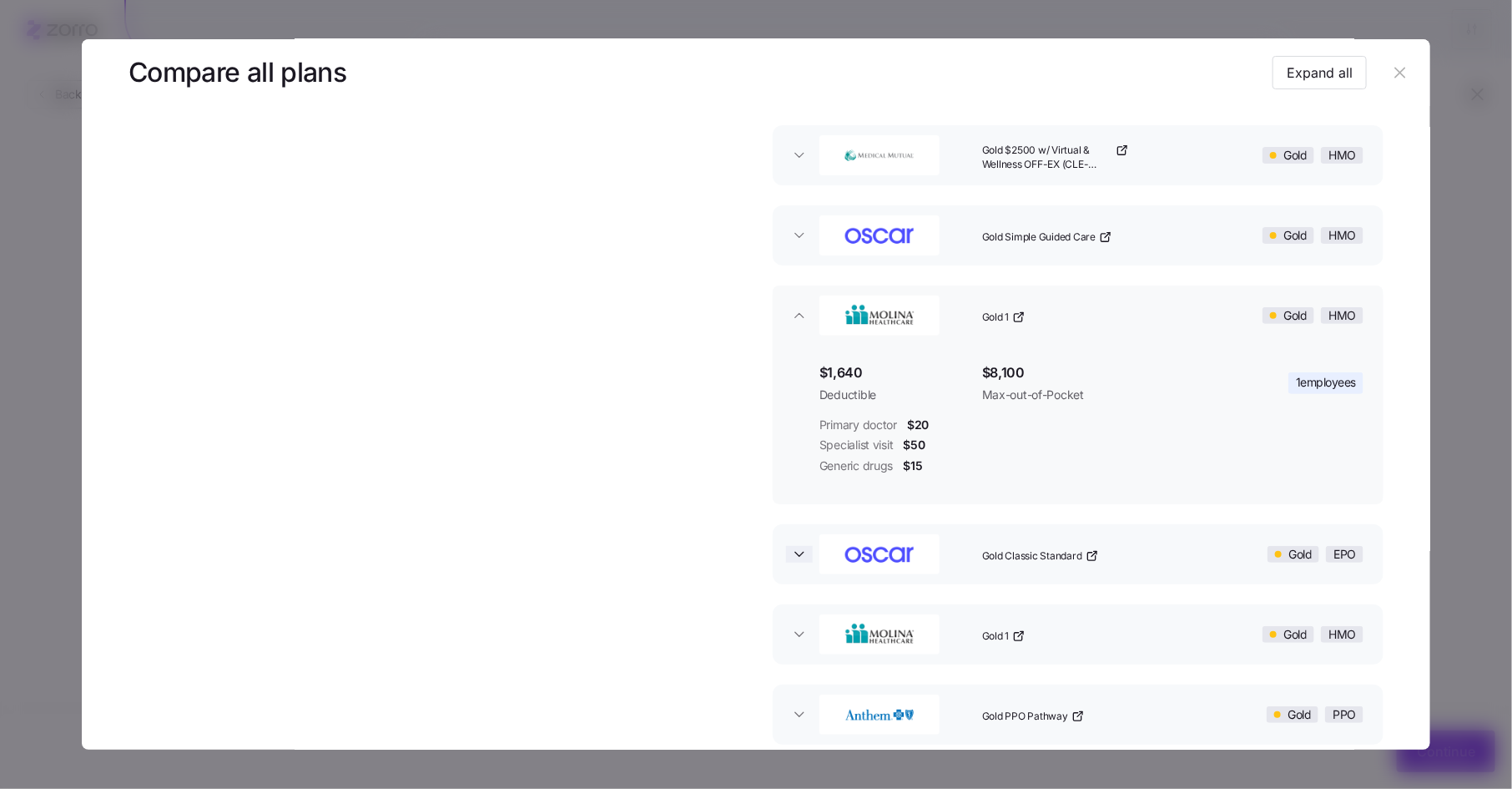
click at [801, 558] on icon "button" at bounding box center [799, 555] width 17 height 17
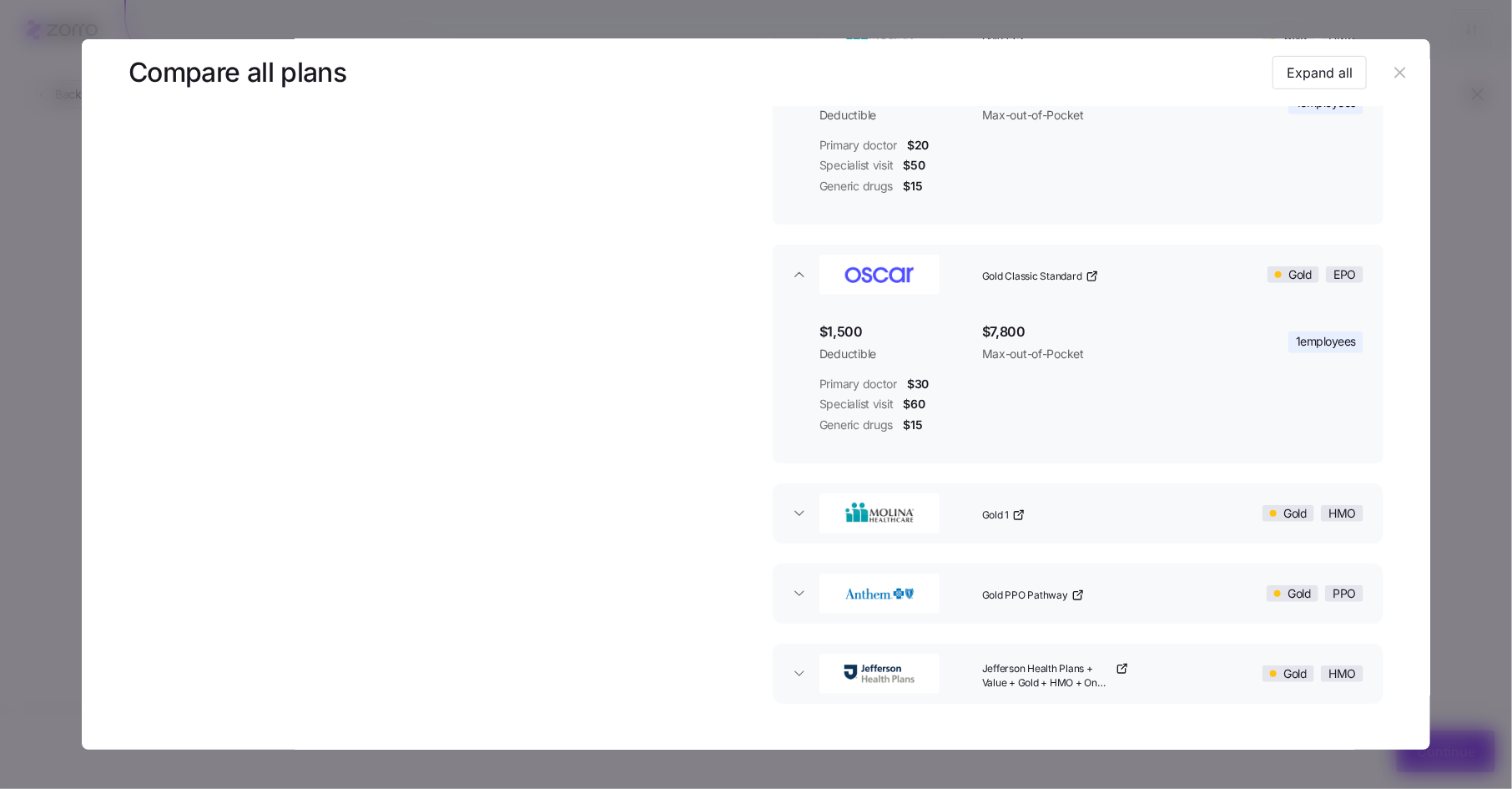
scroll to position [461, 0]
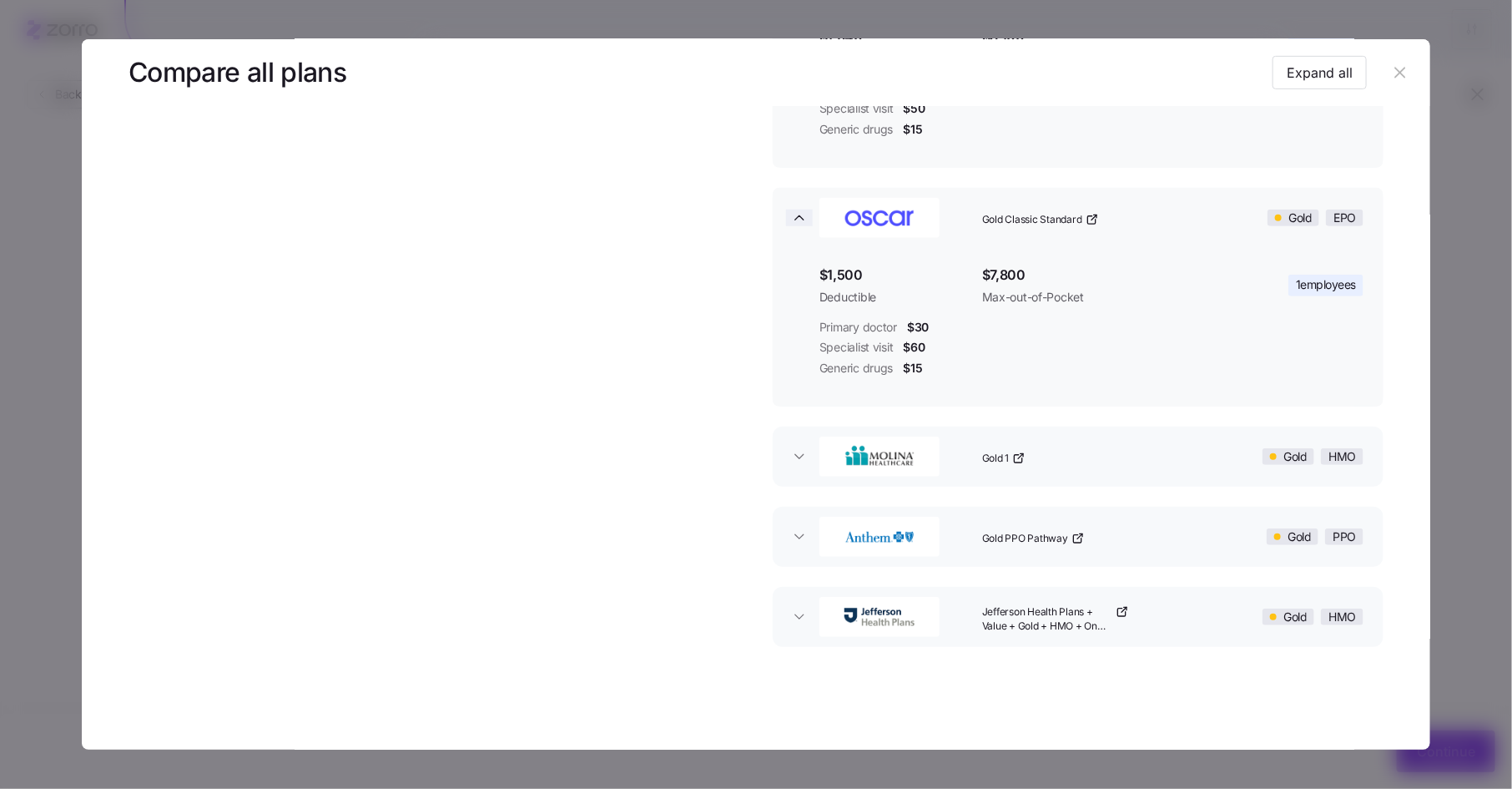
click at [795, 218] on icon "button" at bounding box center [799, 218] width 8 height 4
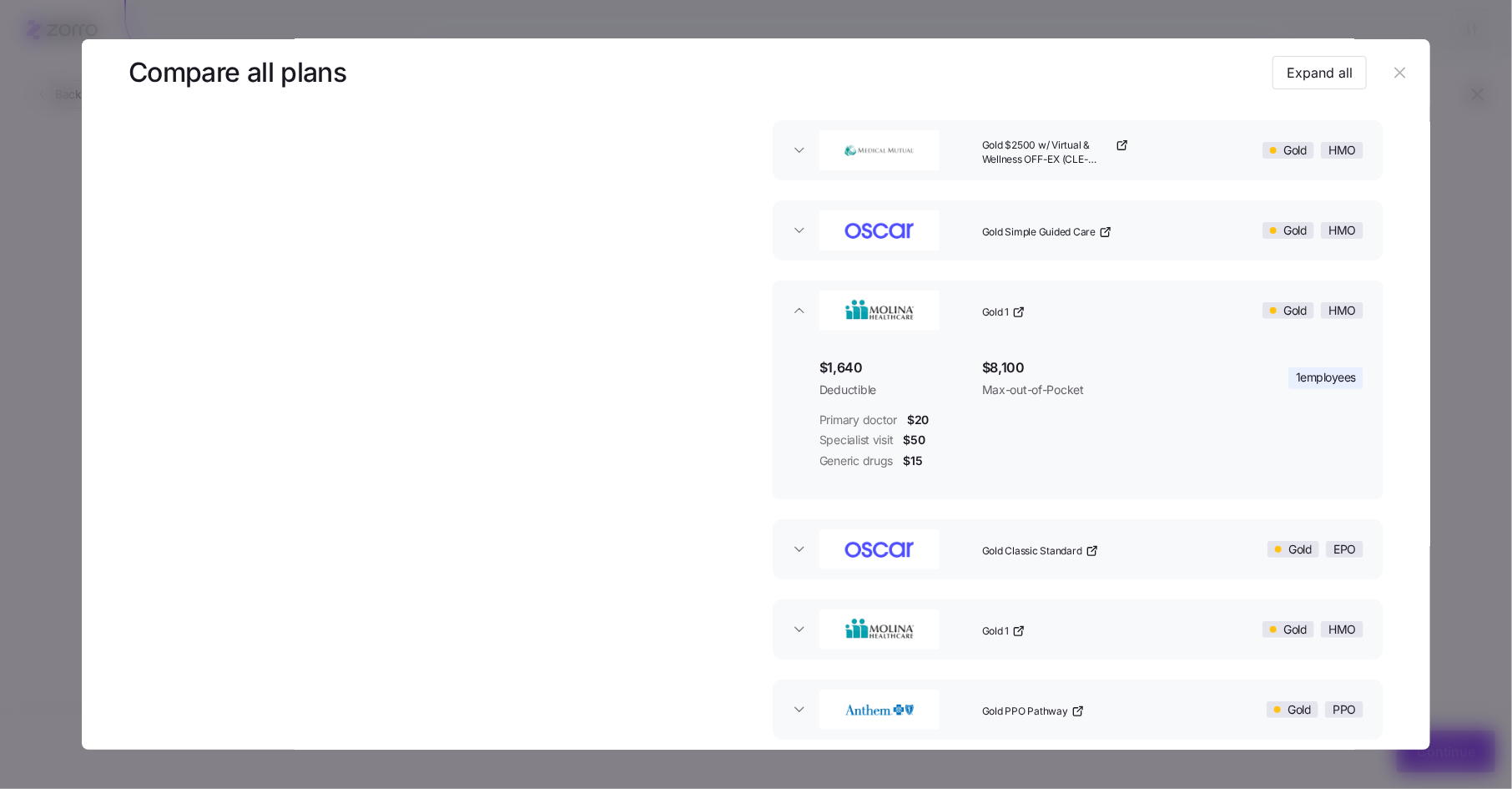
scroll to position [0, 0]
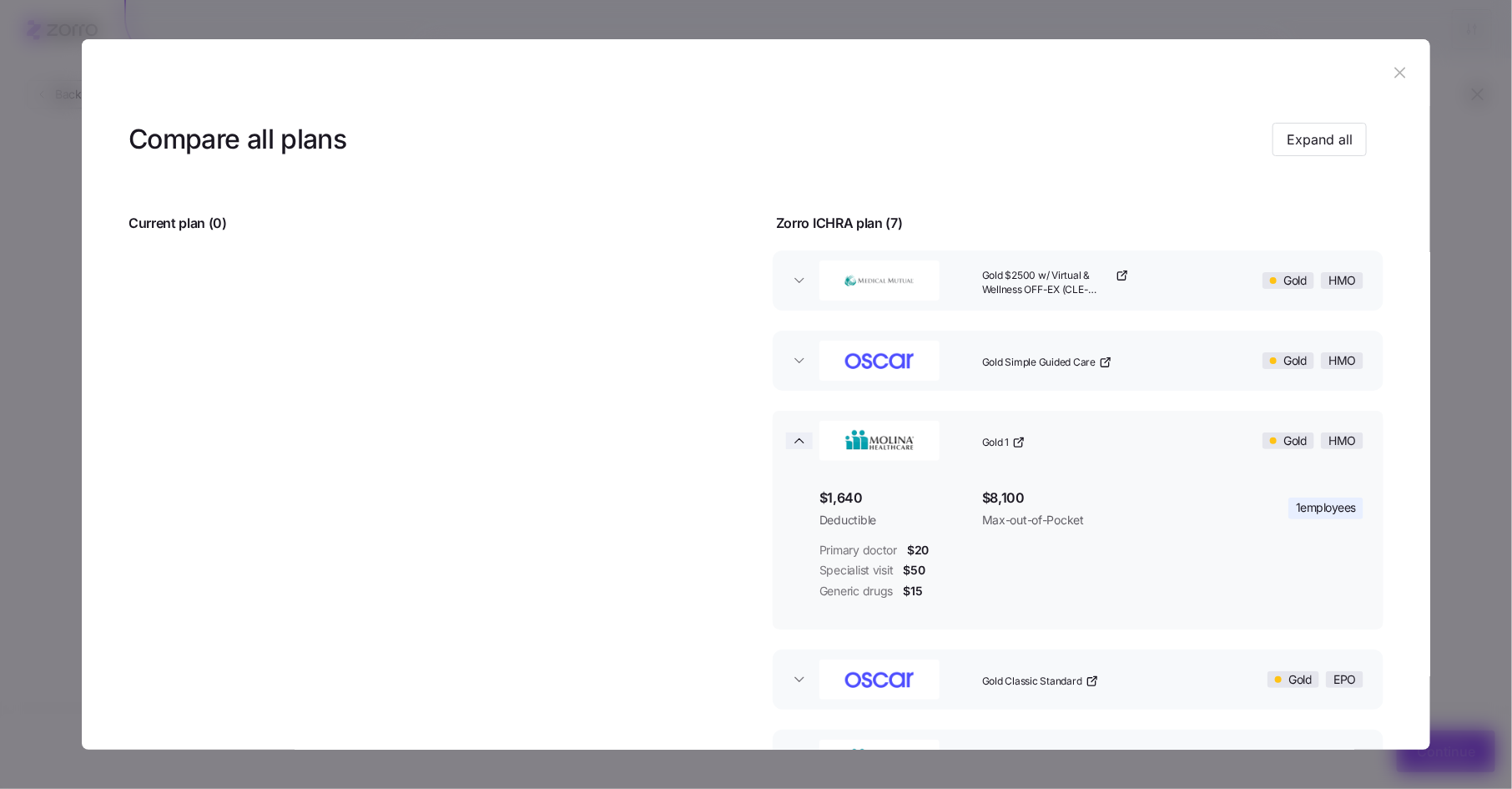
click at [795, 444] on icon "button" at bounding box center [799, 441] width 17 height 17
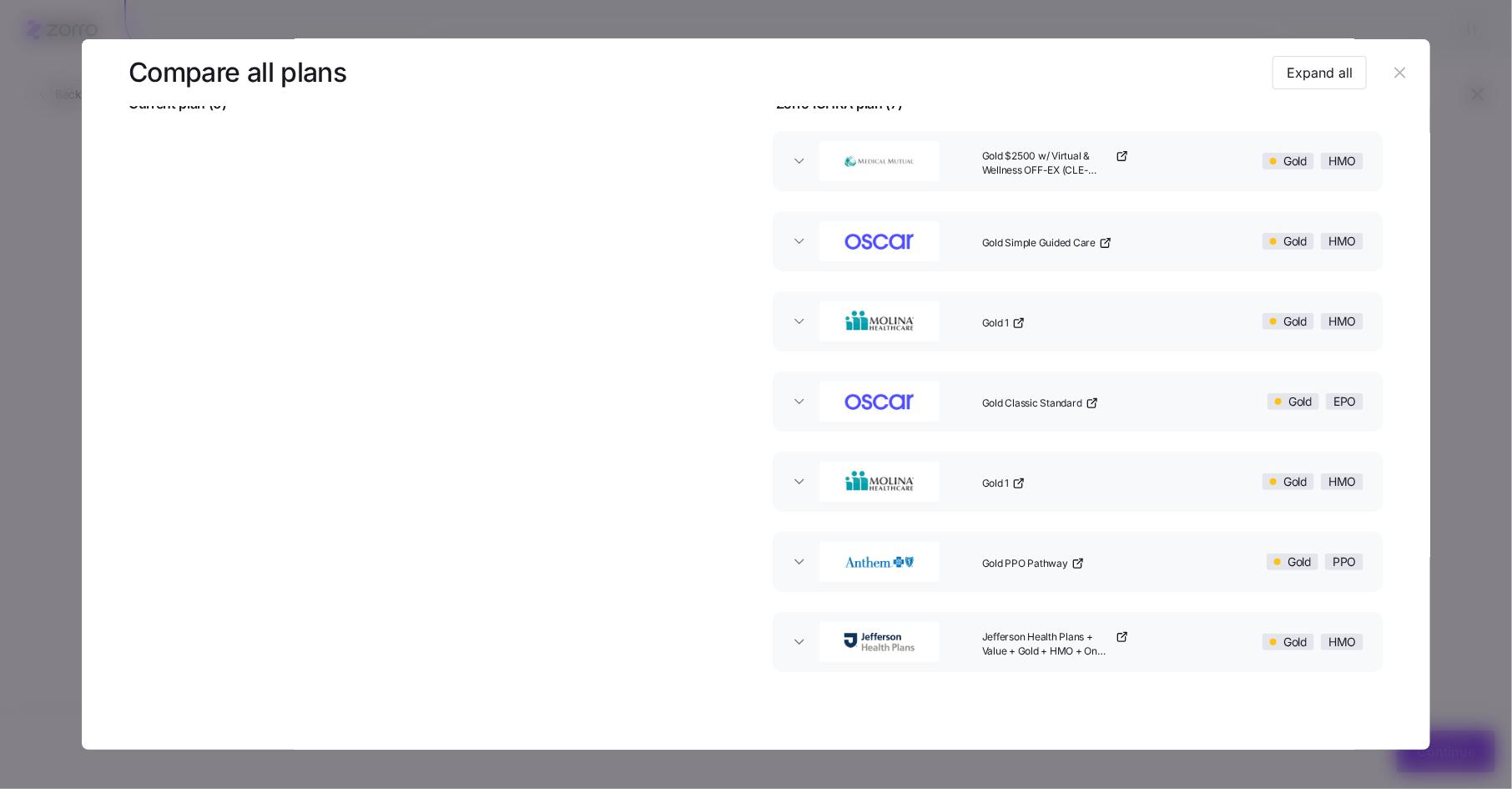
scroll to position [129, 0]
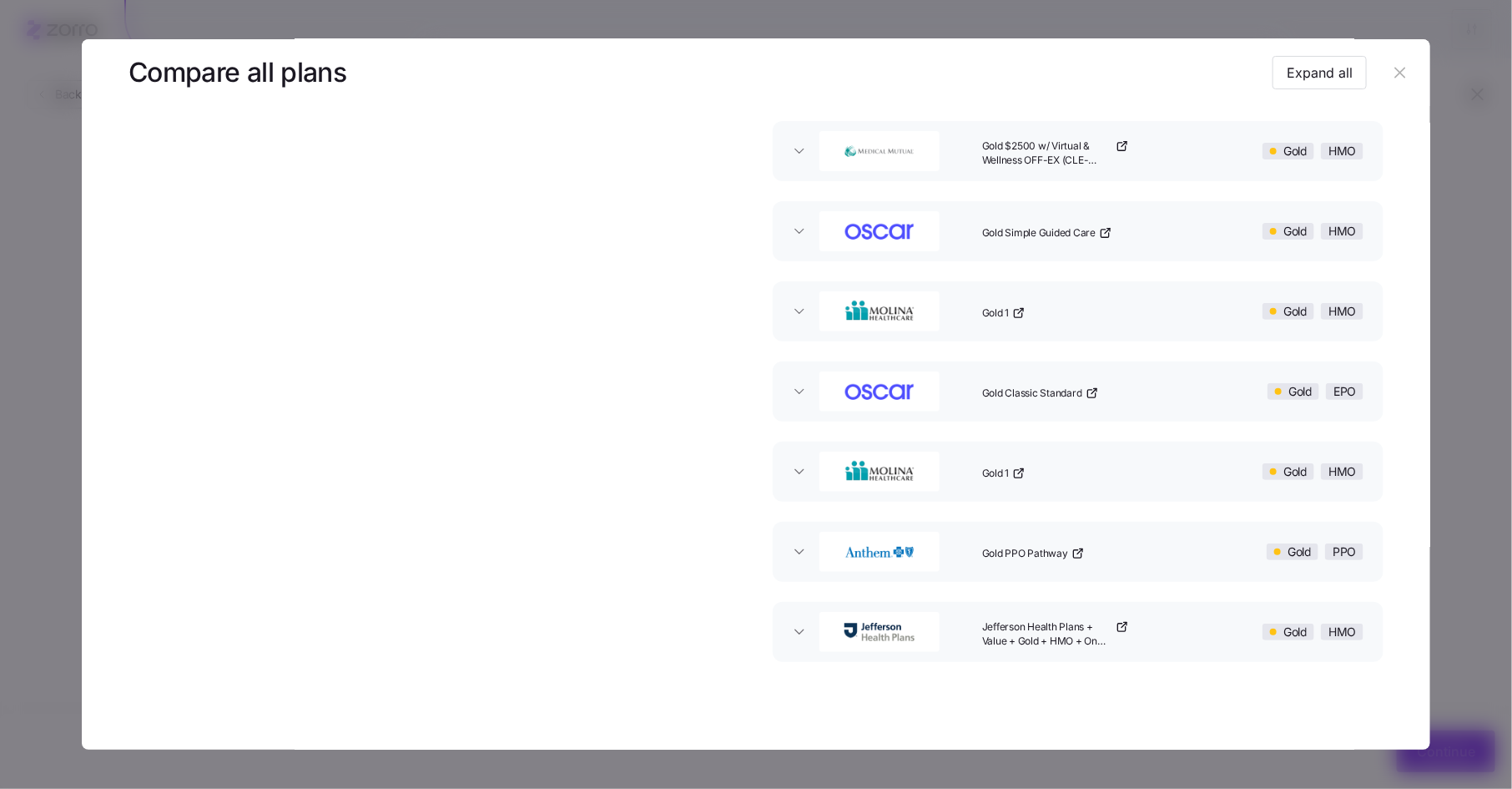
click at [1394, 77] on icon "button" at bounding box center [1399, 74] width 11 height 11
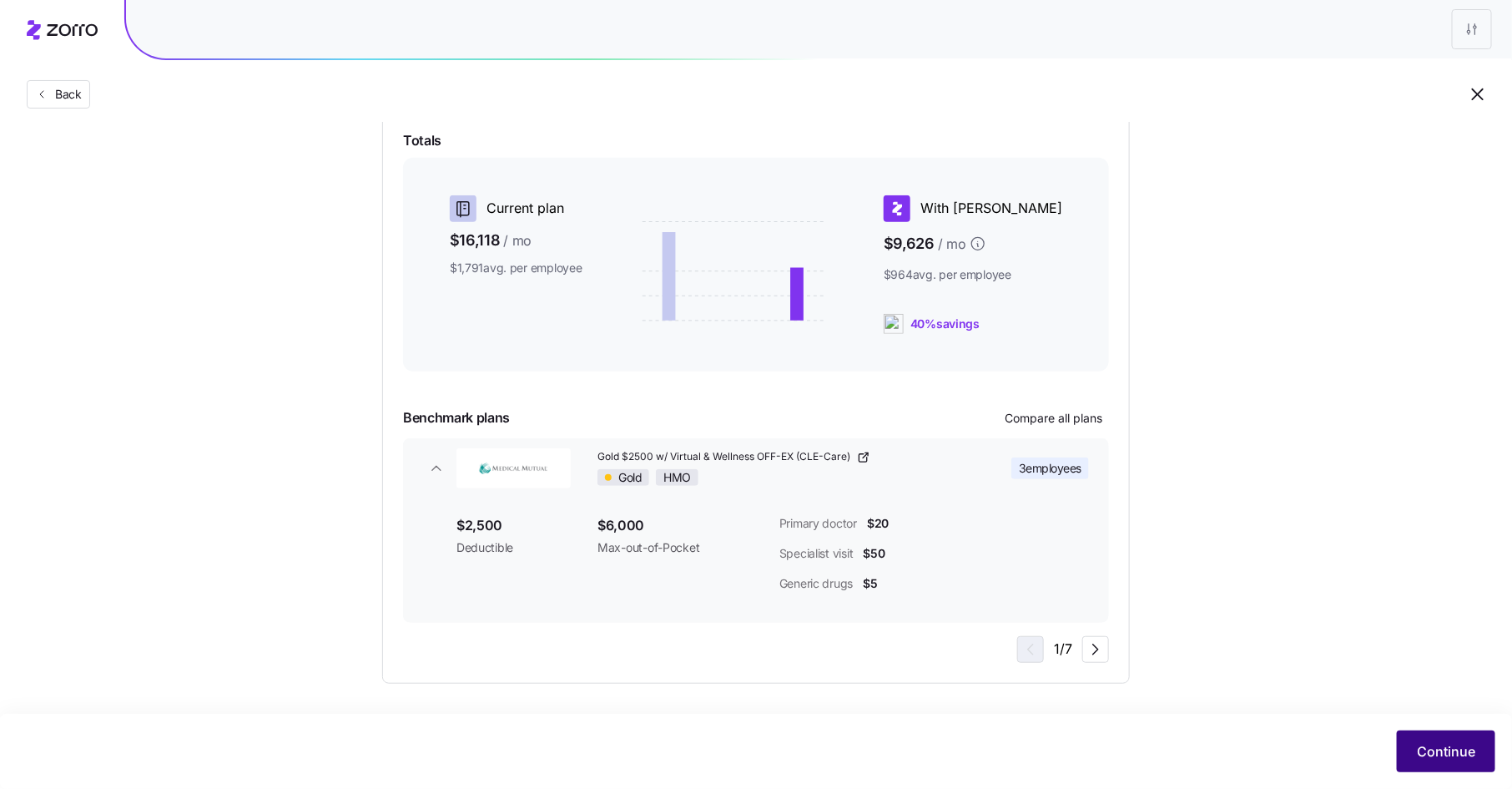
click at [1440, 743] on span "Continue" at bounding box center [1445, 752] width 59 height 20
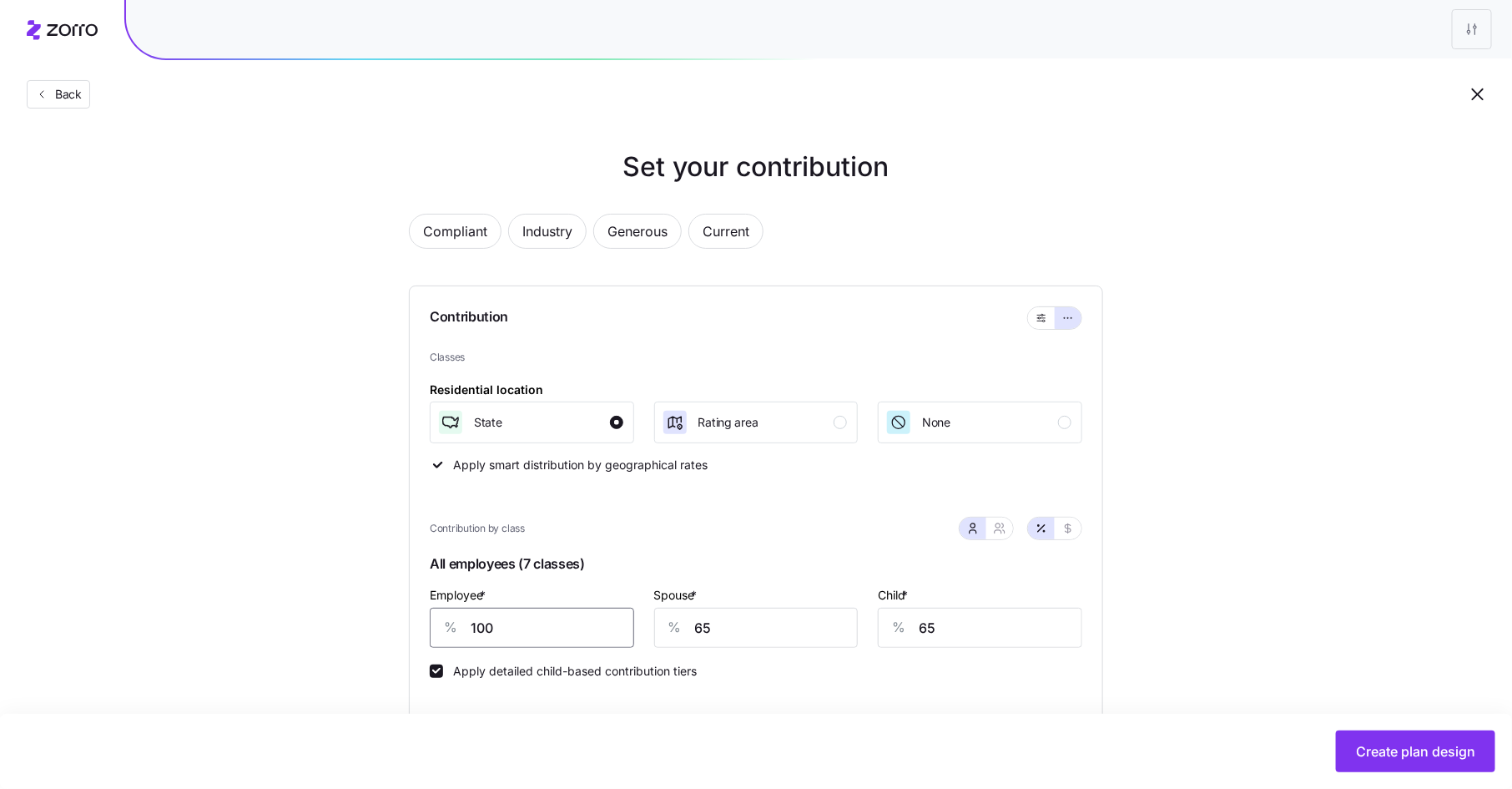
click at [521, 635] on input "100" at bounding box center [532, 627] width 205 height 40
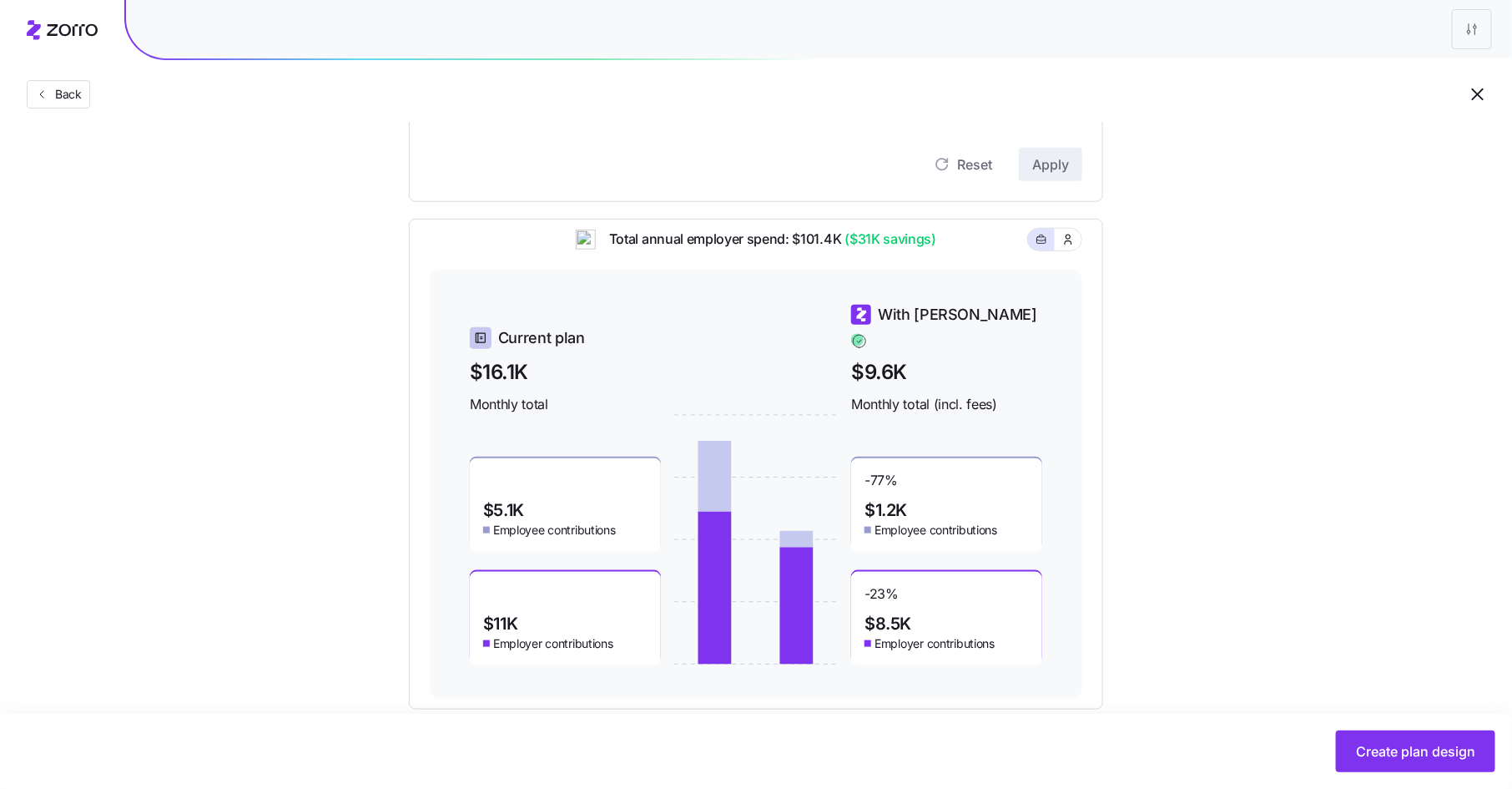
scroll to position [604, 0]
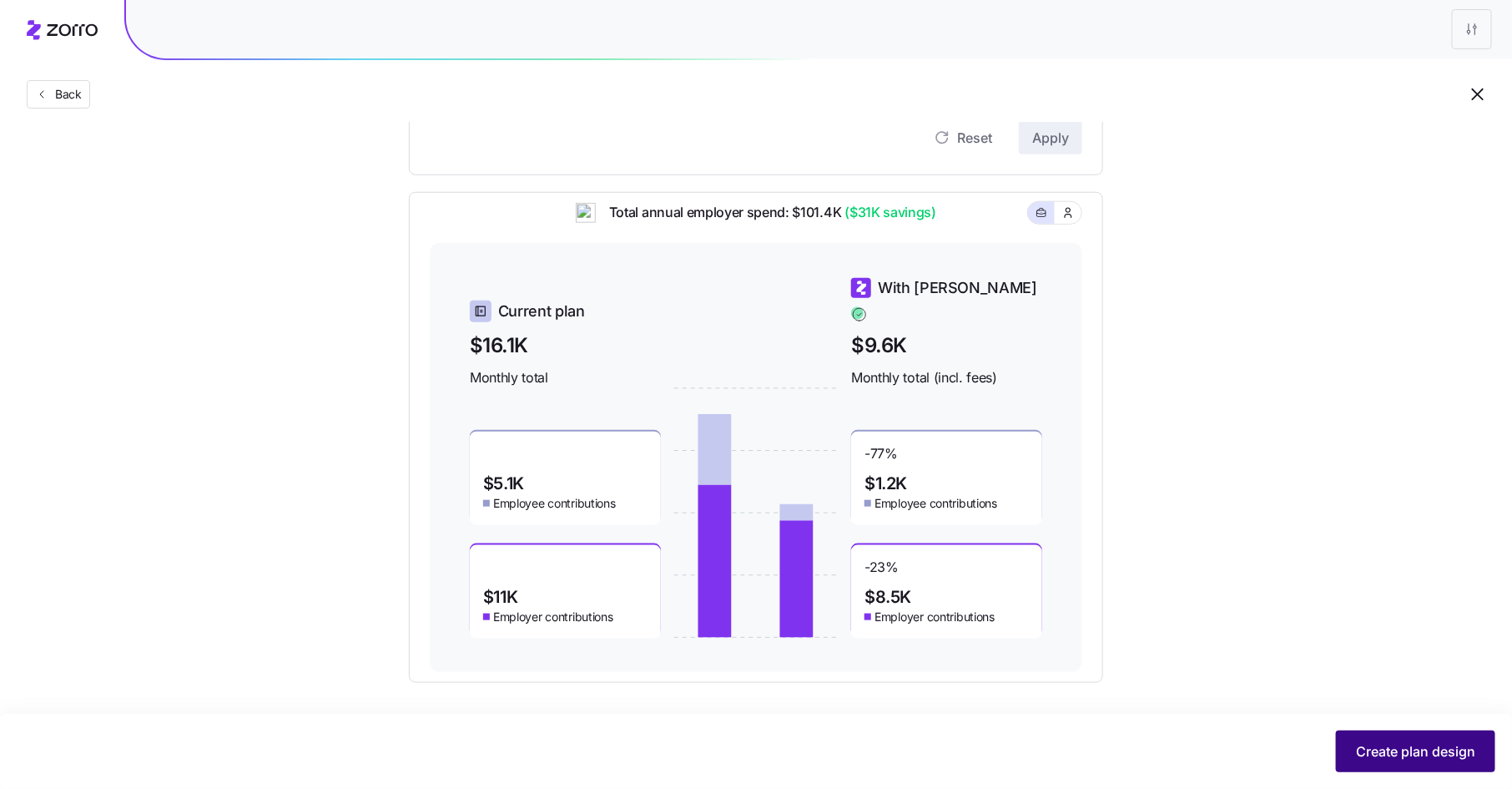
click at [1389, 758] on span "Create plan design" at bounding box center [1415, 752] width 119 height 20
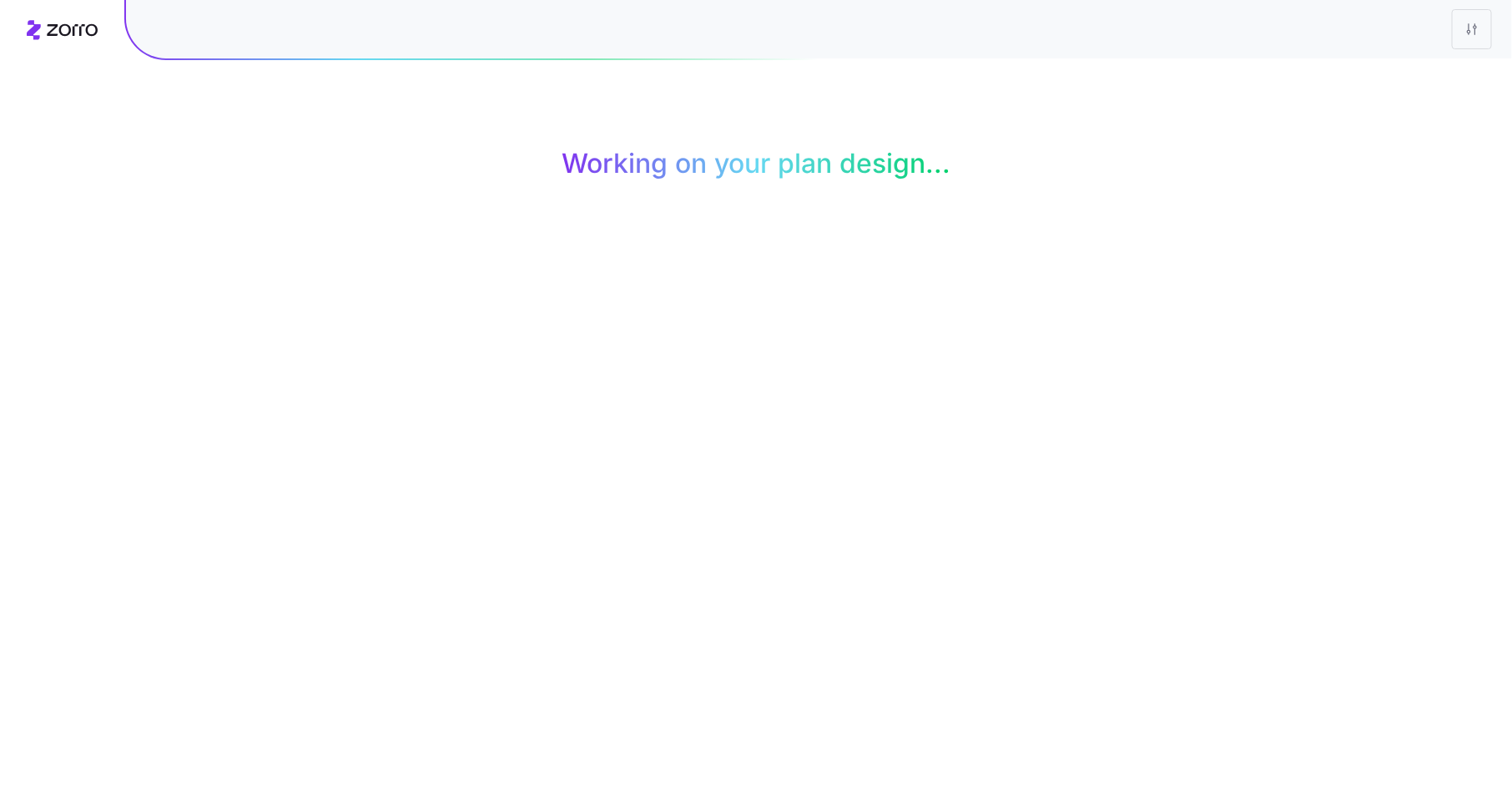
scroll to position [0, 0]
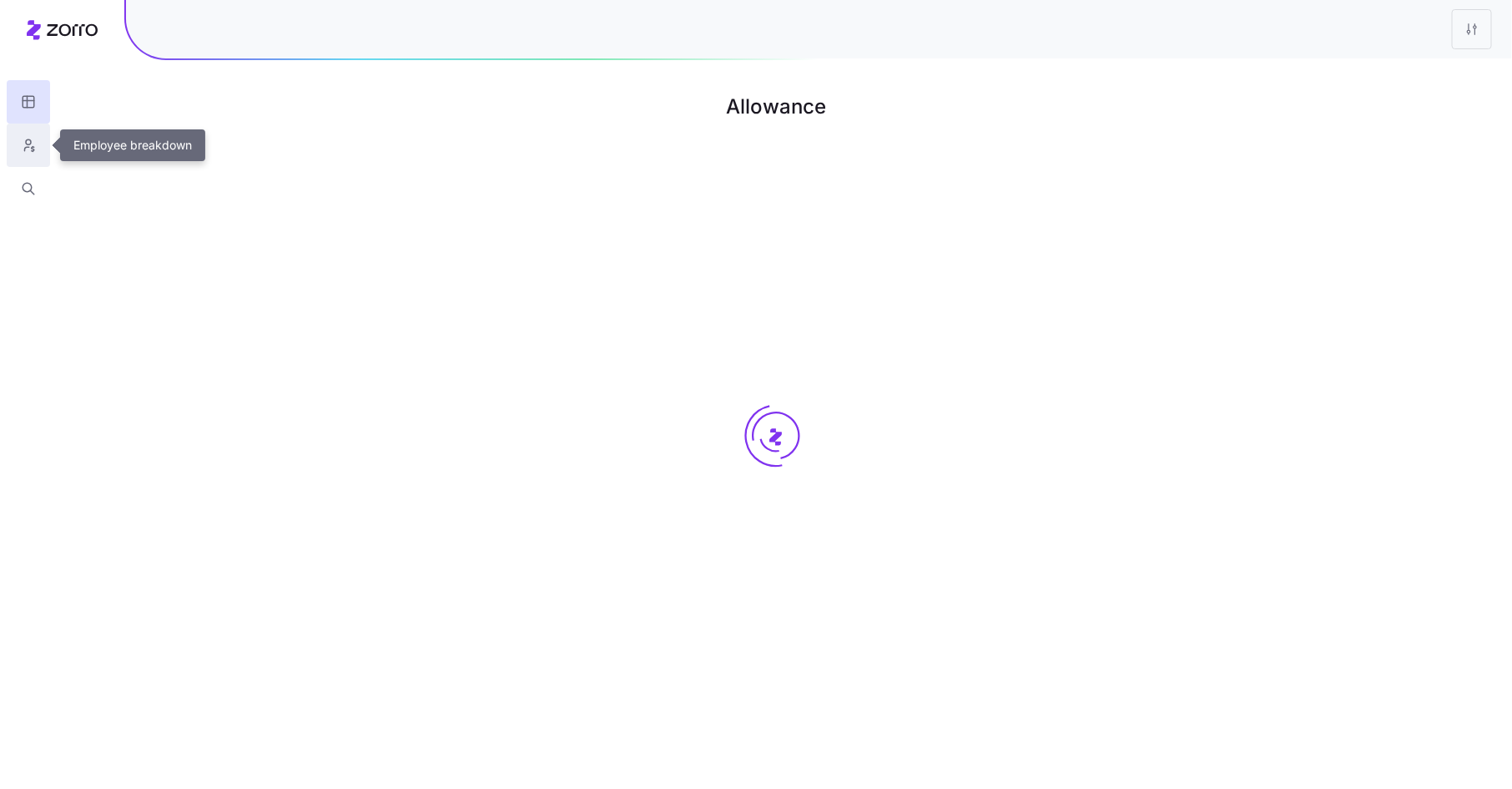
click at [29, 149] on icon "button" at bounding box center [28, 145] width 15 height 17
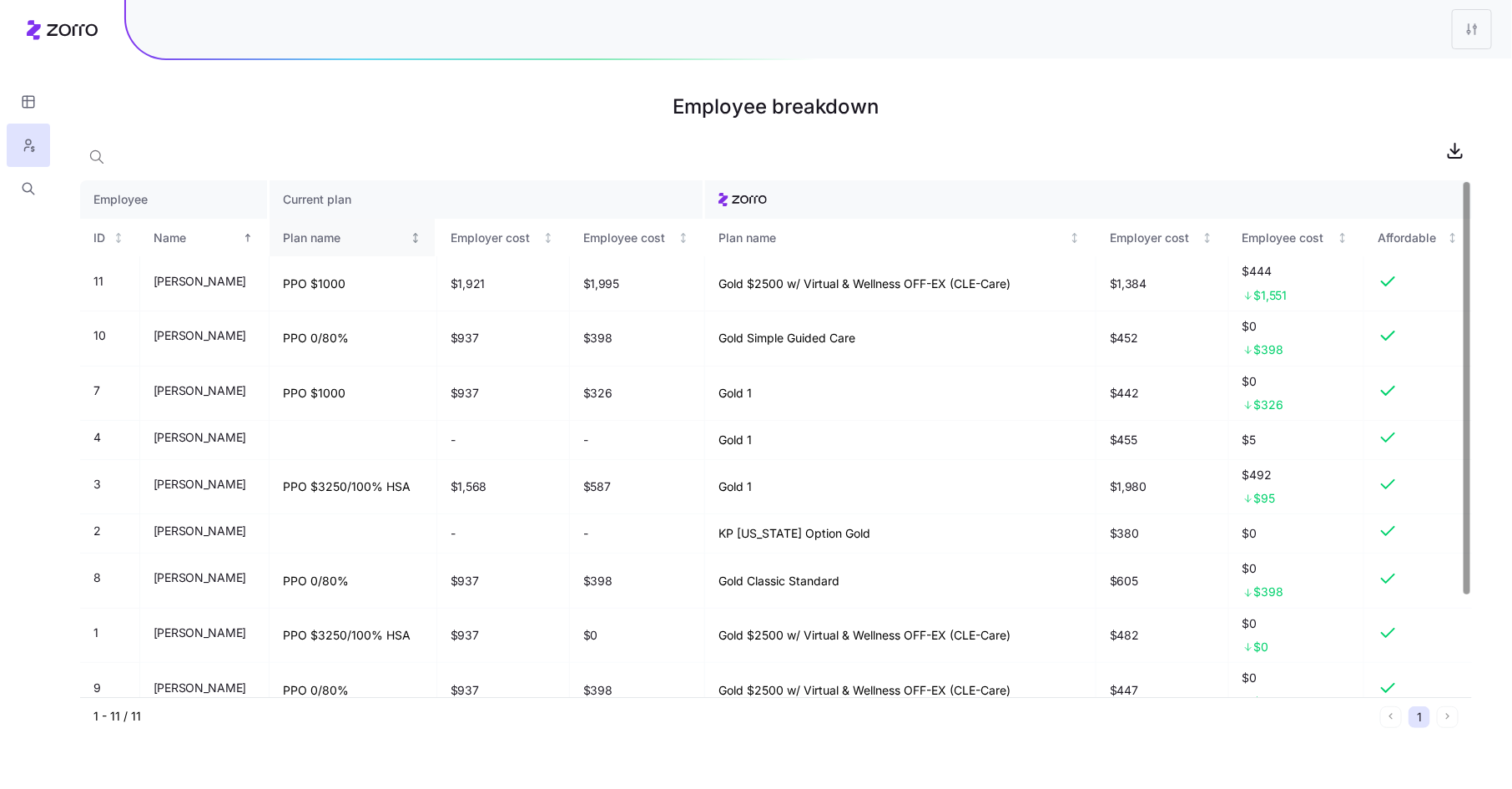
click at [346, 234] on div "Plan name" at bounding box center [344, 238] width 124 height 19
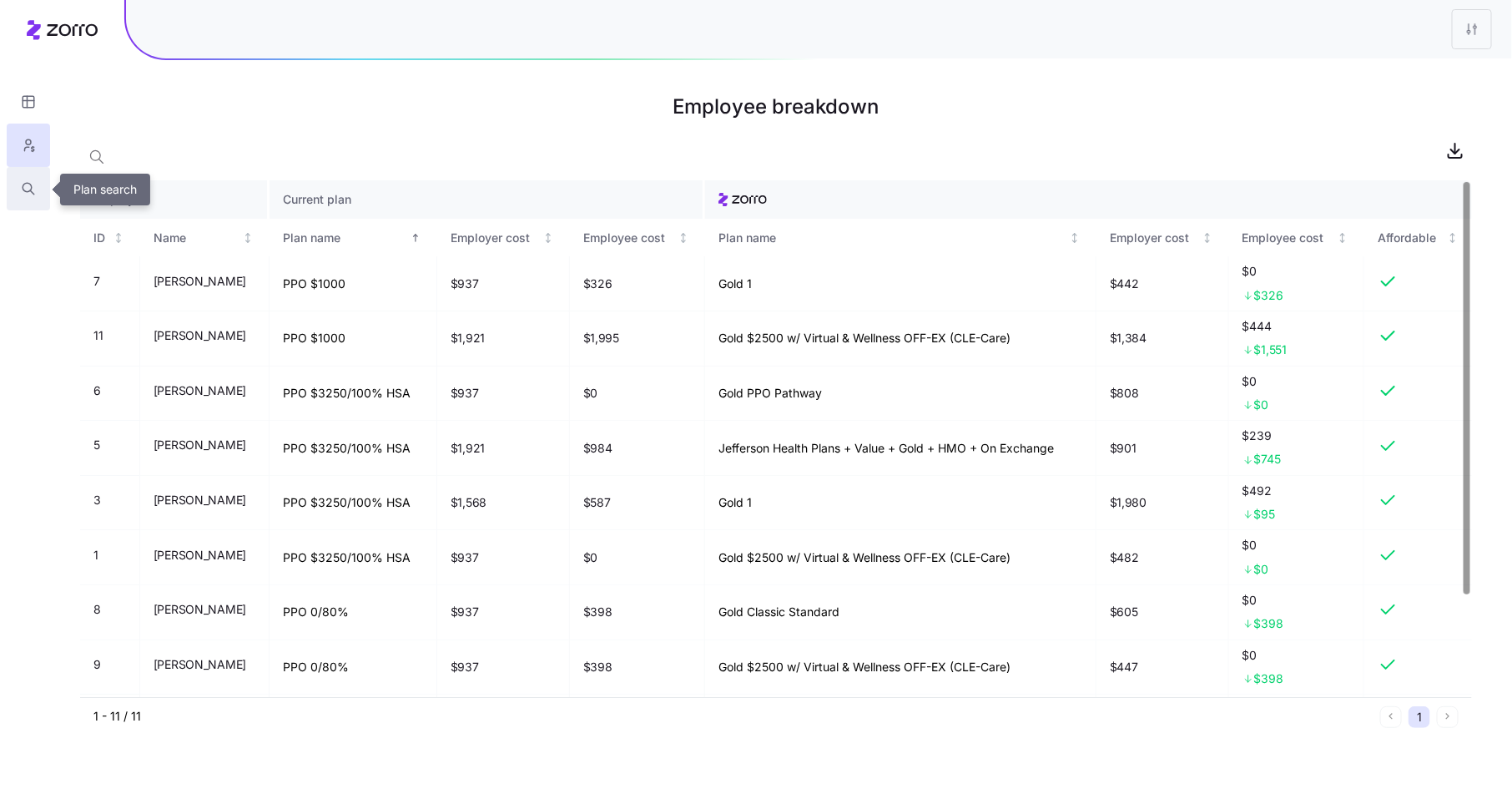
click at [30, 184] on icon "button" at bounding box center [28, 189] width 15 height 17
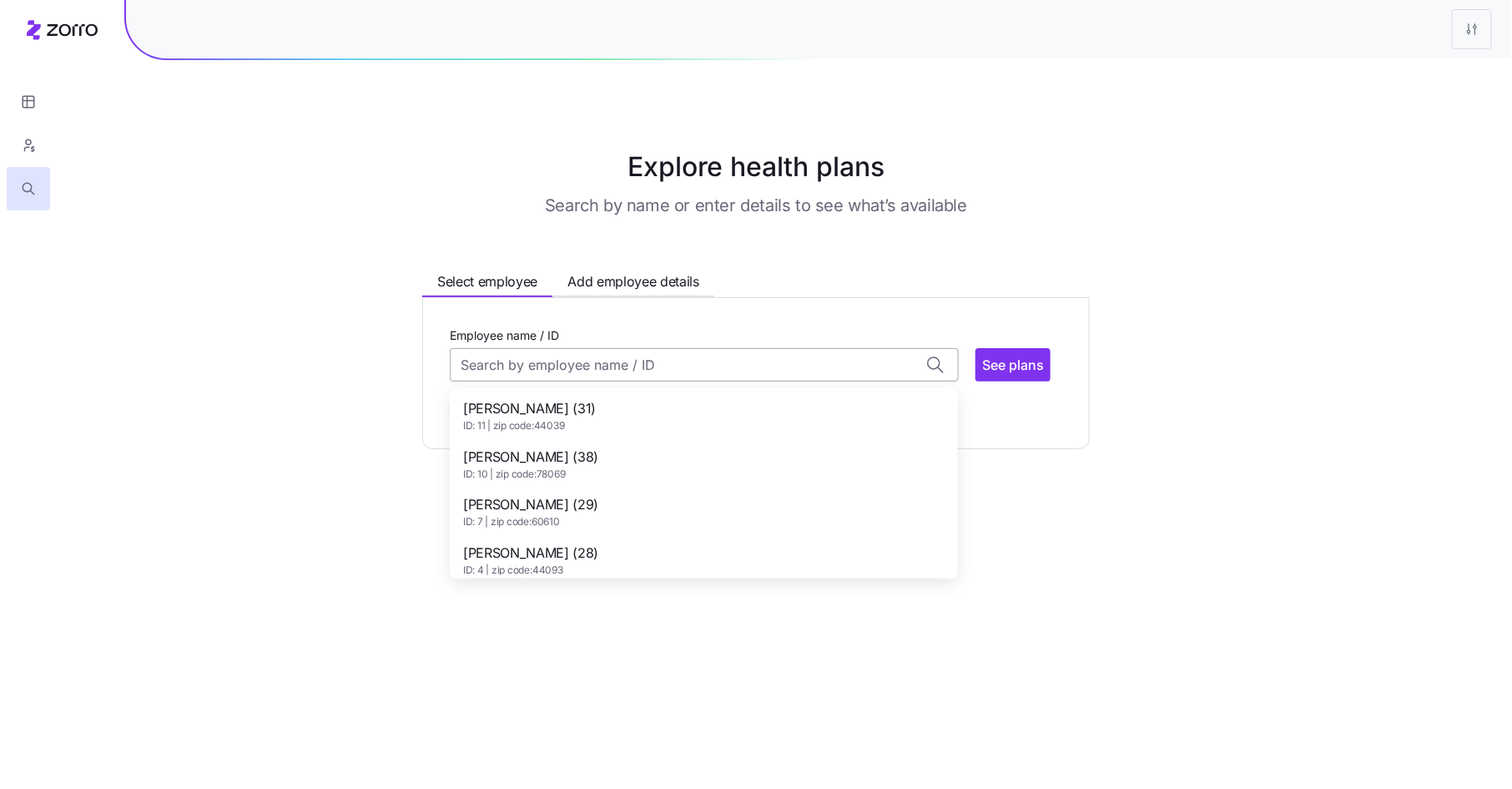
click at [490, 365] on input "Employee name / ID" at bounding box center [704, 365] width 509 height 33
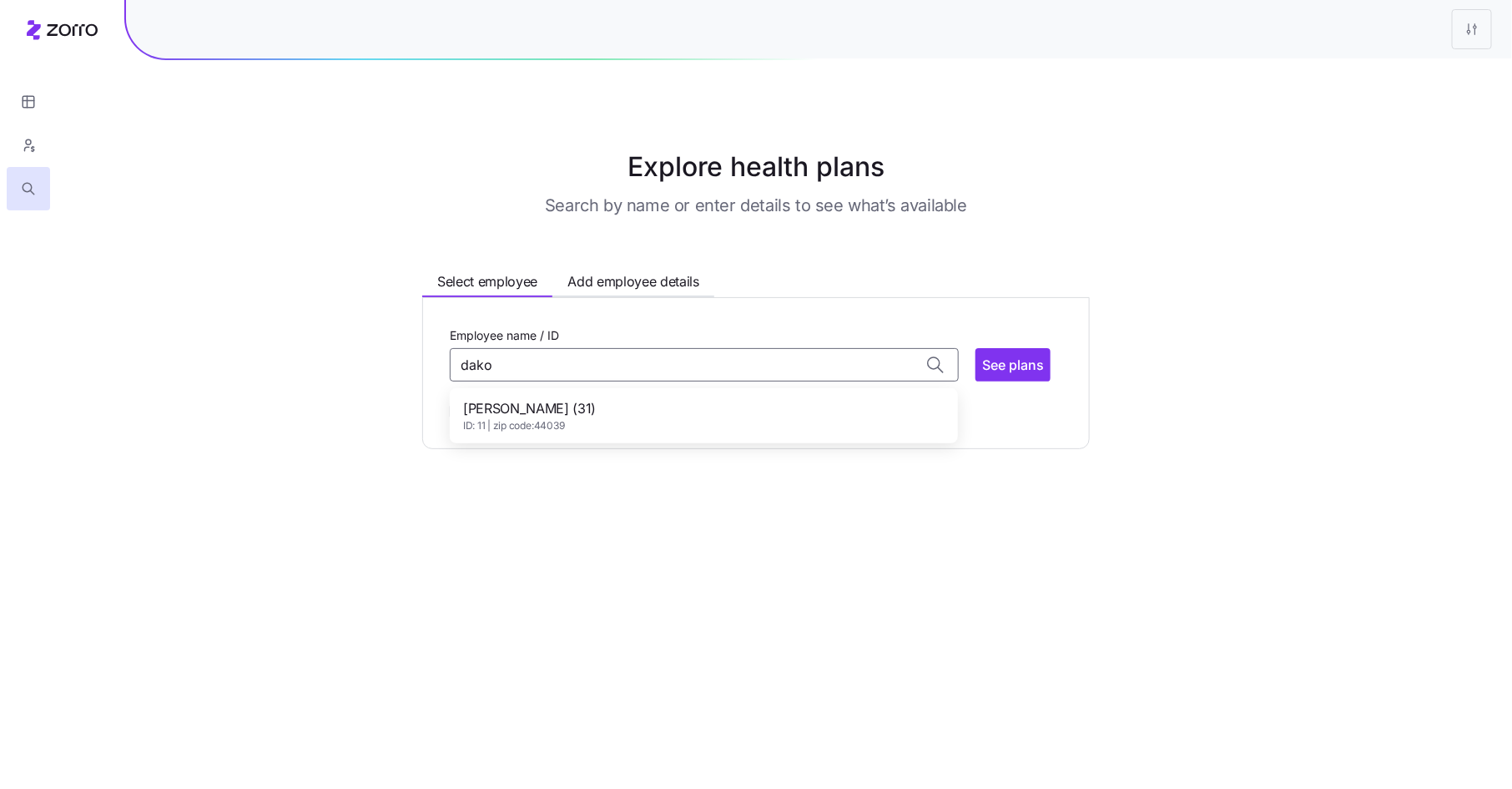
click at [534, 404] on span "[PERSON_NAME] (31)" at bounding box center [529, 408] width 133 height 20
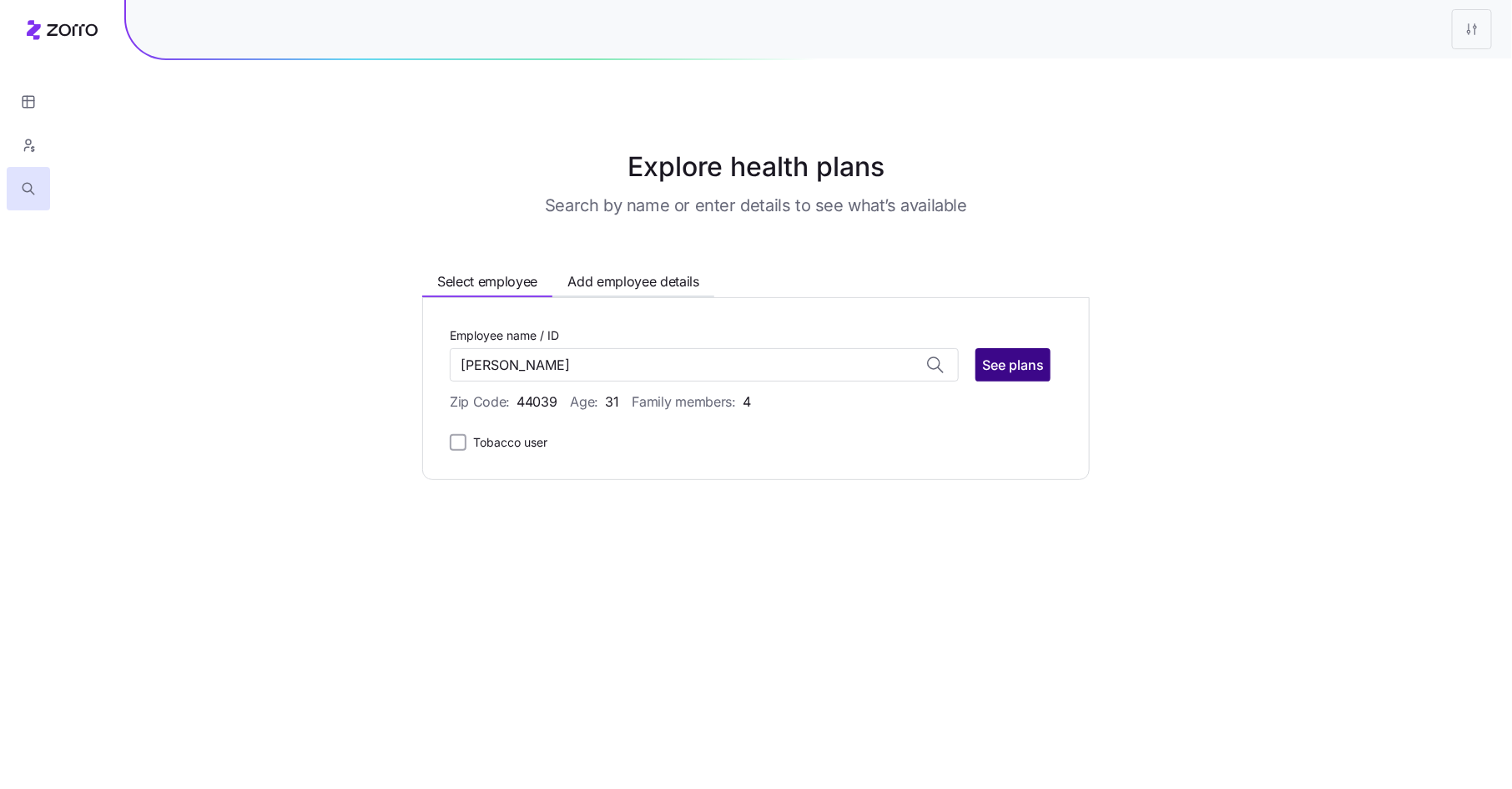
click at [1011, 360] on span "See plans" at bounding box center [1013, 365] width 61 height 20
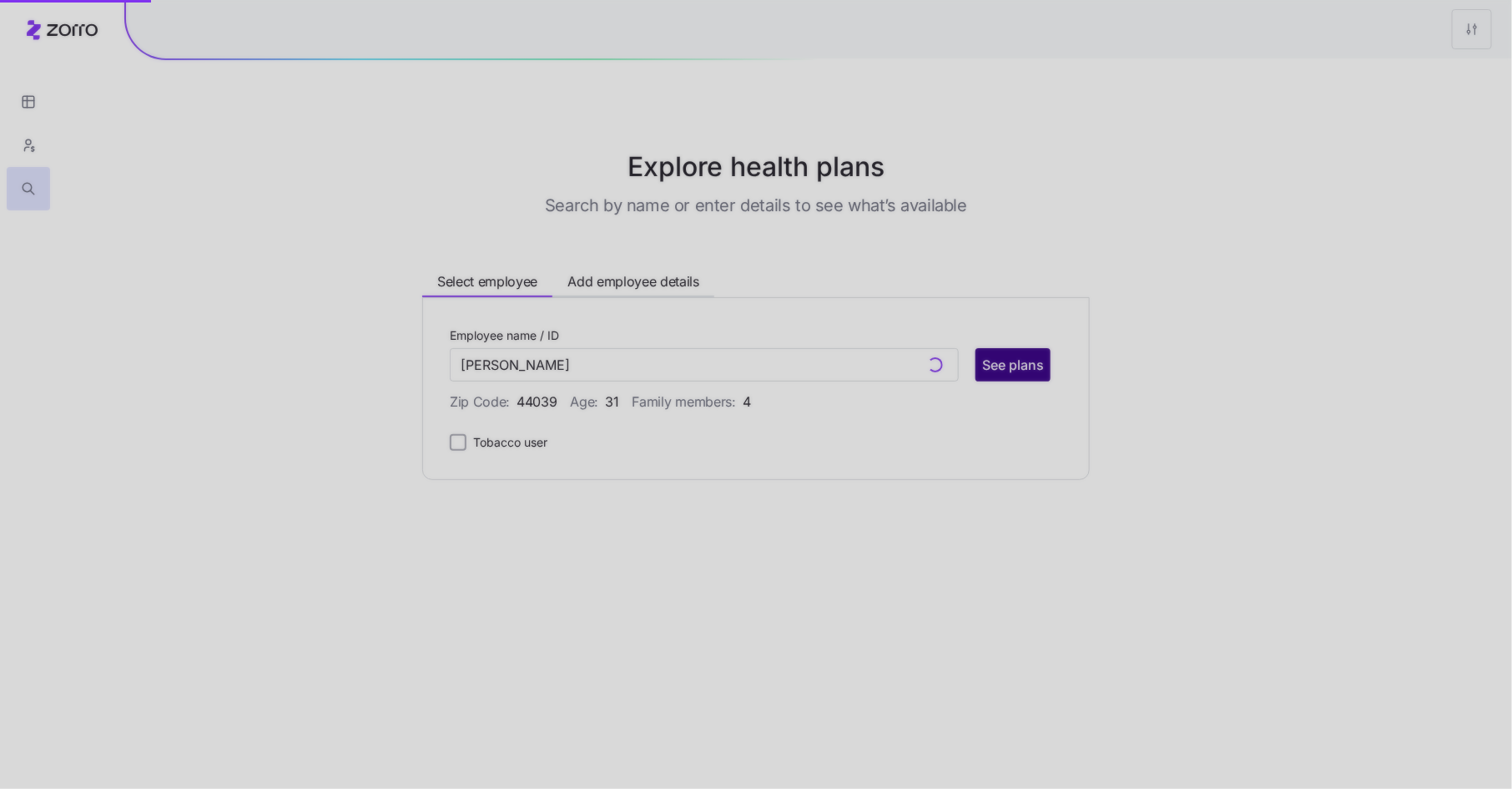
type input "[PERSON_NAME] (ID: 11)"
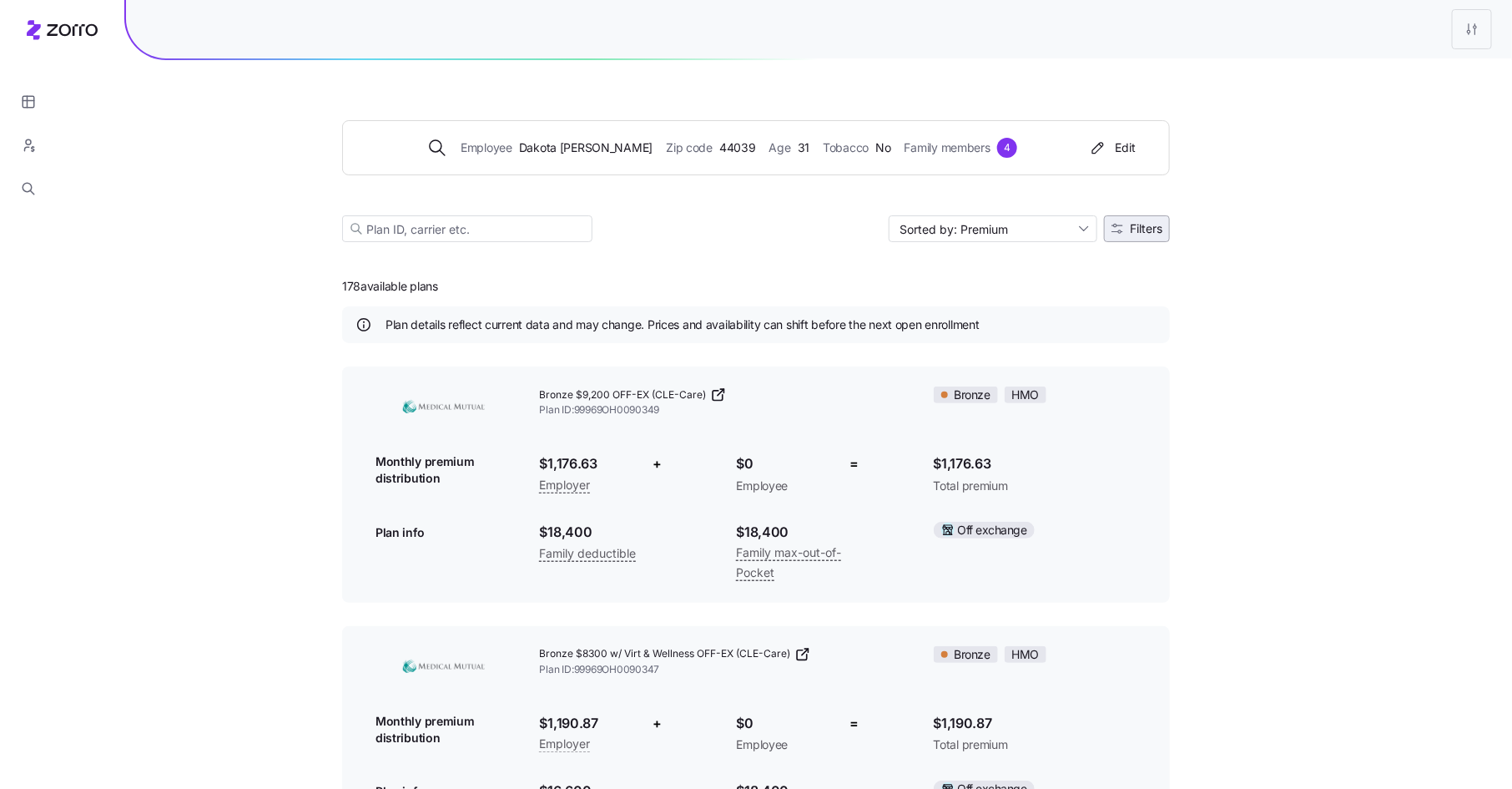
click at [1147, 227] on span "Filters" at bounding box center [1146, 229] width 33 height 12
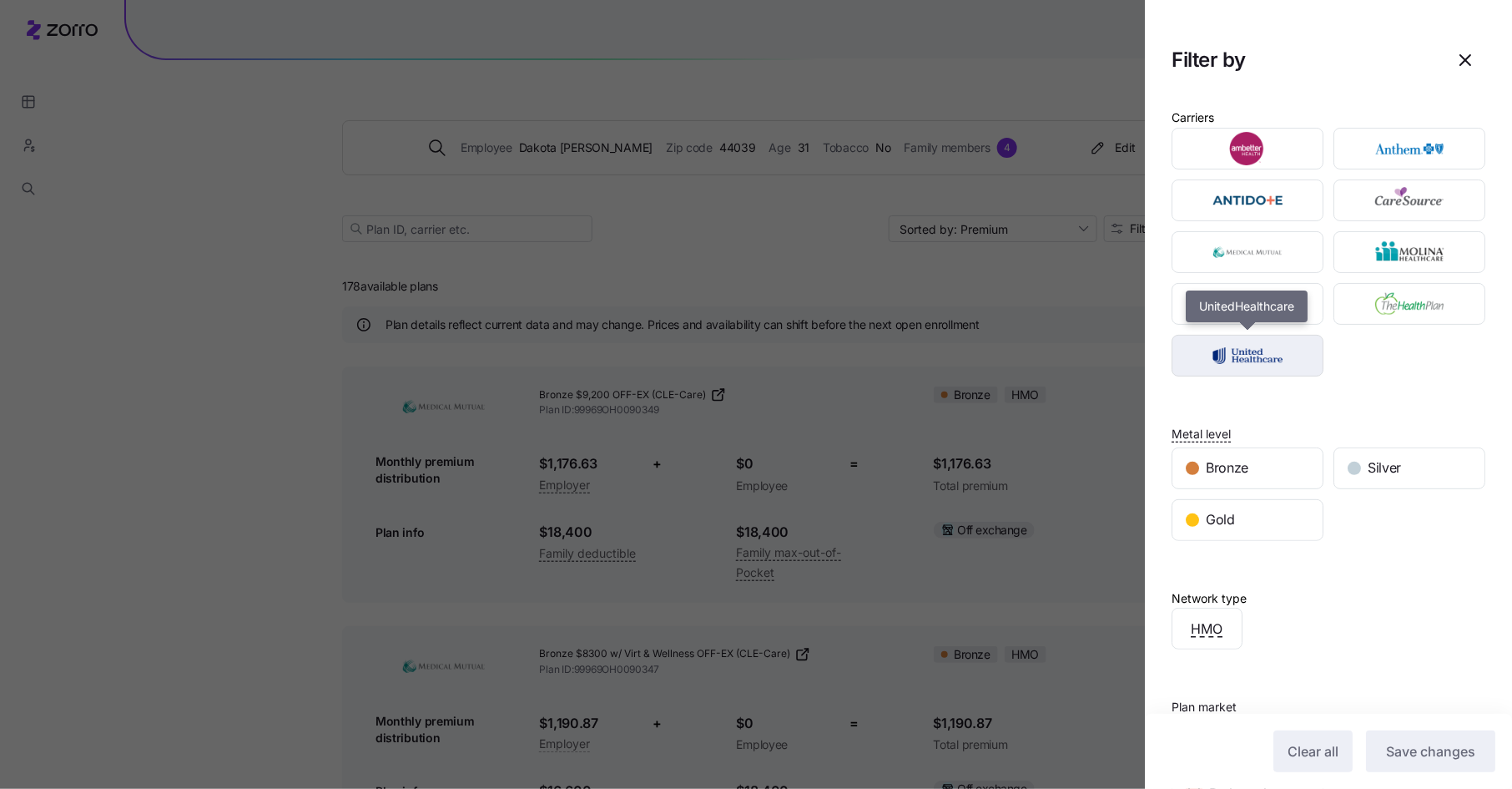
click at [1277, 350] on img "button" at bounding box center [1248, 355] width 123 height 33
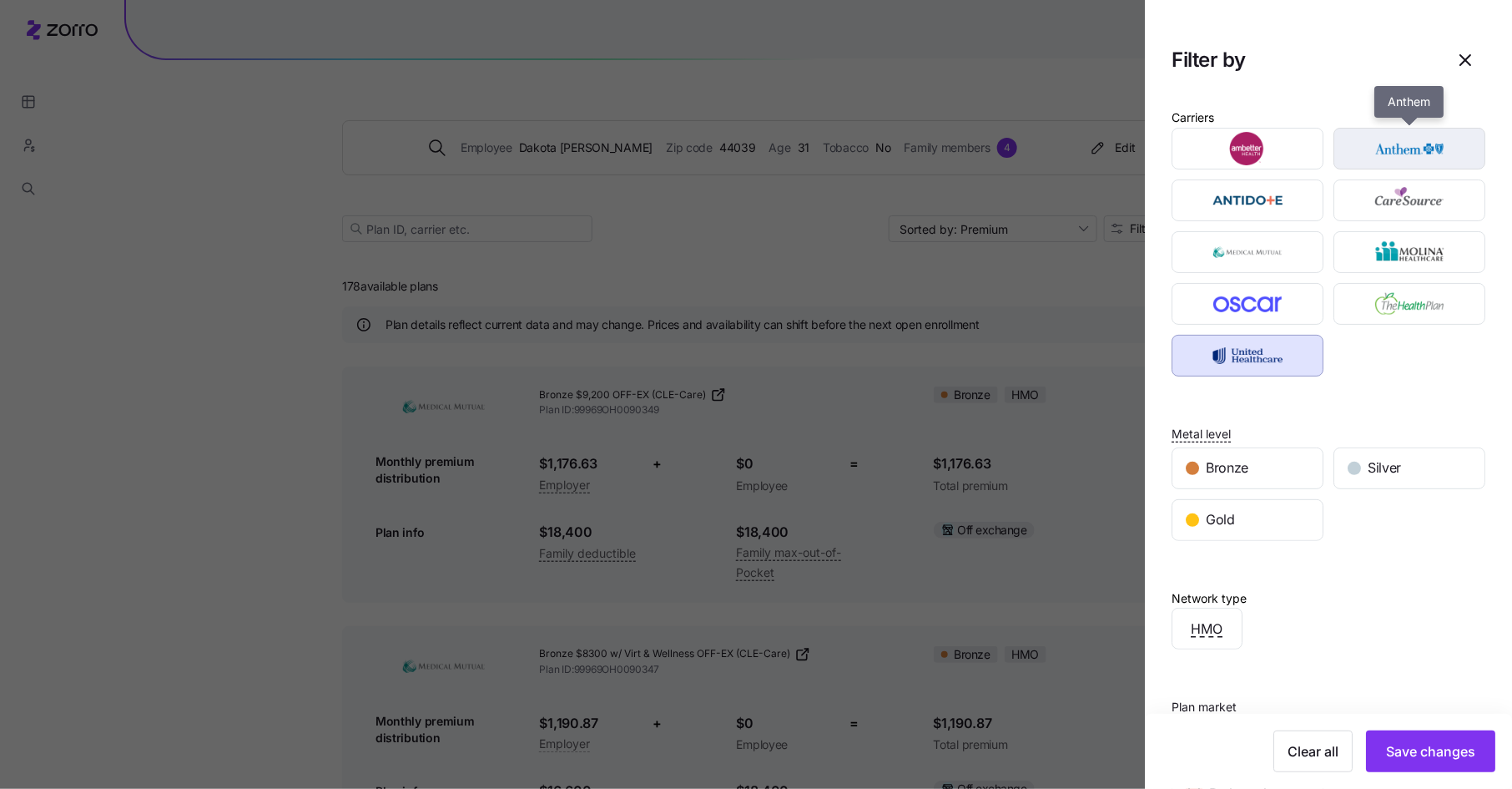
click at [1423, 139] on img "button" at bounding box center [1410, 149] width 123 height 33
click at [1387, 461] on span "Silver" at bounding box center [1384, 468] width 33 height 20
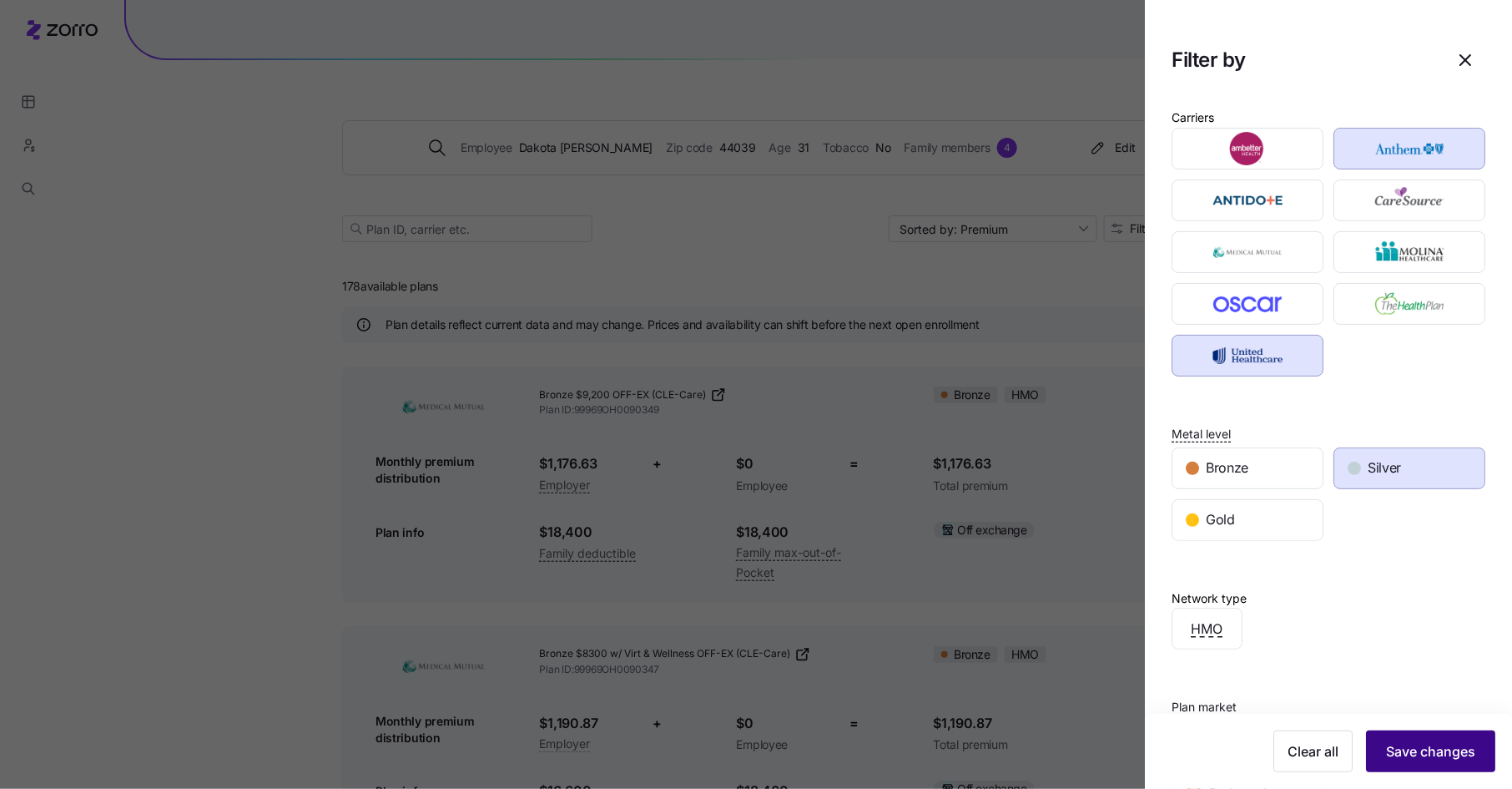
click at [1416, 749] on span "Save changes" at bounding box center [1430, 752] width 89 height 20
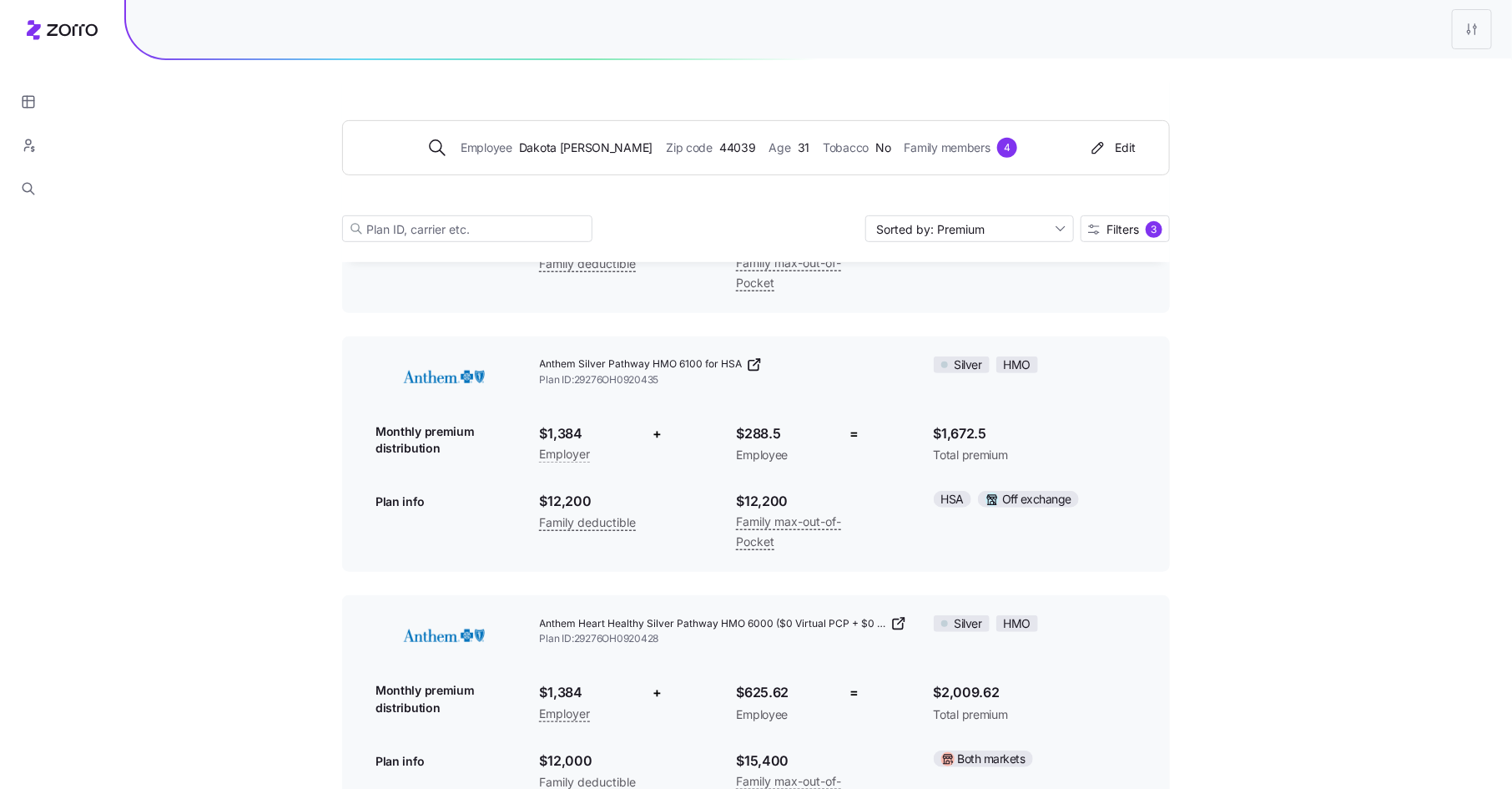
scroll to position [273, 0]
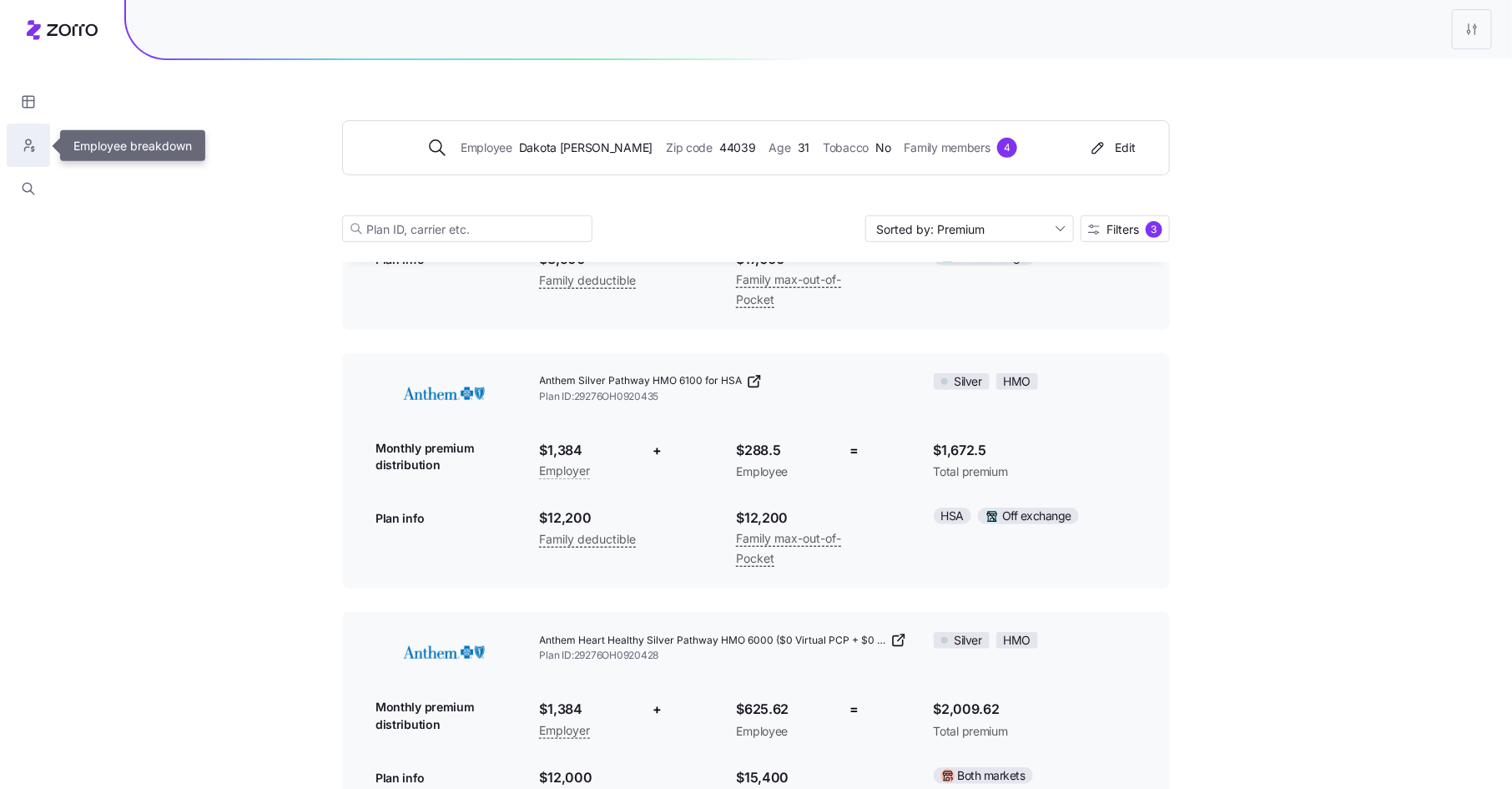
click at [35, 145] on icon "button" at bounding box center [28, 145] width 15 height 17
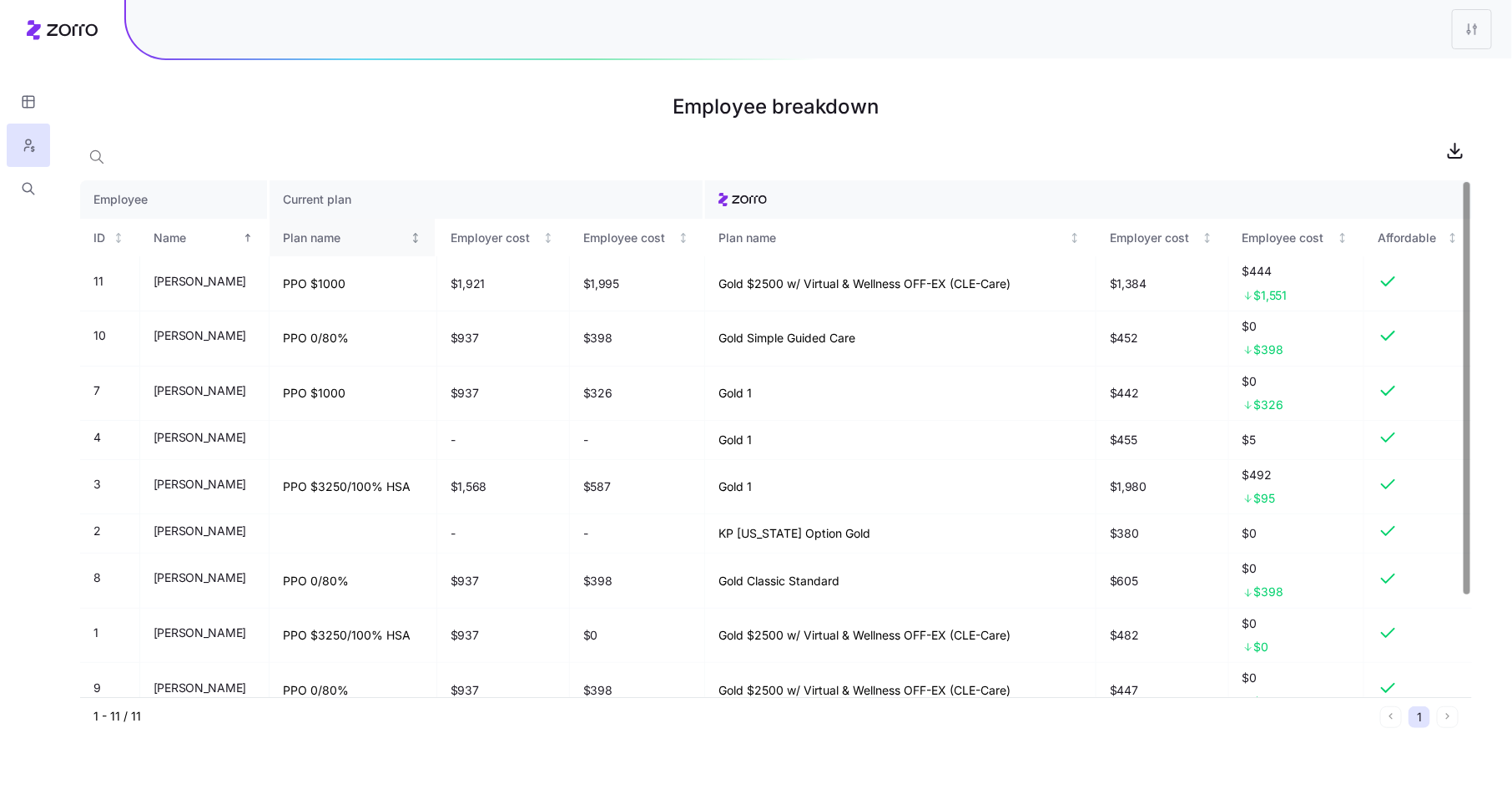
click at [351, 240] on div "Plan name" at bounding box center [344, 238] width 124 height 19
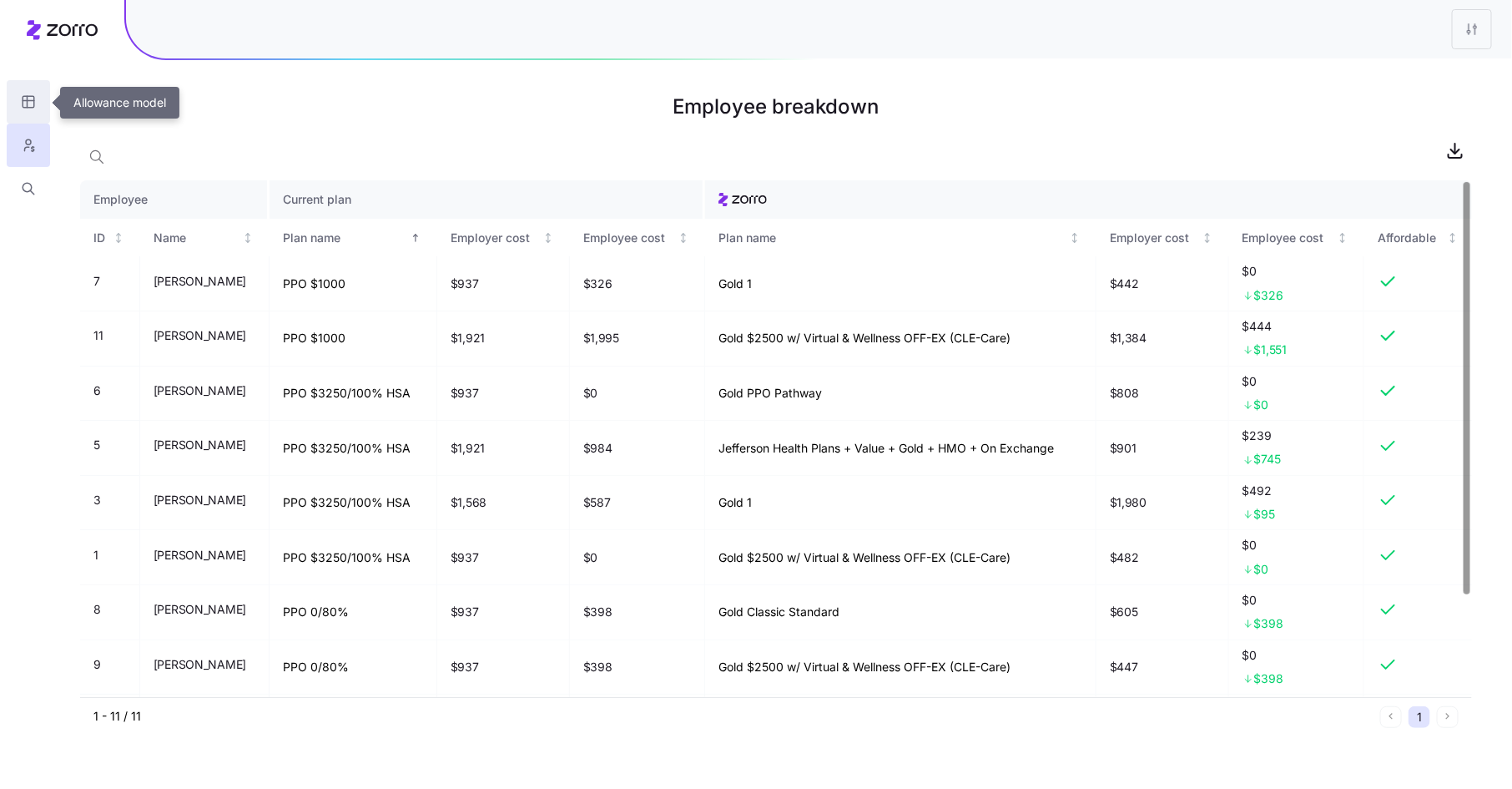
click at [20, 96] on button "button" at bounding box center [28, 101] width 44 height 44
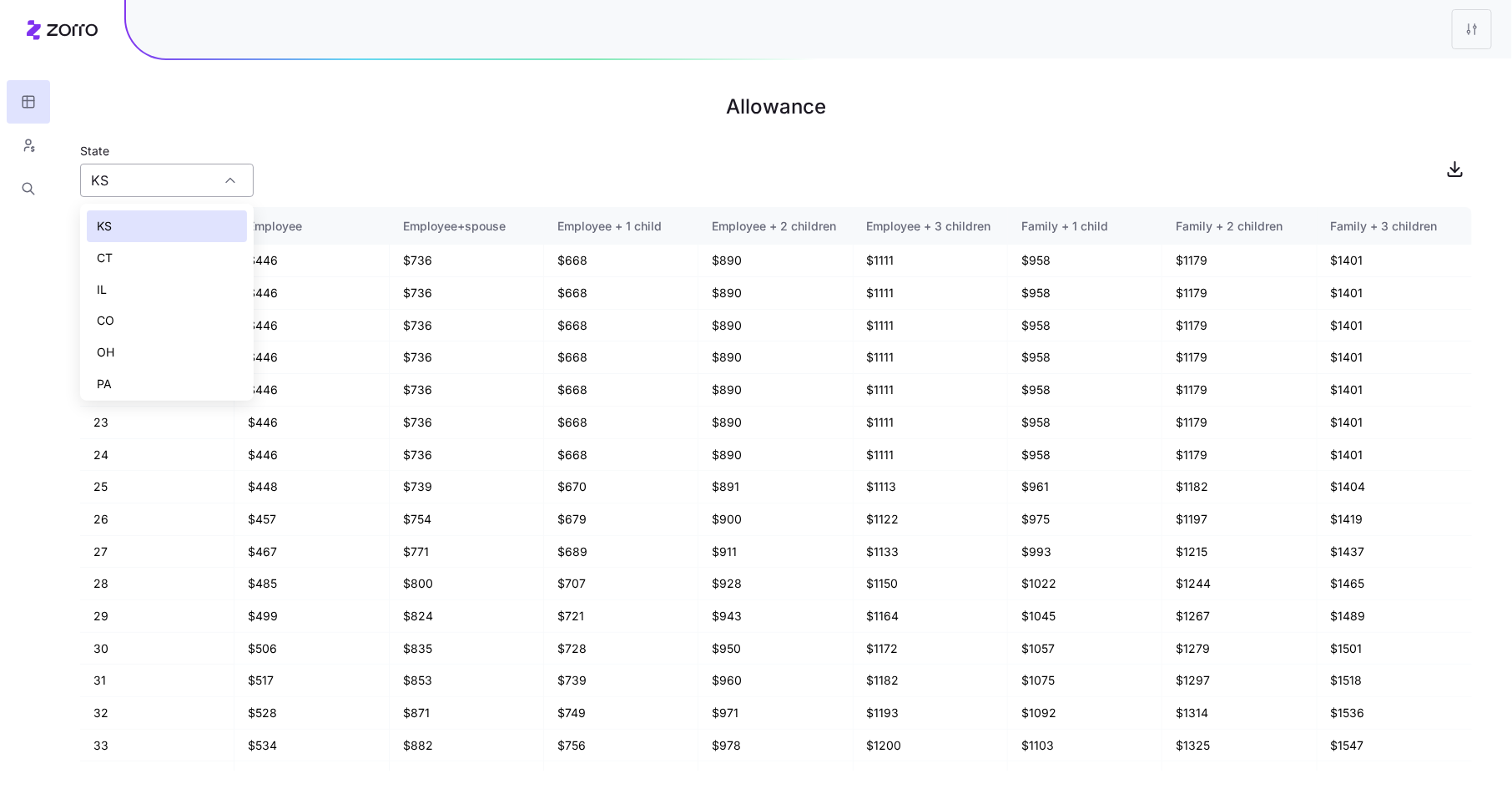
click at [207, 181] on input "KS" at bounding box center [166, 181] width 174 height 33
click at [164, 354] on div "OH" at bounding box center [166, 353] width 160 height 32
type input "OH"
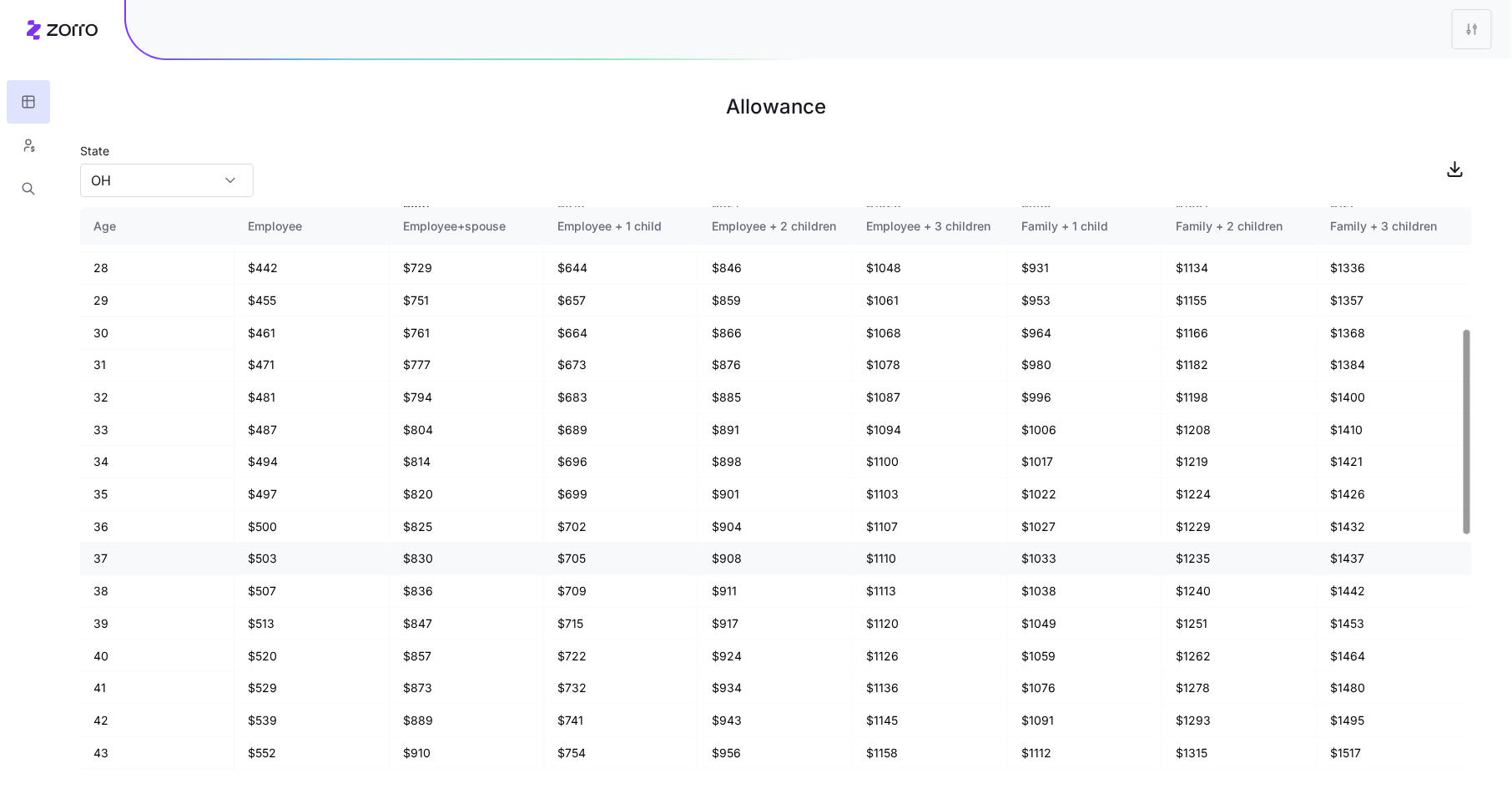
scroll to position [347, 0]
drag, startPoint x: 565, startPoint y: 554, endPoint x: 602, endPoint y: 554, distance: 37.0
click at [602, 554] on td "$709" at bounding box center [621, 559] width 154 height 33
click at [572, 550] on td "$709" at bounding box center [621, 559] width 154 height 33
click at [25, 186] on icon "button" at bounding box center [28, 189] width 15 height 17
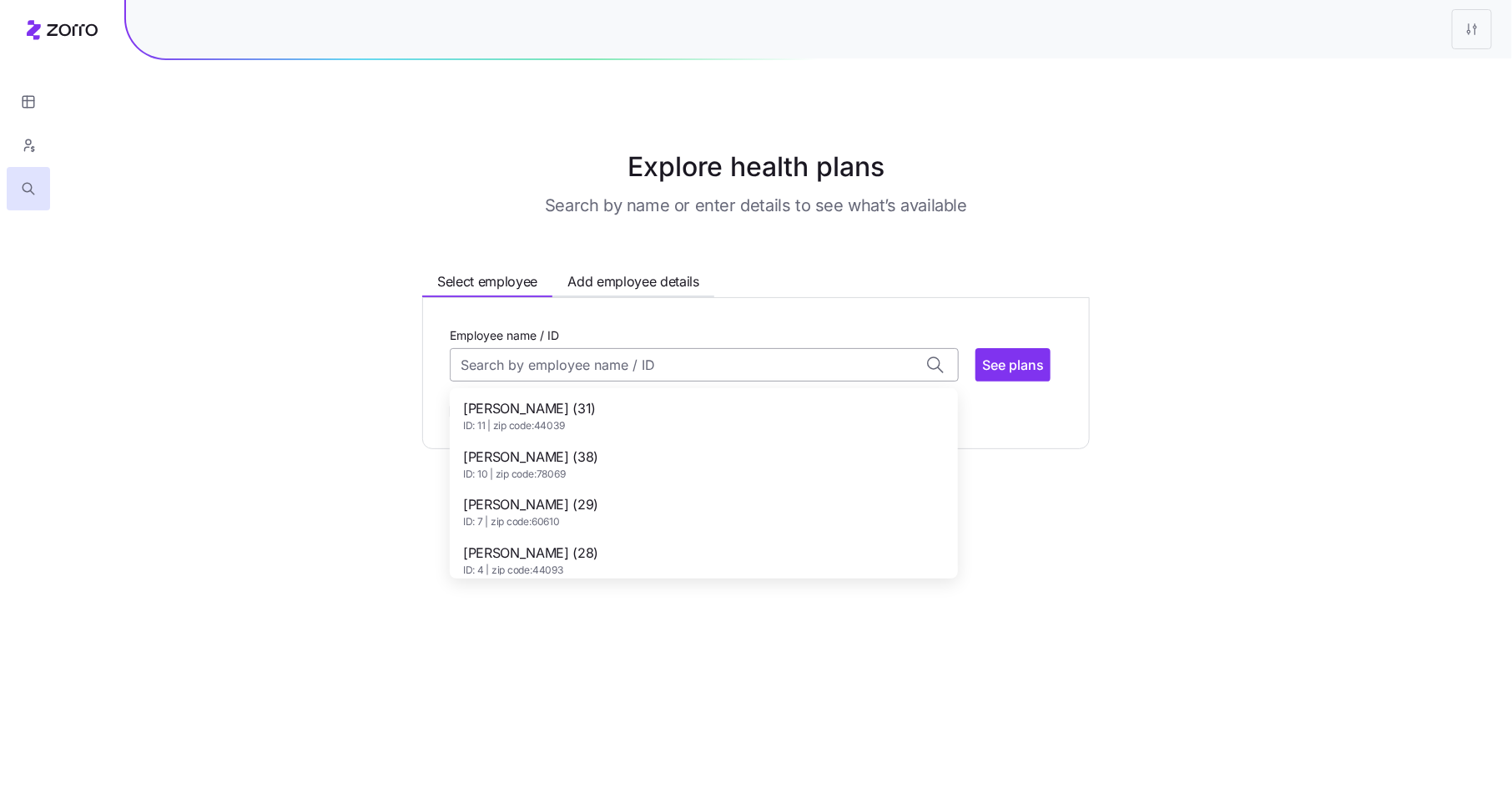
click at [589, 369] on input "Employee name / ID" at bounding box center [704, 365] width 509 height 33
click at [568, 402] on span "[PERSON_NAME] (31)" at bounding box center [529, 408] width 133 height 20
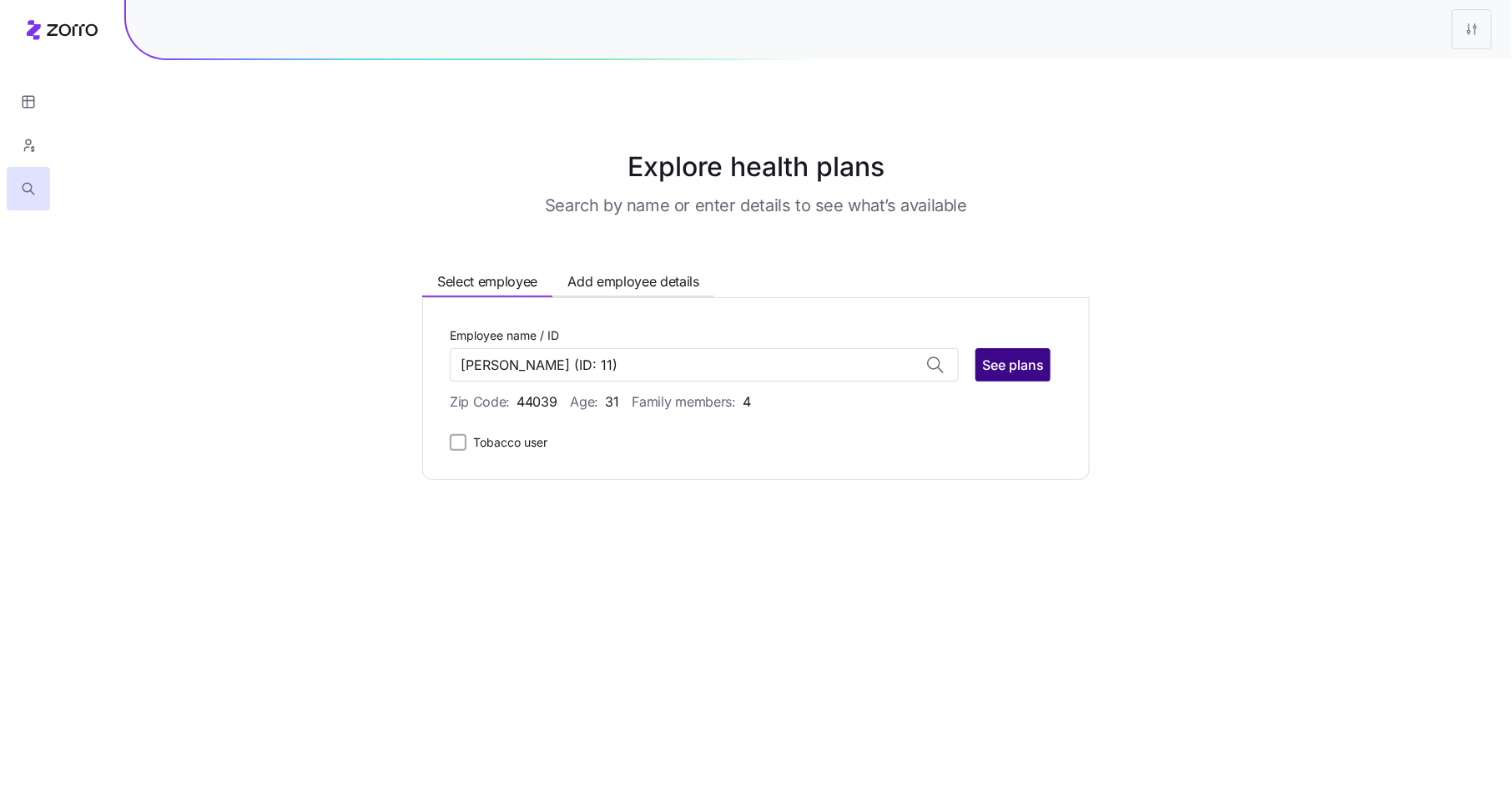
type input "[PERSON_NAME]"
click at [1022, 357] on span "See plans" at bounding box center [1013, 365] width 61 height 20
